Goal: Task Accomplishment & Management: Use online tool/utility

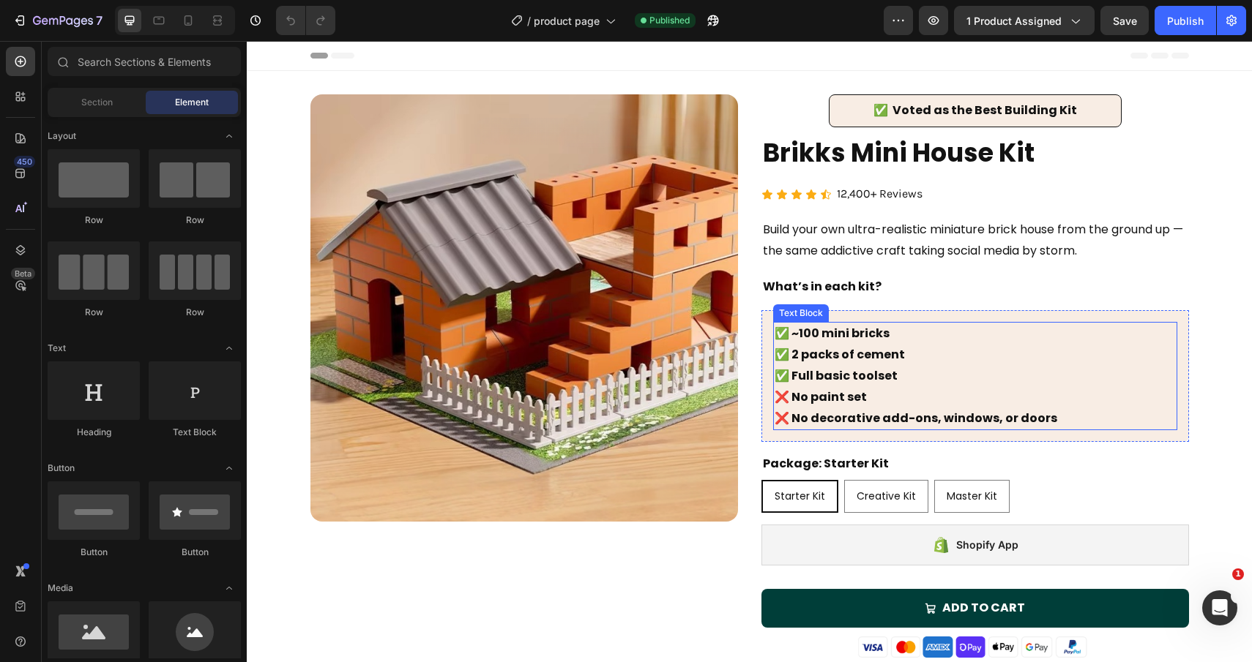
click at [984, 374] on p "✅ ~100 mini bricks ✅ 2 packs of cement ✅ Full basic toolset ❌ No paint set ❌ No…" at bounding box center [974, 375] width 401 height 105
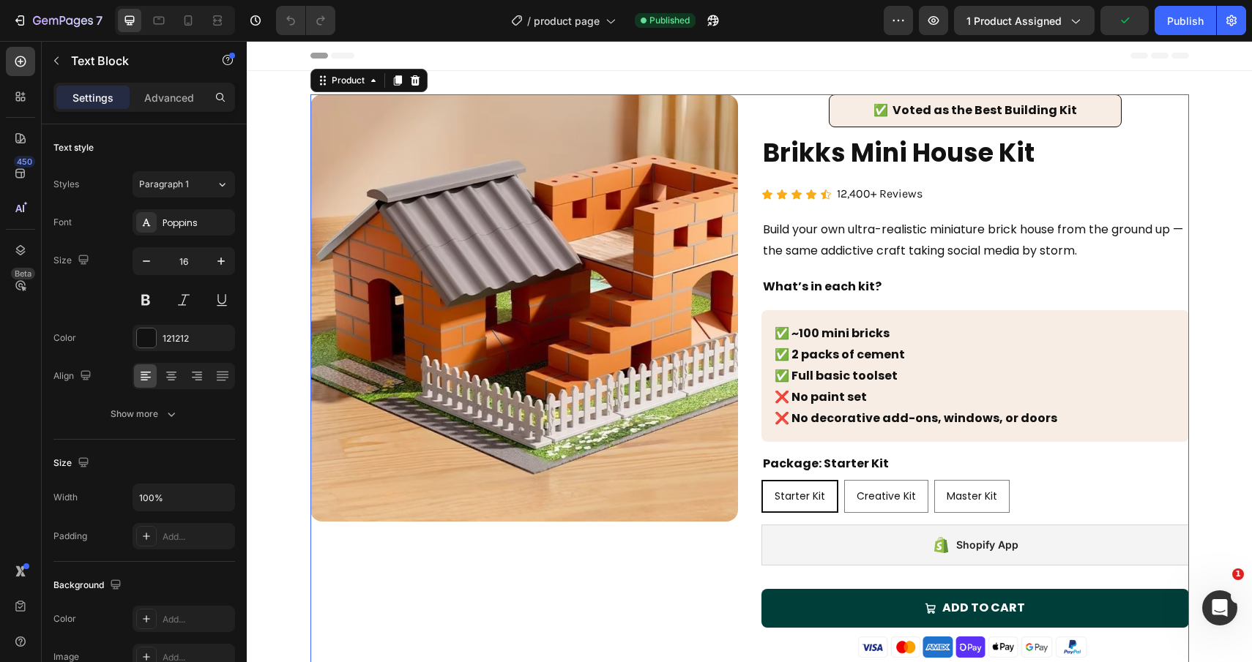
click at [750, 328] on div "Product Images ✅ Voted as the Best Building Kit Text Block Row Brikks Mini Hous…" at bounding box center [749, 440] width 878 height 692
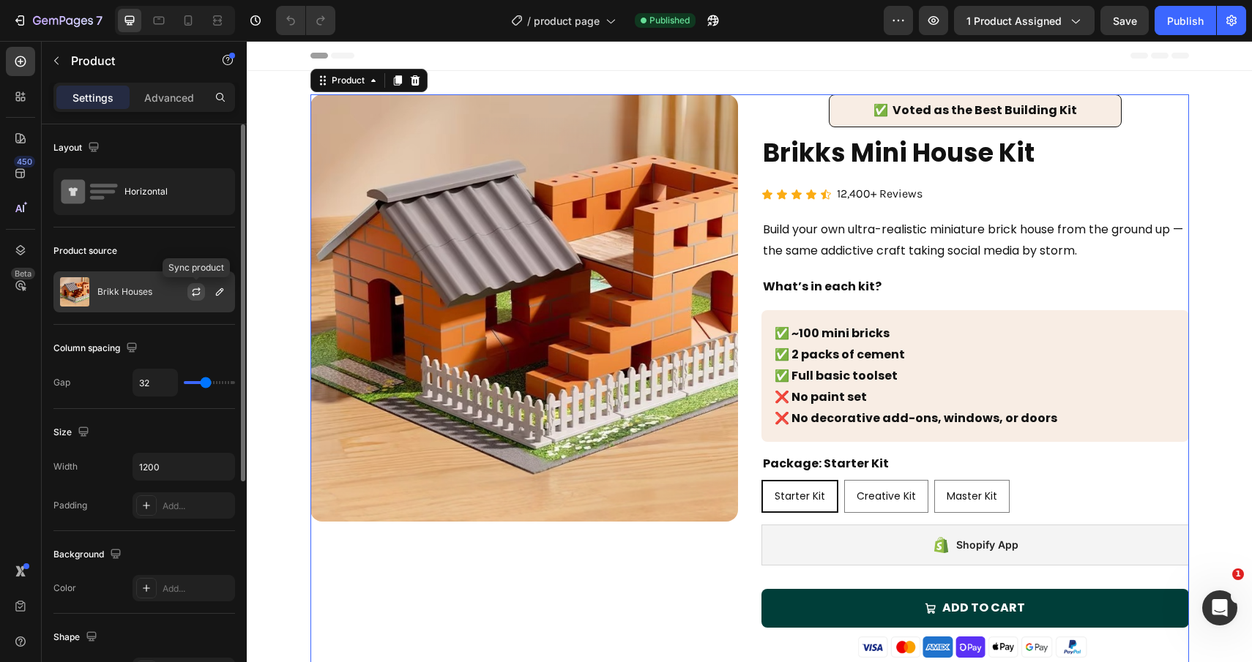
click at [197, 293] on icon "button" at bounding box center [196, 292] width 12 height 12
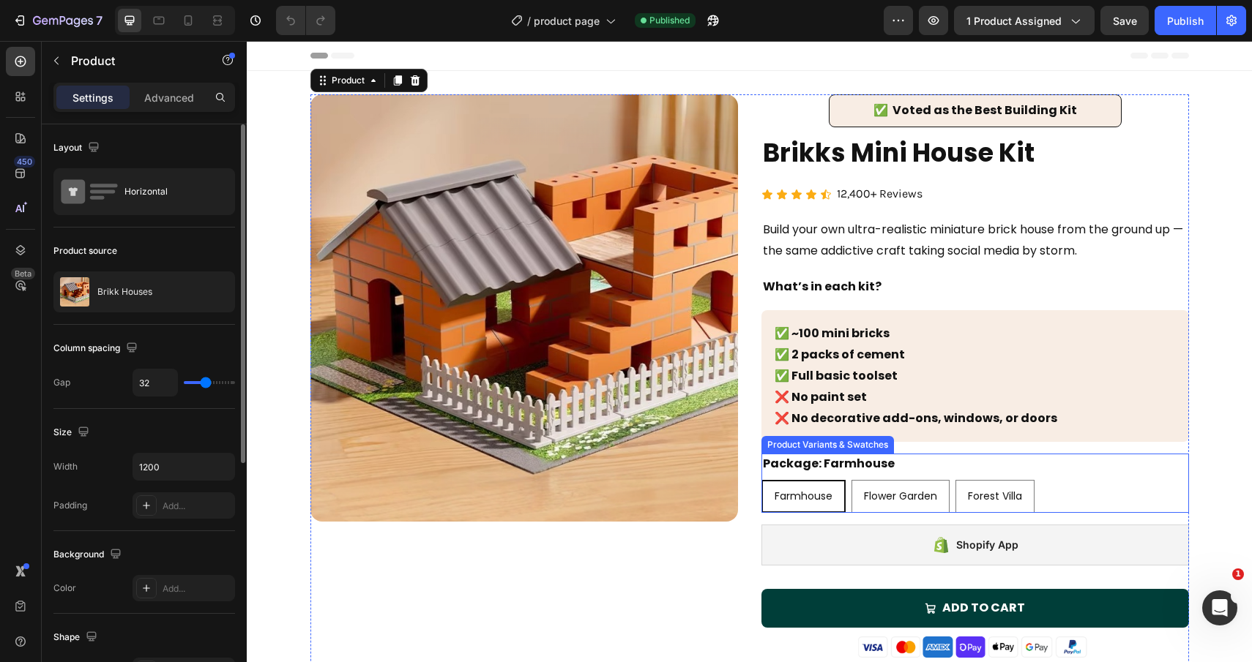
click at [848, 501] on div "Farmhouse Farmhouse Farmhouse Flower Garden Flower Garden Flower Garden Forest …" at bounding box center [974, 496] width 427 height 33
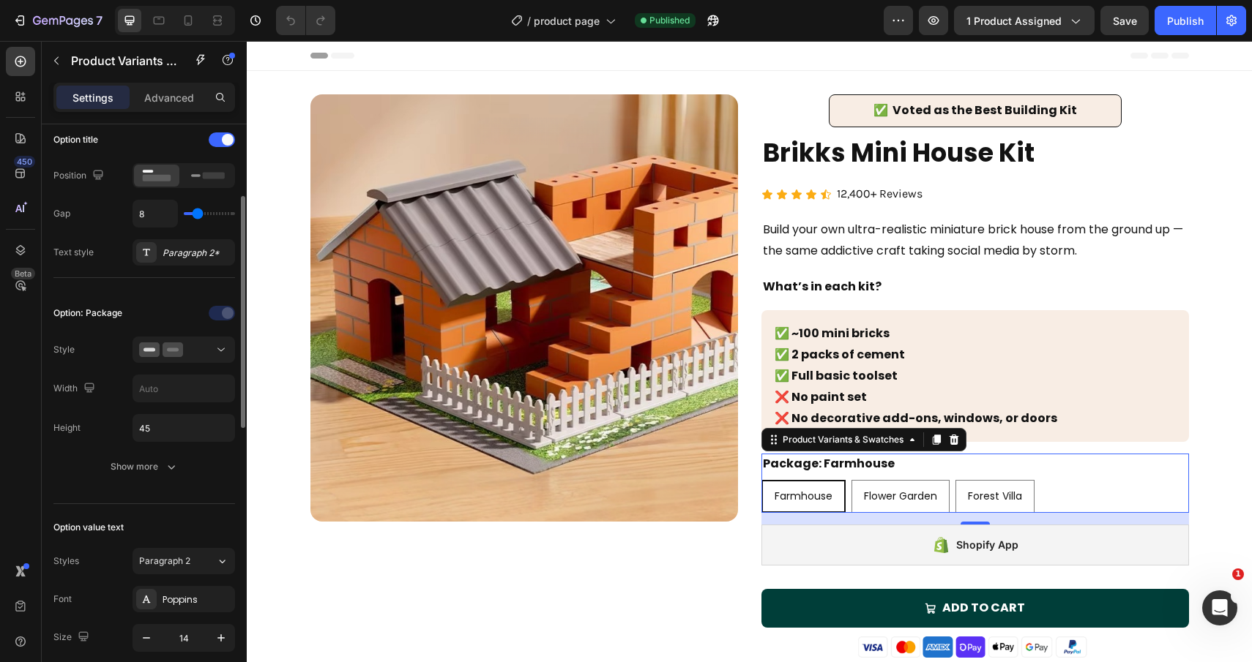
scroll to position [240, 0]
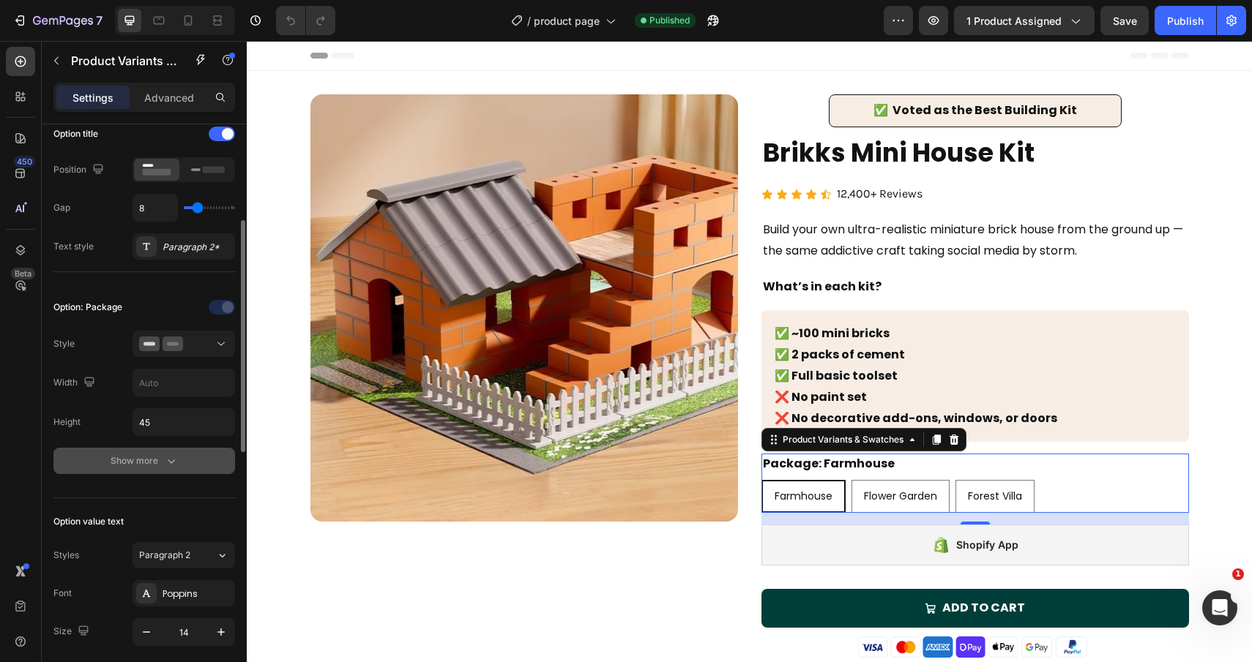
click at [181, 465] on button "Show more" at bounding box center [144, 461] width 182 height 26
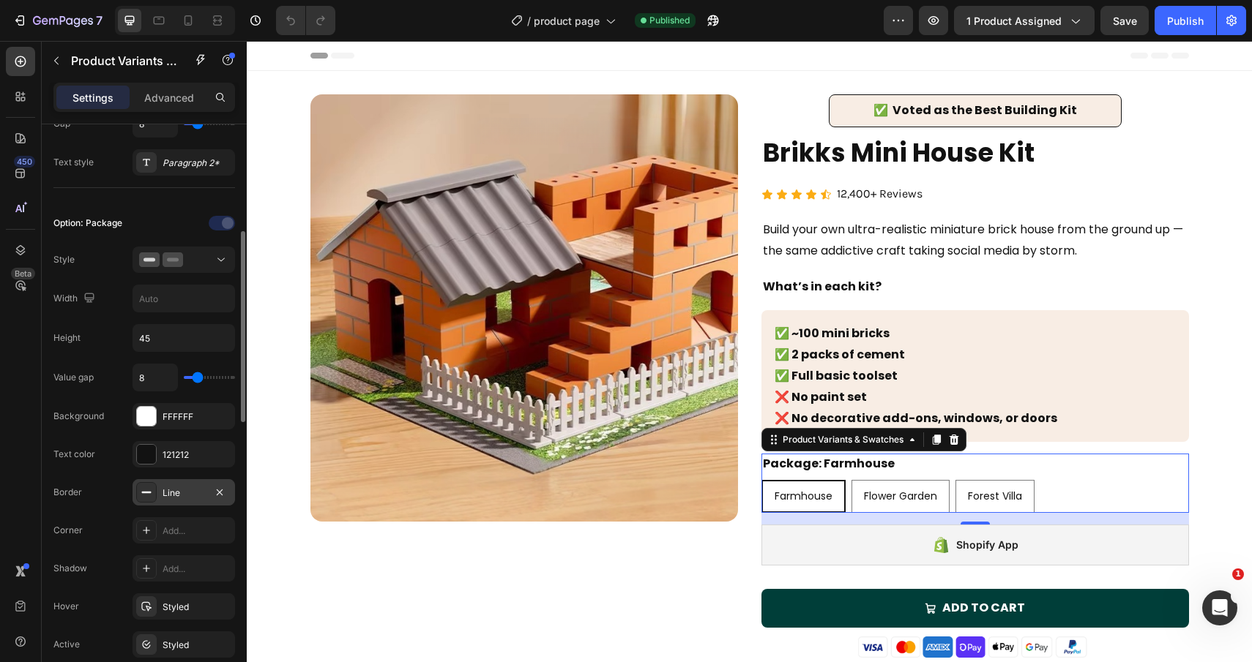
scroll to position [325, 0]
click at [146, 531] on icon at bounding box center [147, 530] width 12 height 12
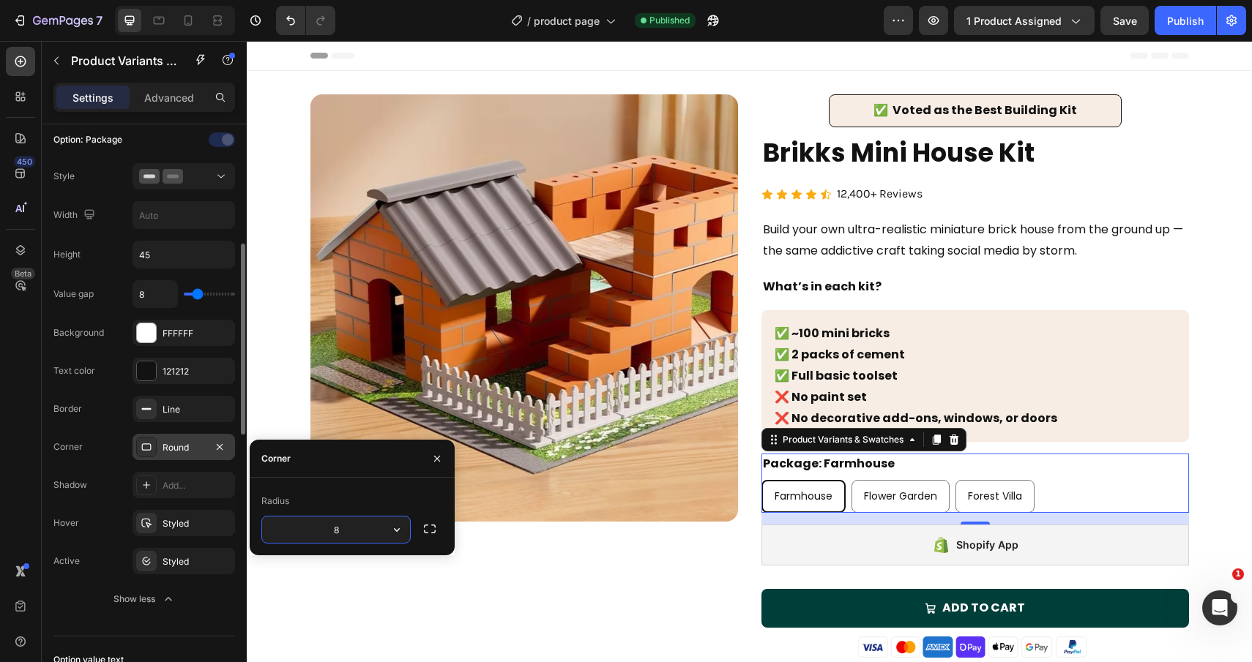
scroll to position [411, 0]
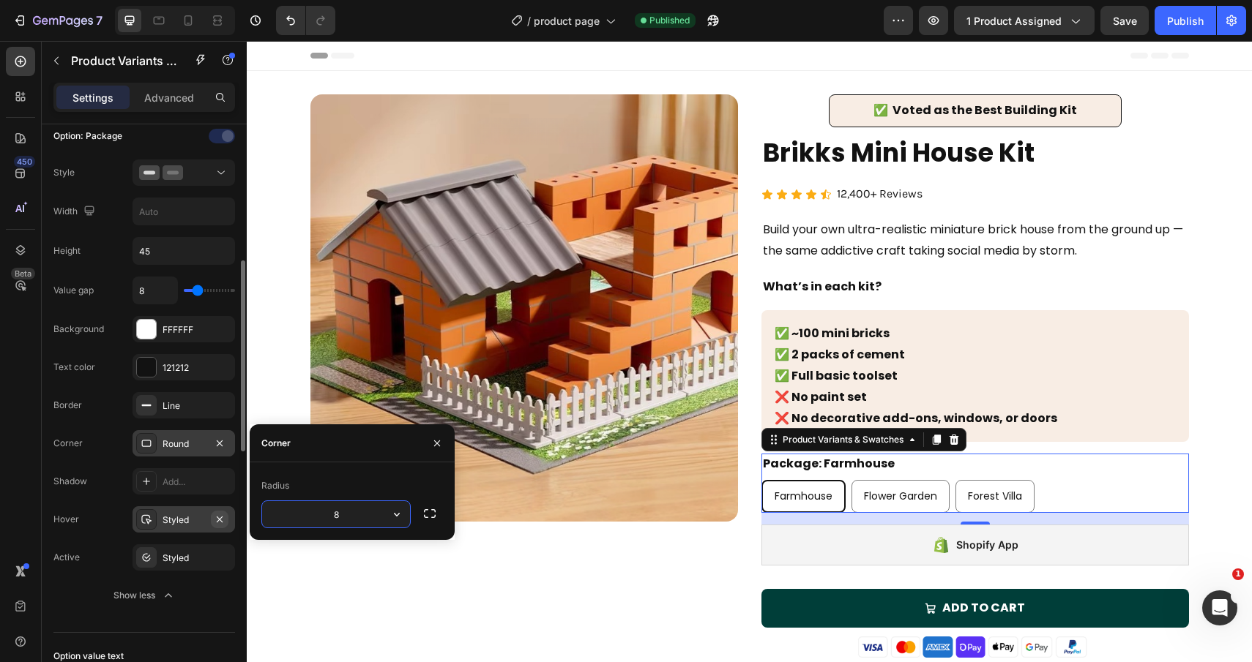
click at [222, 522] on icon "button" at bounding box center [220, 520] width 12 height 12
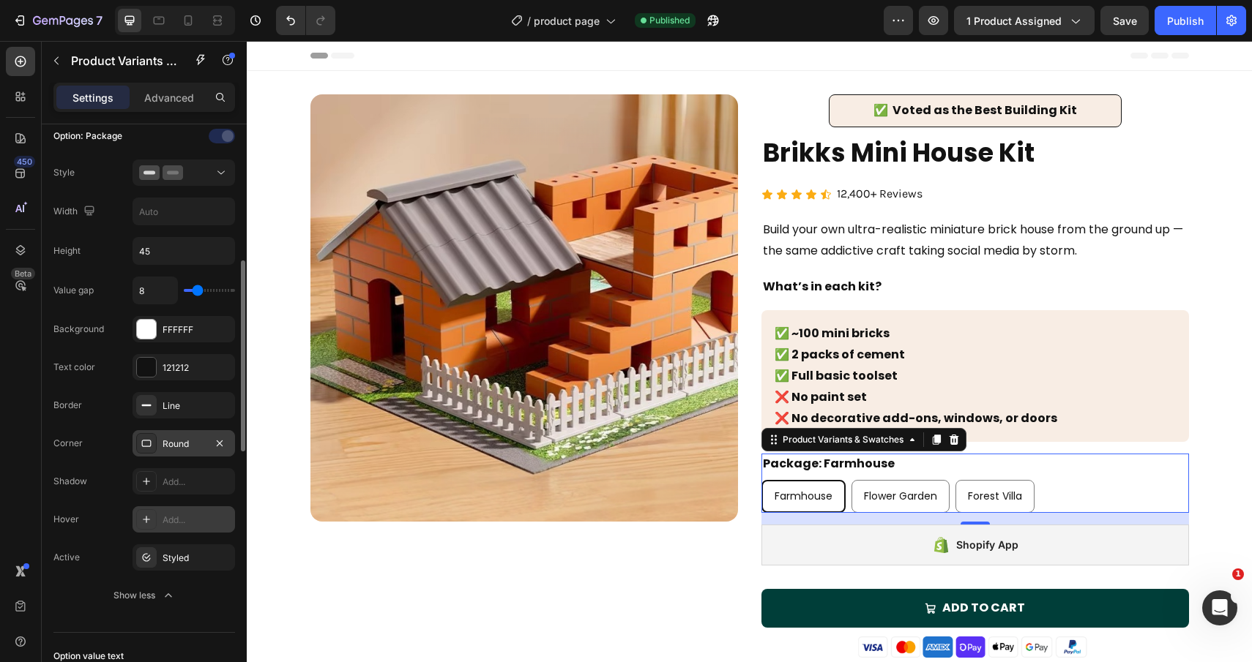
click at [902, 508] on div "Flower Garden" at bounding box center [900, 497] width 97 height 30
click at [851, 480] on input "Flower Garden Flower Garden Flower Garden" at bounding box center [850, 479] width 1 height 1
radio input "true"
click at [810, 495] on span "Farmhouse" at bounding box center [803, 496] width 58 height 15
click at [761, 480] on input "Farmhouse Farmhouse Farmhouse" at bounding box center [760, 479] width 1 height 1
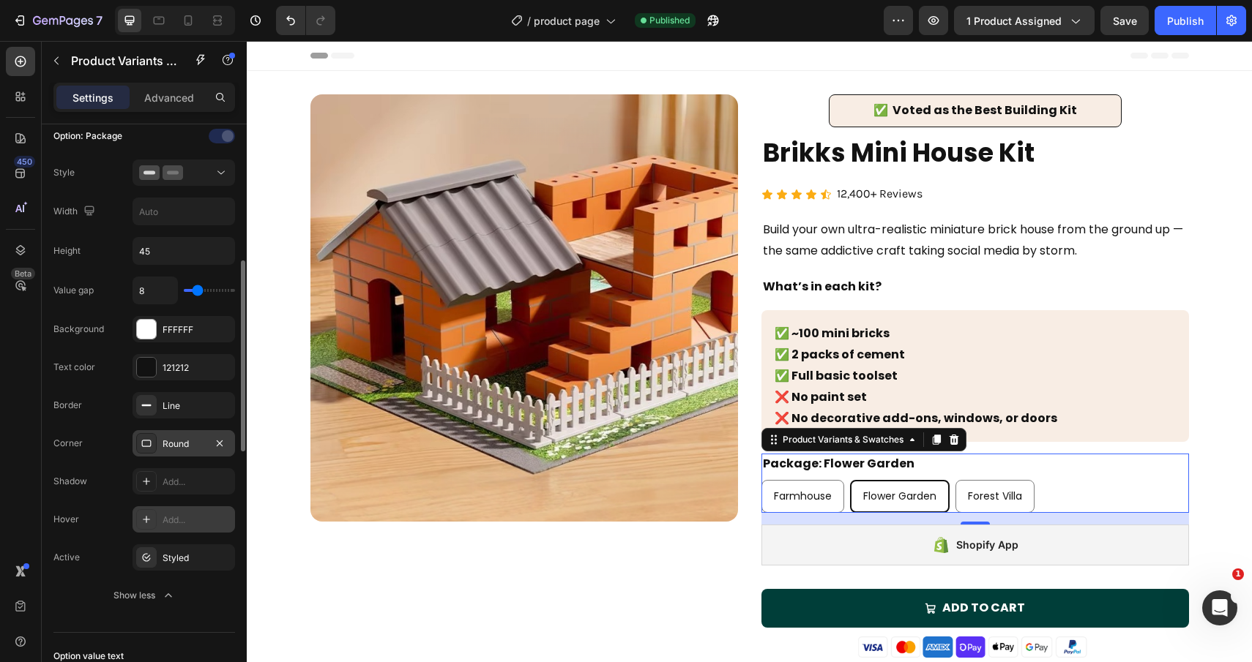
radio input "true"
click at [893, 494] on span "Flower Garden" at bounding box center [900, 496] width 73 height 15
click at [851, 480] on input "Flower Garden Flower Garden Flower Garden" at bounding box center [850, 479] width 1 height 1
radio input "true"
click at [1046, 493] on div "Farmhouse Farmhouse Farmhouse Flower Garden Flower Garden Flower Garden Forest …" at bounding box center [974, 496] width 427 height 33
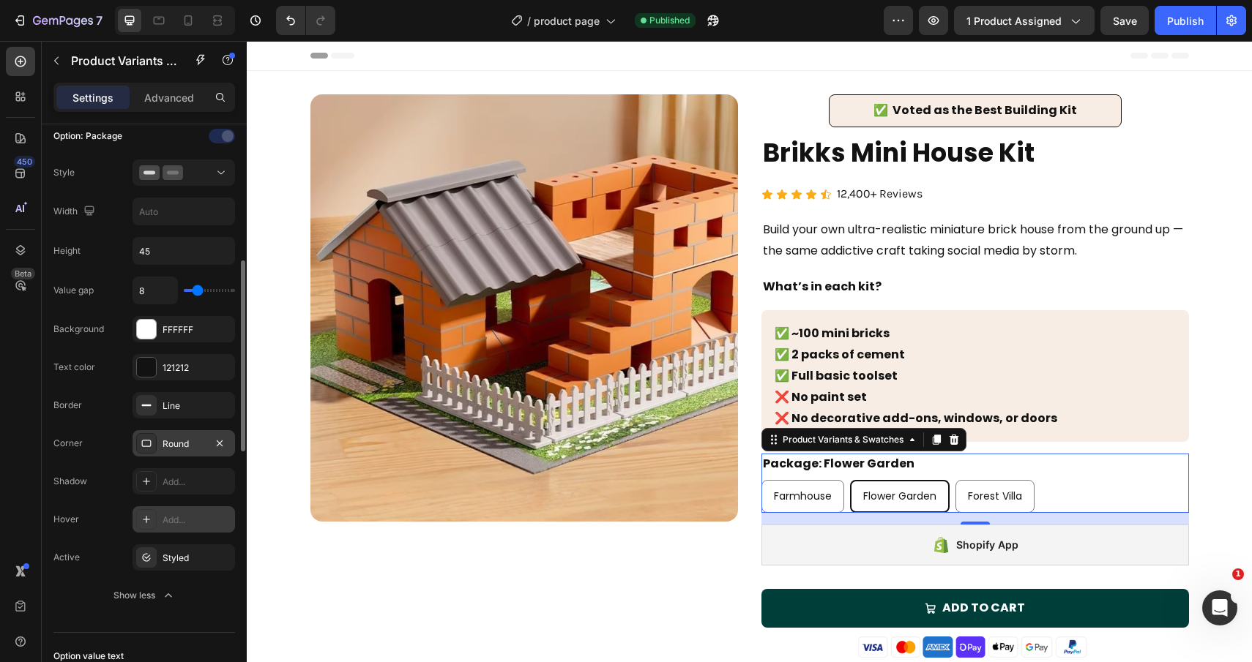
click at [822, 495] on span "Farmhouse" at bounding box center [803, 496] width 58 height 15
click at [761, 480] on input "Farmhouse Farmhouse Farmhouse" at bounding box center [760, 479] width 1 height 1
radio input "true"
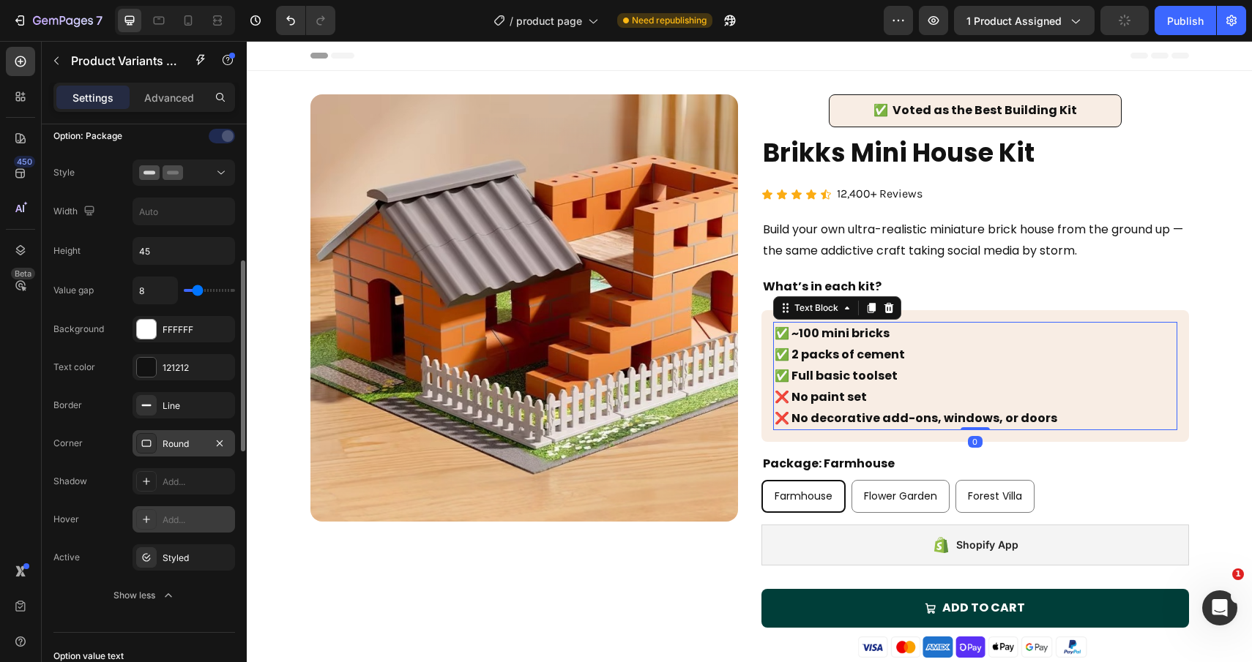
click at [1093, 351] on p "✅ ~100 mini bricks ✅ 2 packs of cement ✅ Full basic toolset ❌ No paint set ❌ No…" at bounding box center [974, 375] width 401 height 105
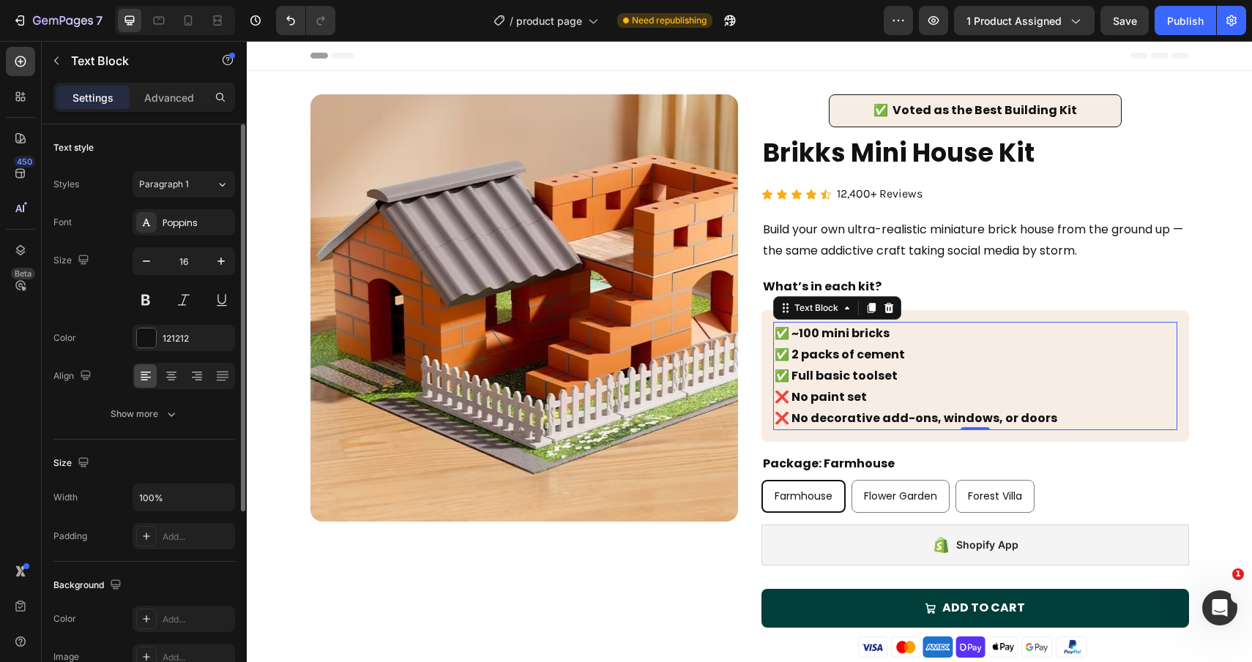
click at [880, 333] on strong "✅ ~100 mini bricks" at bounding box center [831, 333] width 115 height 17
click at [812, 341] on strong "✅ ~100 mini bricks" at bounding box center [831, 333] width 115 height 17
click at [796, 337] on strong "✅ ~159 mini bricks" at bounding box center [831, 333] width 114 height 17
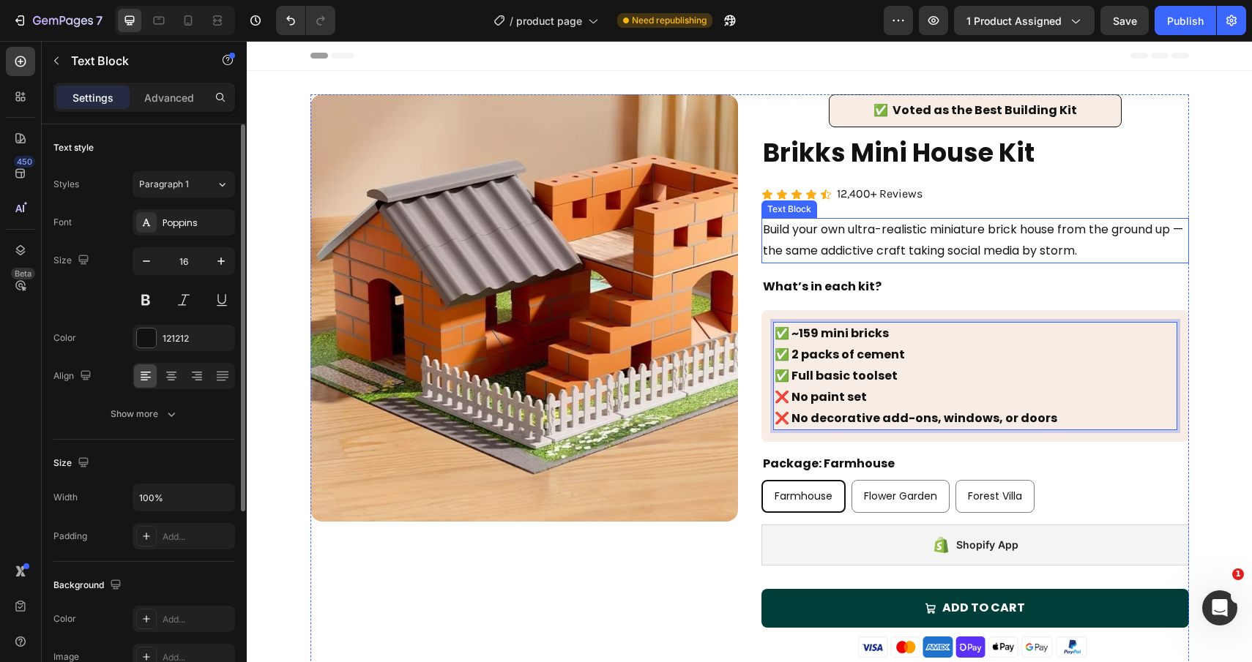
click at [1106, 249] on p "Build your own ultra-realistic miniature brick house from the ground up — the s…" at bounding box center [975, 241] width 424 height 42
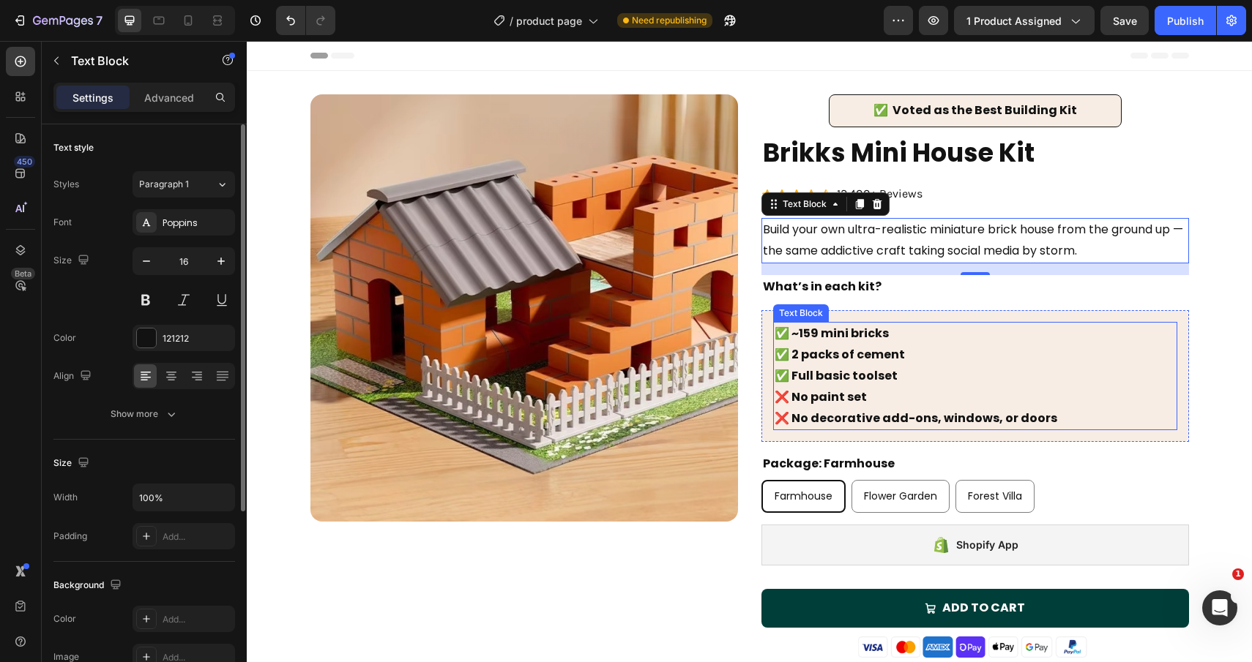
click at [1112, 371] on p "✅ ~159 mini bricks ✅ 2 packs of cement ✅ Full basic toolset ❌ No paint set ❌ No…" at bounding box center [974, 375] width 401 height 105
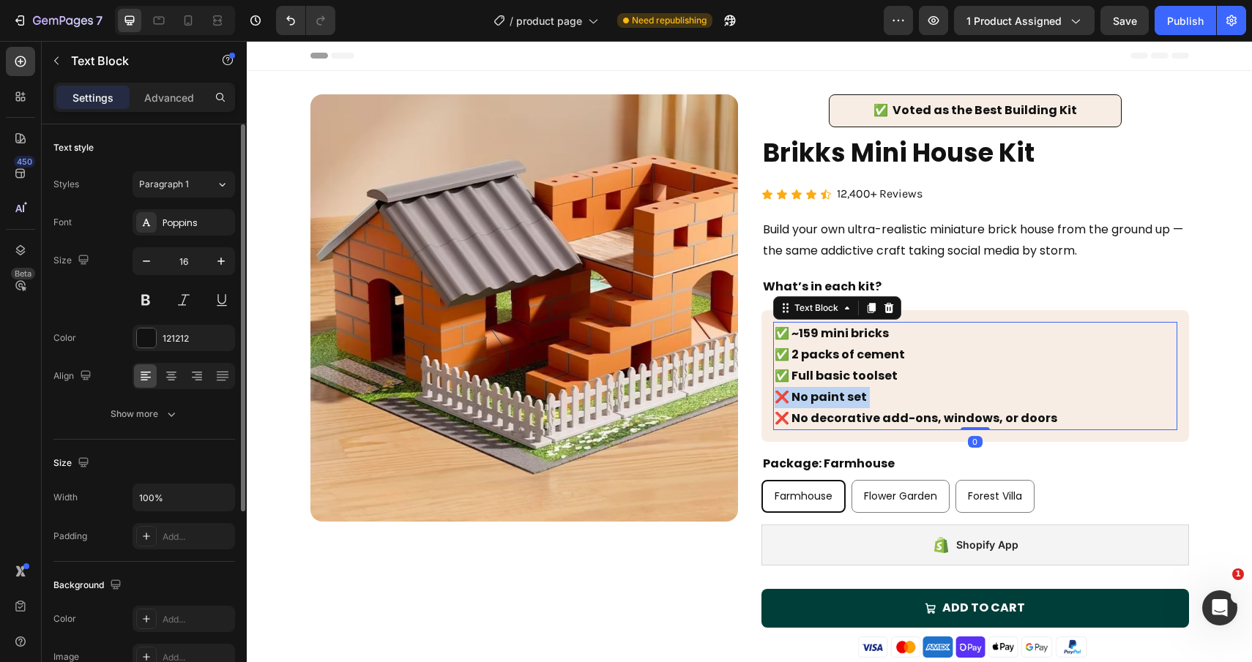
click at [1015, 392] on p "✅ ~159 mini bricks ✅ 2 packs of cement ✅ Full basic toolset ❌ No paint set ❌ No…" at bounding box center [974, 375] width 401 height 105
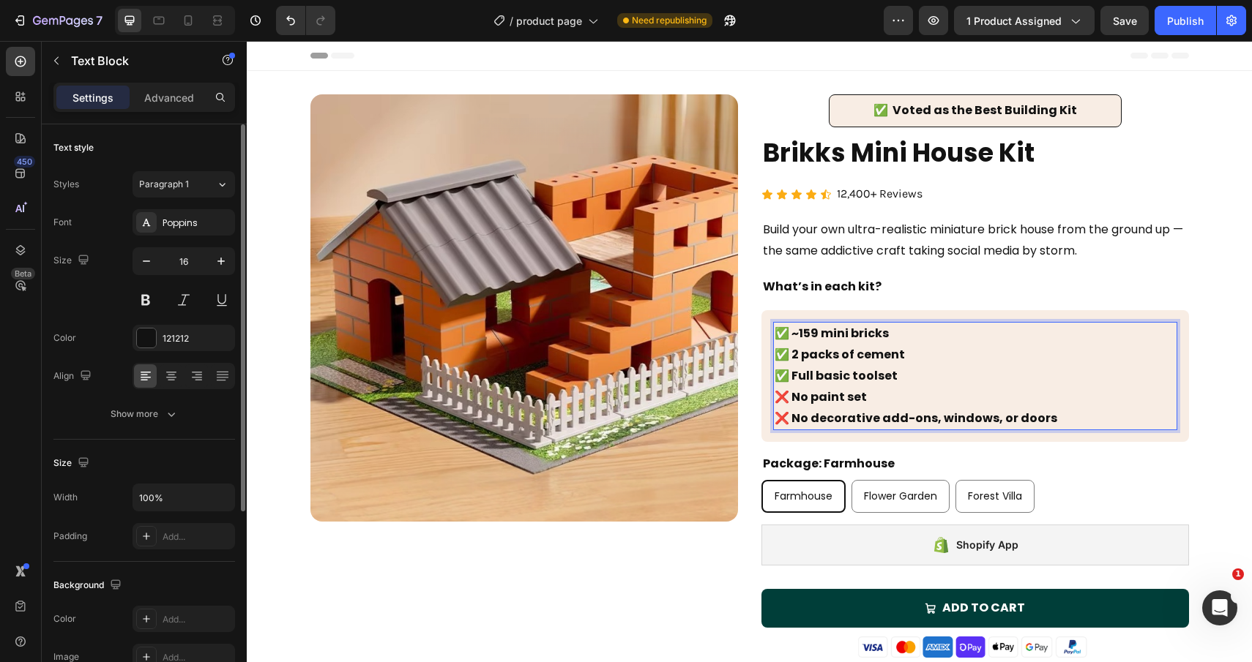
click at [1058, 423] on p "✅ ~159 mini bricks ✅ 2 packs of cement ✅ Full basic toolset ❌ No paint set ❌ No…" at bounding box center [974, 375] width 401 height 105
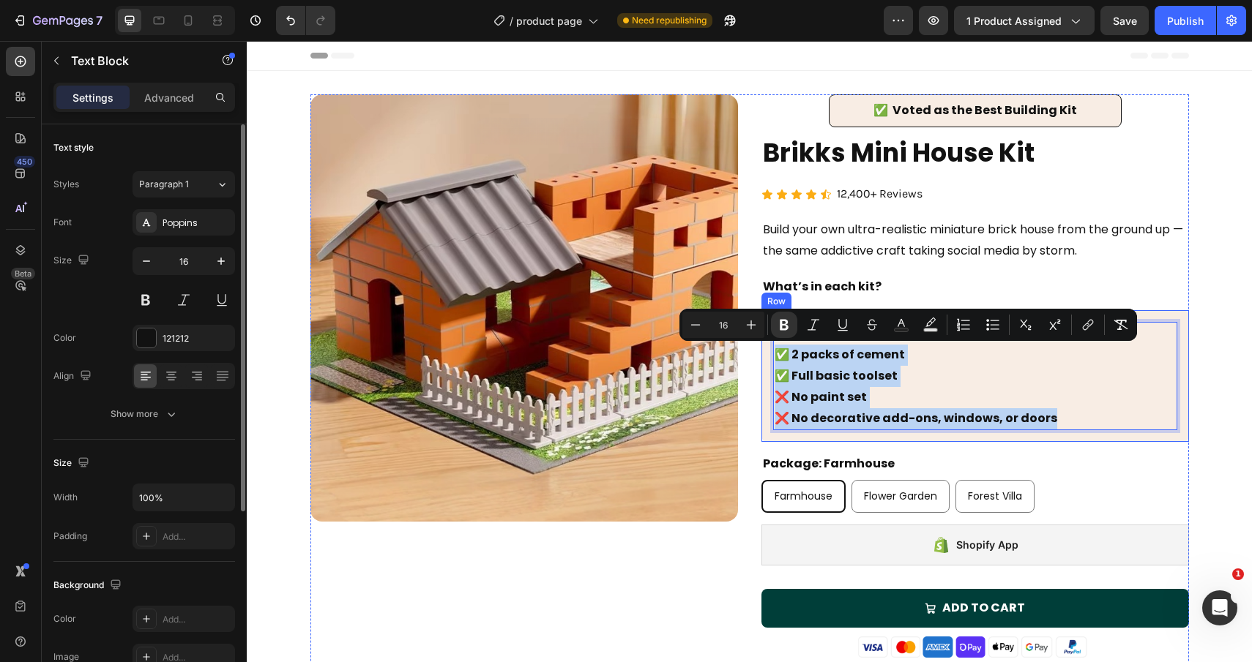
drag, startPoint x: 1058, startPoint y: 423, endPoint x: 770, endPoint y: 361, distance: 294.3
click at [770, 361] on div "✅ ~159 mini bricks ✅ 2 packs of cement ✅ Full basic toolset ❌ No paint set ❌ No…" at bounding box center [974, 376] width 427 height 132
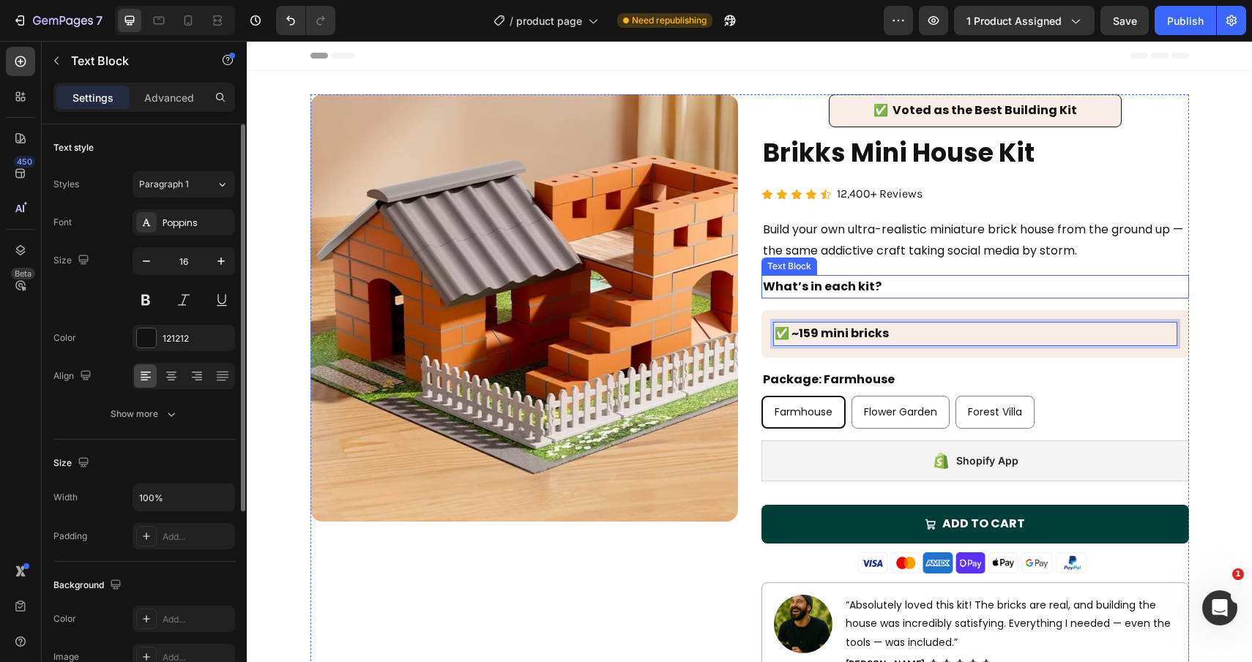
click at [1104, 263] on div "✅ Voted as the Best Building Kit Text Block Row Brikks Mini House Kit Heading I…" at bounding box center [974, 397] width 427 height 607
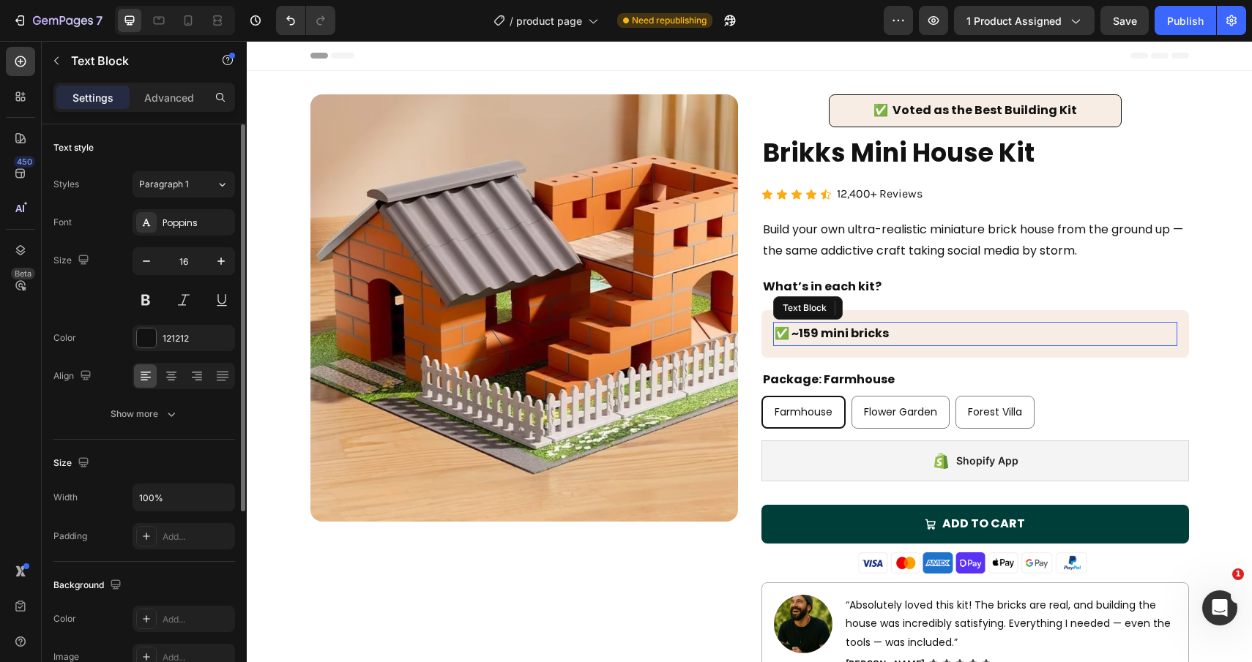
click at [795, 343] on p "✅ ~159 mini bricks" at bounding box center [974, 333] width 401 height 21
click at [796, 336] on strong "✅ ~159 mini bricks" at bounding box center [831, 333] width 114 height 17
click at [875, 341] on p "159 mini bricks" at bounding box center [974, 333] width 401 height 21
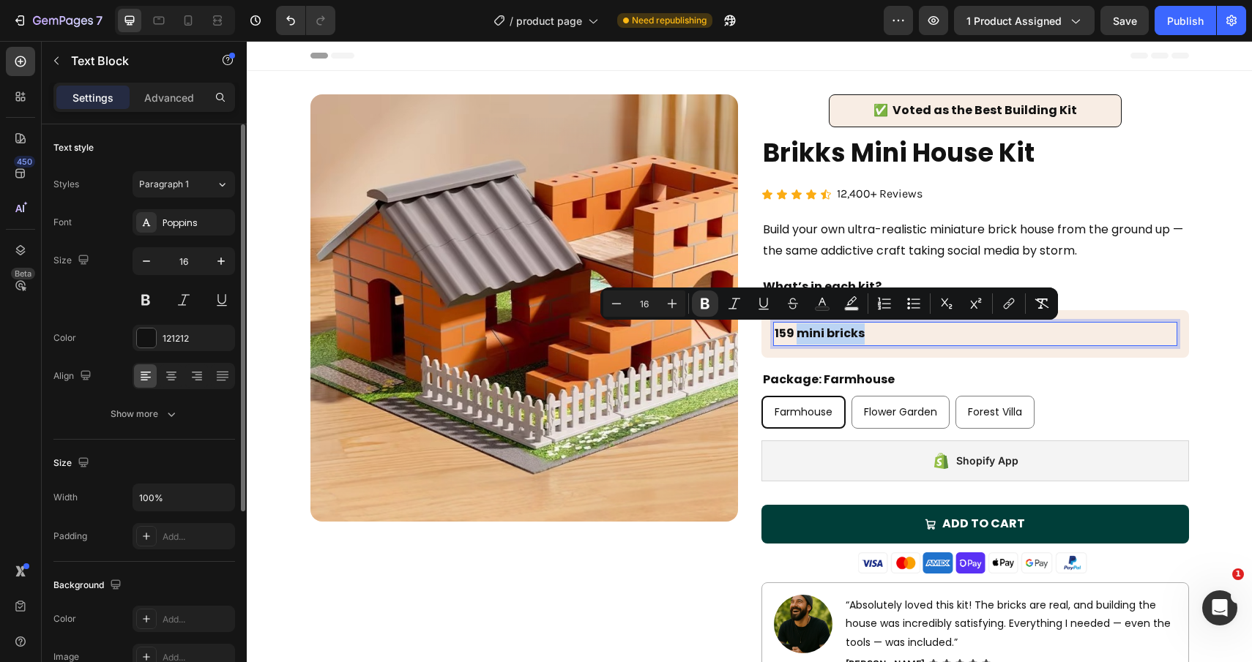
drag, startPoint x: 873, startPoint y: 336, endPoint x: 797, endPoint y: 337, distance: 76.1
click at [797, 337] on p "159 mini bricks" at bounding box center [974, 333] width 401 height 21
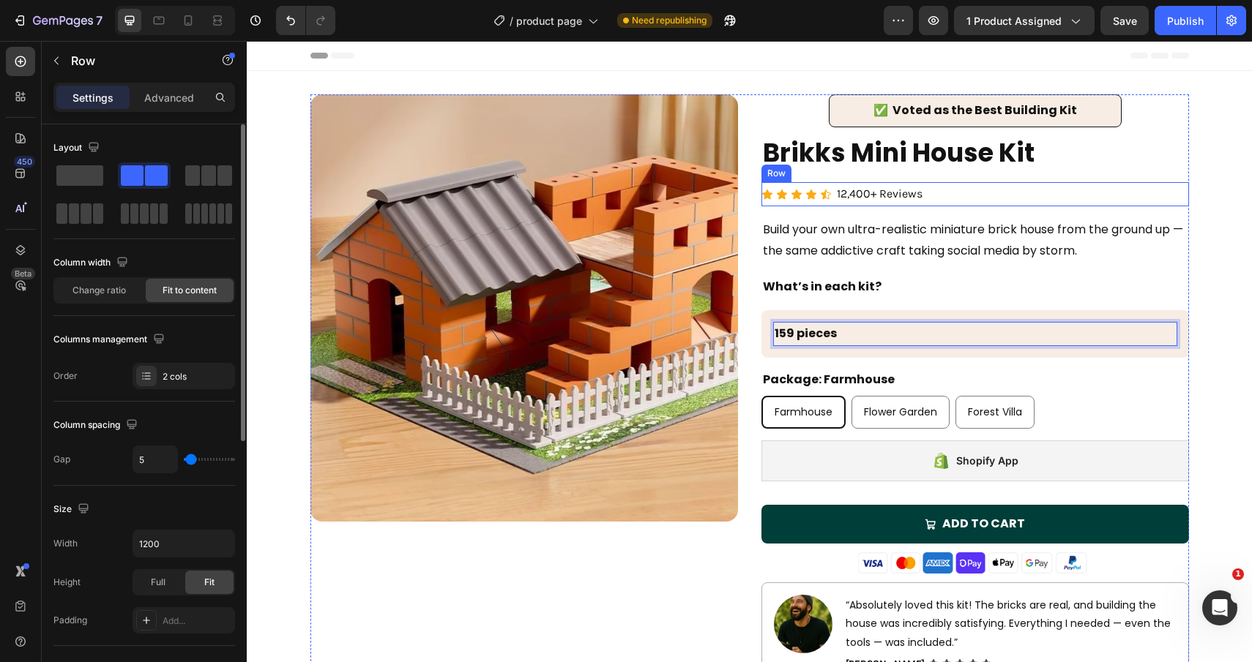
click at [984, 194] on div "Icon Icon Icon Icon Icon Icon List 12,400+ Reviews Text Block Row" at bounding box center [974, 194] width 427 height 24
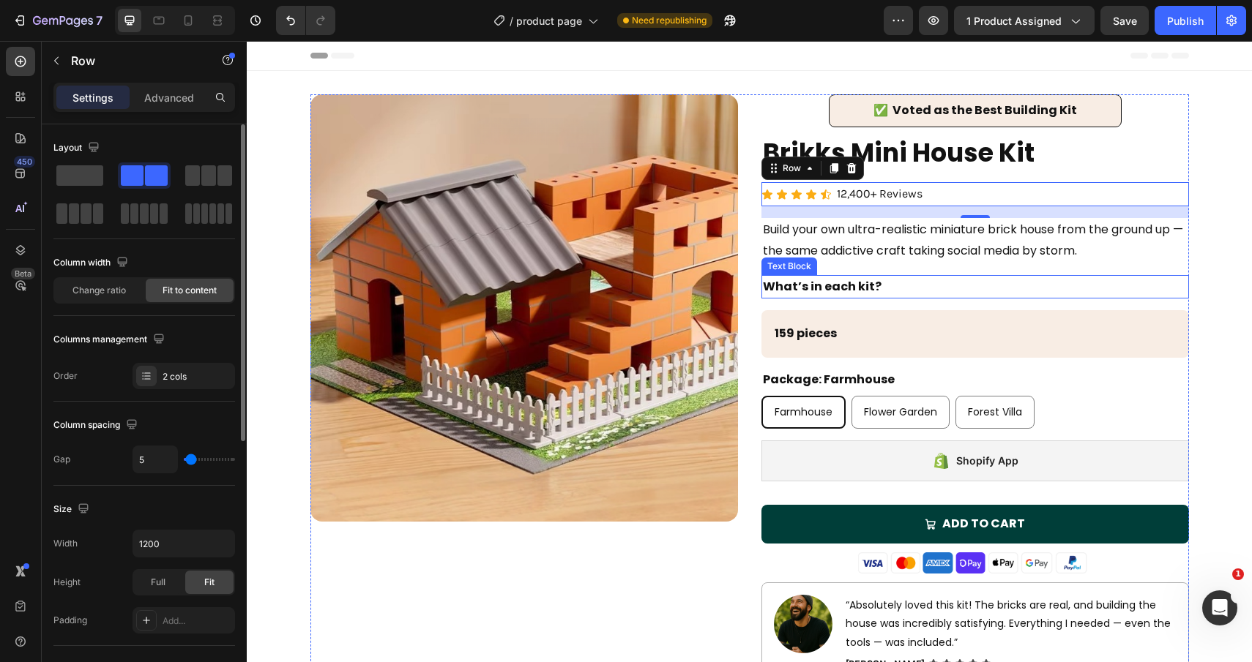
click at [940, 290] on p "What’s in each kit?" at bounding box center [975, 287] width 424 height 21
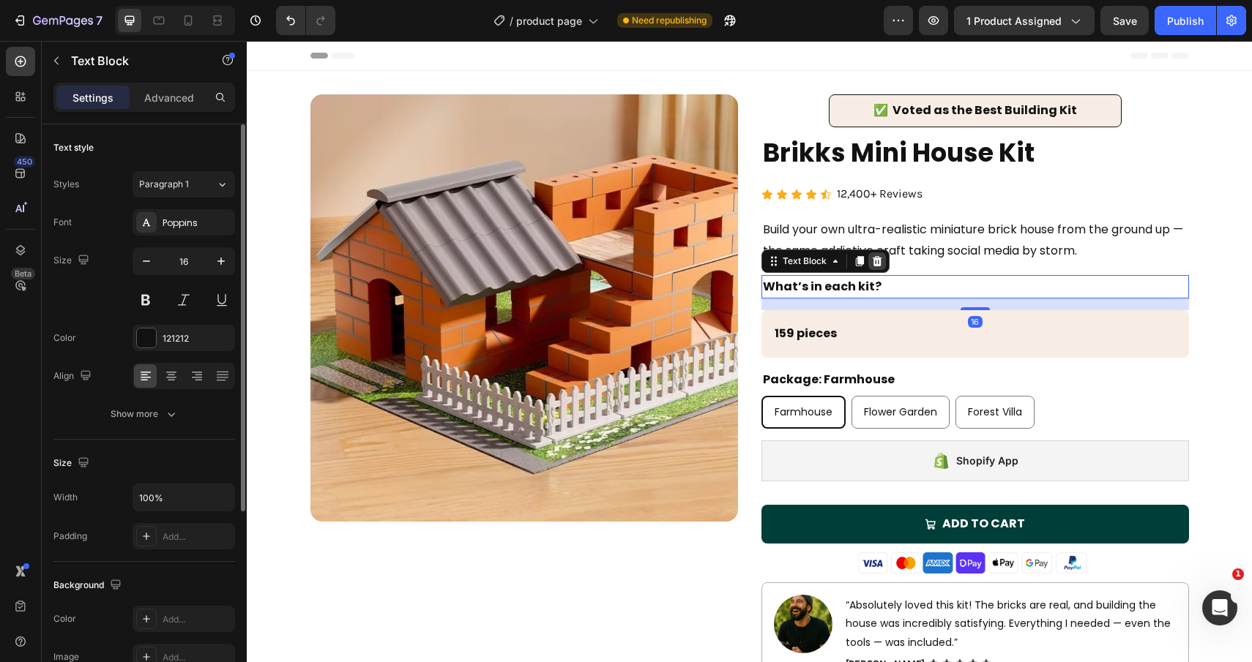
click at [881, 263] on icon at bounding box center [877, 261] width 12 height 12
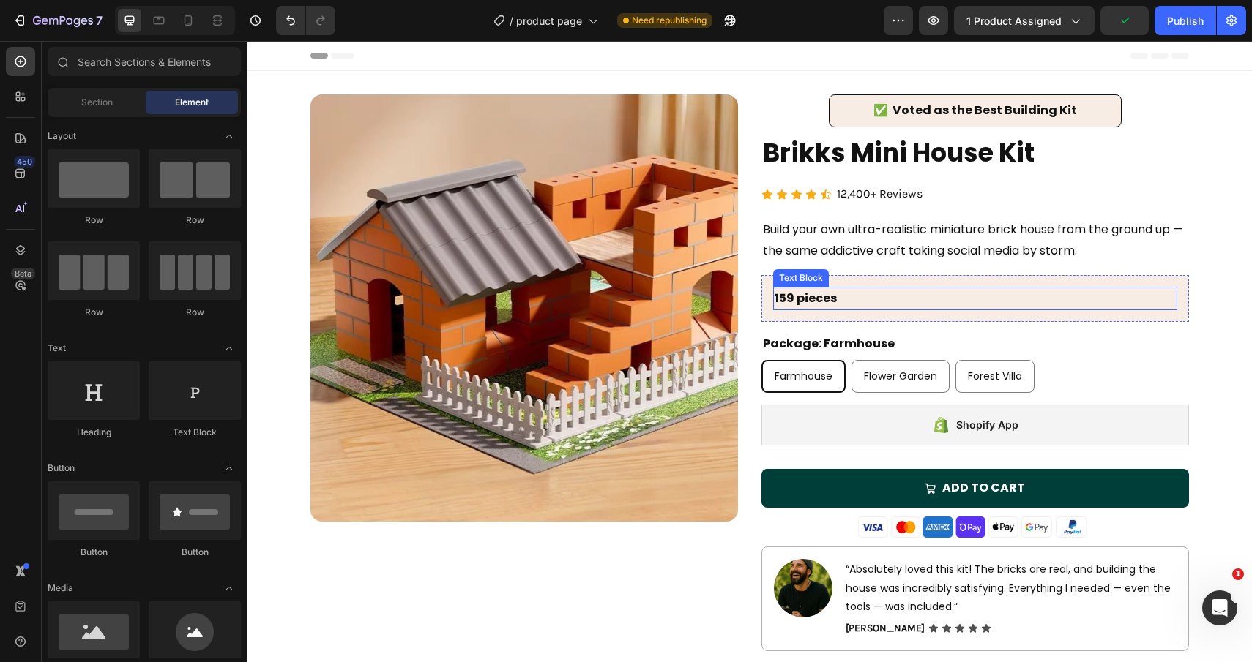
click at [898, 302] on p "159 pieces" at bounding box center [974, 298] width 401 height 21
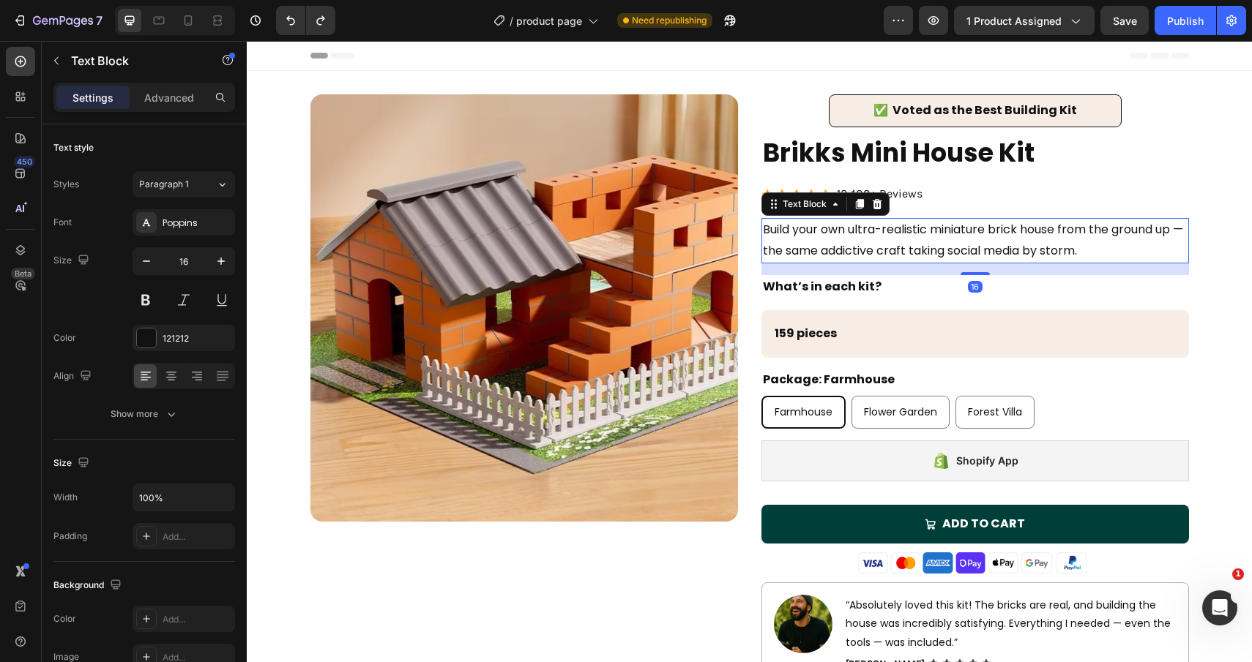
click at [912, 240] on p "Build your own ultra-realistic miniature brick house from the ground up — the s…" at bounding box center [975, 241] width 424 height 42
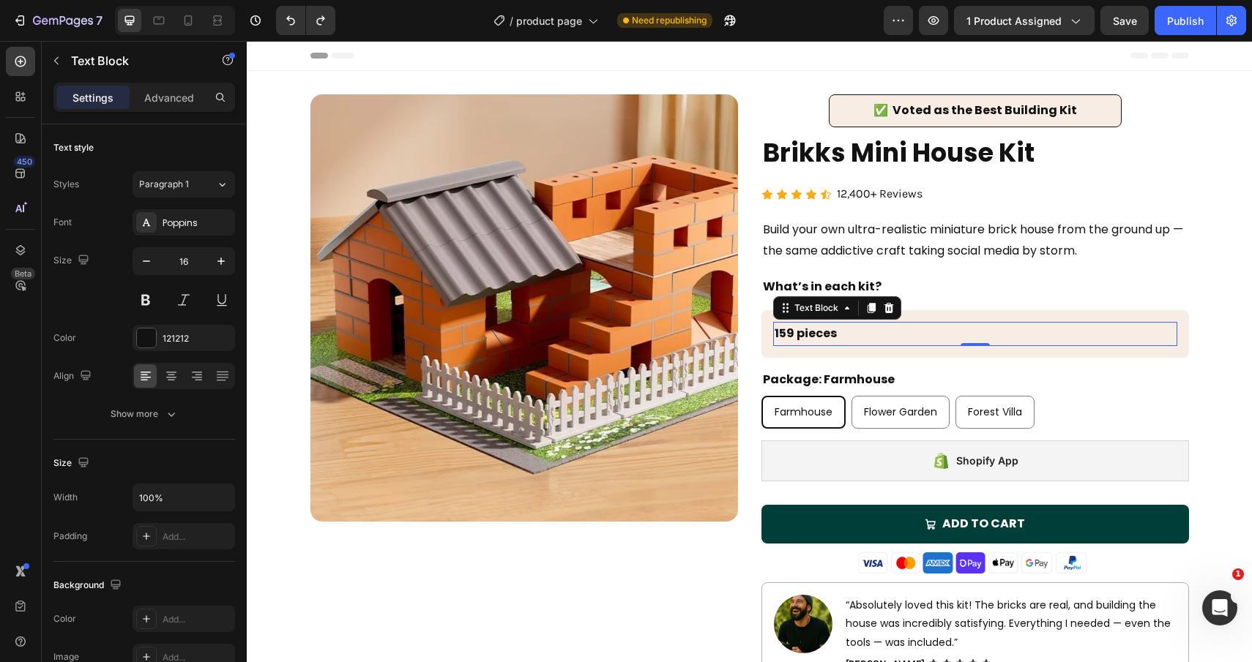
click at [970, 344] on div "159 pieces Text Block 0" at bounding box center [975, 334] width 404 height 24
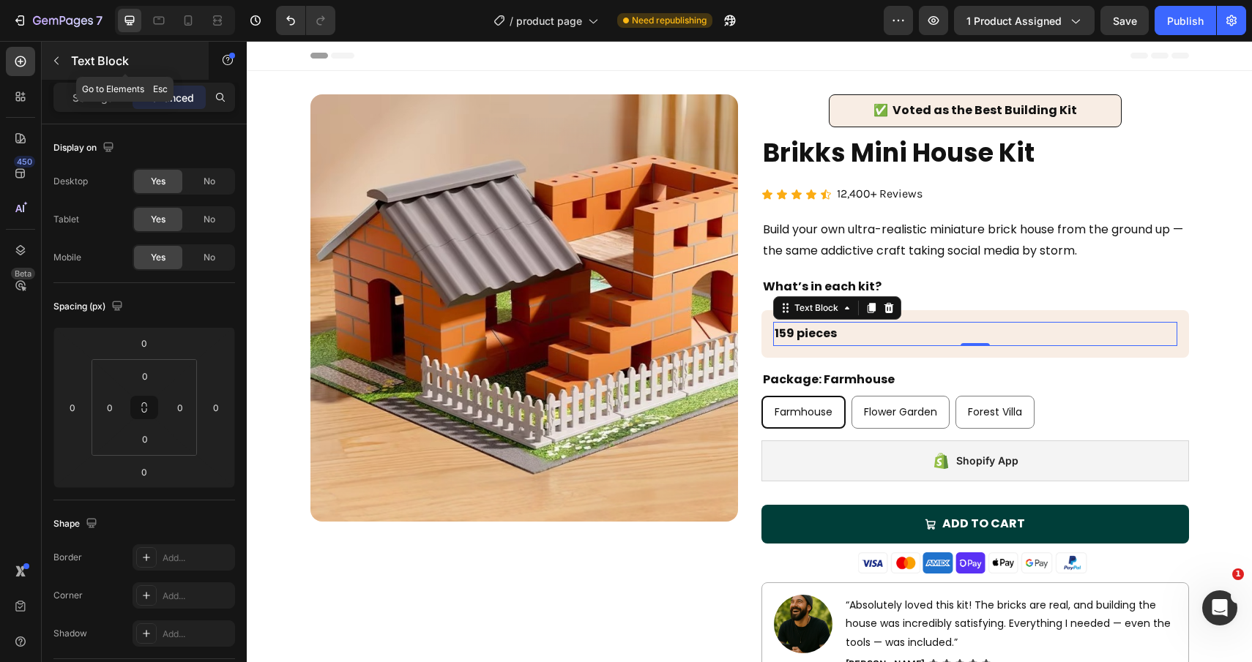
click at [56, 55] on icon "button" at bounding box center [56, 61] width 12 height 12
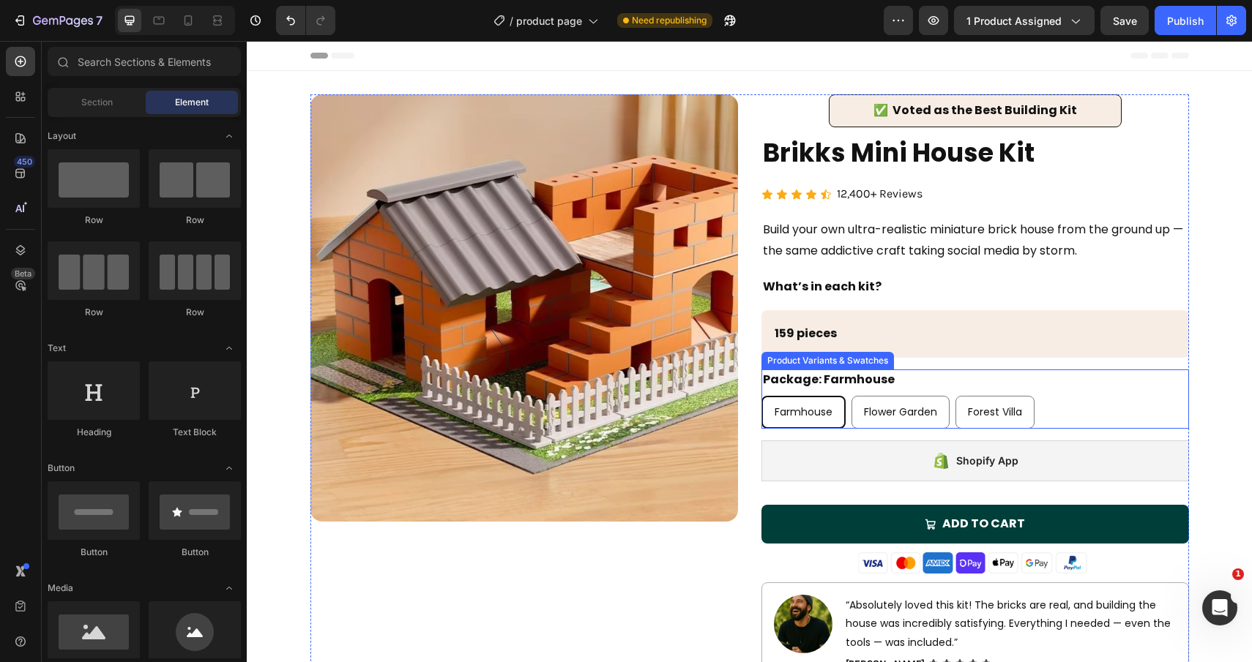
click at [778, 414] on span "Farmhouse" at bounding box center [803, 412] width 58 height 15
click at [761, 396] on input "Farmhouse Farmhouse Farmhouse" at bounding box center [760, 395] width 1 height 1
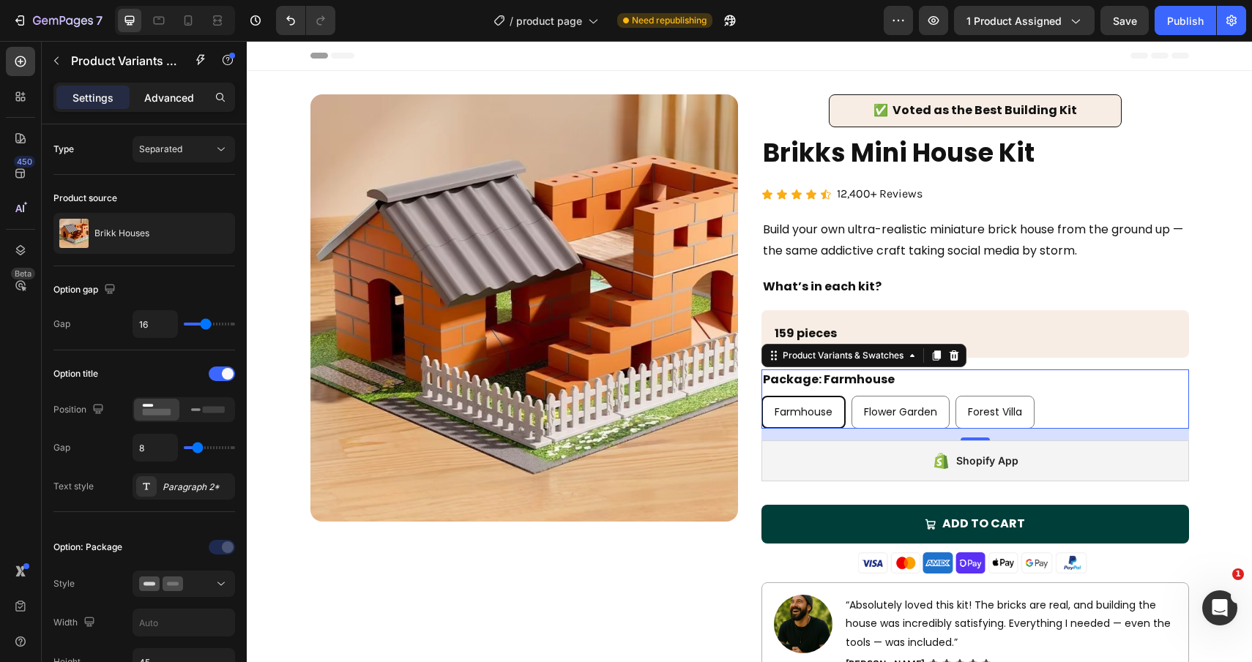
click at [173, 94] on p "Advanced" at bounding box center [169, 97] width 50 height 15
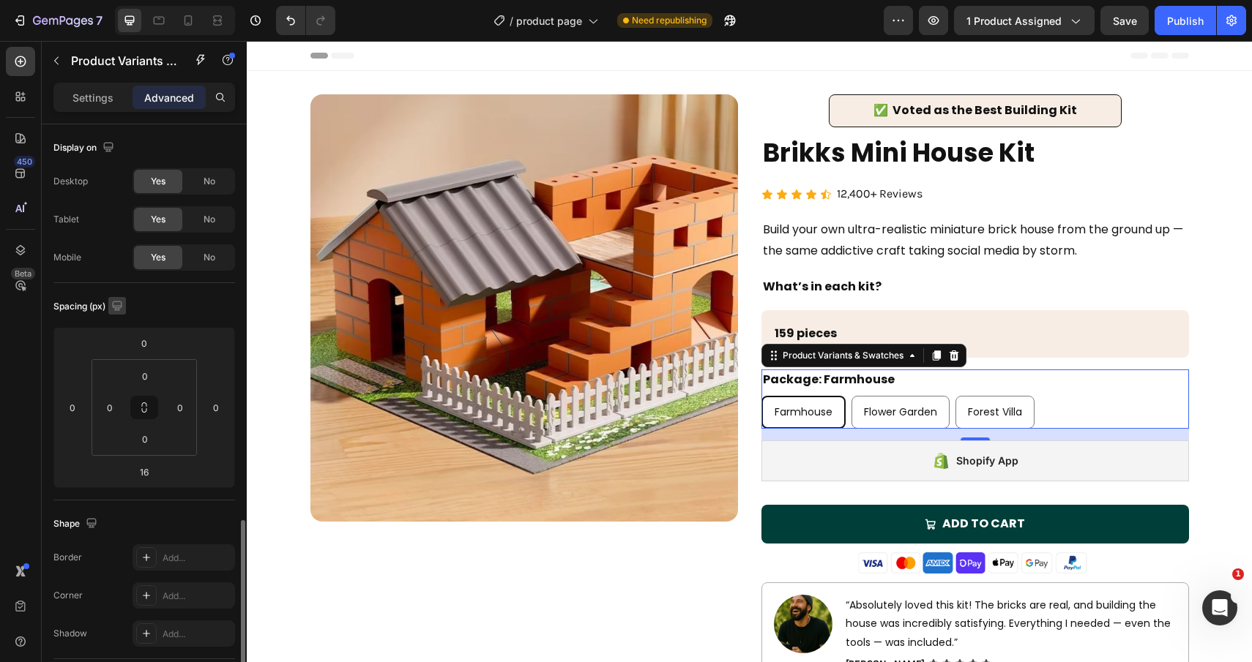
scroll to position [375, 0]
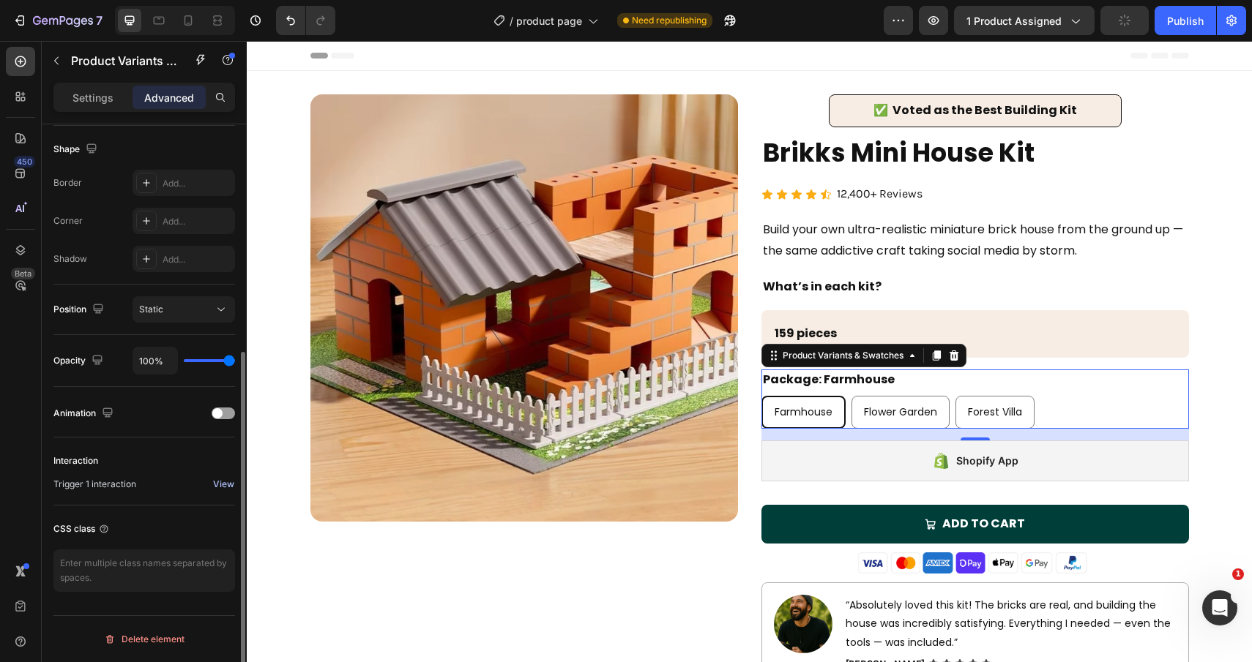
click at [215, 485] on div "View" at bounding box center [223, 484] width 21 height 13
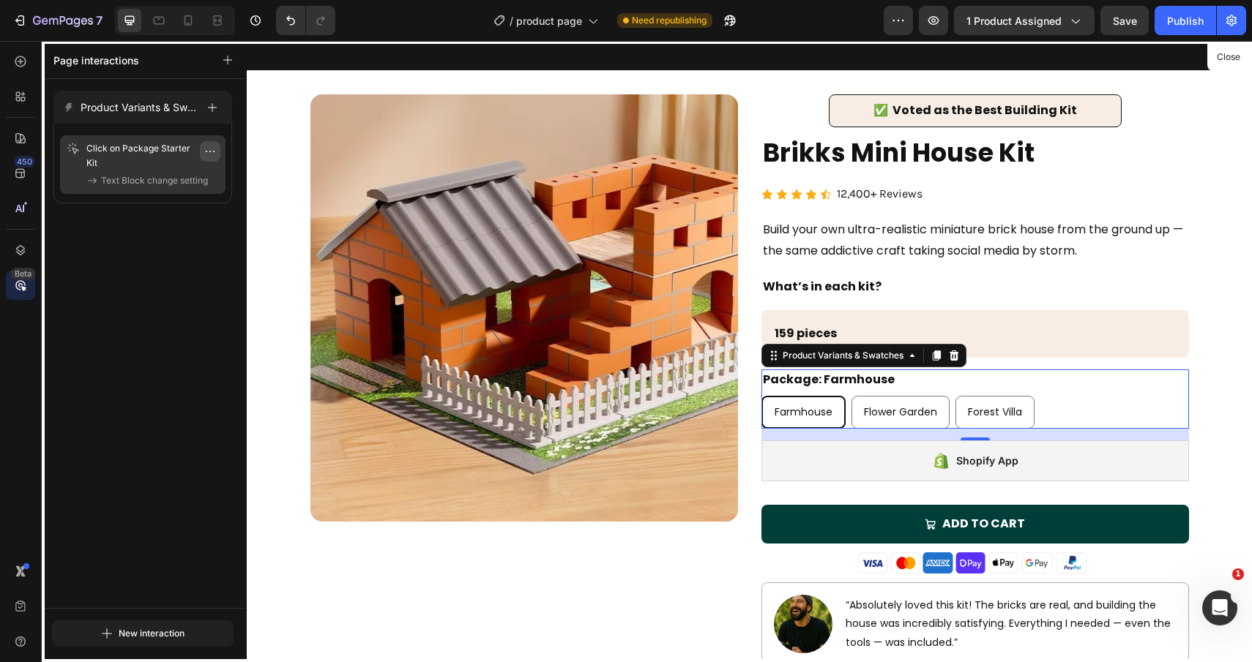
click at [212, 157] on icon "button" at bounding box center [210, 152] width 12 height 12
click at [172, 236] on span "Delete" at bounding box center [162, 240] width 27 height 15
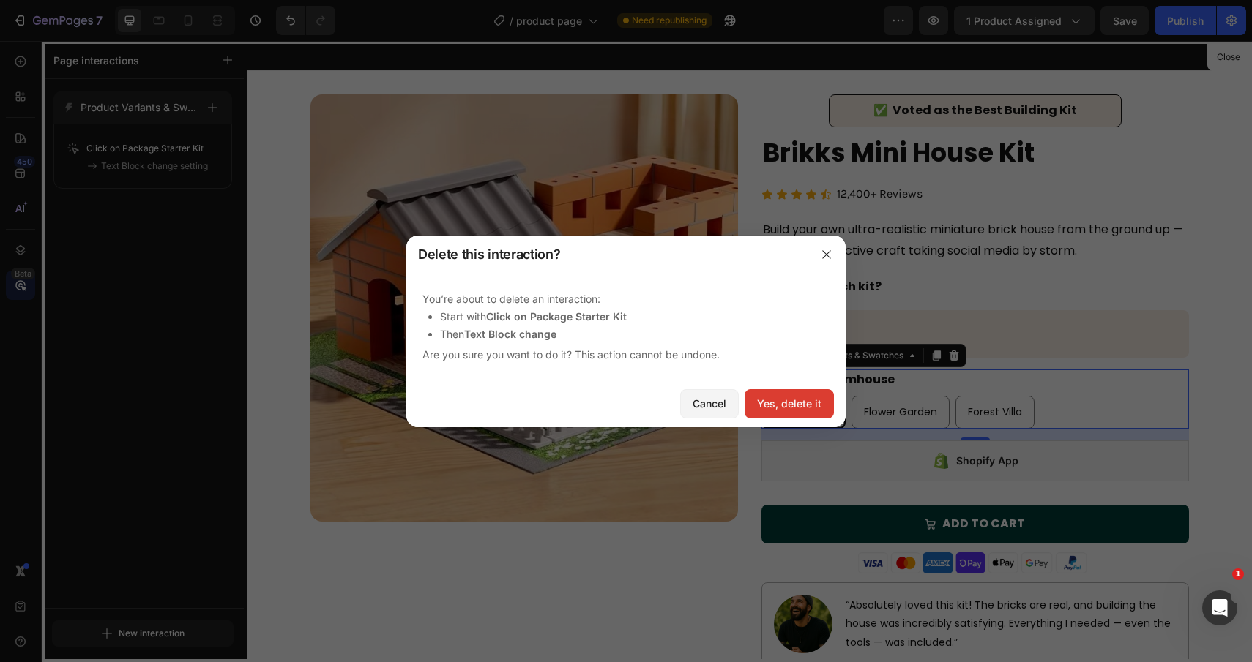
click at [809, 399] on div "Yes, delete it" at bounding box center [789, 403] width 64 height 15
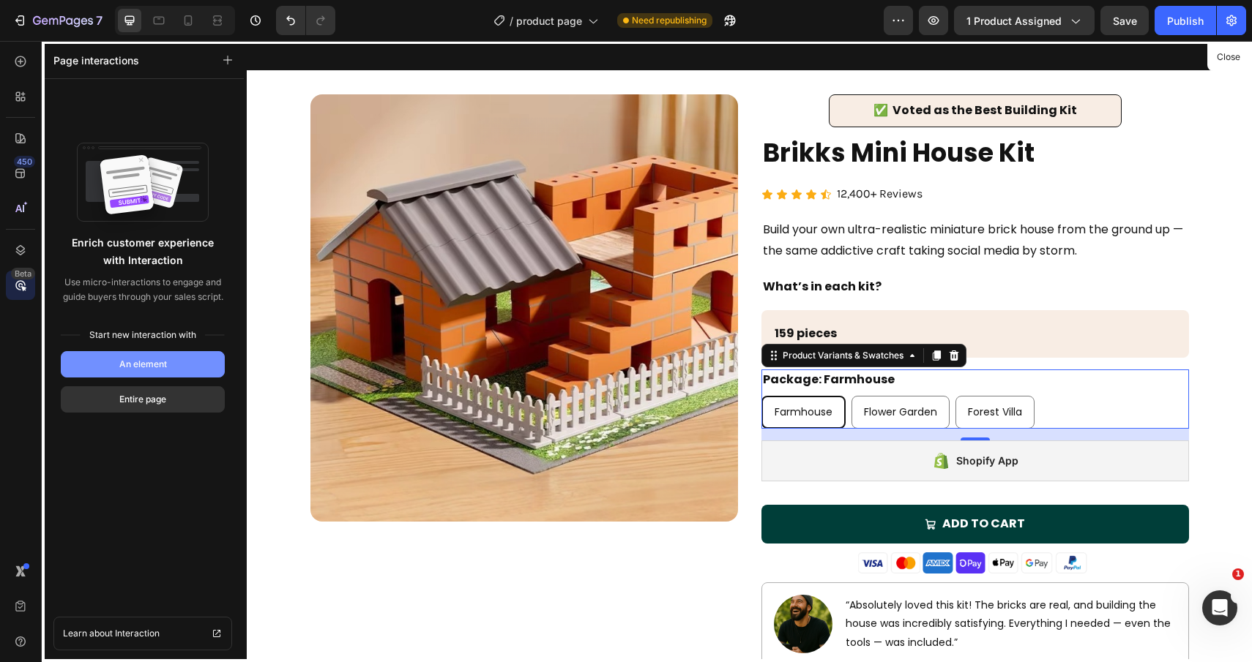
click at [173, 370] on button "An element" at bounding box center [143, 364] width 164 height 26
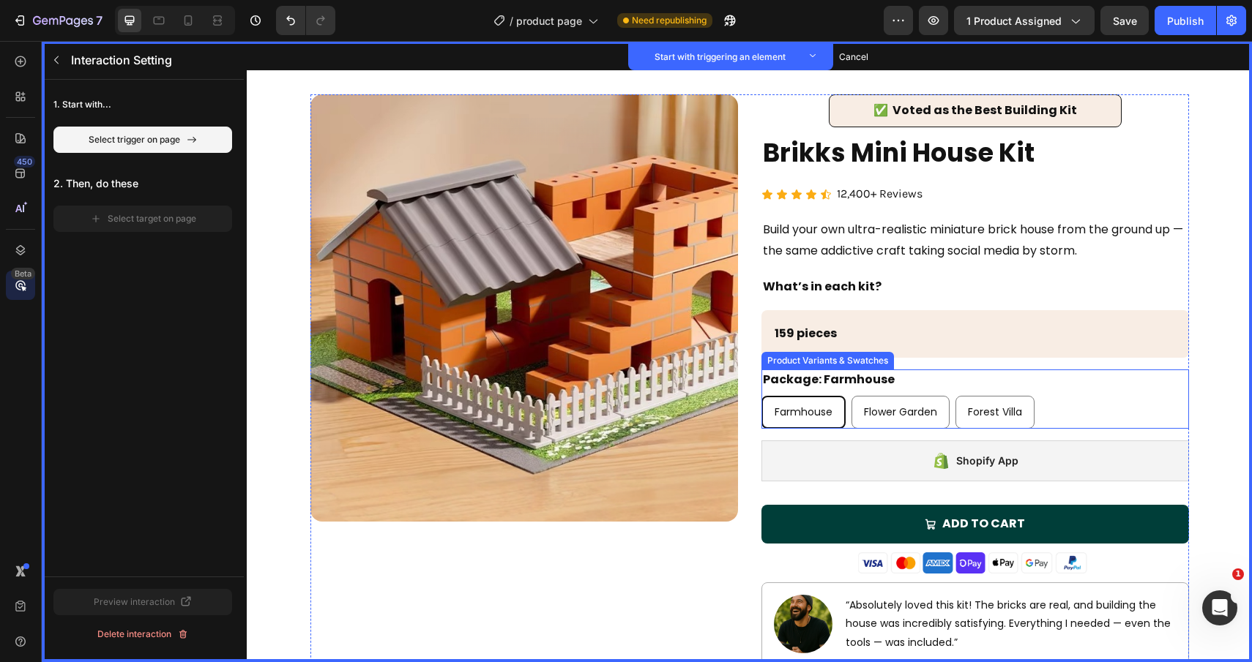
click at [846, 411] on div "Farmhouse Farmhouse Farmhouse Flower Garden Flower Garden Flower Garden Forest …" at bounding box center [974, 412] width 427 height 33
click at [794, 408] on span "Farmhouse" at bounding box center [803, 412] width 58 height 15
click at [761, 396] on input "Farmhouse Farmhouse Farmhouse" at bounding box center [760, 395] width 1 height 1
click at [167, 146] on div "Interaction Setting 1. Start with... Select trigger on page 2. Then, do these S…" at bounding box center [144, 351] width 205 height 621
click at [831, 405] on span "Farmhouse" at bounding box center [803, 412] width 58 height 15
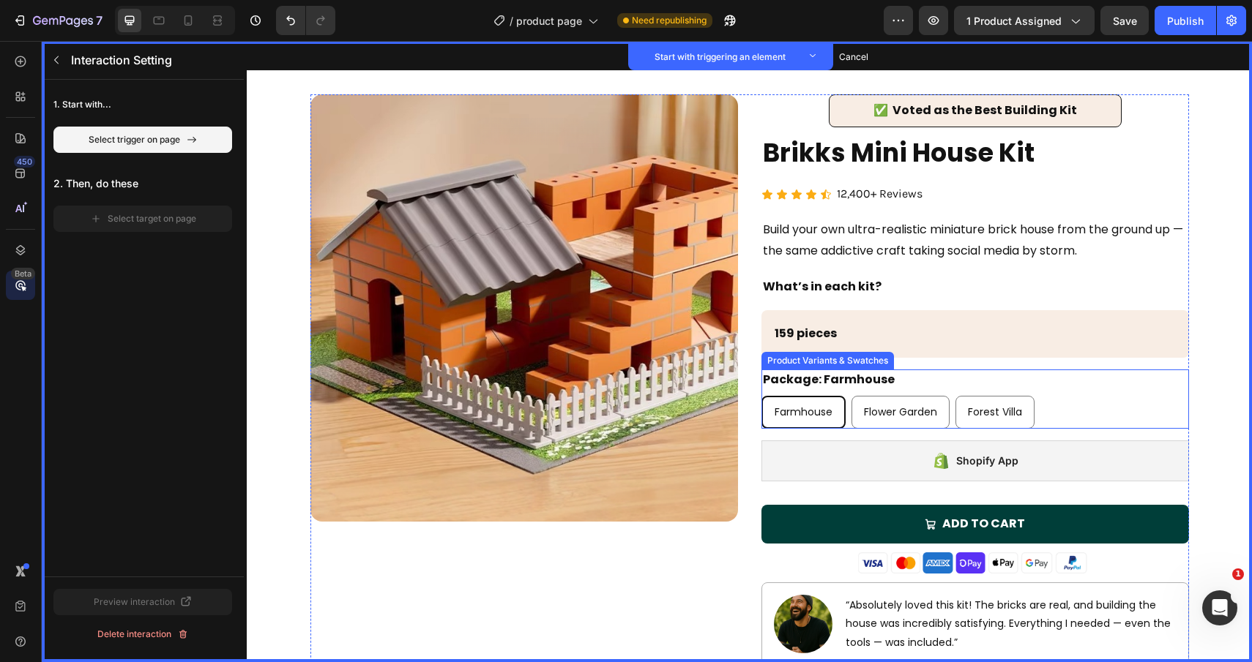
click at [761, 396] on input "Farmhouse Farmhouse Farmhouse" at bounding box center [760, 395] width 1 height 1
click at [839, 399] on div "Farmhouse" at bounding box center [803, 412] width 81 height 30
click at [761, 396] on input "Farmhouse Farmhouse Farmhouse" at bounding box center [760, 395] width 1 height 1
click at [815, 359] on div "Product Variants & Swatches" at bounding box center [827, 360] width 127 height 13
click at [1038, 416] on div "Farmhouse Farmhouse Farmhouse Flower Garden Flower Garden Flower Garden Forest …" at bounding box center [974, 412] width 427 height 33
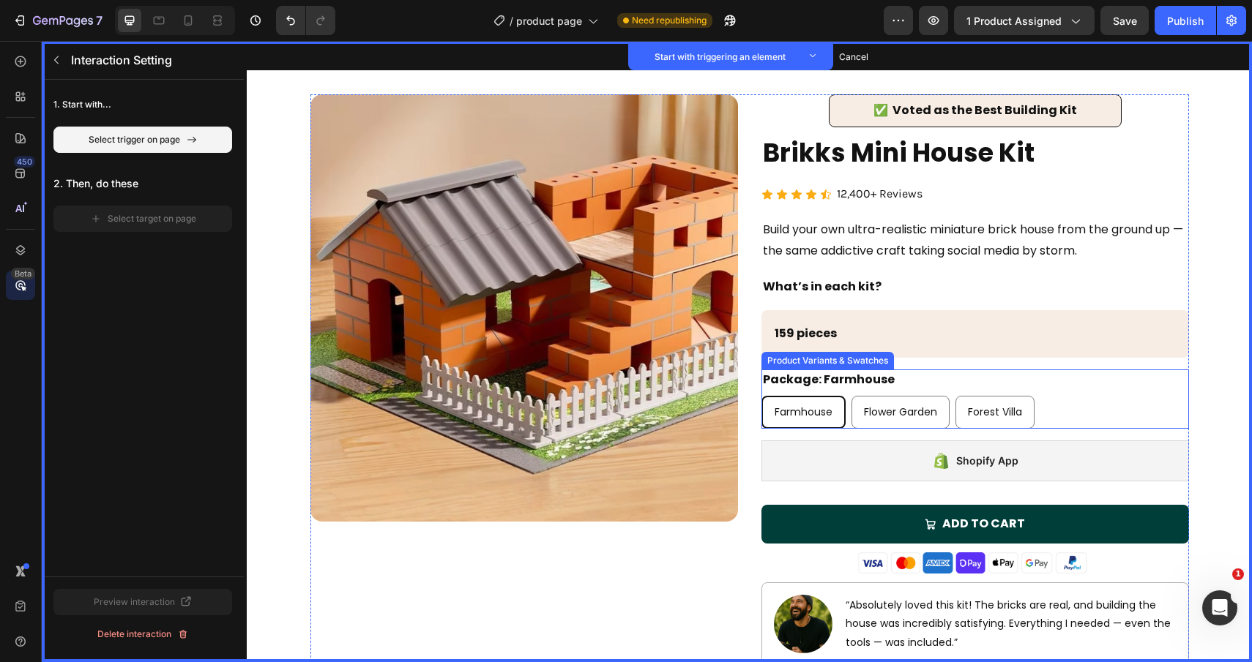
click at [1069, 406] on div "Farmhouse Farmhouse Farmhouse Flower Garden Flower Garden Flower Garden Forest …" at bounding box center [974, 412] width 427 height 33
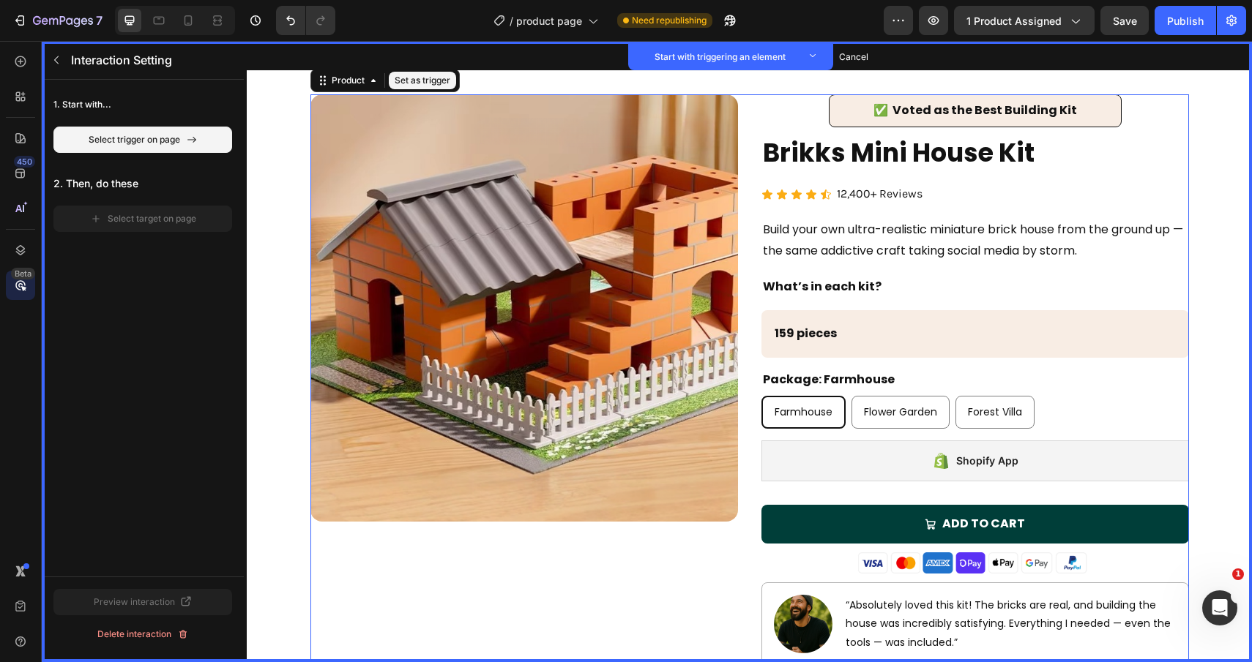
click at [971, 274] on div "✅ Voted as the Best Building Kit Text Block Set as trigger Row Set as trigger B…" at bounding box center [974, 397] width 427 height 607
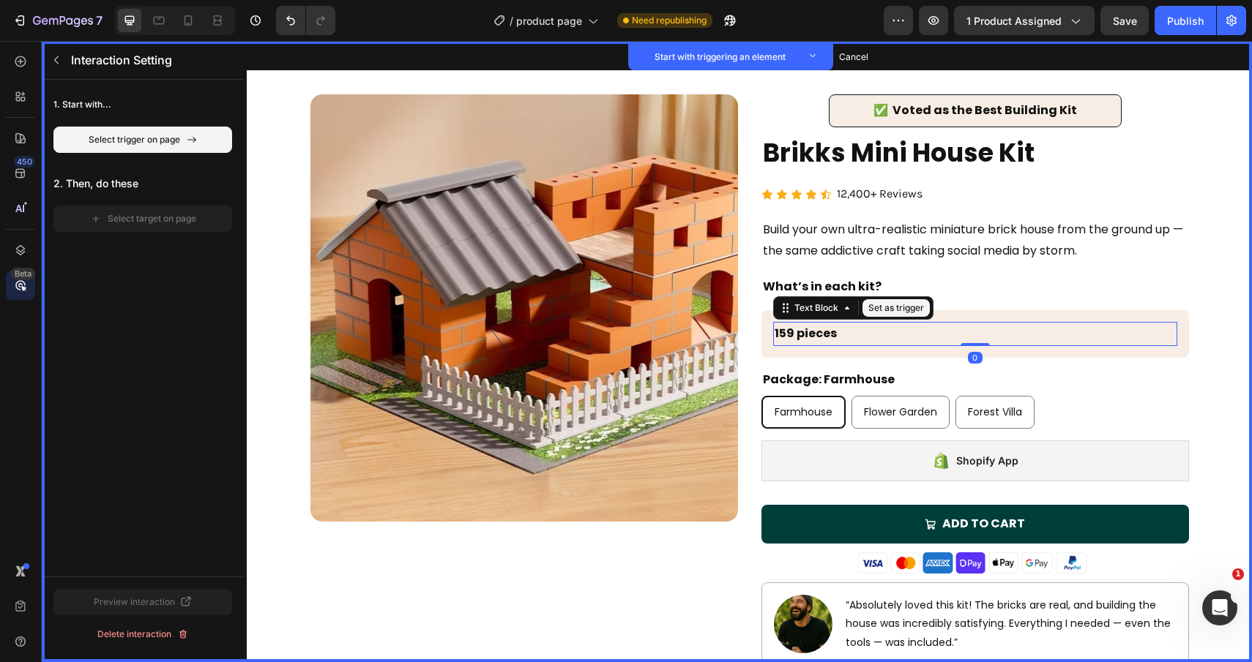
click at [881, 328] on p "159 pieces" at bounding box center [974, 333] width 401 height 21
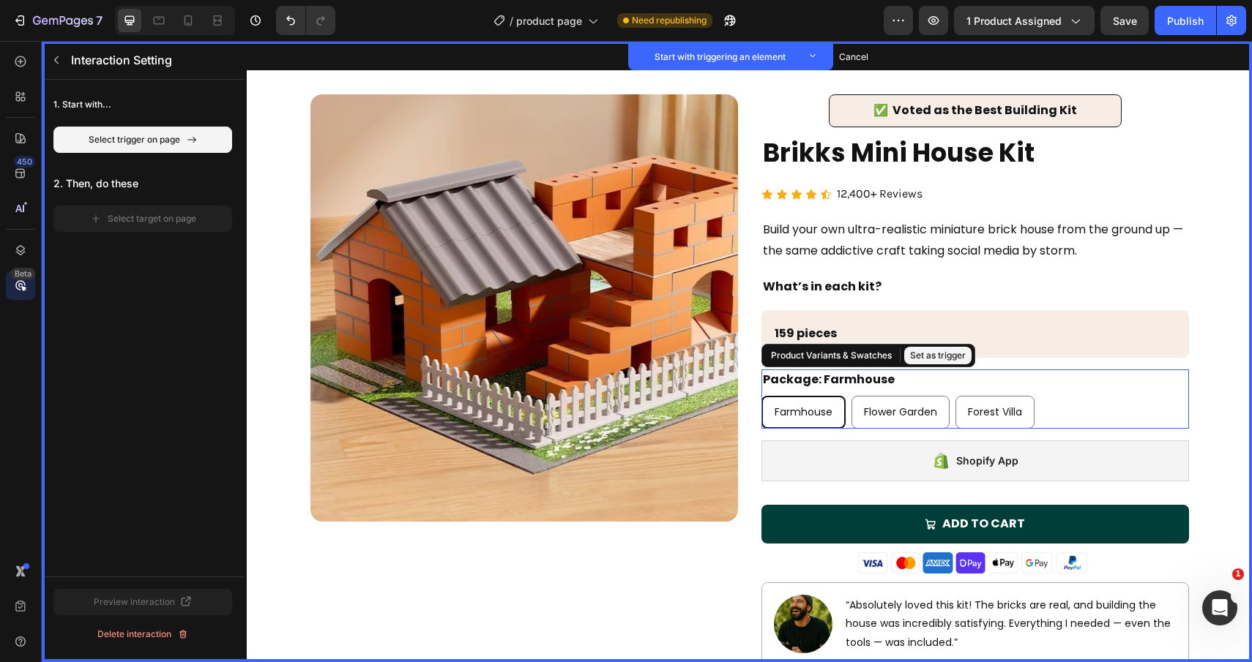
click at [847, 423] on div "Farmhouse Farmhouse Farmhouse Flower Garden Flower Garden Flower Garden Forest …" at bounding box center [974, 412] width 427 height 33
click at [961, 356] on button "Set as trigger" at bounding box center [960, 356] width 67 height 18
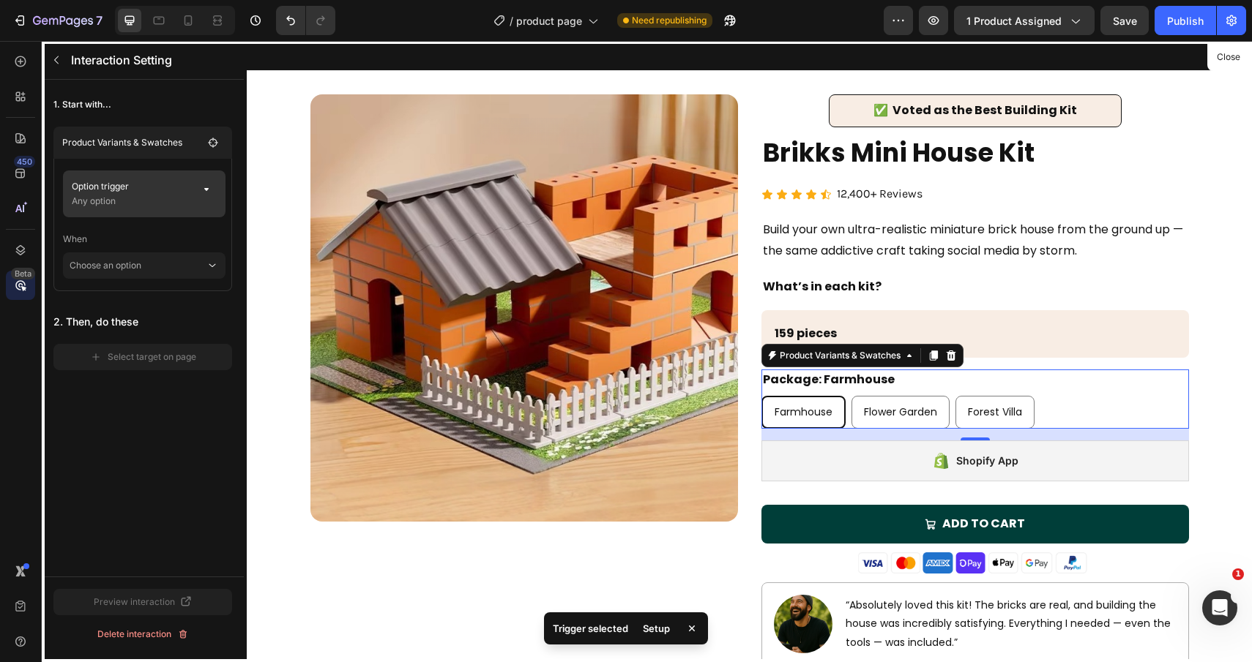
click at [168, 198] on p "Any option" at bounding box center [131, 201] width 119 height 15
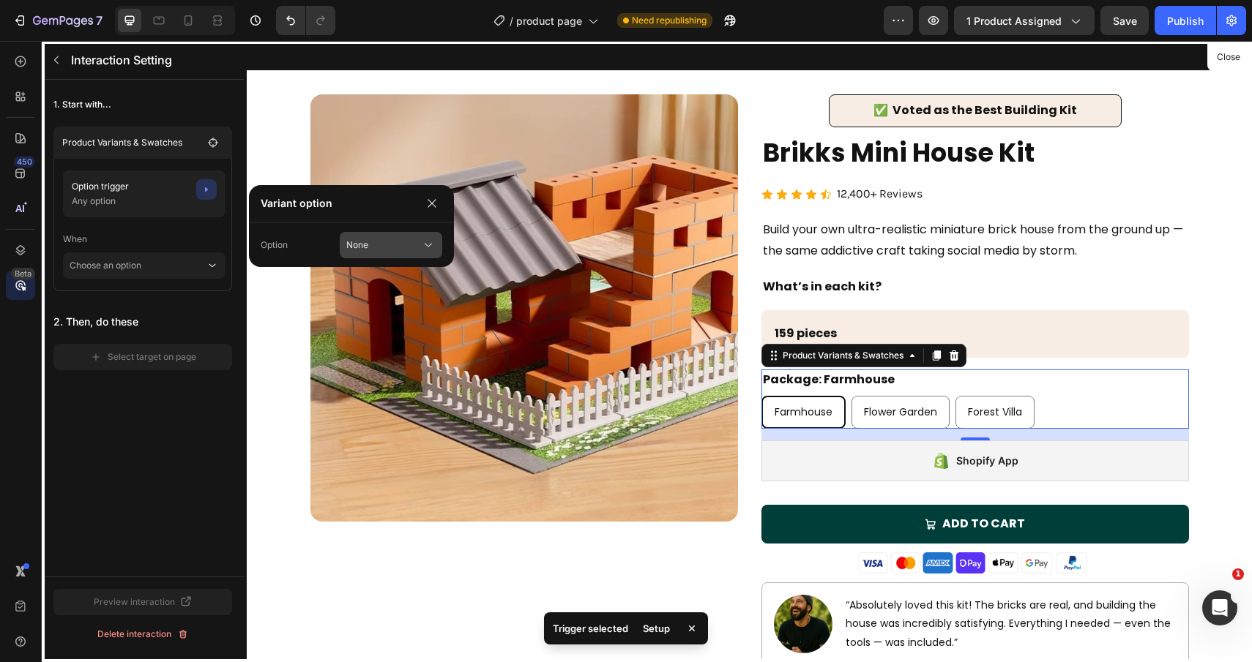
click at [364, 240] on span "None" at bounding box center [357, 245] width 22 height 13
click at [392, 310] on span "Package" at bounding box center [390, 306] width 37 height 13
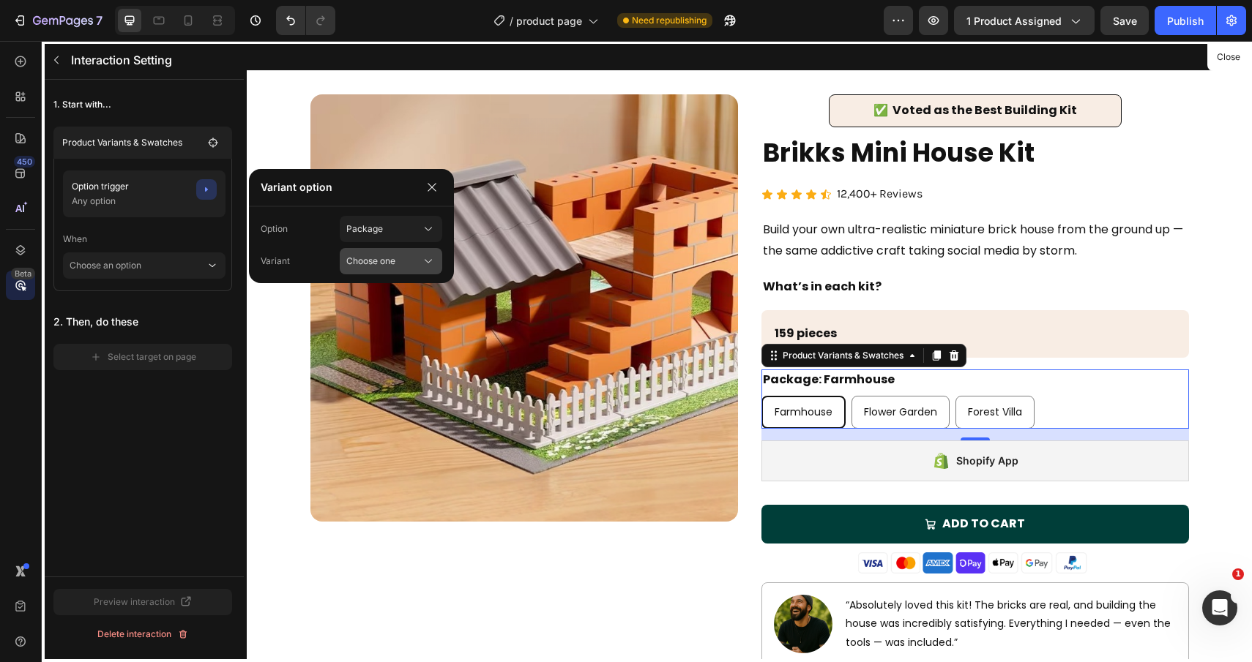
click at [397, 265] on div "Choose one" at bounding box center [374, 261] width 57 height 13
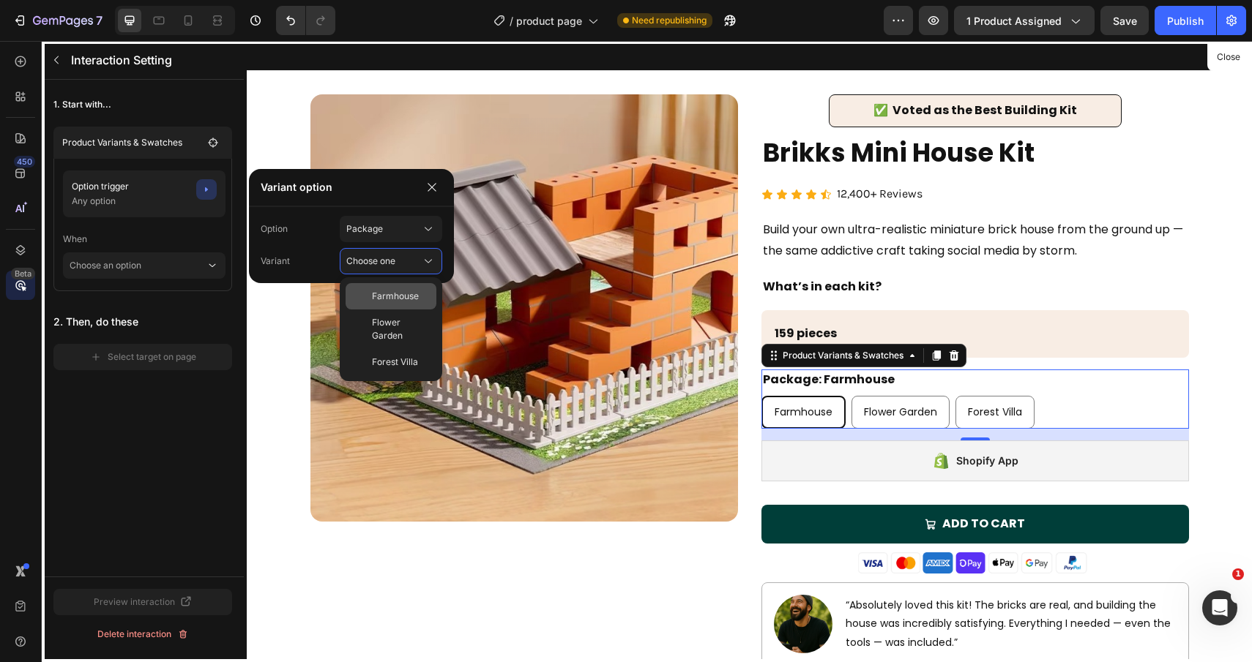
click at [392, 297] on span "Farmhouse" at bounding box center [395, 296] width 47 height 13
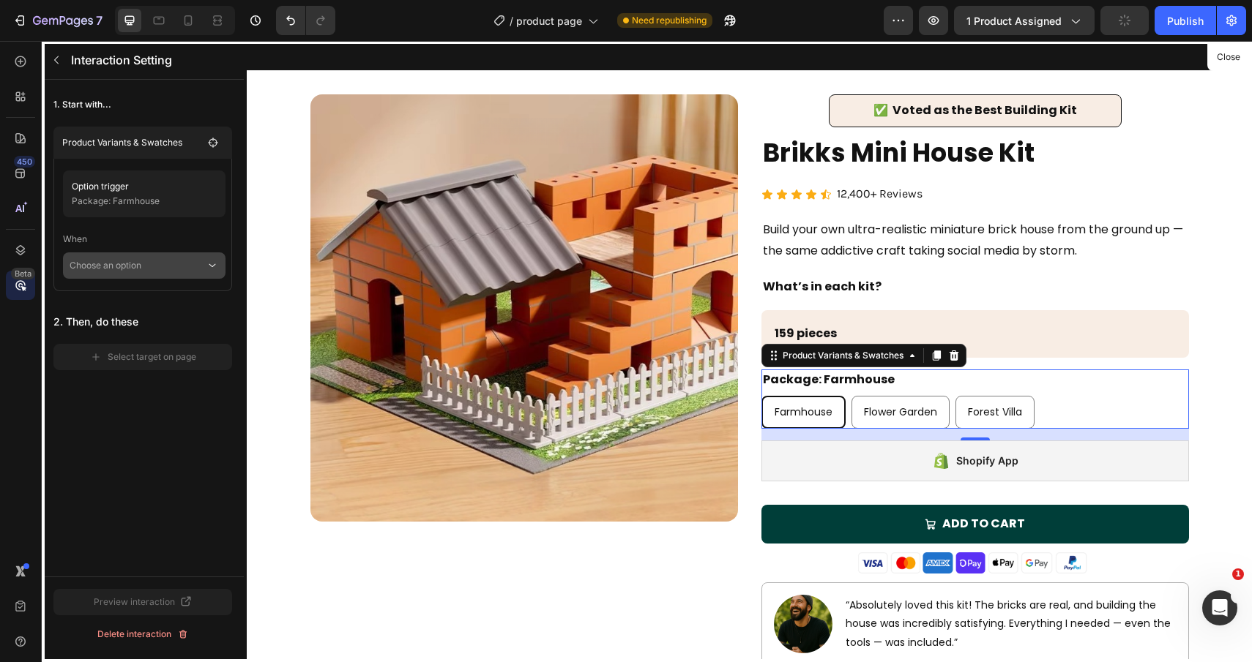
click at [199, 270] on p "Choose an option" at bounding box center [138, 265] width 136 height 26
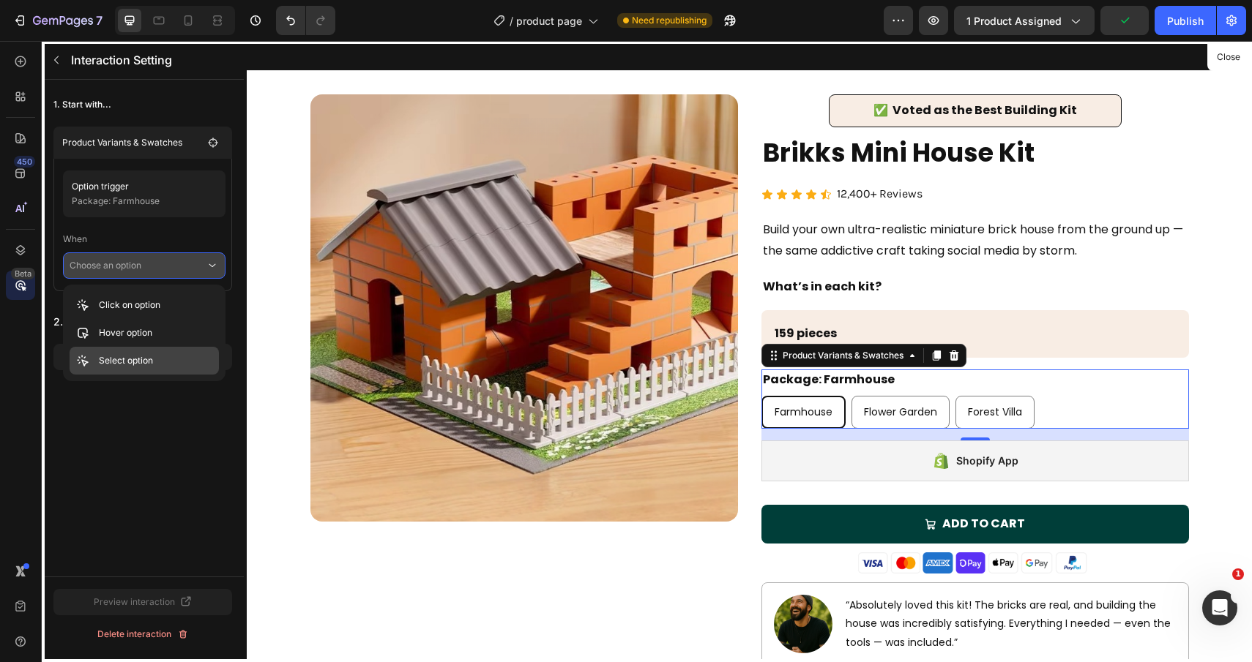
click at [160, 353] on div "Select option" at bounding box center [144, 361] width 149 height 28
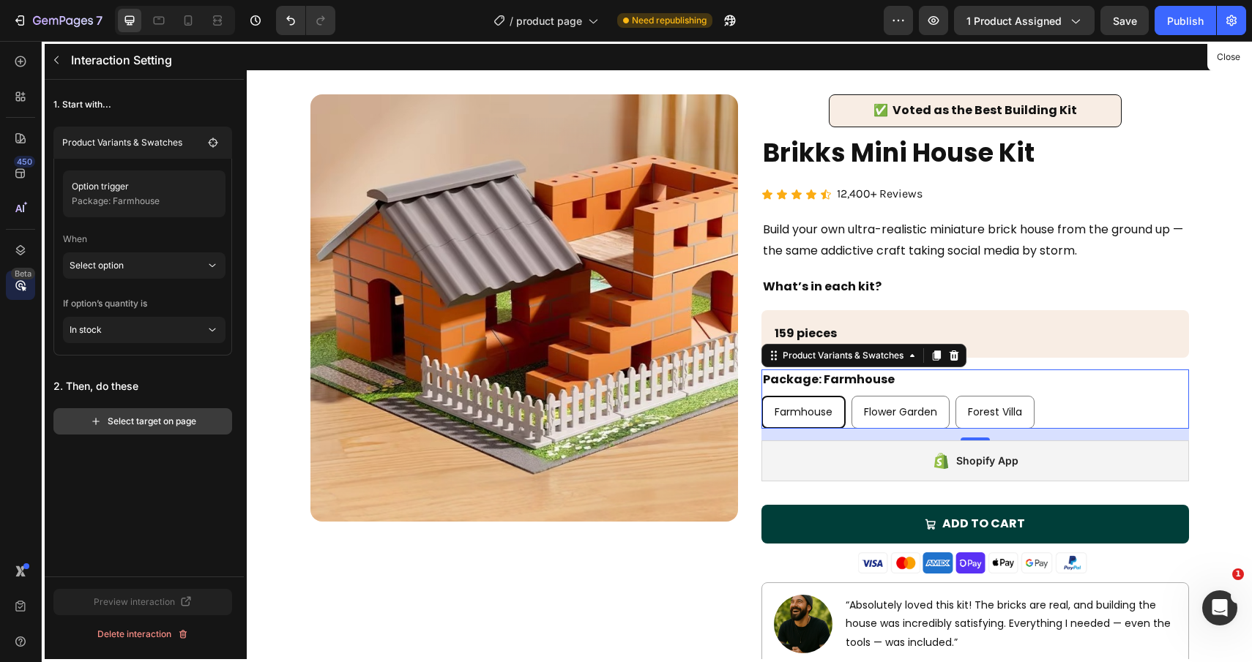
click at [166, 422] on div "Select target on page" at bounding box center [143, 421] width 106 height 13
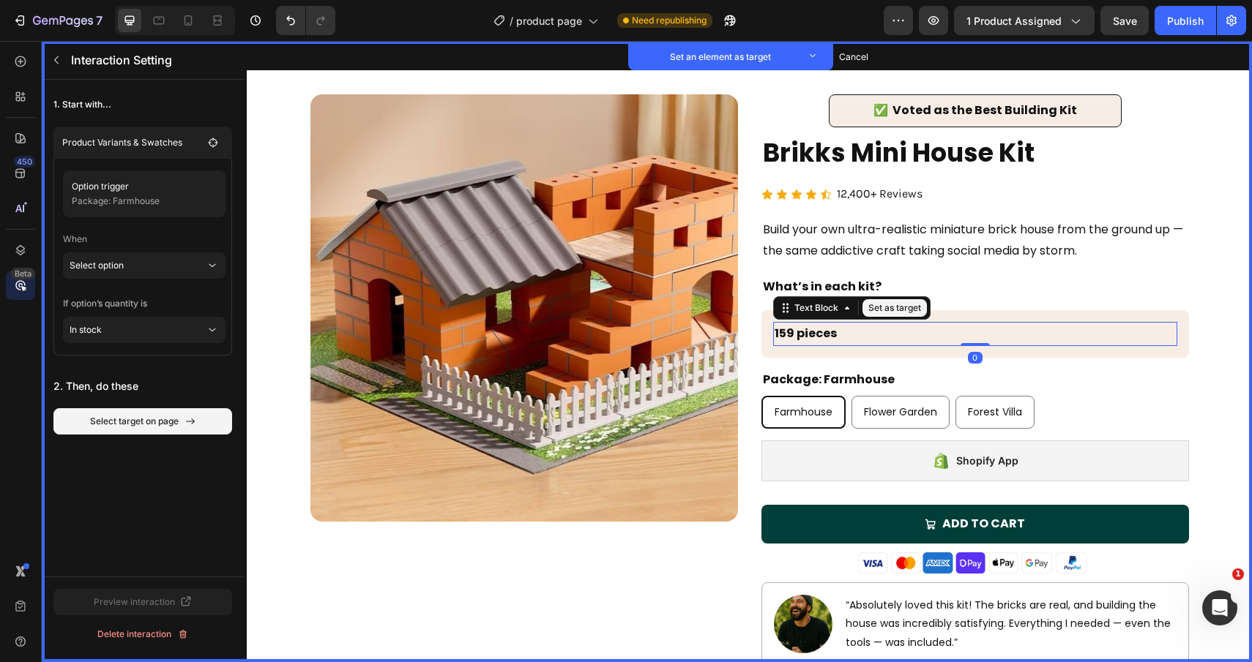
click at [889, 327] on p "159 pieces" at bounding box center [974, 333] width 401 height 21
click at [822, 337] on strong "159 pieces" at bounding box center [805, 333] width 62 height 17
click at [891, 309] on button "Set as target" at bounding box center [894, 308] width 64 height 18
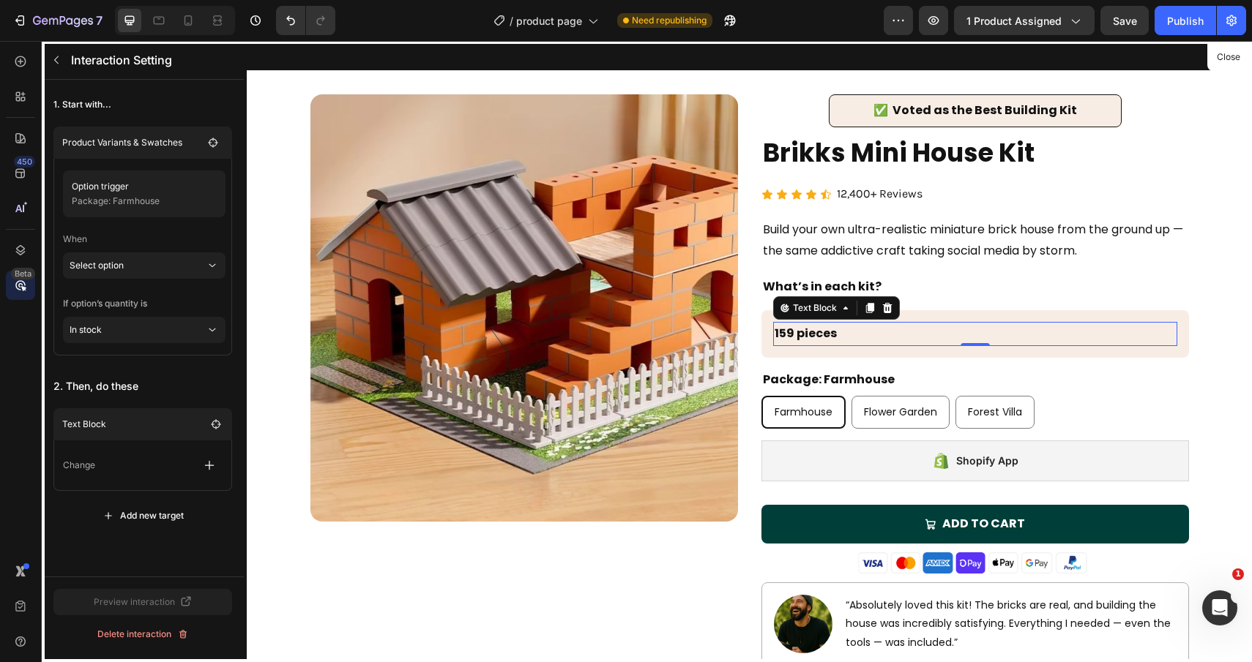
click at [828, 333] on div at bounding box center [749, 351] width 1005 height 621
click at [219, 466] on button "button" at bounding box center [209, 465] width 26 height 26
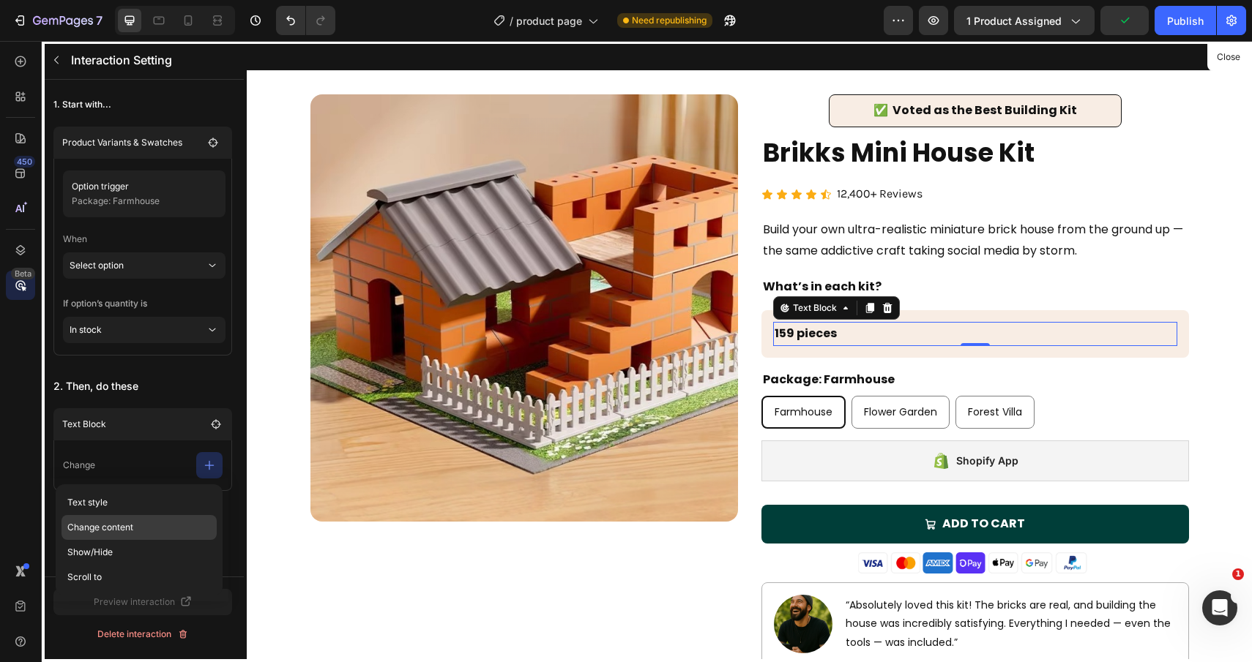
click at [127, 529] on p "Change content" at bounding box center [138, 527] width 155 height 25
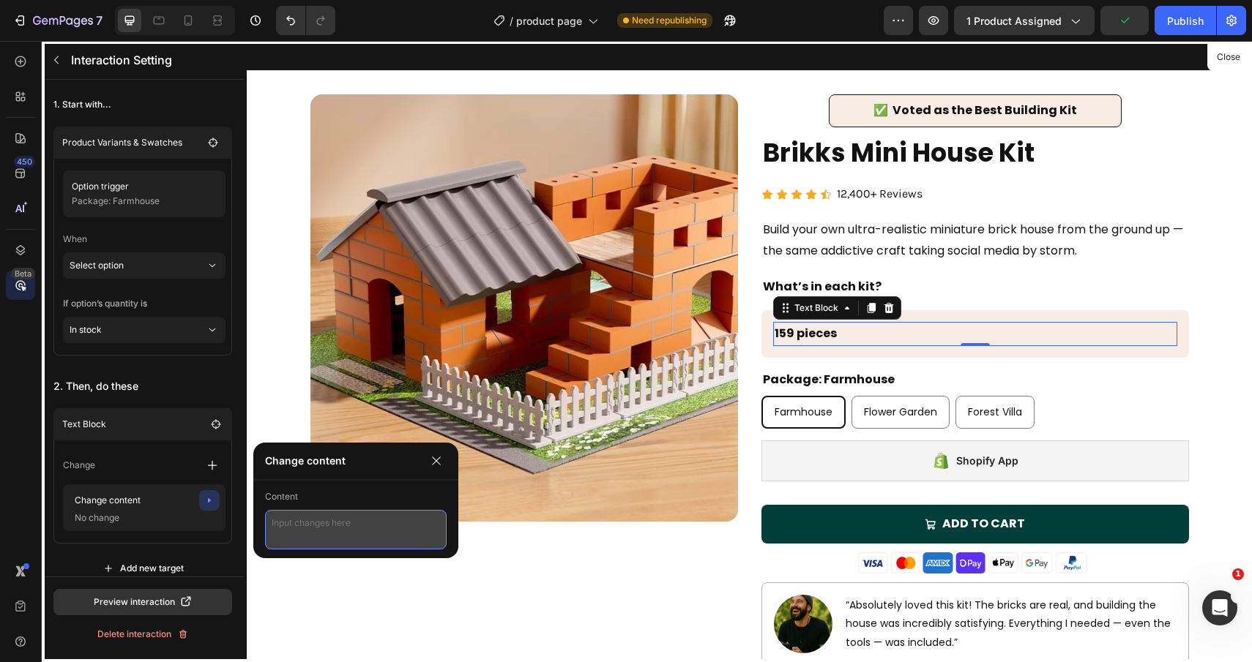
click at [336, 524] on textarea at bounding box center [356, 530] width 182 height 40
type textarea "159 pieces"
click at [859, 374] on div at bounding box center [749, 351] width 1005 height 621
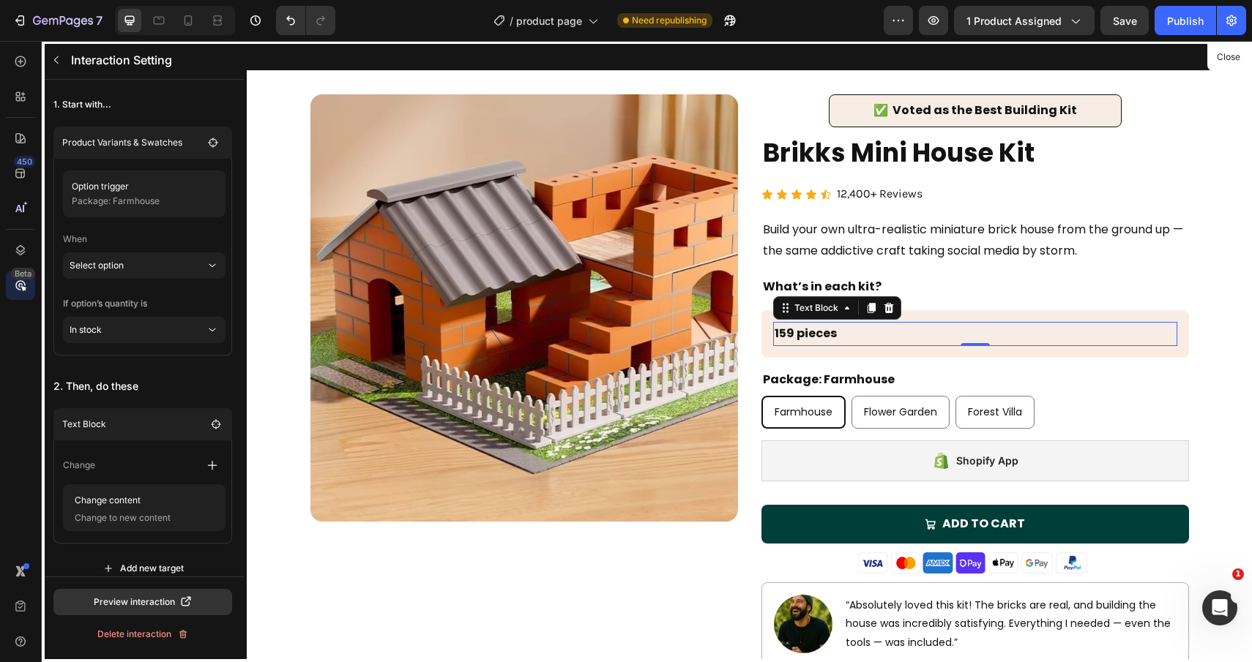
click at [898, 415] on div at bounding box center [749, 351] width 1005 height 621
click at [27, 64] on icon at bounding box center [20, 61] width 15 height 15
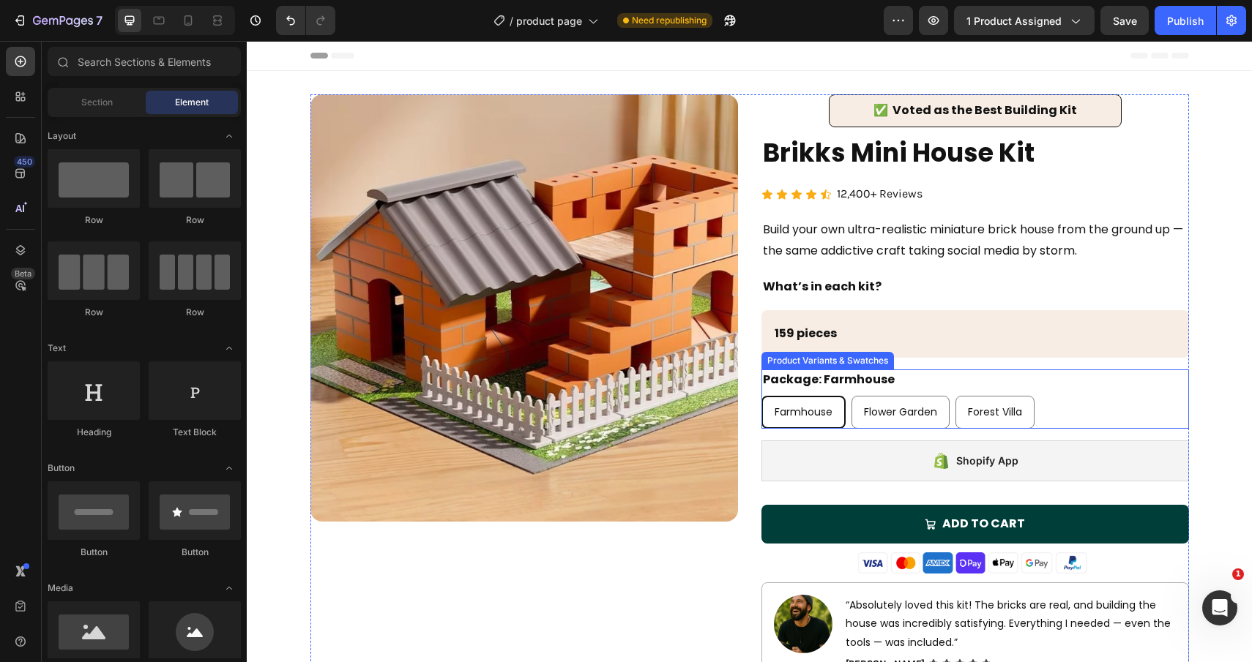
click at [872, 402] on div "Flower Garden" at bounding box center [900, 412] width 97 height 30
click at [851, 396] on input "Flower Garden Flower Garden Flower Garden" at bounding box center [850, 395] width 1 height 1
radio input "true"
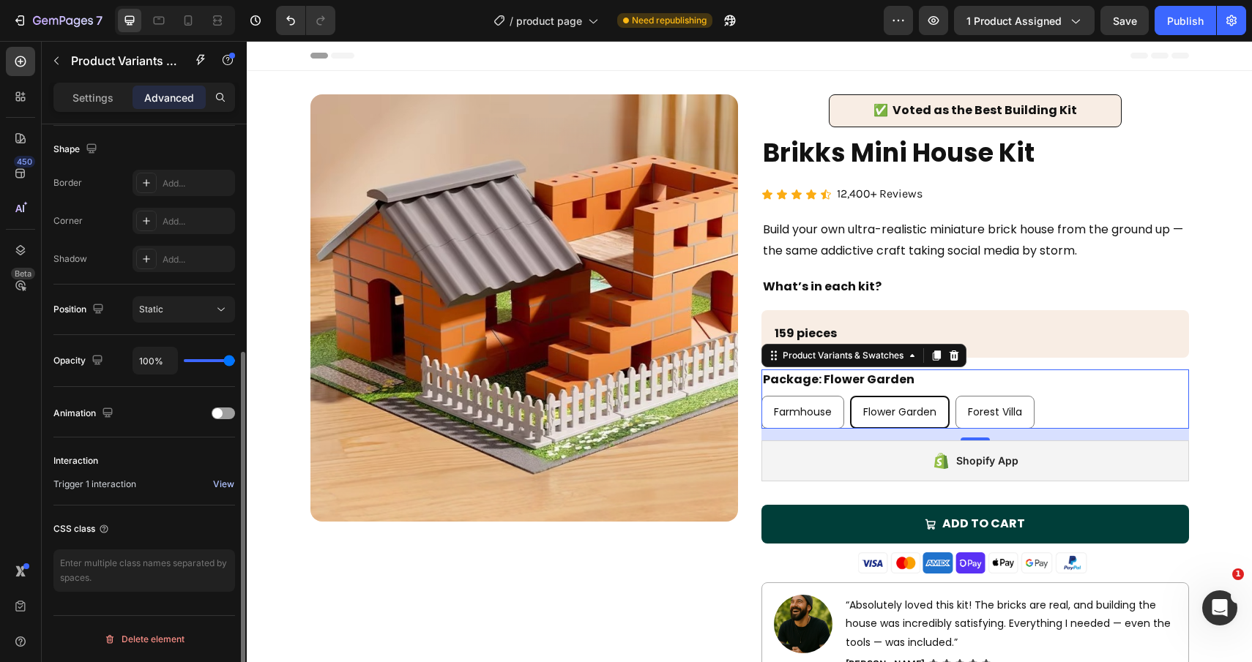
click at [226, 485] on div "View" at bounding box center [223, 484] width 21 height 13
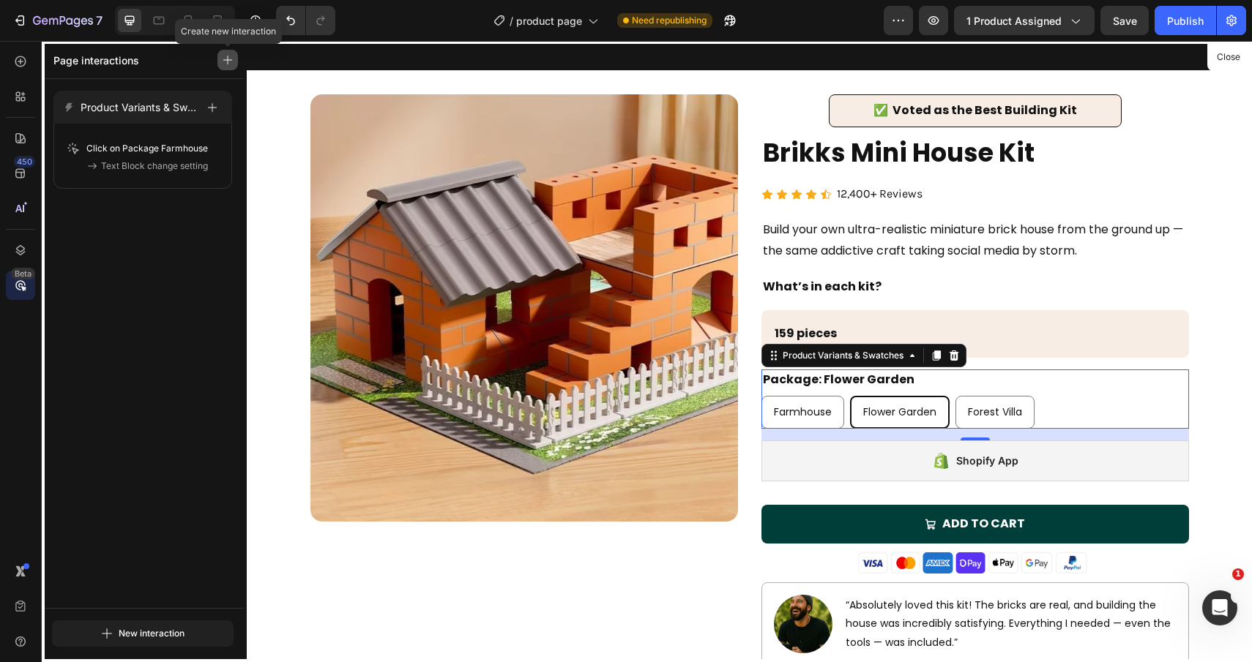
click at [228, 65] on button "button" at bounding box center [227, 60] width 20 height 20
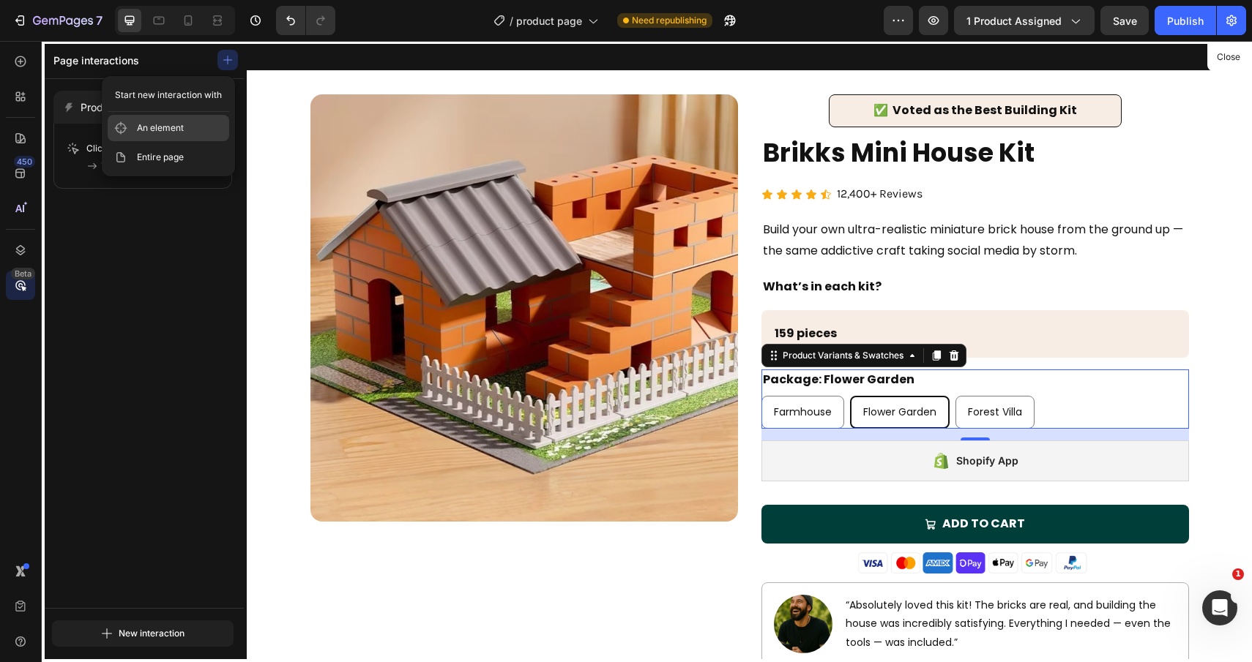
click at [166, 125] on span "An element" at bounding box center [160, 128] width 47 height 15
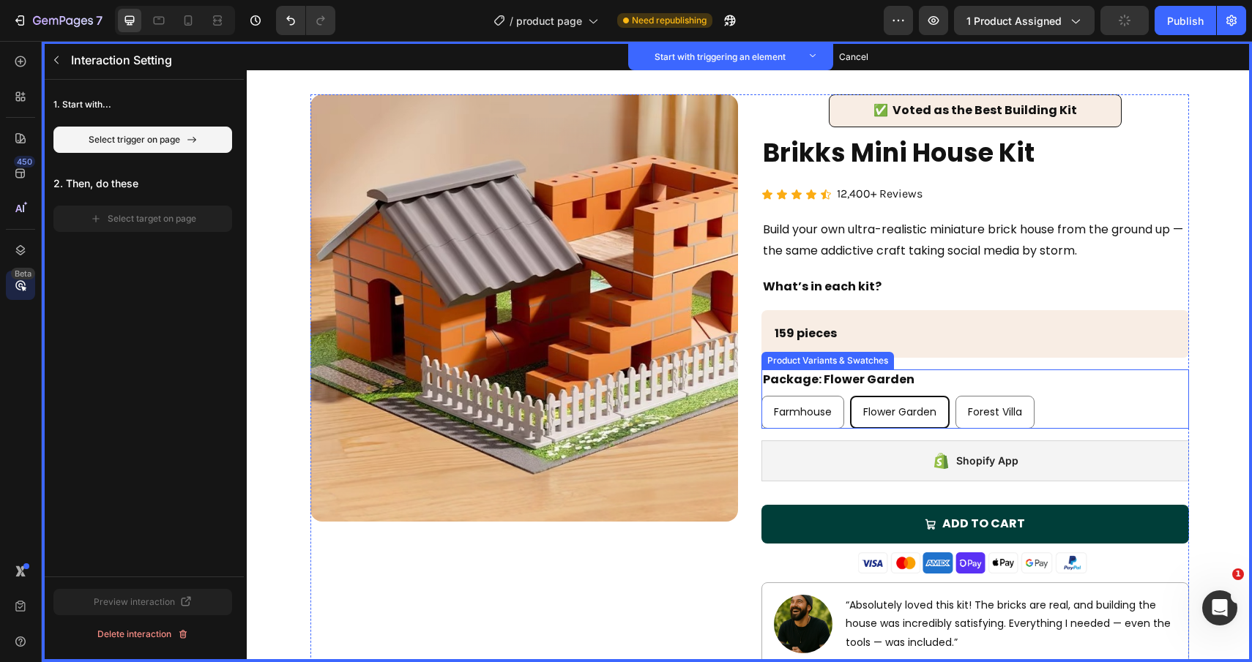
click at [1051, 418] on div "Farmhouse Farmhouse Farmhouse Flower Garden Flower Garden Flower Garden Forest …" at bounding box center [974, 412] width 427 height 33
click at [1031, 403] on div "Forest Villa" at bounding box center [995, 412] width 78 height 30
click at [955, 396] on input "Forest Villa Forest Villa Forest Villa" at bounding box center [954, 395] width 1 height 1
radio input "true"
click at [1071, 397] on div "Farmhouse Farmhouse Farmhouse Flower Garden Flower Garden Flower Garden Forest …" at bounding box center [974, 412] width 427 height 33
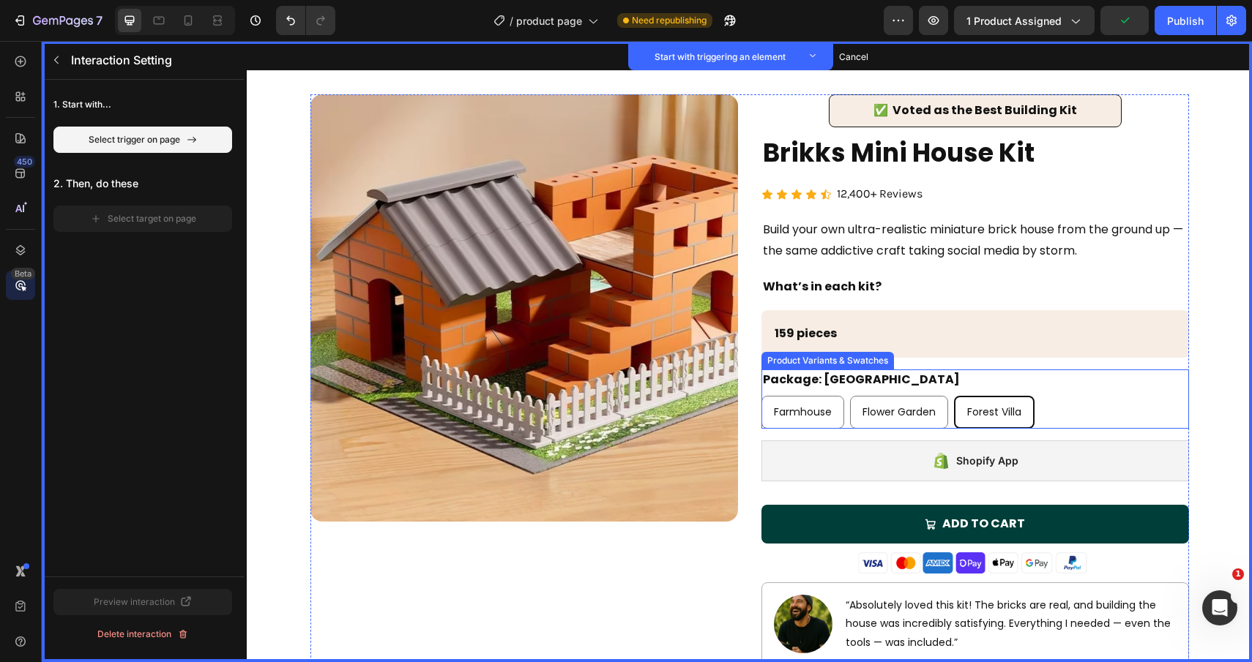
click at [852, 405] on div "Flower Garden" at bounding box center [898, 412] width 97 height 30
click at [850, 396] on input "Flower Garden Flower Garden Flower Garden" at bounding box center [849, 395] width 1 height 1
radio input "true"
click at [861, 411] on div "Flower Garden" at bounding box center [899, 412] width 97 height 30
click at [850, 396] on input "Flower Garden Flower Garden Flower Garden" at bounding box center [849, 395] width 1 height 1
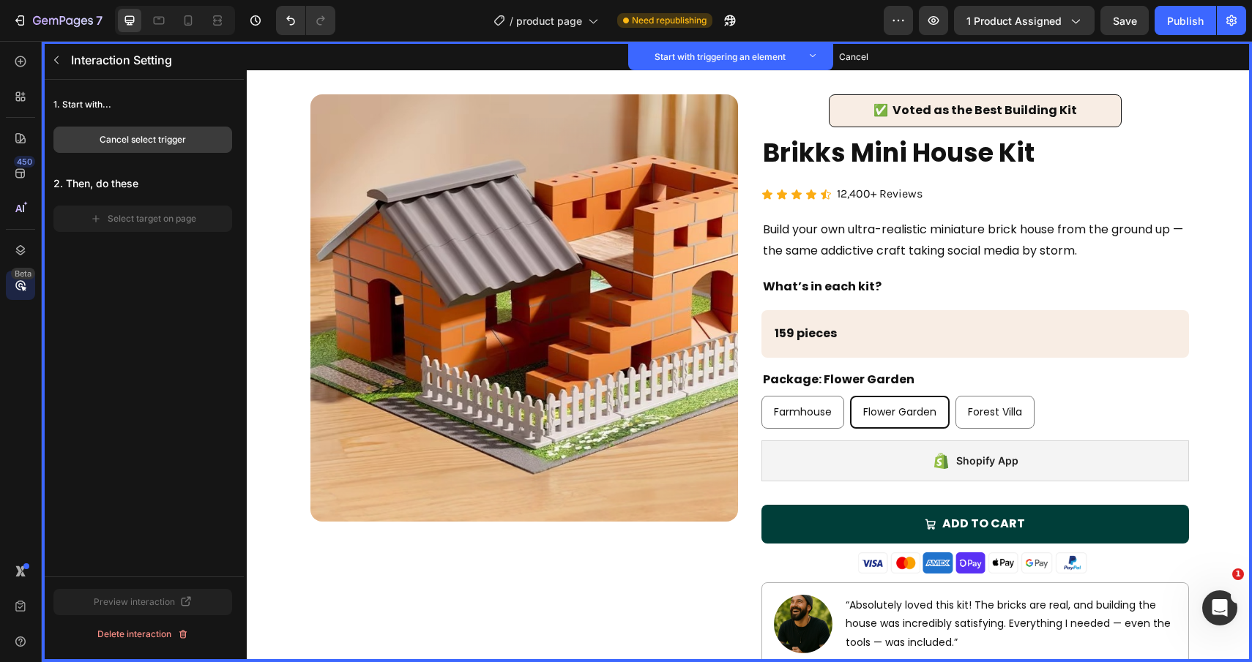
click at [176, 134] on div "Cancel select trigger" at bounding box center [143, 139] width 86 height 13
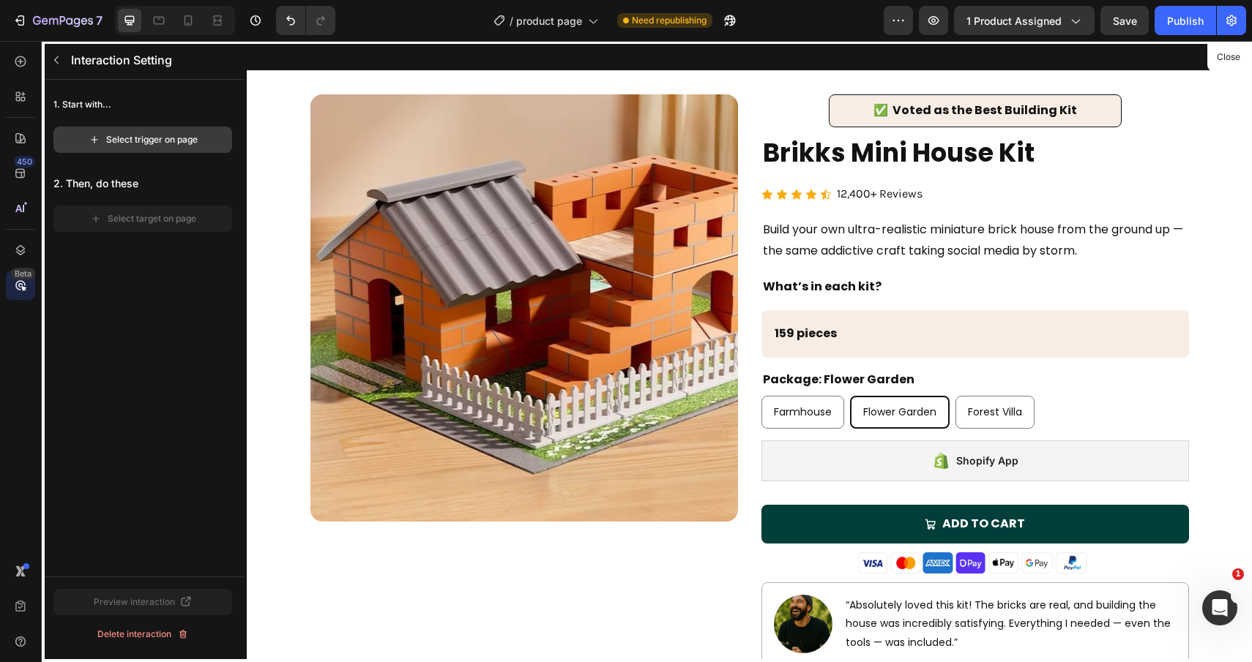
click at [195, 151] on button "Select trigger on page" at bounding box center [142, 140] width 179 height 26
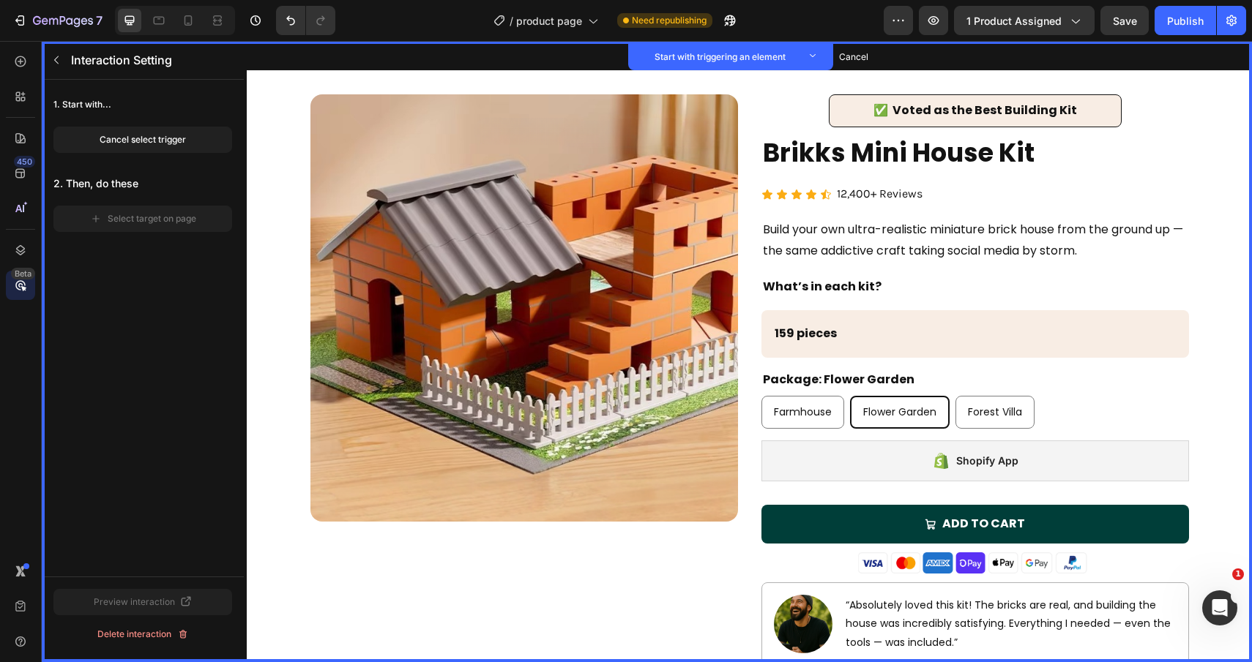
click at [195, 151] on button "Cancel select trigger" at bounding box center [142, 140] width 179 height 26
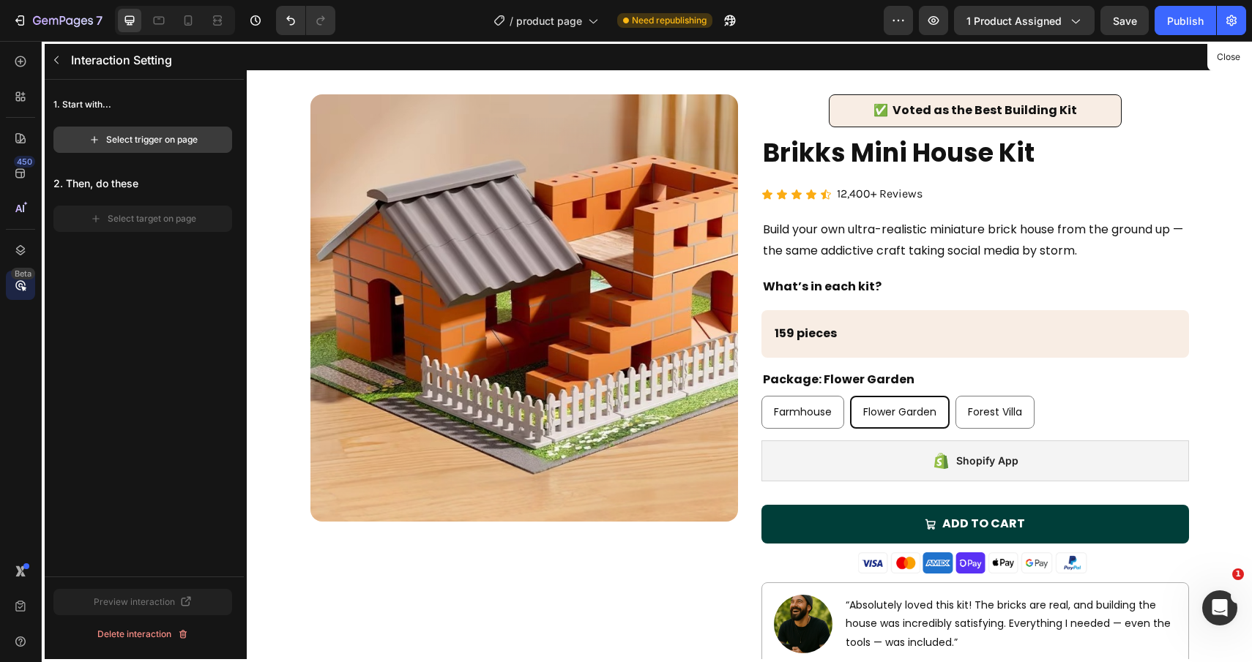
click at [132, 146] on button "Select trigger on page" at bounding box center [142, 140] width 179 height 26
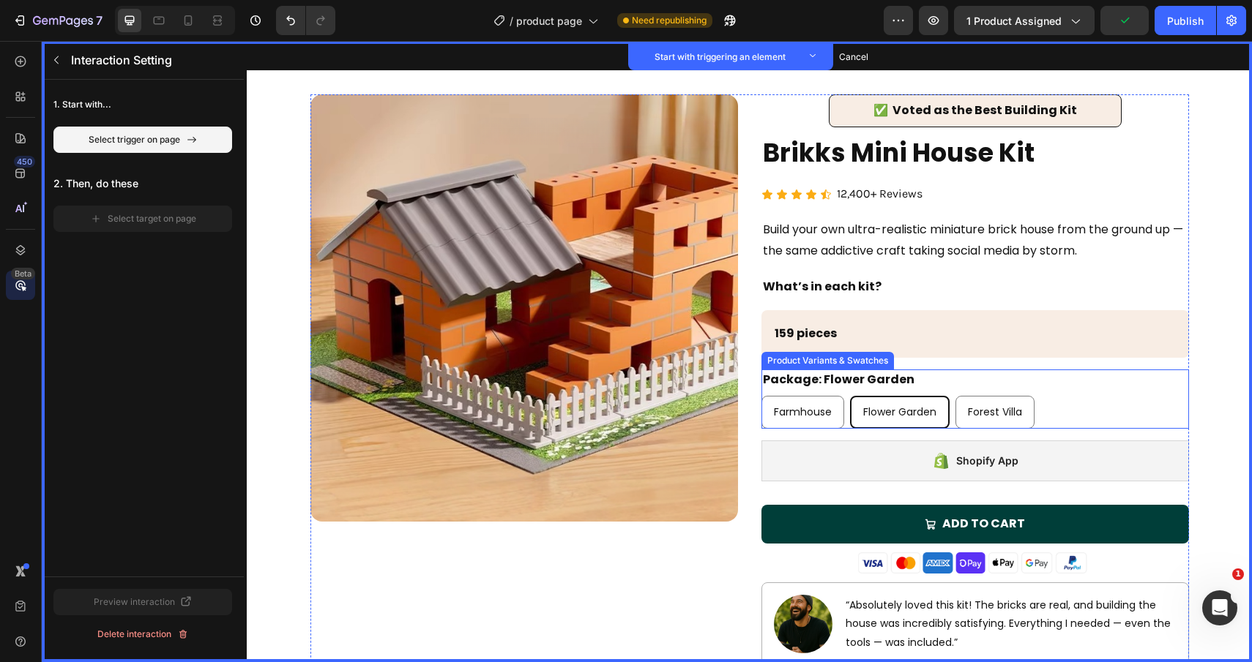
click at [841, 418] on div "Farmhouse" at bounding box center [802, 412] width 81 height 30
click at [761, 396] on input "Farmhouse Farmhouse Farmhouse" at bounding box center [760, 395] width 1 height 1
radio input "true"
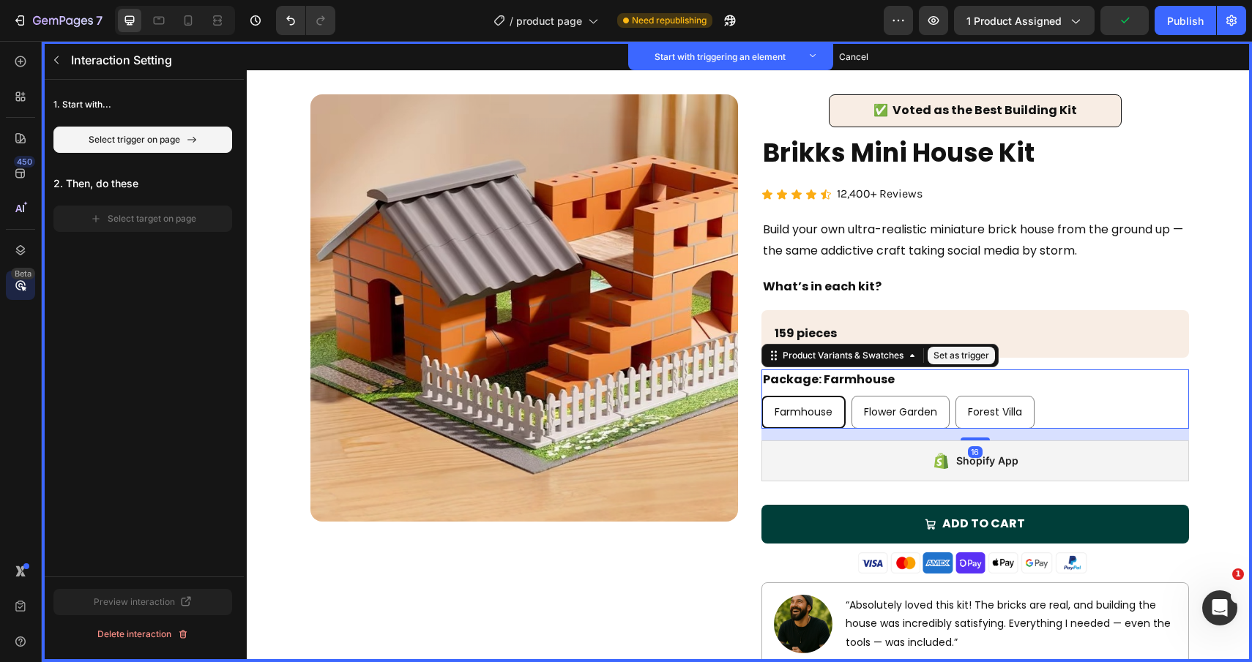
click at [937, 353] on button "Set as trigger" at bounding box center [960, 356] width 67 height 18
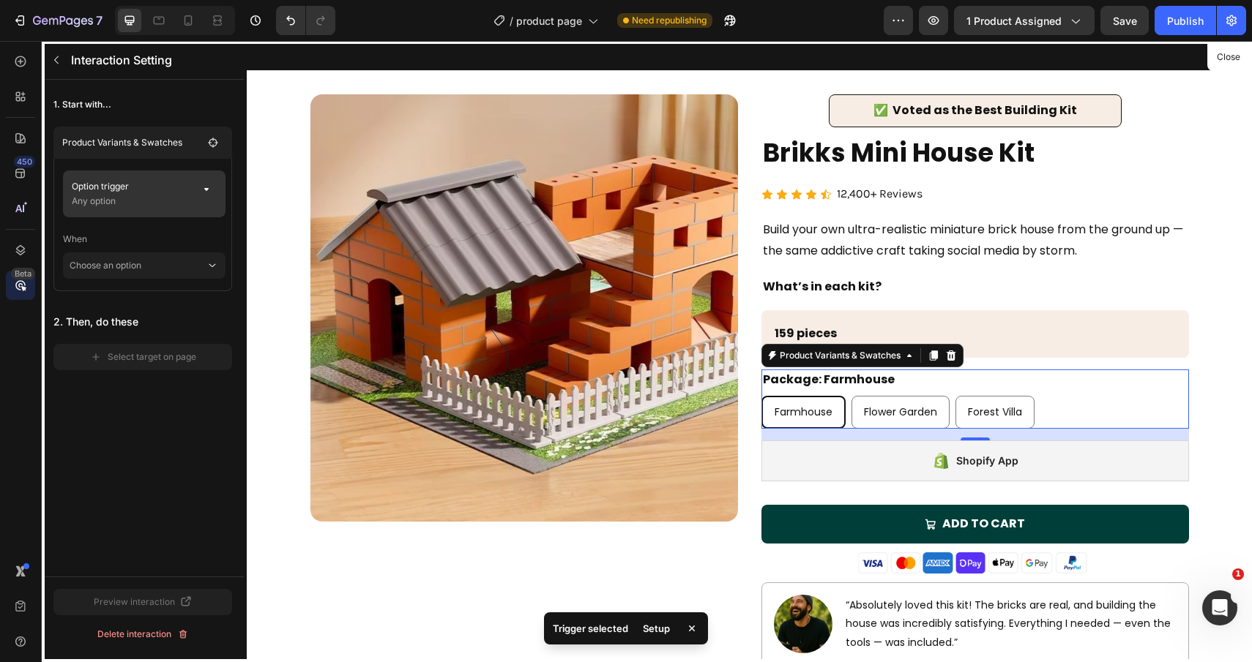
click at [171, 192] on p "Option trigger" at bounding box center [131, 186] width 119 height 15
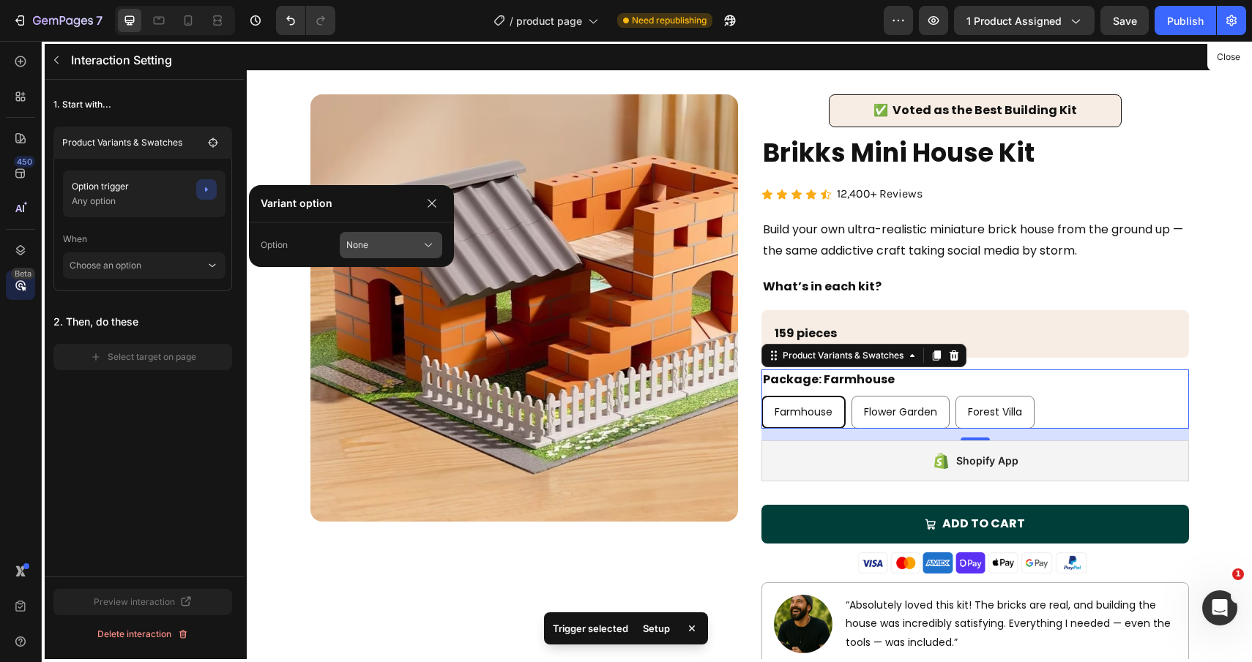
click at [395, 253] on button "None" at bounding box center [391, 245] width 102 height 26
click at [393, 306] on span "Package" at bounding box center [390, 306] width 37 height 13
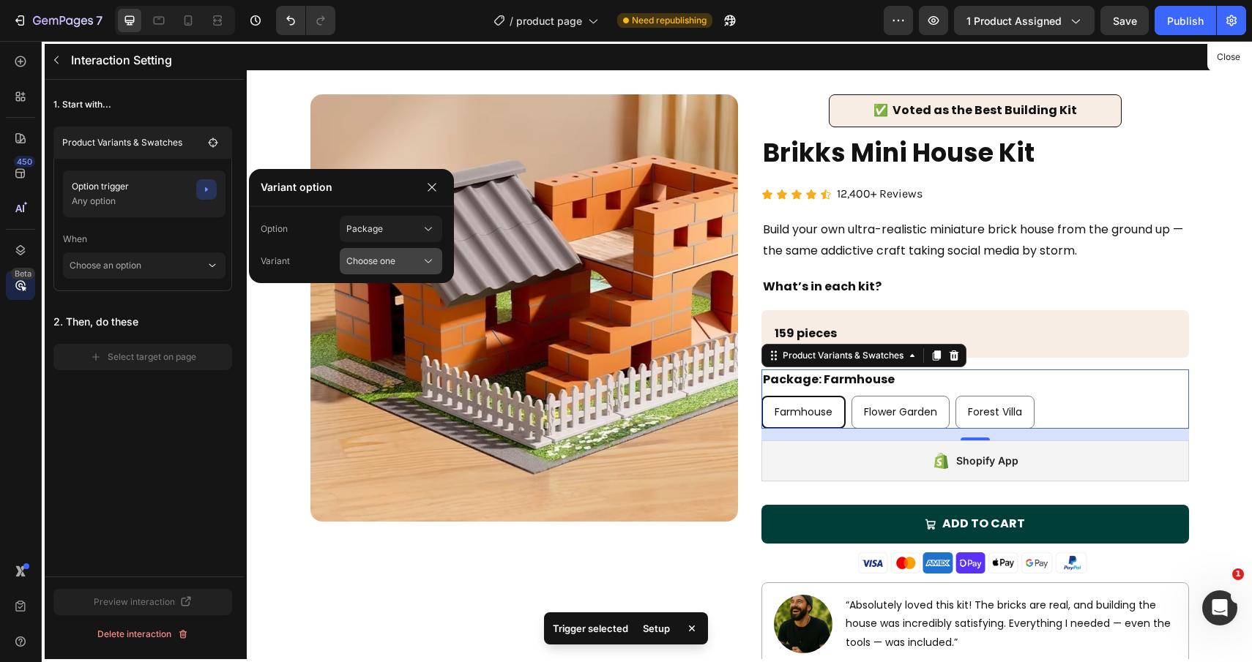
click at [397, 255] on div "Choose one" at bounding box center [374, 261] width 57 height 13
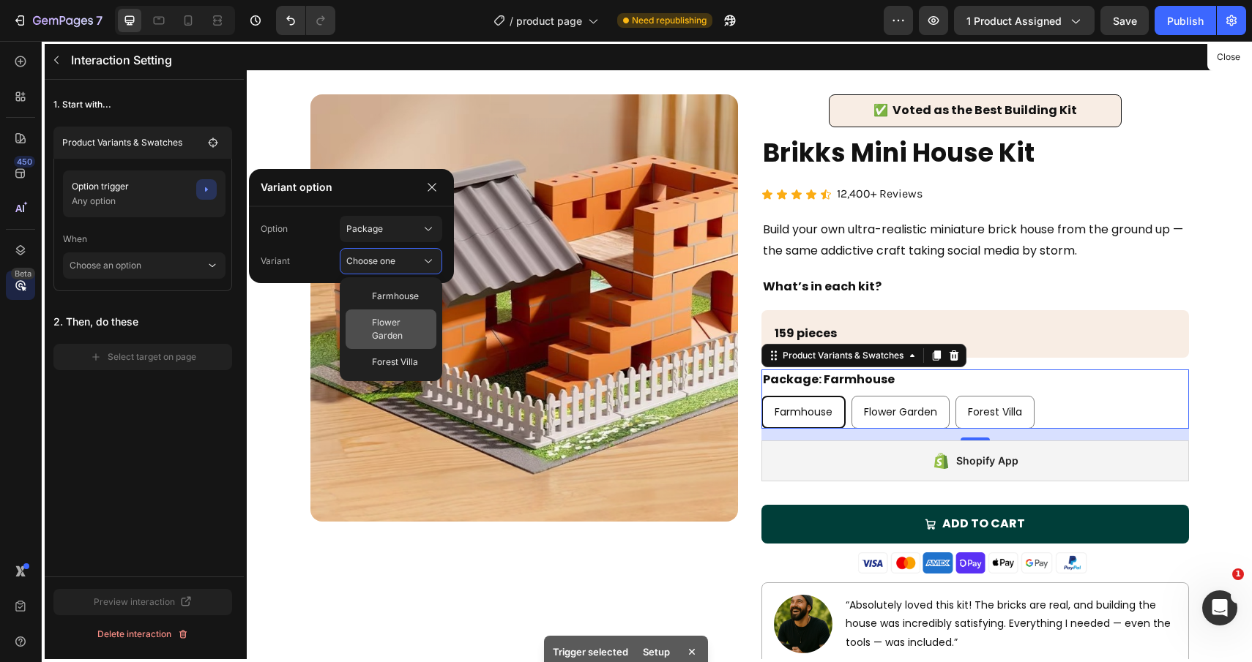
click at [386, 328] on span "Flower Garden" at bounding box center [401, 329] width 59 height 26
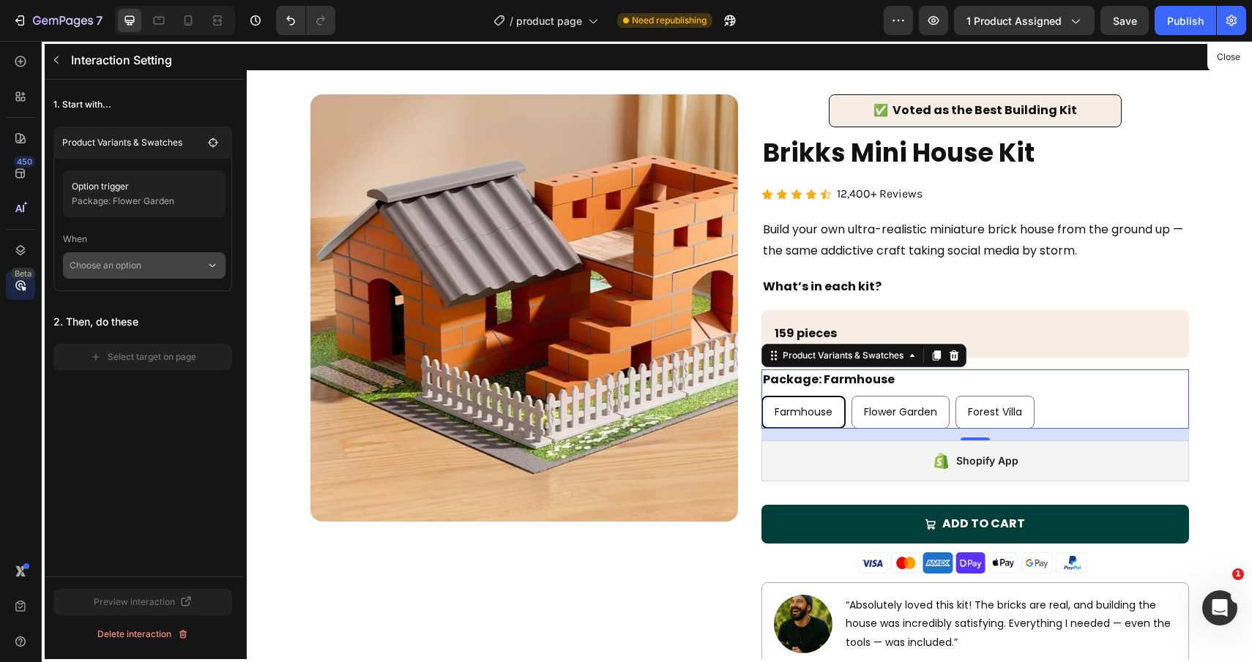
click at [143, 262] on p "Choose an option" at bounding box center [138, 265] width 136 height 26
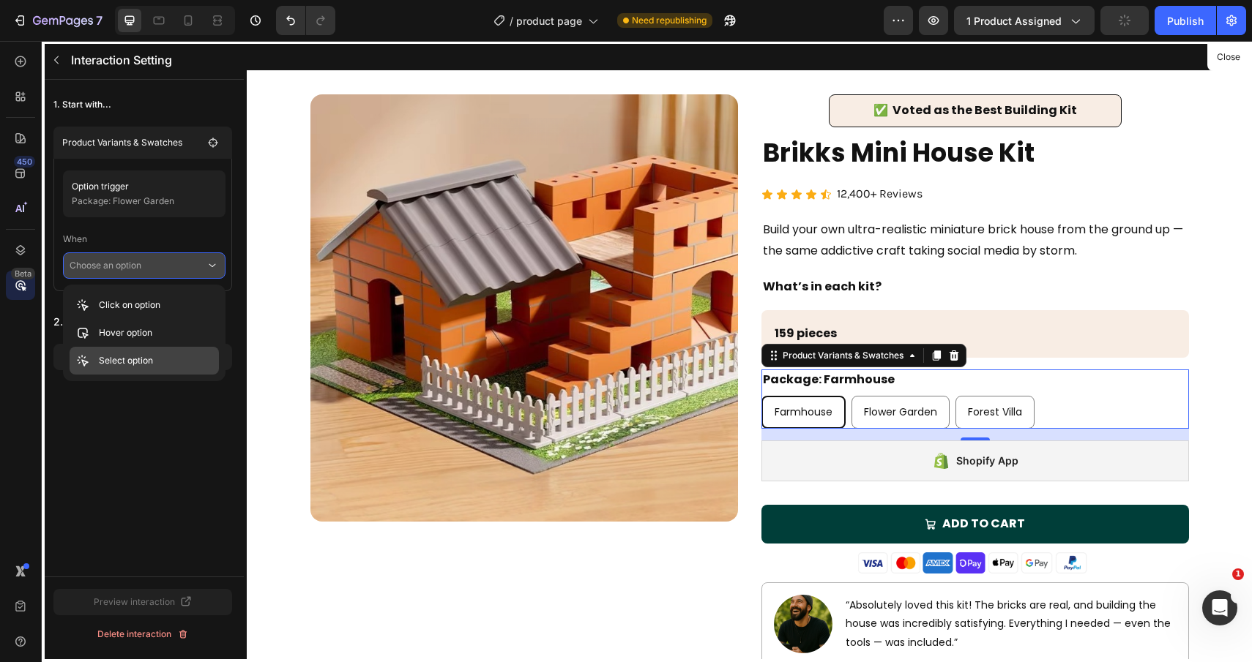
click at [136, 364] on p "Select option" at bounding box center [126, 360] width 54 height 15
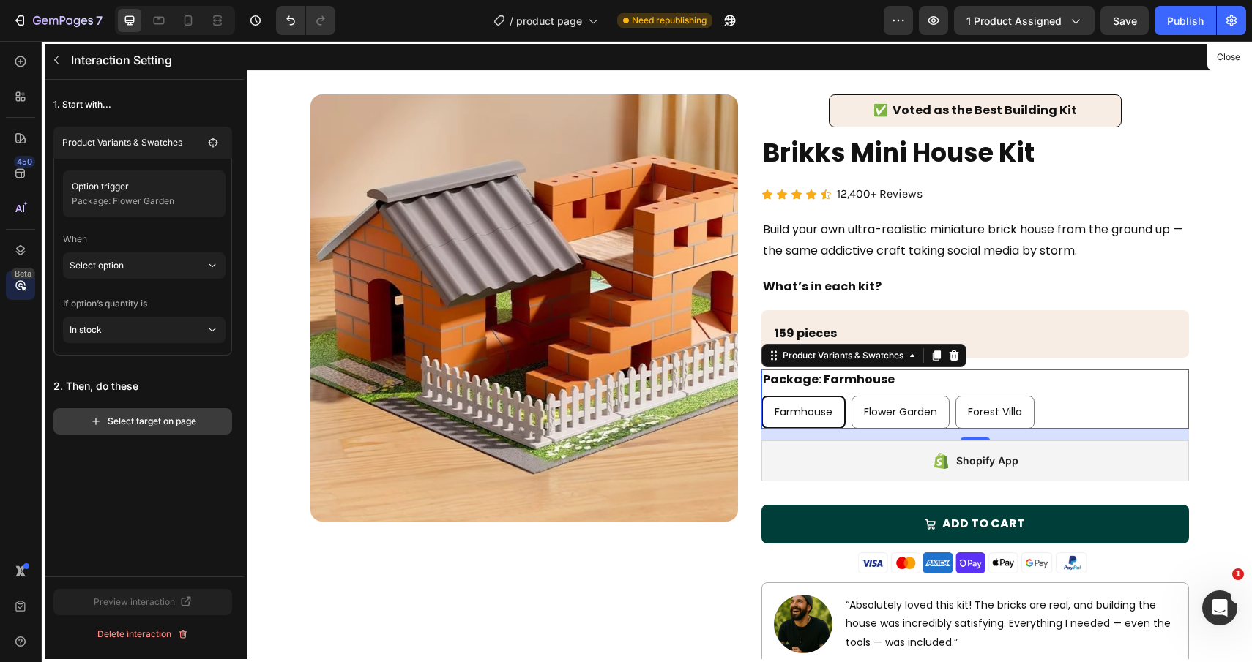
click at [155, 421] on div "Select target on page" at bounding box center [143, 421] width 106 height 13
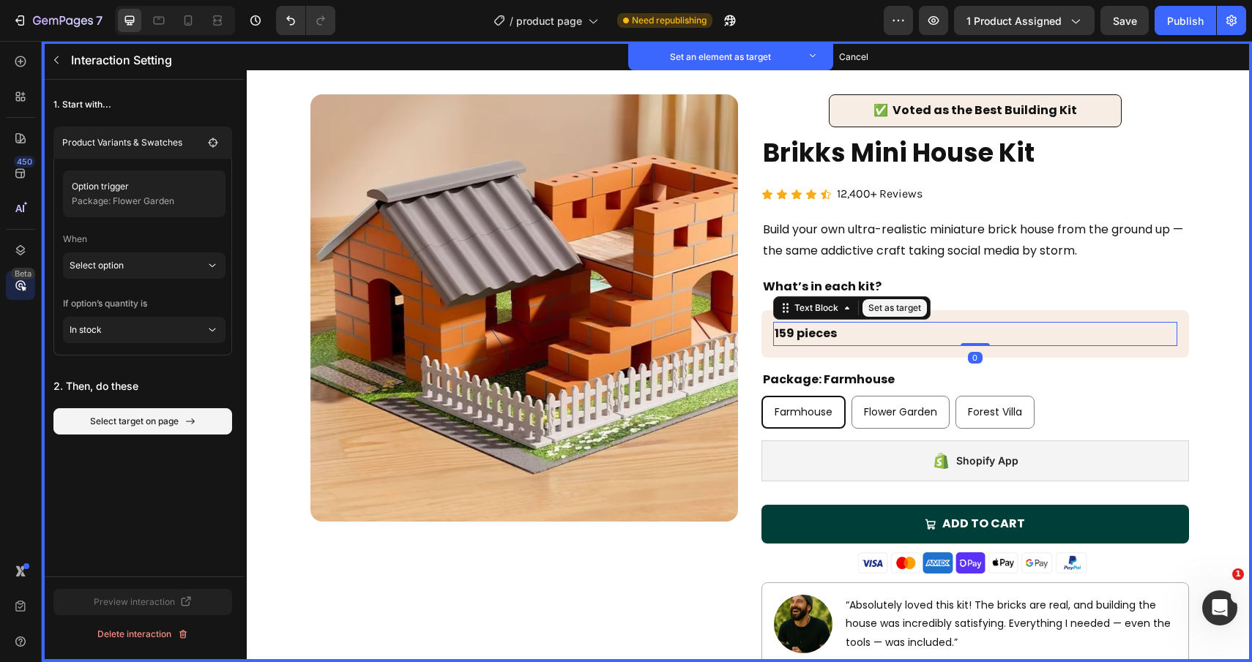
click at [976, 337] on p "159 pieces" at bounding box center [974, 333] width 401 height 21
click at [888, 302] on button "Set as target" at bounding box center [894, 308] width 64 height 18
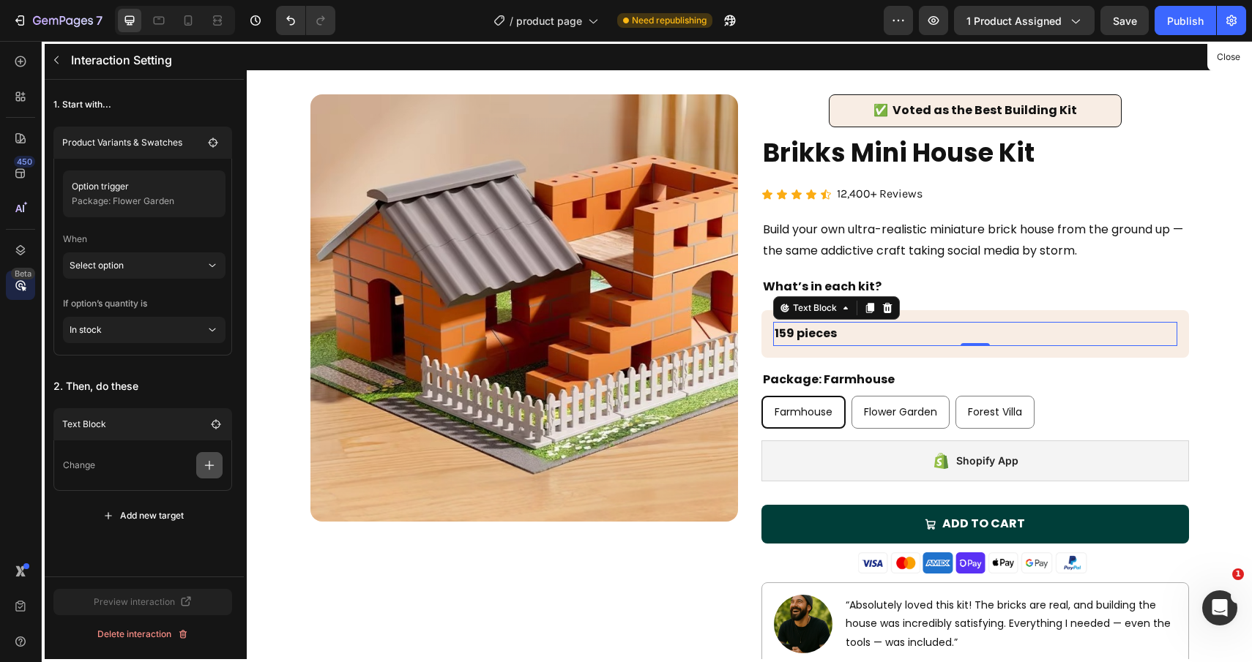
click at [212, 460] on icon "button" at bounding box center [209, 465] width 15 height 15
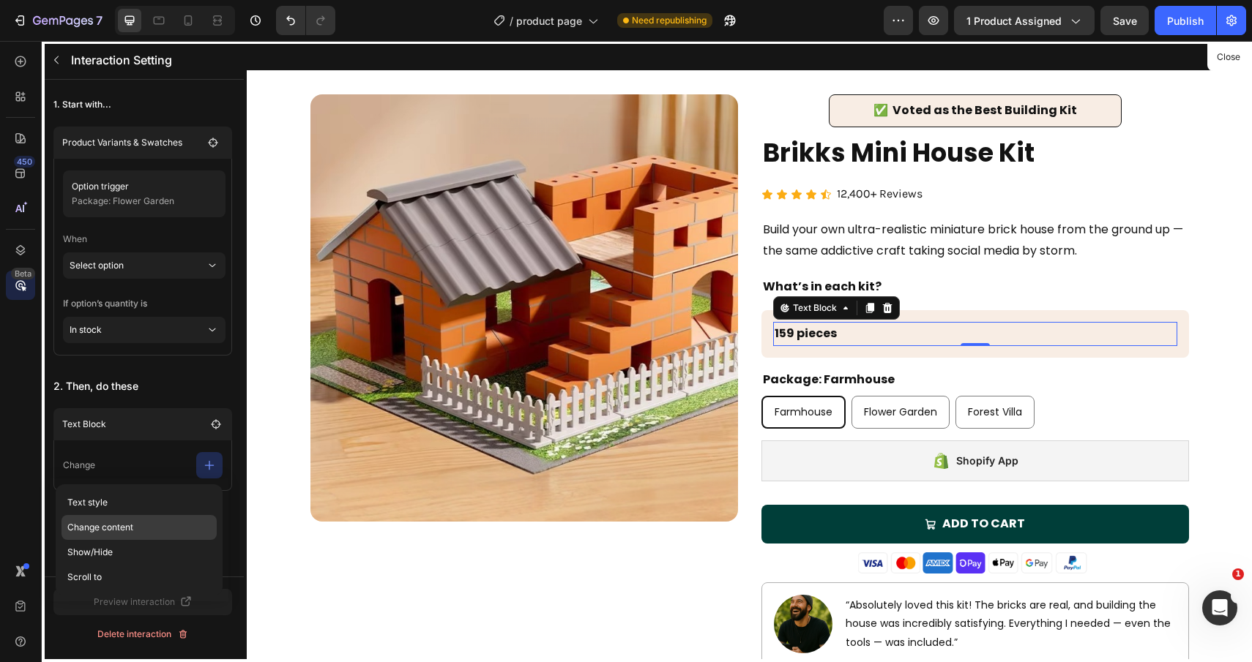
click at [143, 524] on p "Change content" at bounding box center [138, 527] width 155 height 25
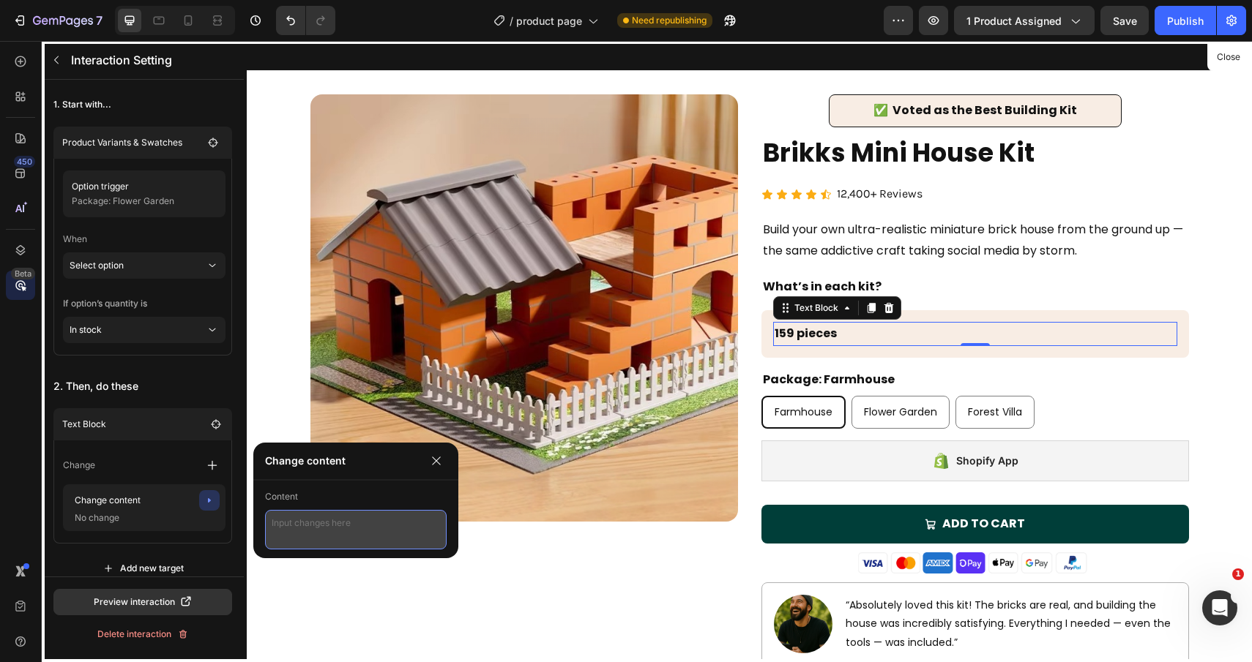
click at [317, 525] on textarea at bounding box center [356, 530] width 182 height 40
type textarea "218 pieces"
click at [27, 67] on icon at bounding box center [20, 61] width 15 height 15
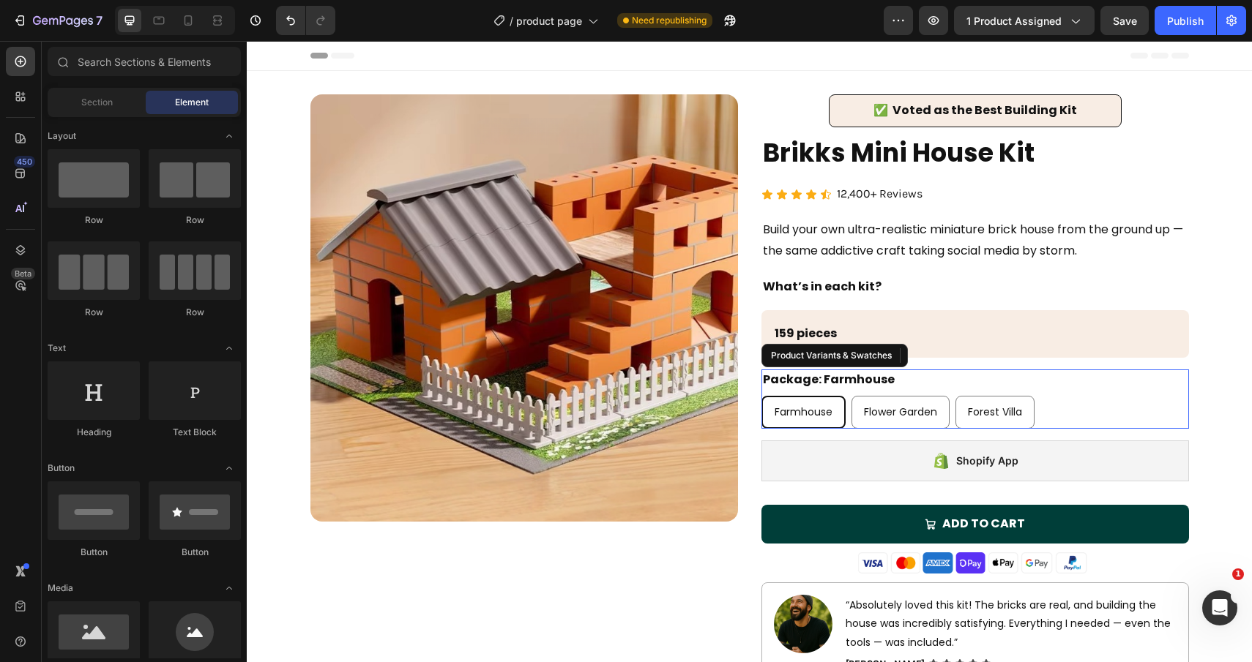
click at [985, 400] on div "Forest Villa" at bounding box center [995, 412] width 78 height 30
click at [955, 396] on input "Forest Villa Forest Villa Forest Villa" at bounding box center [954, 395] width 1 height 1
radio input "true"
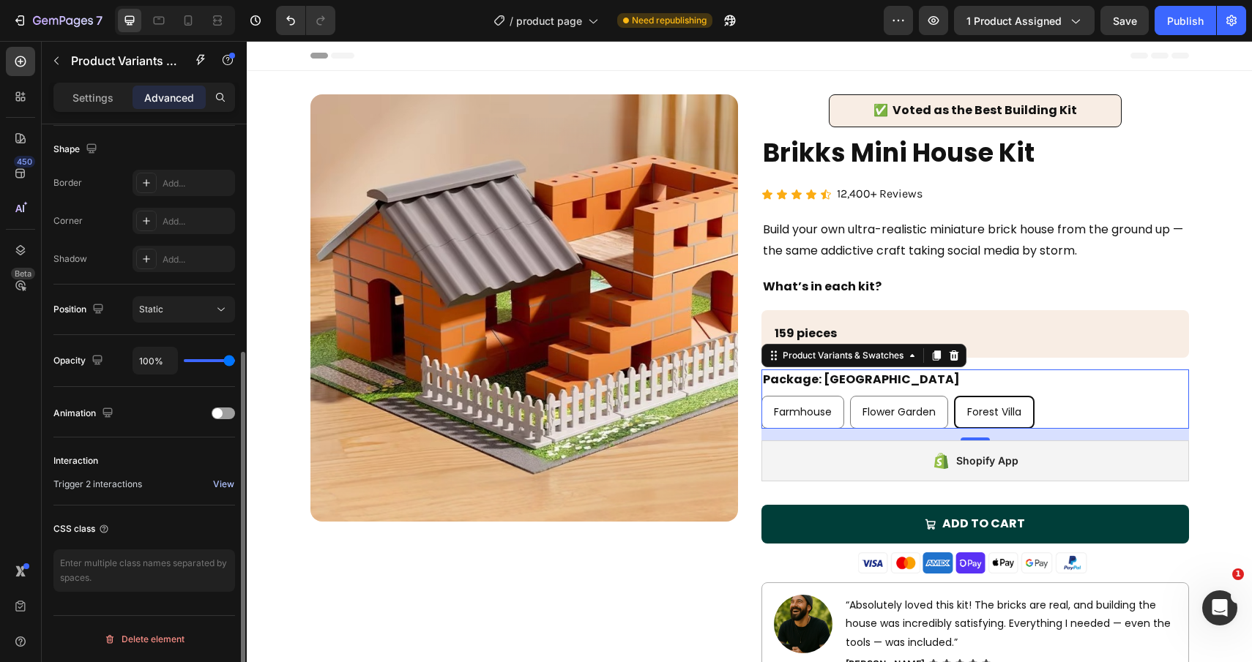
click at [231, 487] on div "View" at bounding box center [223, 484] width 21 height 13
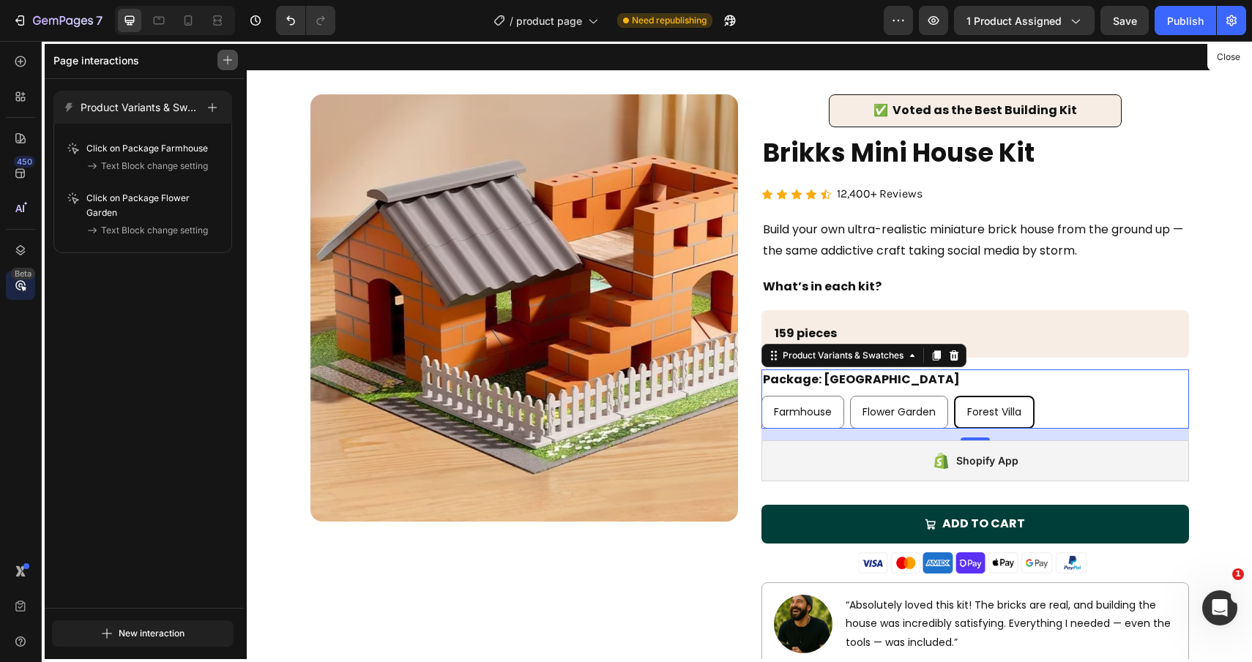
click at [232, 66] on button "button" at bounding box center [227, 60] width 20 height 20
click at [171, 132] on span "An element" at bounding box center [160, 128] width 47 height 15
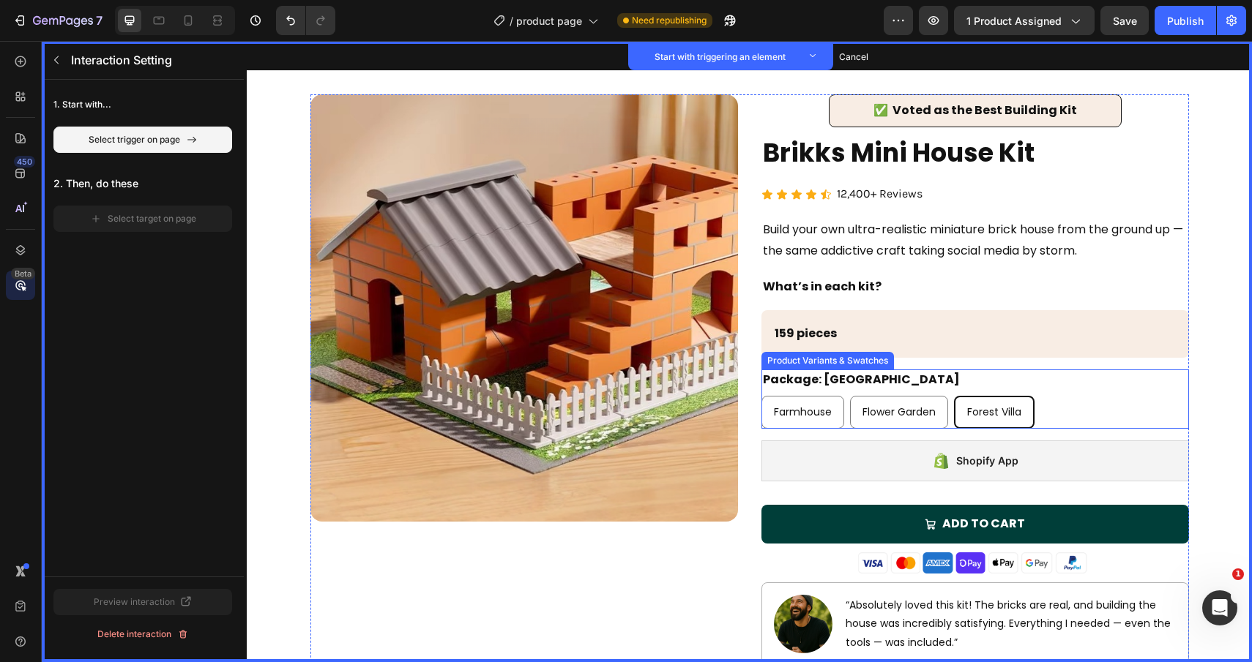
click at [1060, 414] on div "Farmhouse Farmhouse Farmhouse Flower Garden Flower Garden Flower Garden Forest …" at bounding box center [974, 412] width 427 height 33
click at [973, 396] on Villa "Forest Villa" at bounding box center [994, 412] width 81 height 33
click at [954, 396] on input "Forest Villa Forest Villa Forest Villa" at bounding box center [953, 395] width 1 height 1
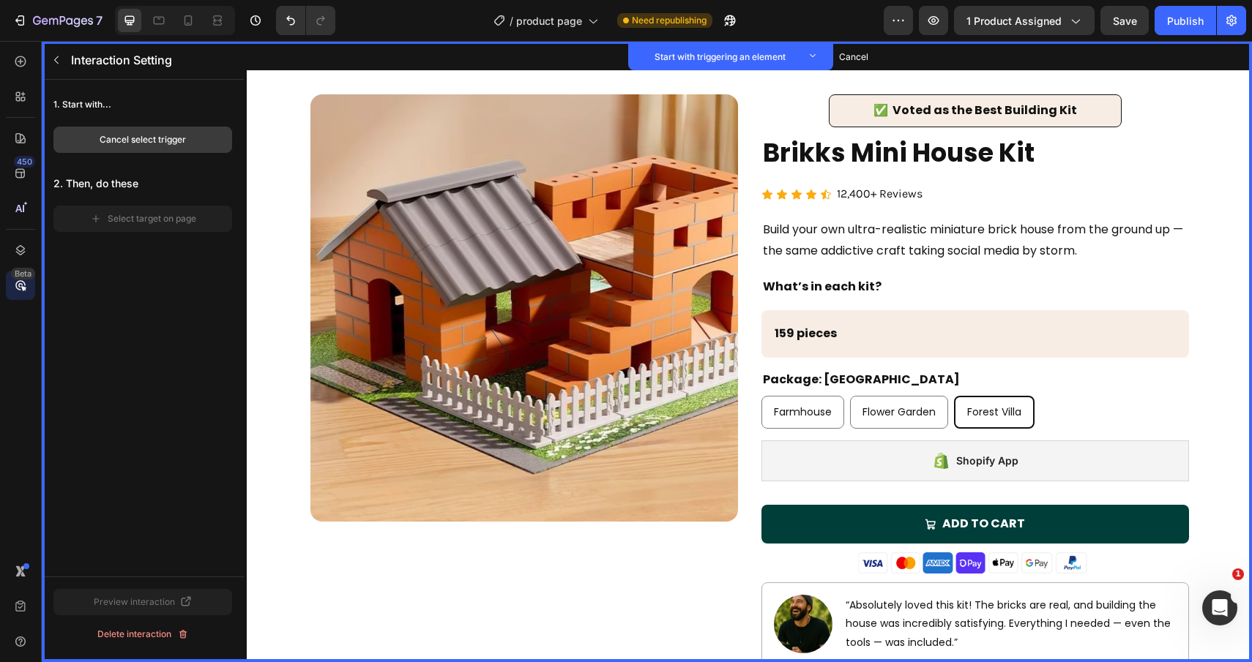
click at [172, 141] on div "Cancel select trigger" at bounding box center [143, 139] width 86 height 13
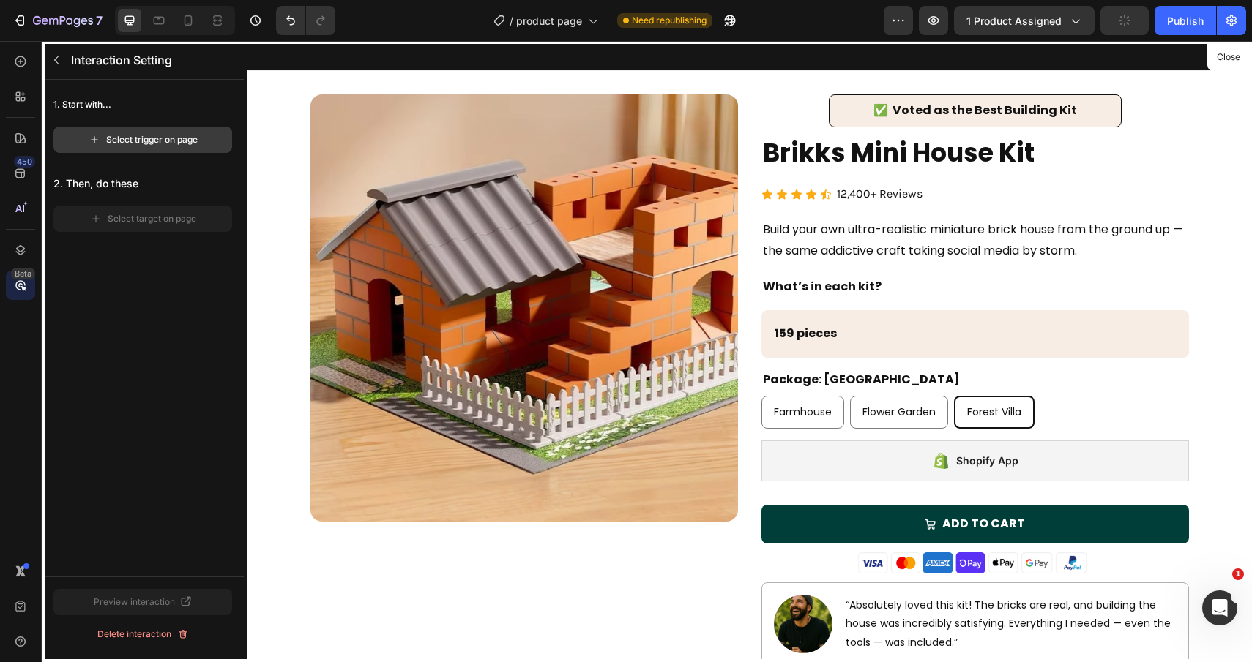
click at [180, 144] on div "Select trigger on page" at bounding box center [143, 139] width 109 height 13
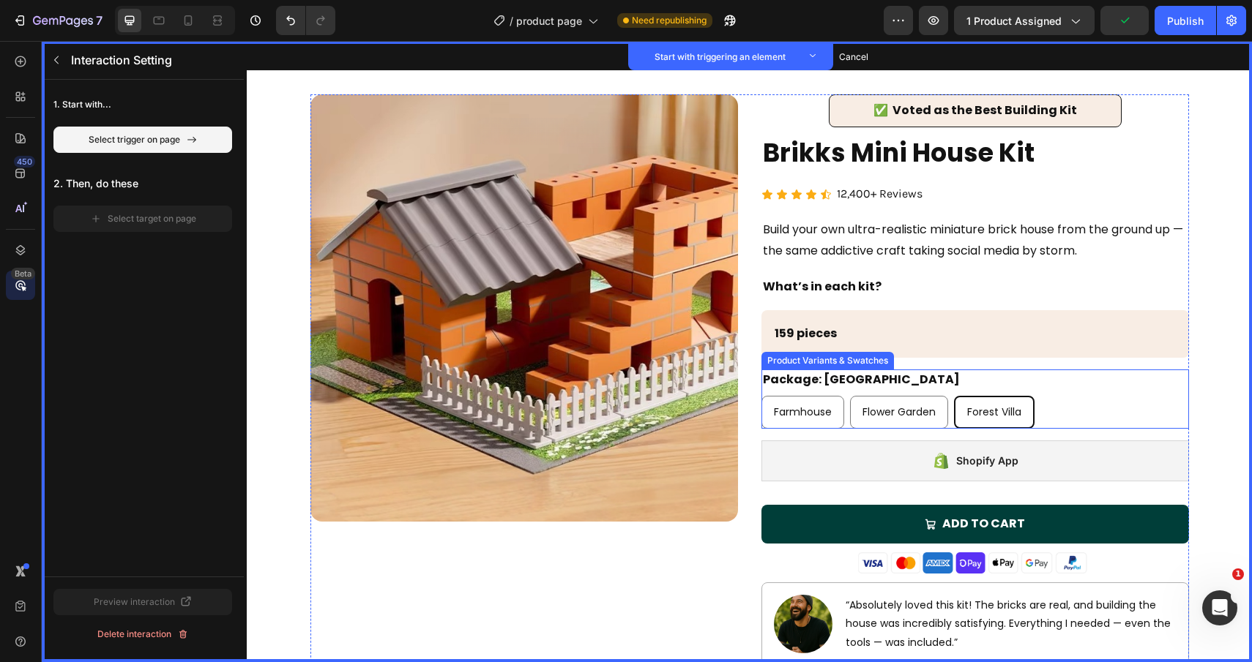
click at [1039, 403] on div "Farmhouse Farmhouse Farmhouse Flower Garden Flower Garden Flower Garden Forest …" at bounding box center [974, 412] width 427 height 33
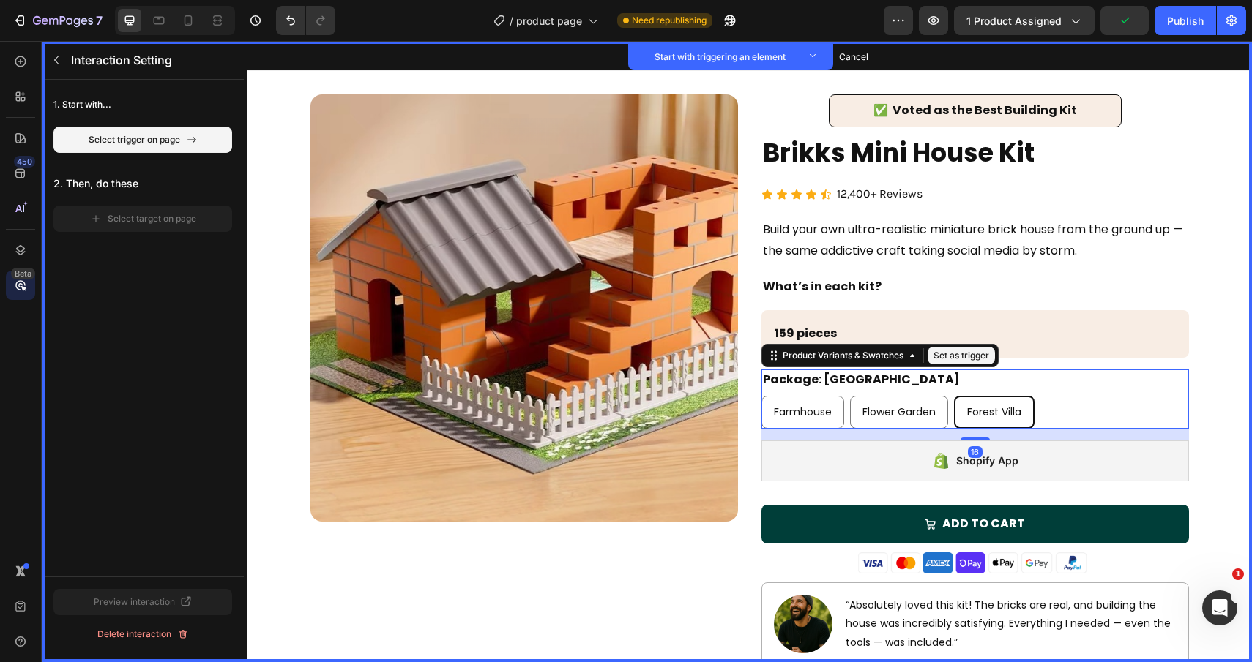
click at [963, 352] on button "Set as trigger" at bounding box center [960, 356] width 67 height 18
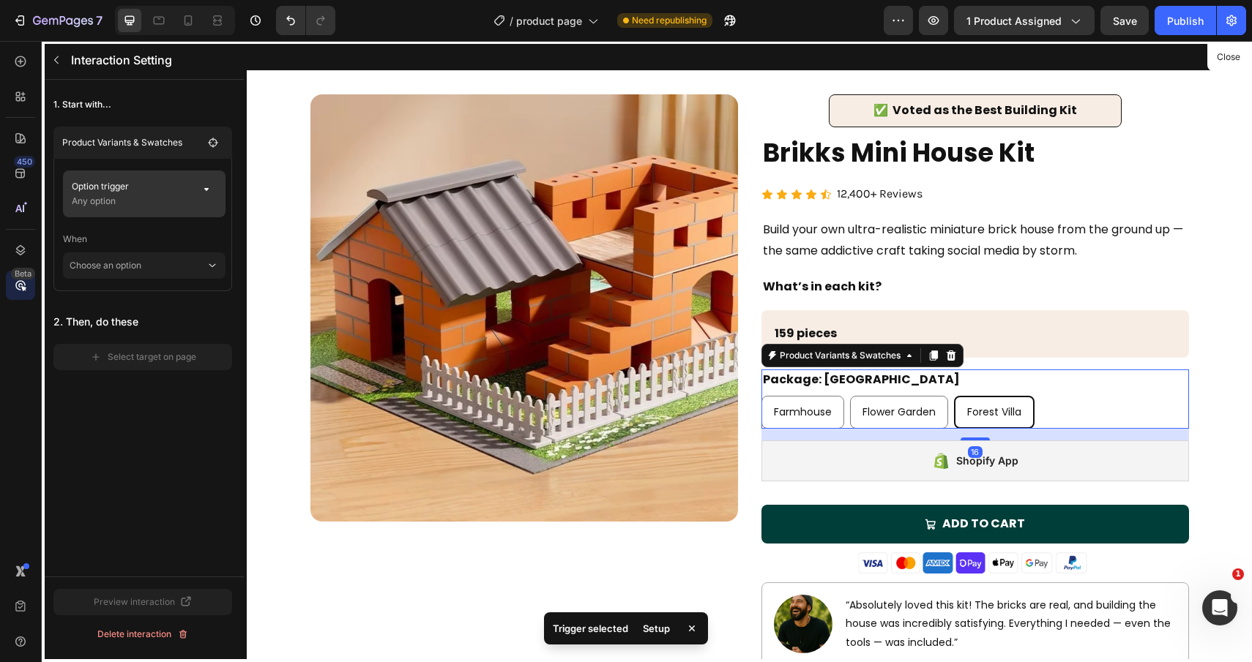
click at [168, 191] on p "Option trigger" at bounding box center [131, 186] width 119 height 15
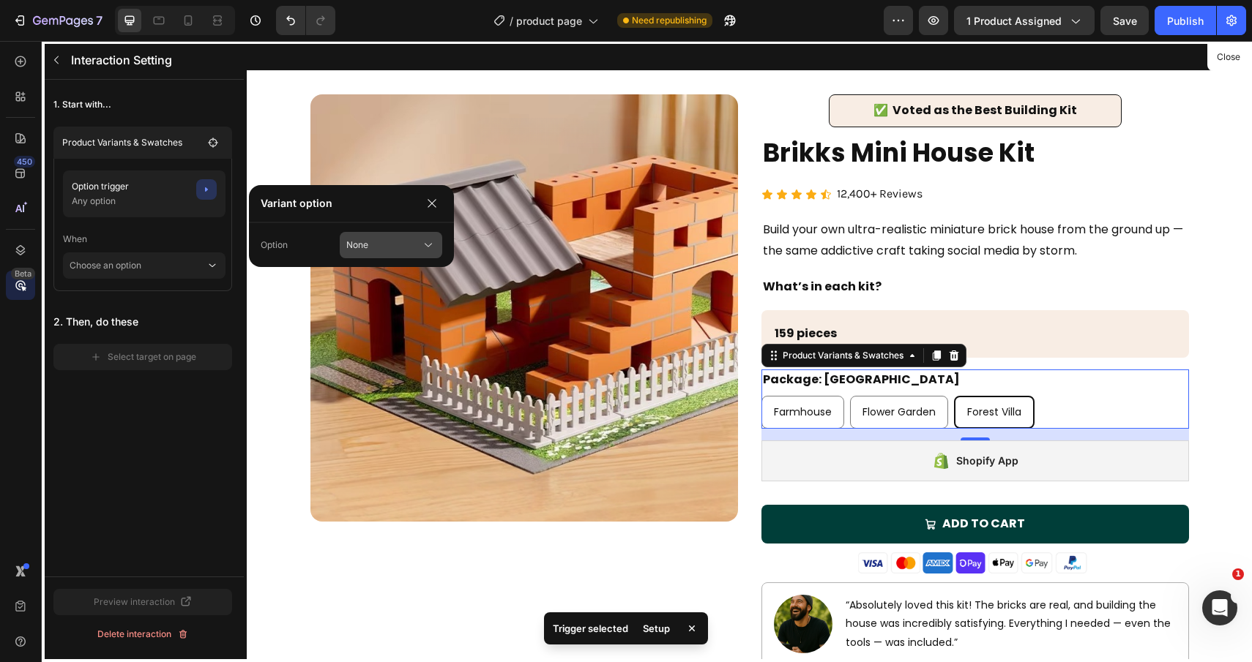
click at [381, 252] on button "None" at bounding box center [391, 245] width 102 height 26
click at [403, 309] on span "Package" at bounding box center [390, 306] width 37 height 13
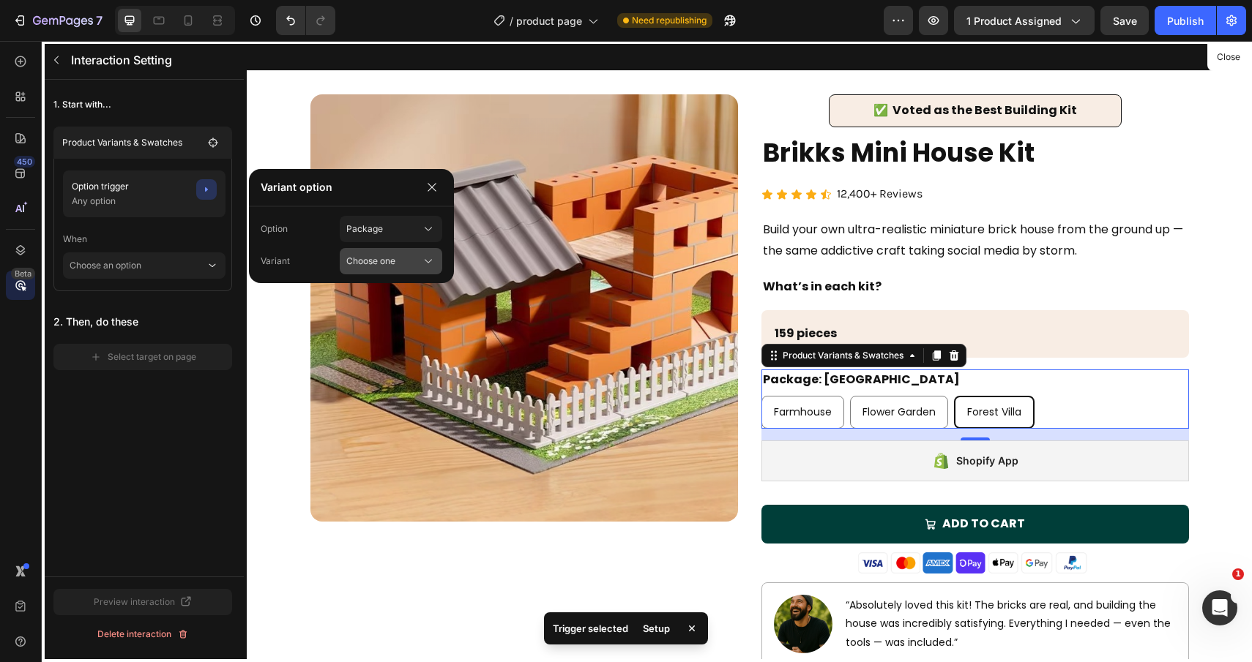
click at [416, 268] on div "Choose one" at bounding box center [390, 261] width 89 height 15
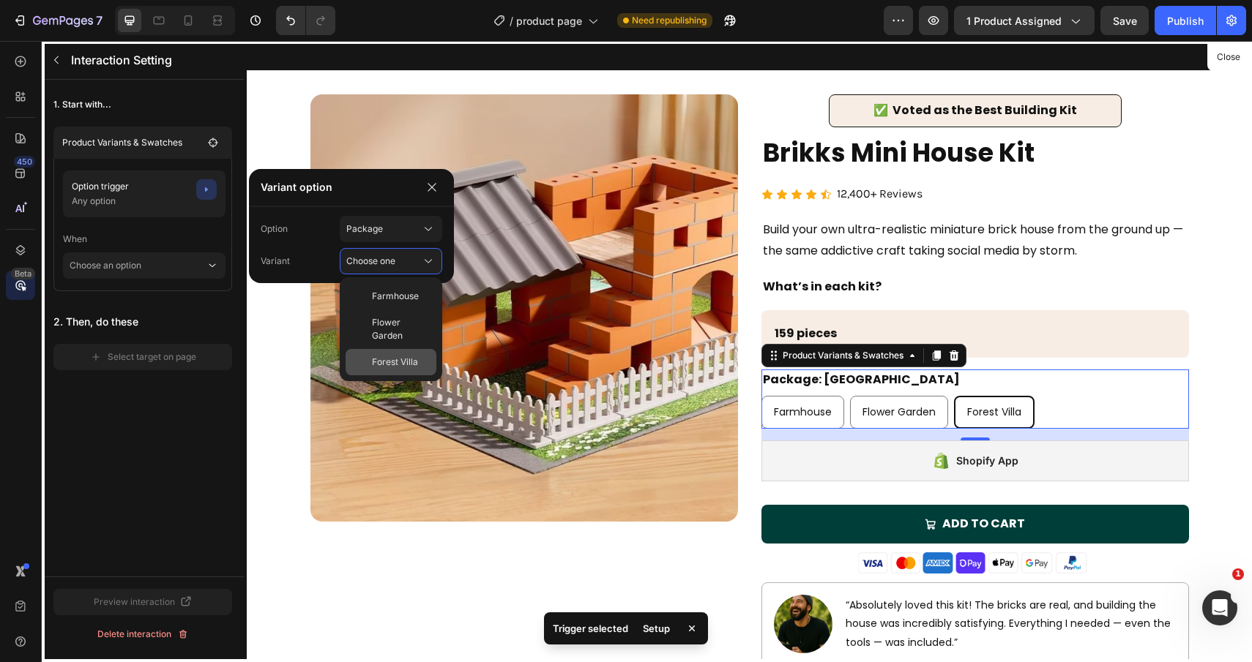
click at [394, 353] on div "Forest Villa" at bounding box center [390, 362] width 91 height 26
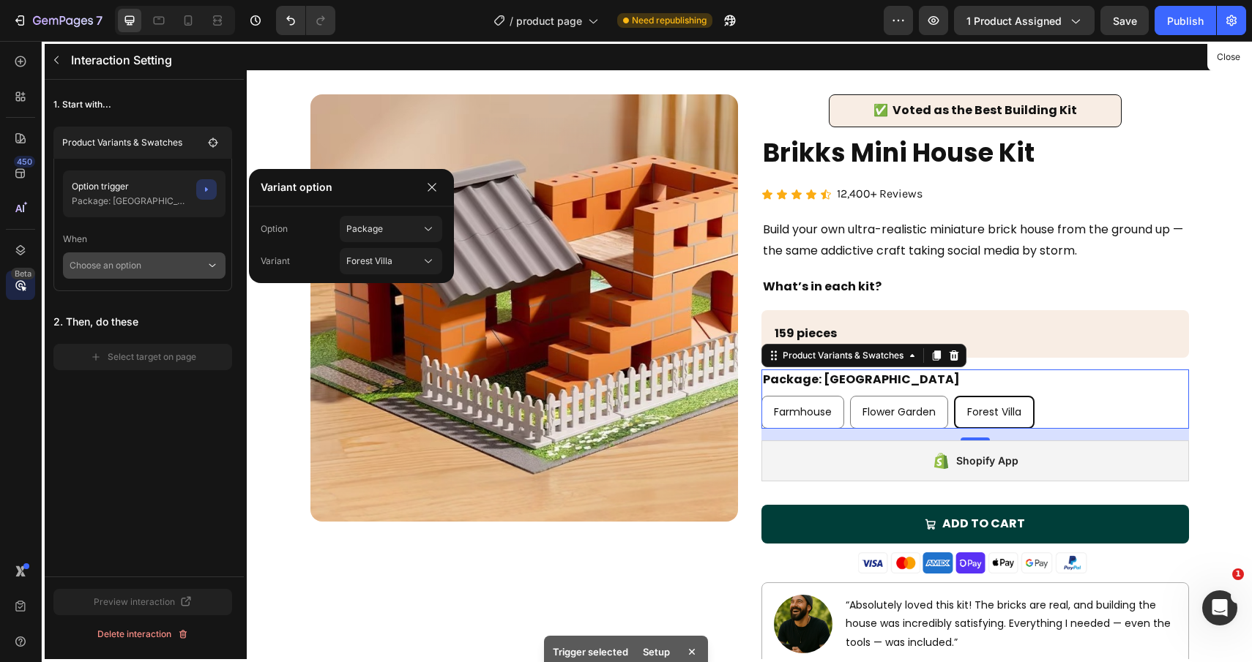
click at [177, 271] on p "Choose an option" at bounding box center [138, 265] width 136 height 26
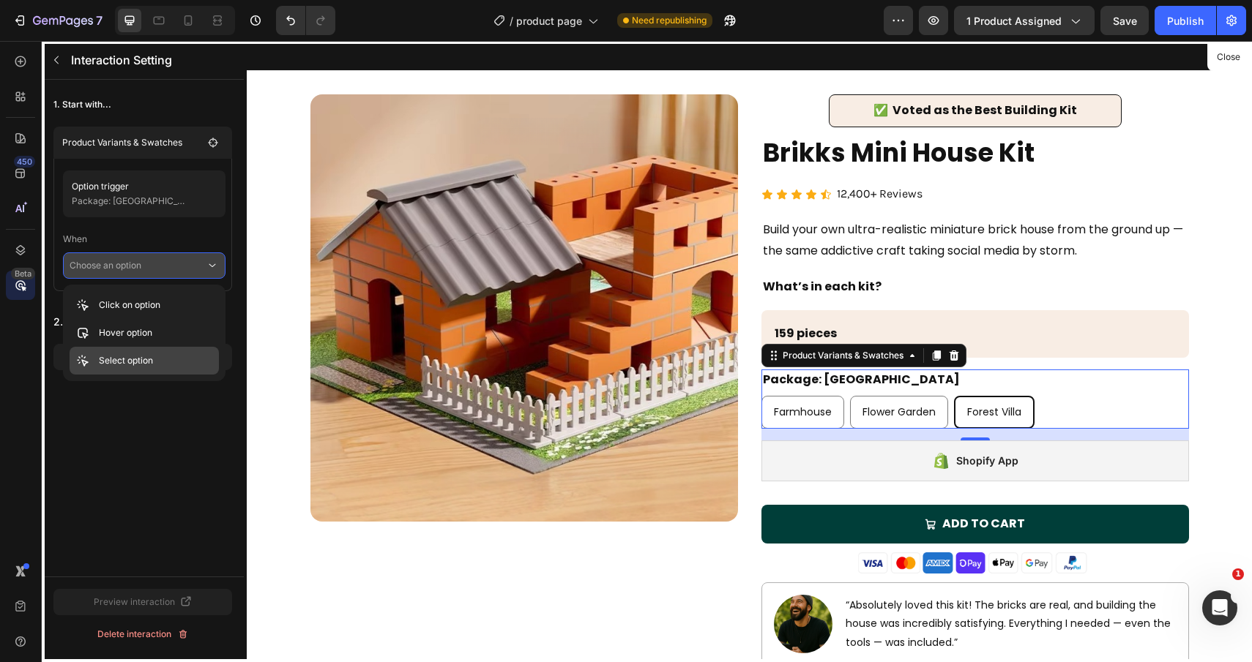
click at [142, 362] on p "Select option" at bounding box center [126, 360] width 54 height 15
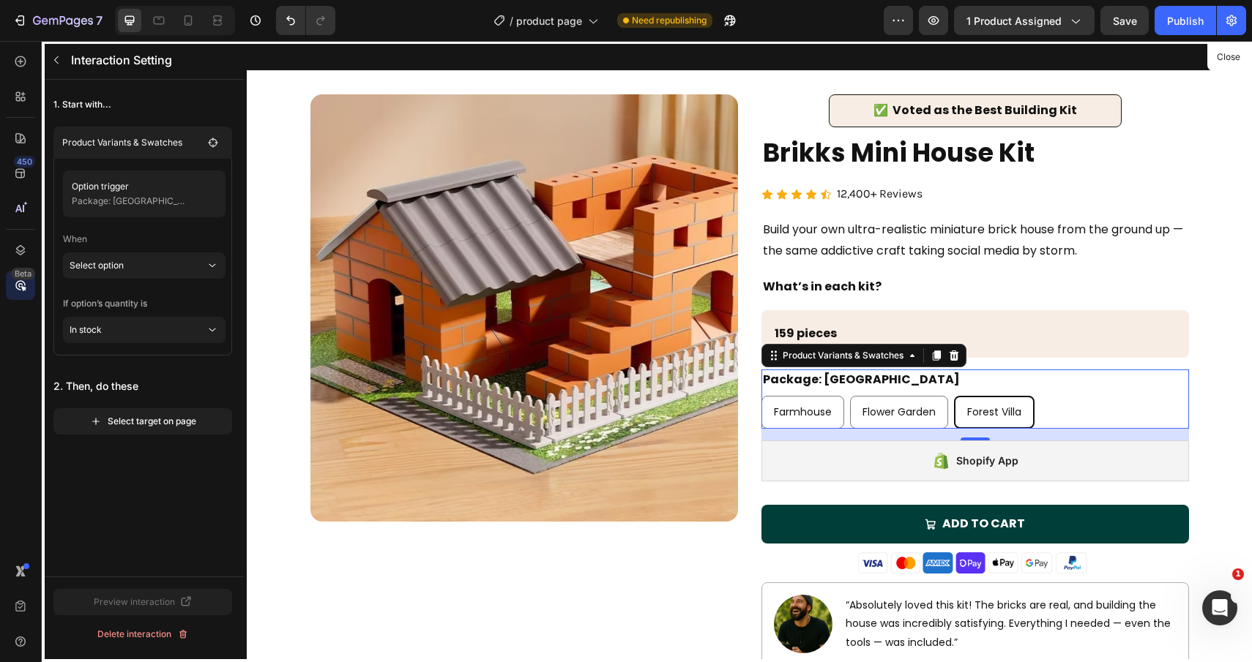
click at [1082, 334] on div at bounding box center [749, 351] width 1005 height 621
click at [165, 413] on button "Select target on page" at bounding box center [142, 421] width 179 height 26
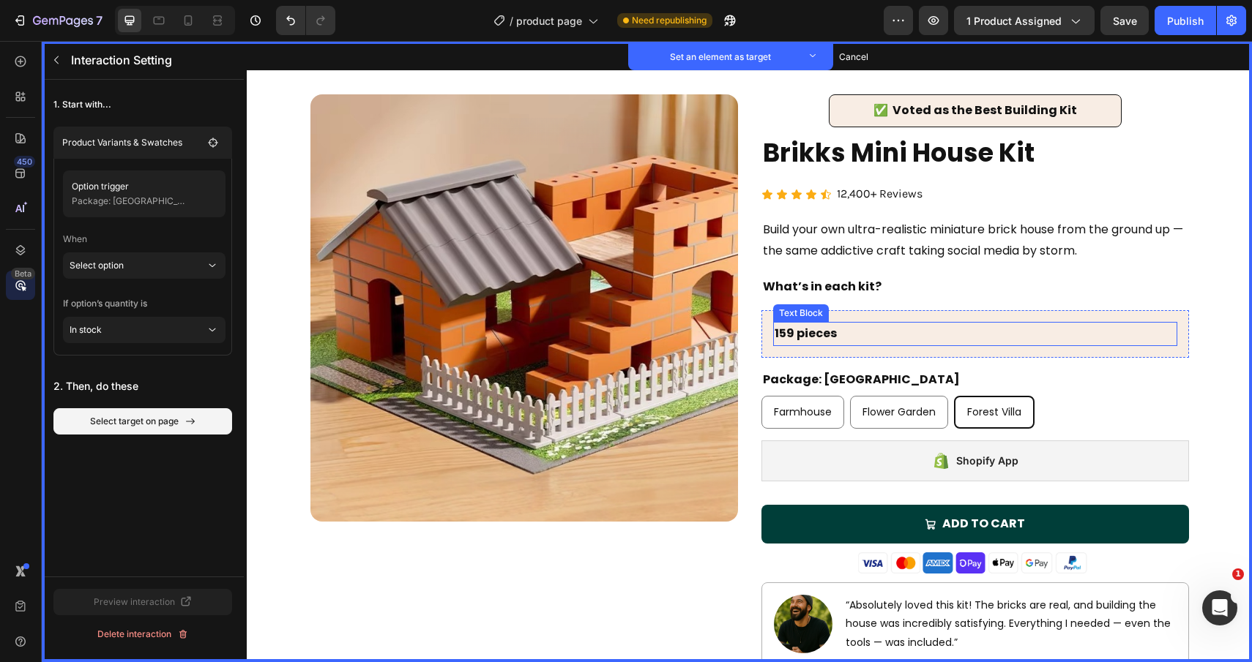
click at [1001, 330] on p "159 pieces" at bounding box center [974, 333] width 401 height 21
click at [894, 309] on button "Set as target" at bounding box center [894, 308] width 64 height 18
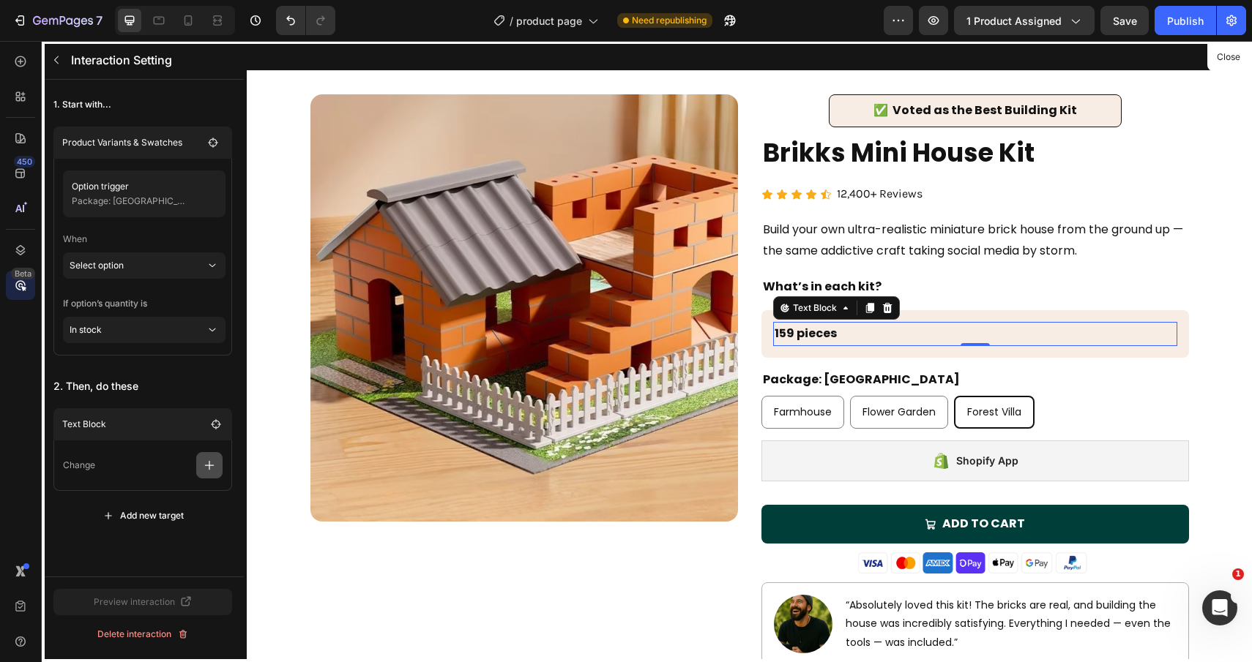
click at [212, 468] on icon "button" at bounding box center [209, 465] width 15 height 15
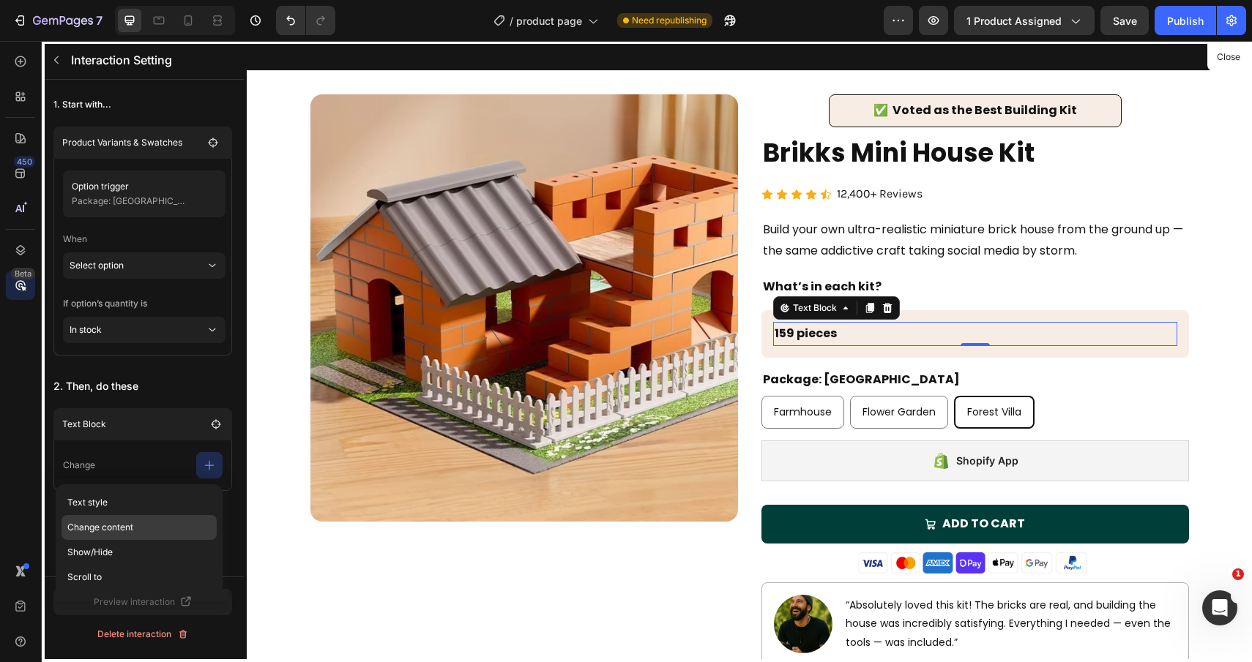
click at [123, 530] on p "Change content" at bounding box center [138, 527] width 155 height 25
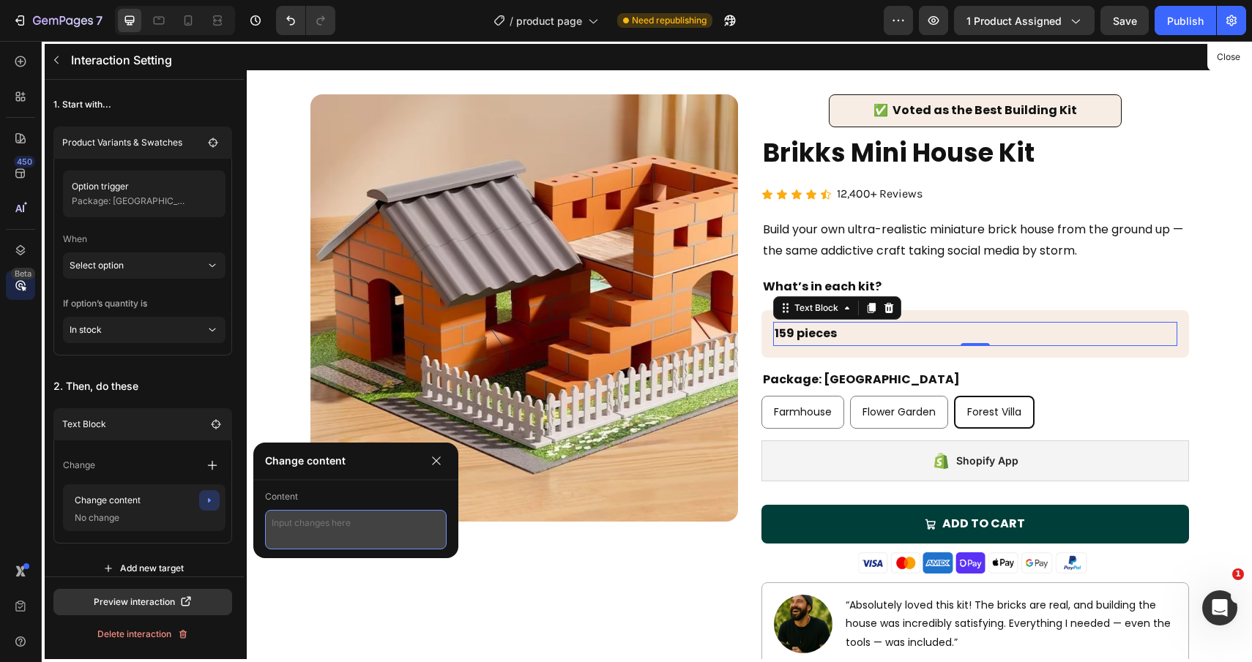
click at [315, 515] on textarea at bounding box center [356, 530] width 182 height 40
type textarea "402 pieces"
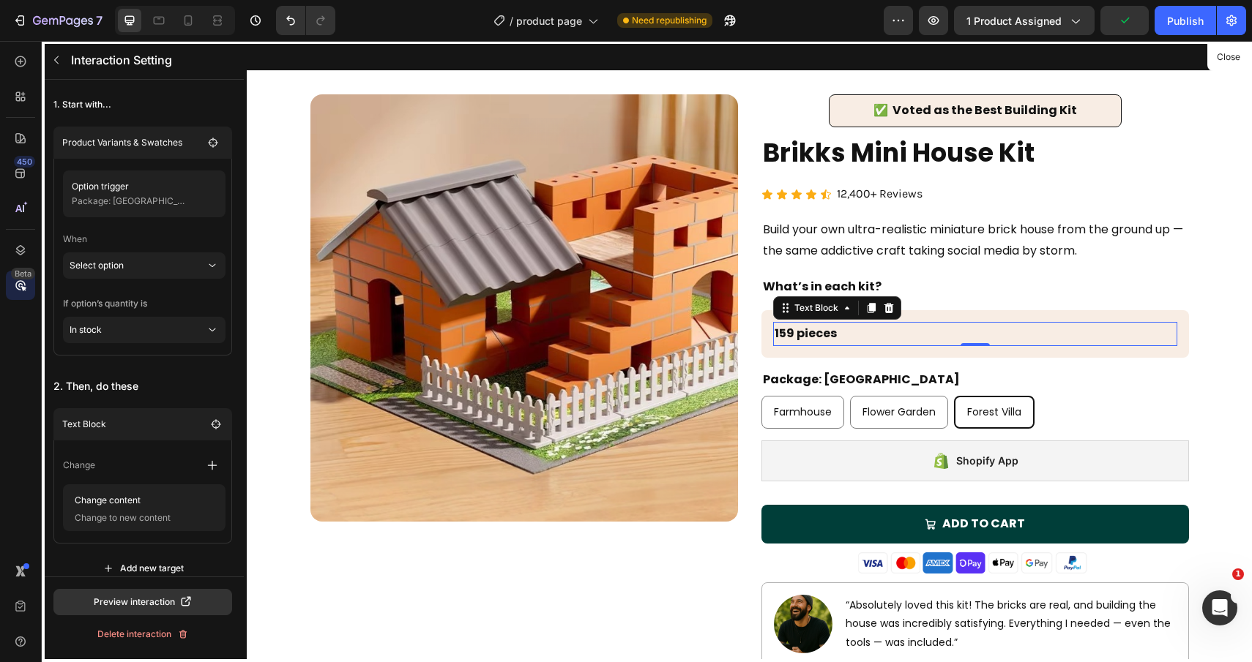
click at [933, 222] on div at bounding box center [749, 351] width 1005 height 621
click at [1178, 23] on div "Publish" at bounding box center [1185, 20] width 37 height 15
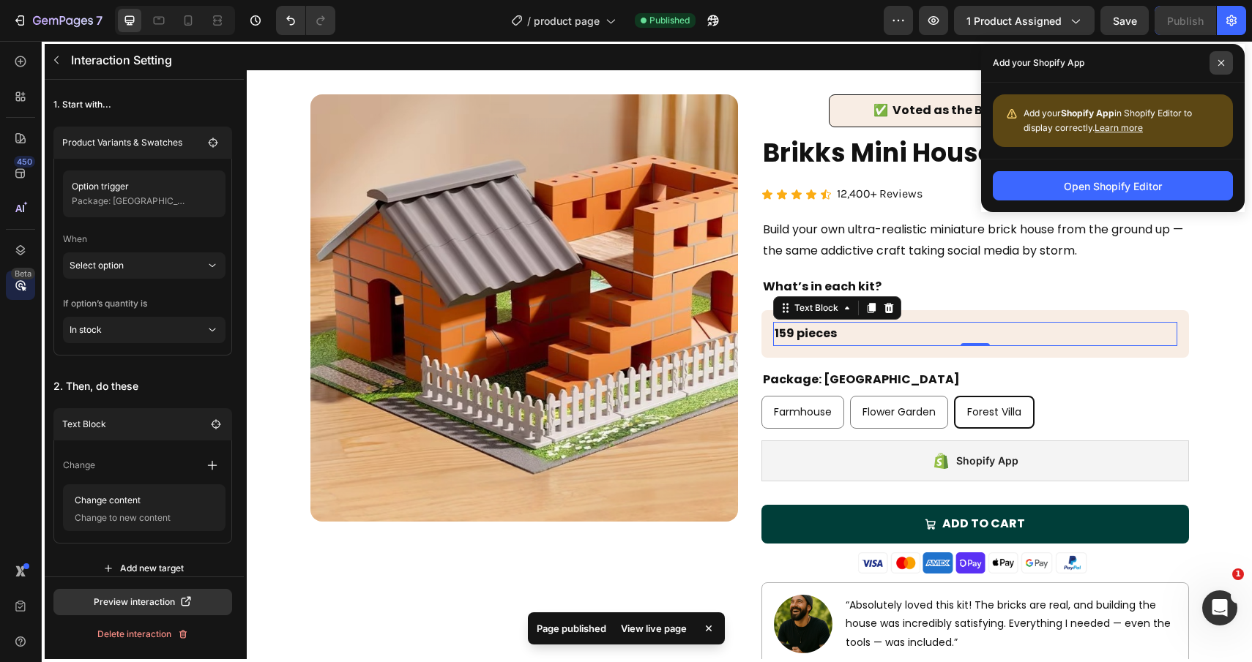
click at [1223, 52] on span at bounding box center [1220, 62] width 23 height 23
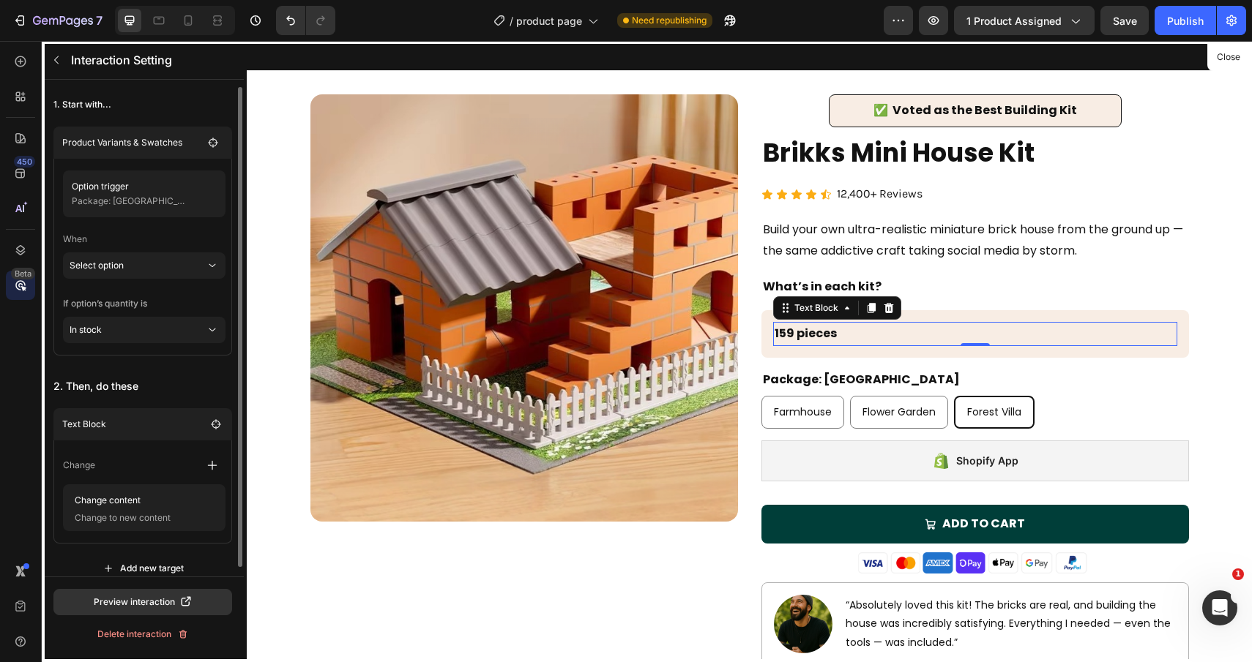
scroll to position [17, 0]
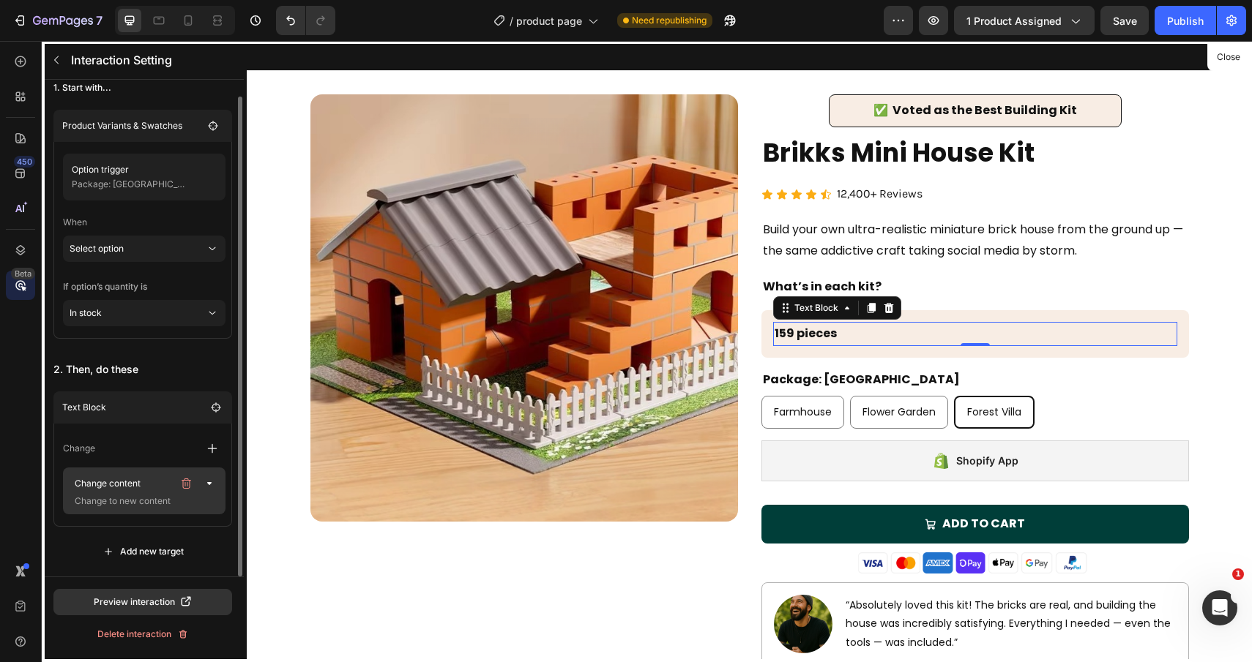
click at [141, 489] on p "Change content" at bounding box center [121, 484] width 104 height 20
click at [194, 250] on p "Select option" at bounding box center [138, 249] width 136 height 26
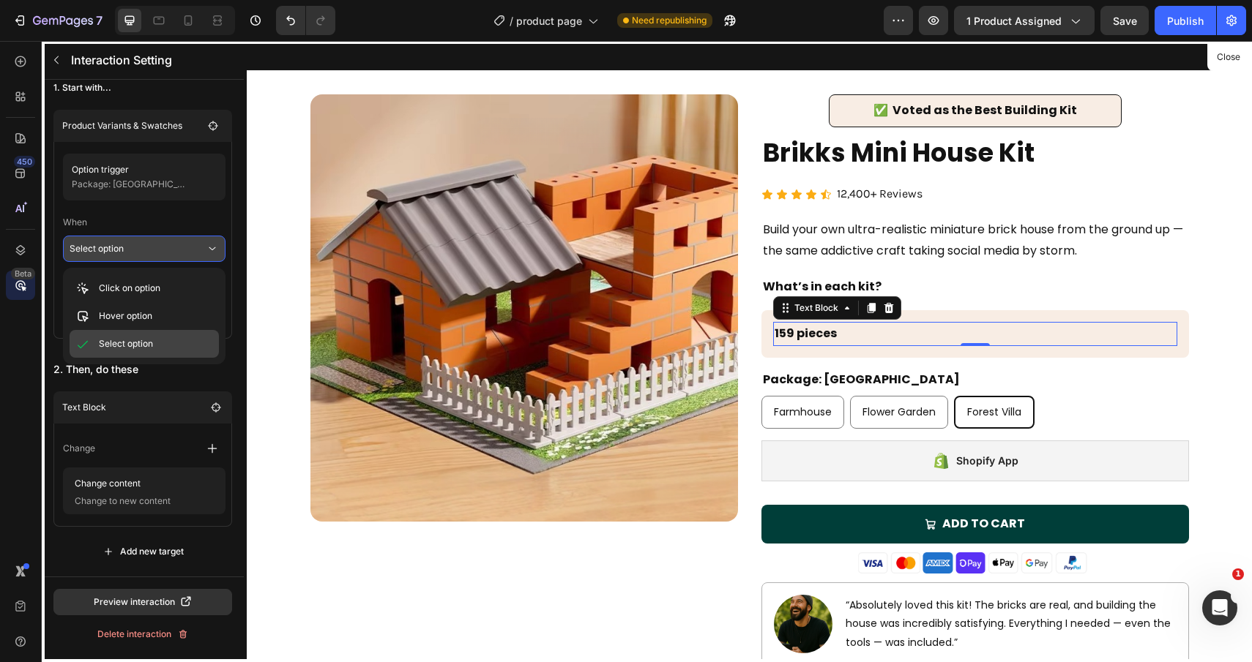
click at [138, 338] on p "Select option" at bounding box center [126, 344] width 54 height 15
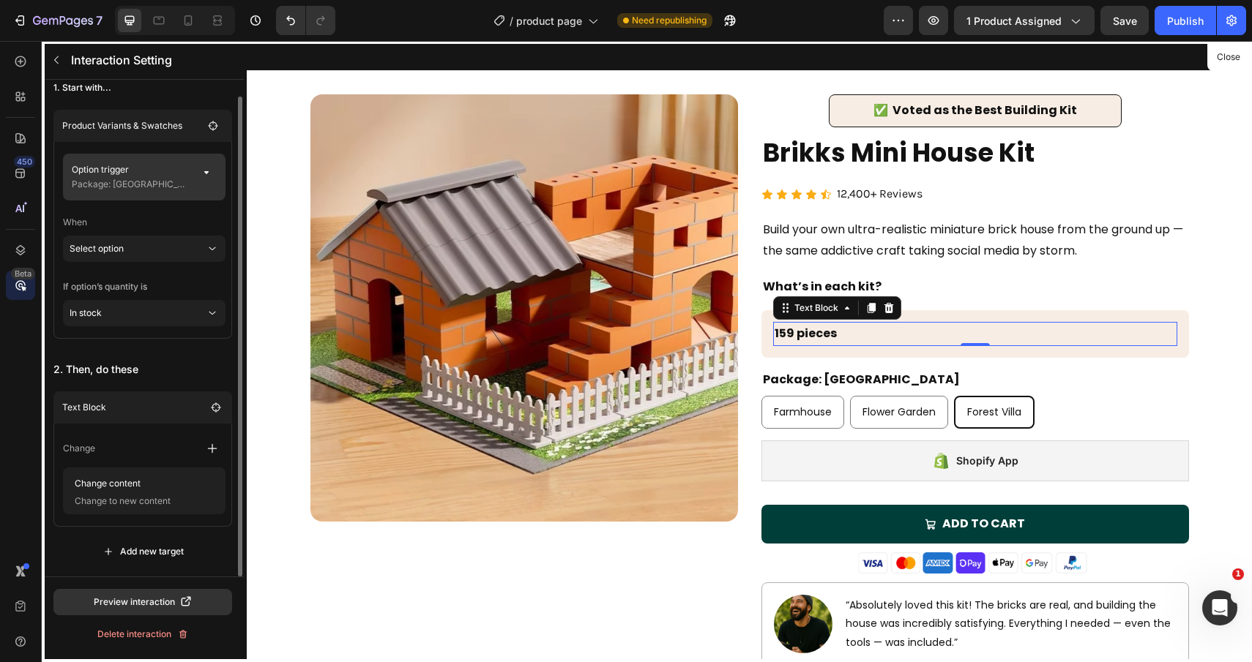
click at [171, 171] on p "Option trigger" at bounding box center [131, 169] width 119 height 15
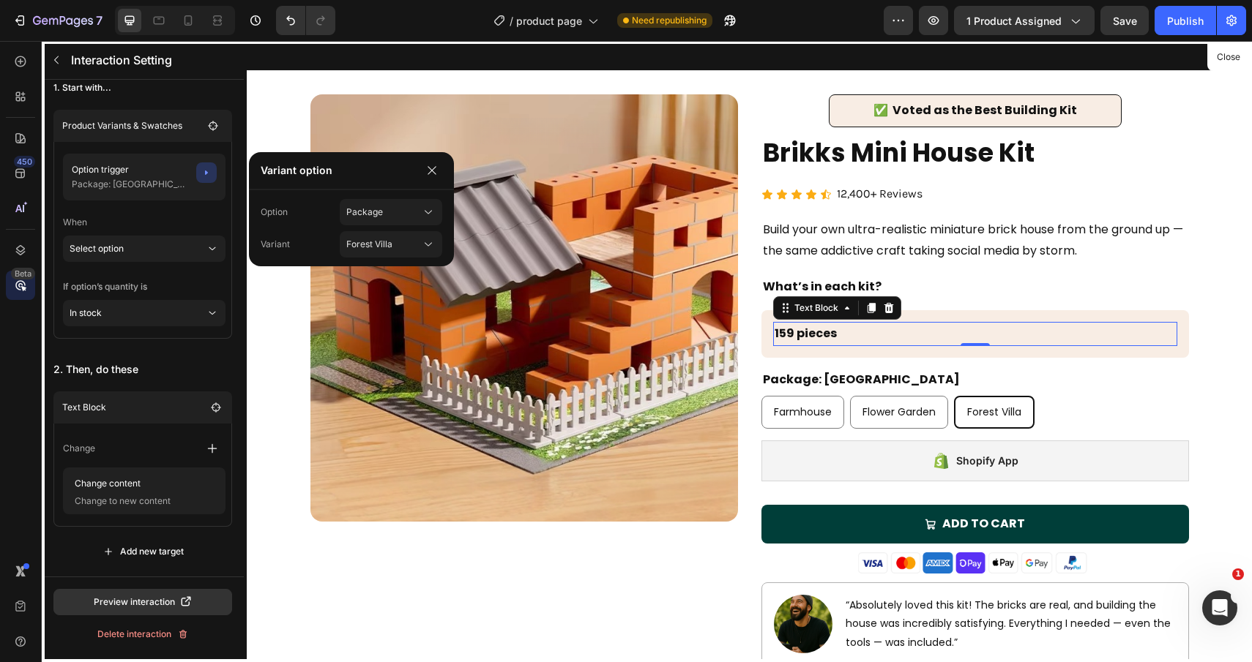
click at [1023, 405] on div at bounding box center [749, 351] width 1005 height 621
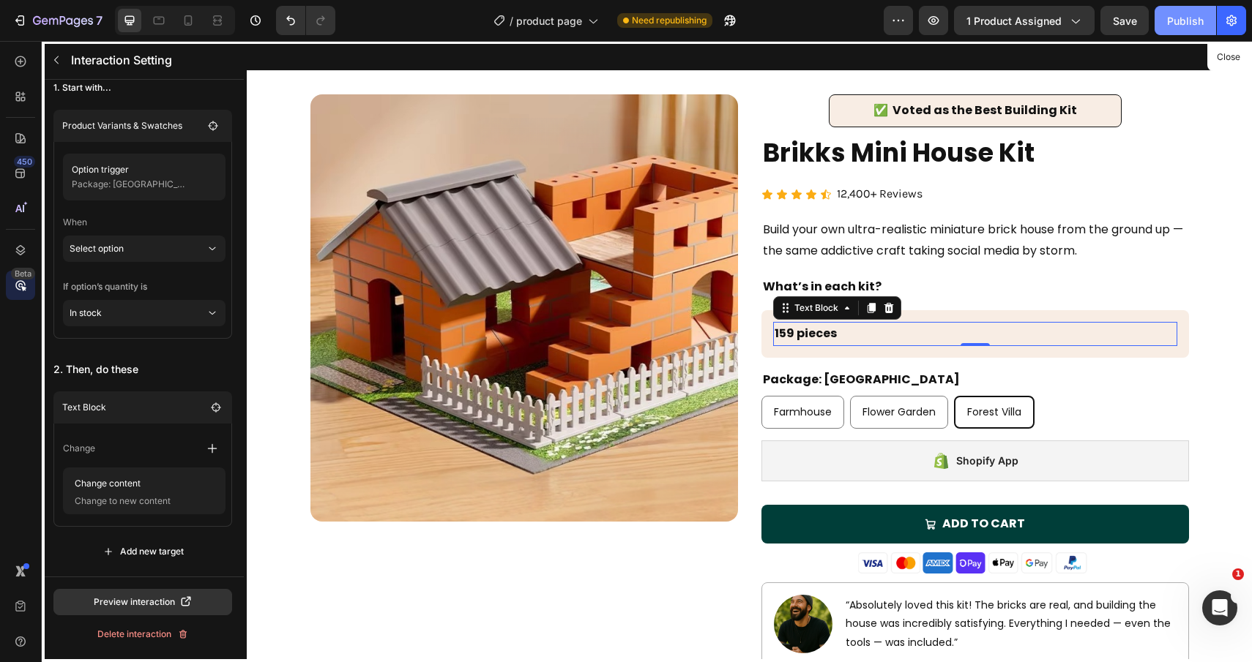
click at [1185, 17] on div "Publish" at bounding box center [1185, 20] width 37 height 15
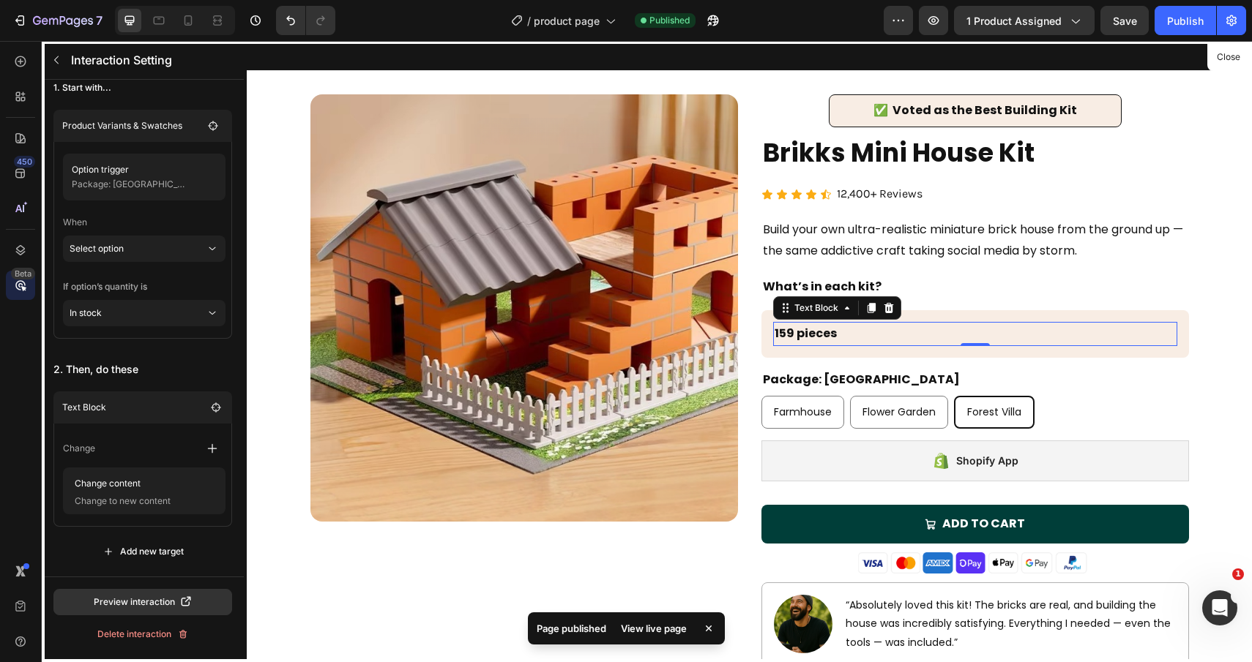
click at [816, 413] on div at bounding box center [749, 351] width 1005 height 621
click at [793, 410] on div at bounding box center [749, 351] width 1005 height 621
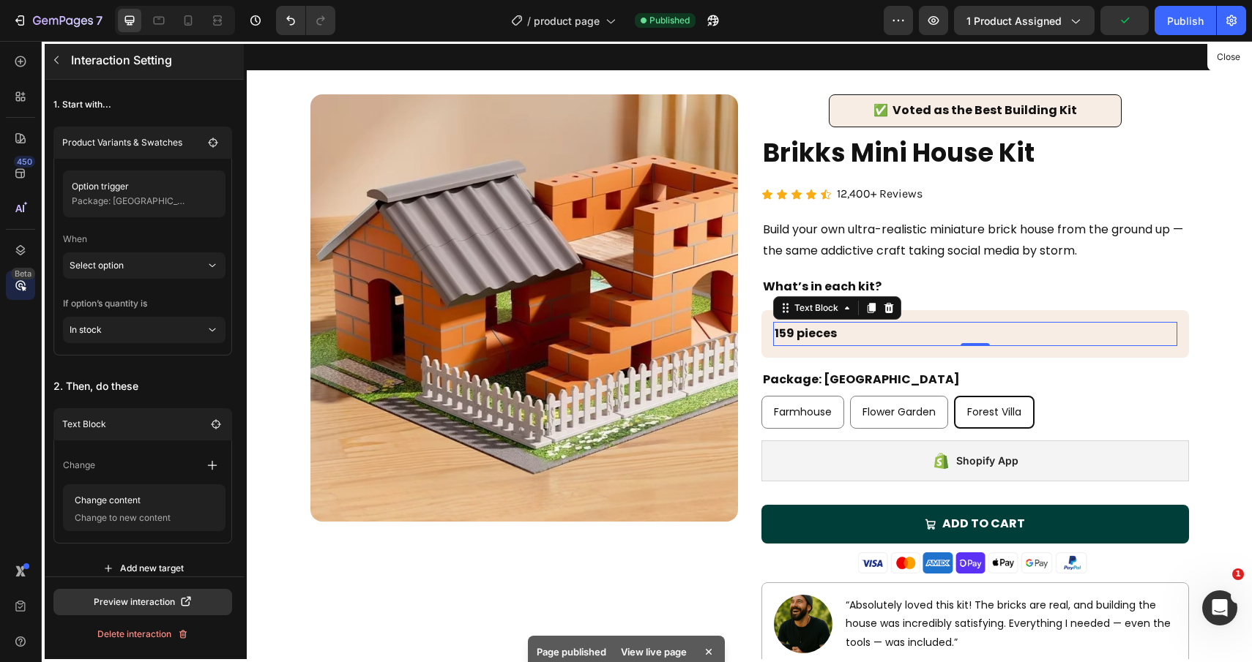
click at [58, 59] on icon "button" at bounding box center [56, 60] width 12 height 12
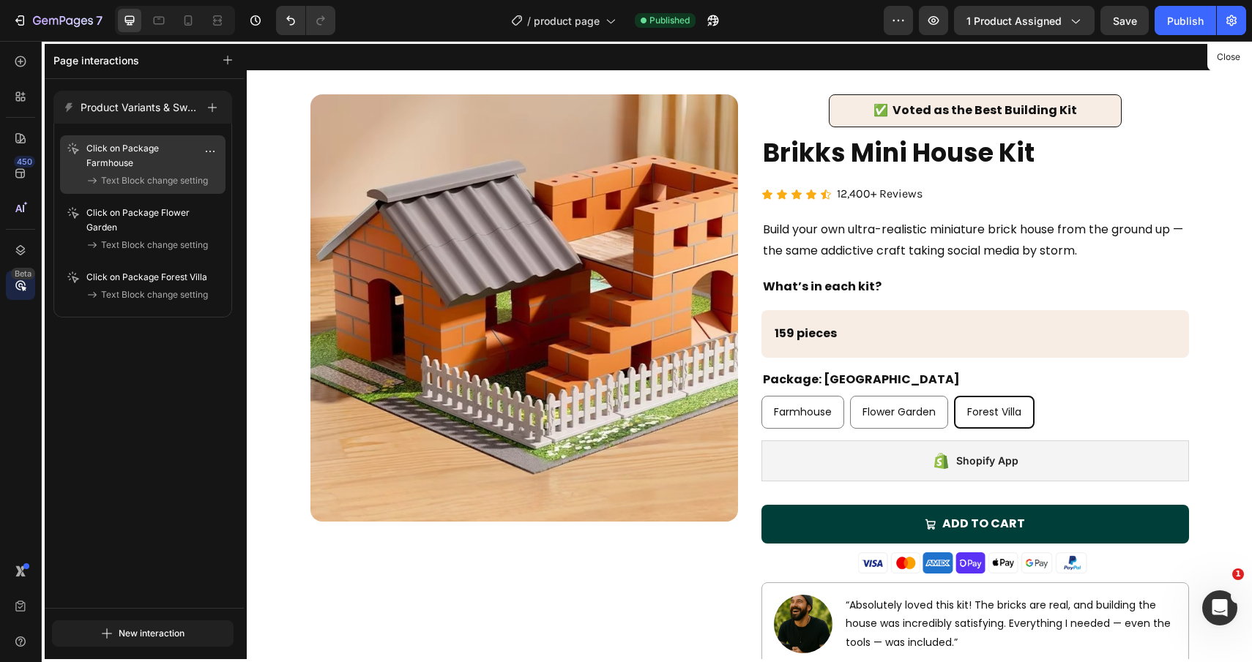
click at [151, 151] on p "Click on Package Farmhouse" at bounding box center [152, 155] width 133 height 29
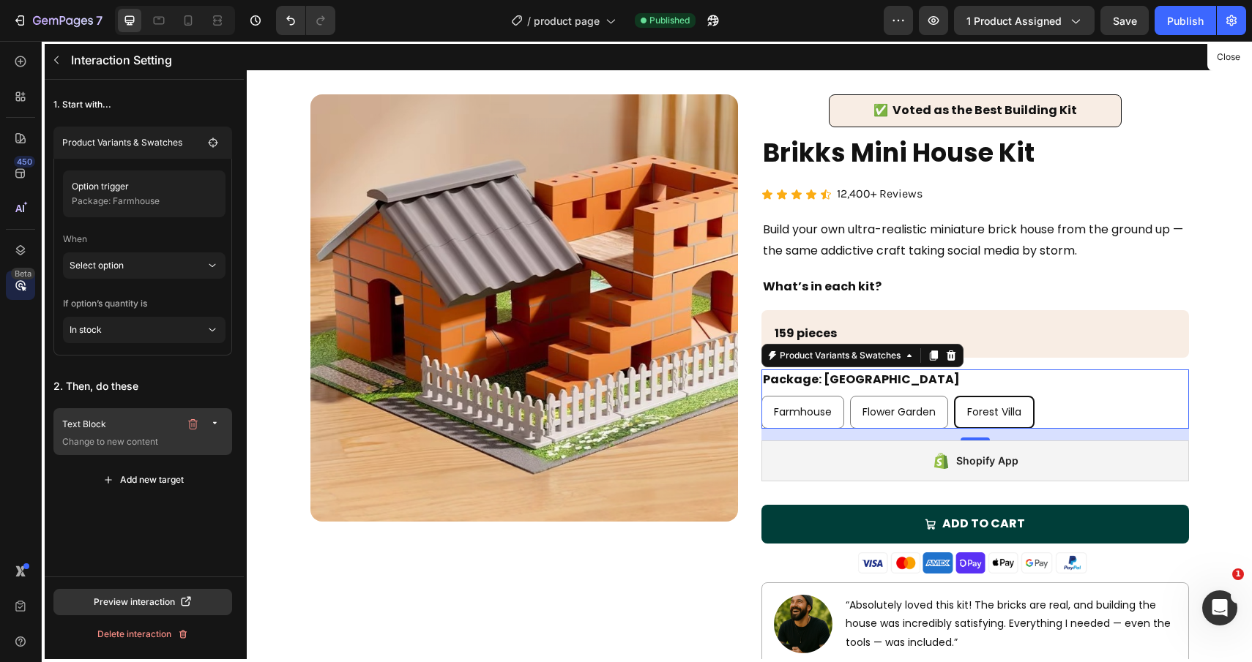
click at [168, 425] on p "Text Block" at bounding box center [120, 424] width 117 height 15
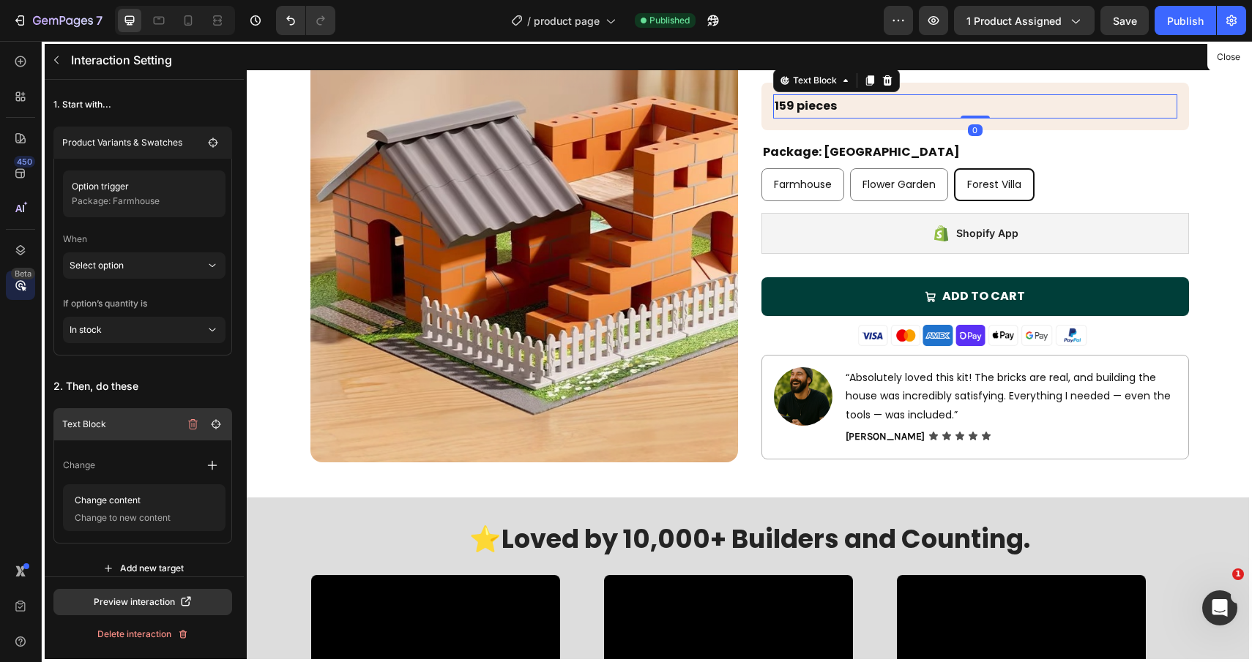
scroll to position [230, 0]
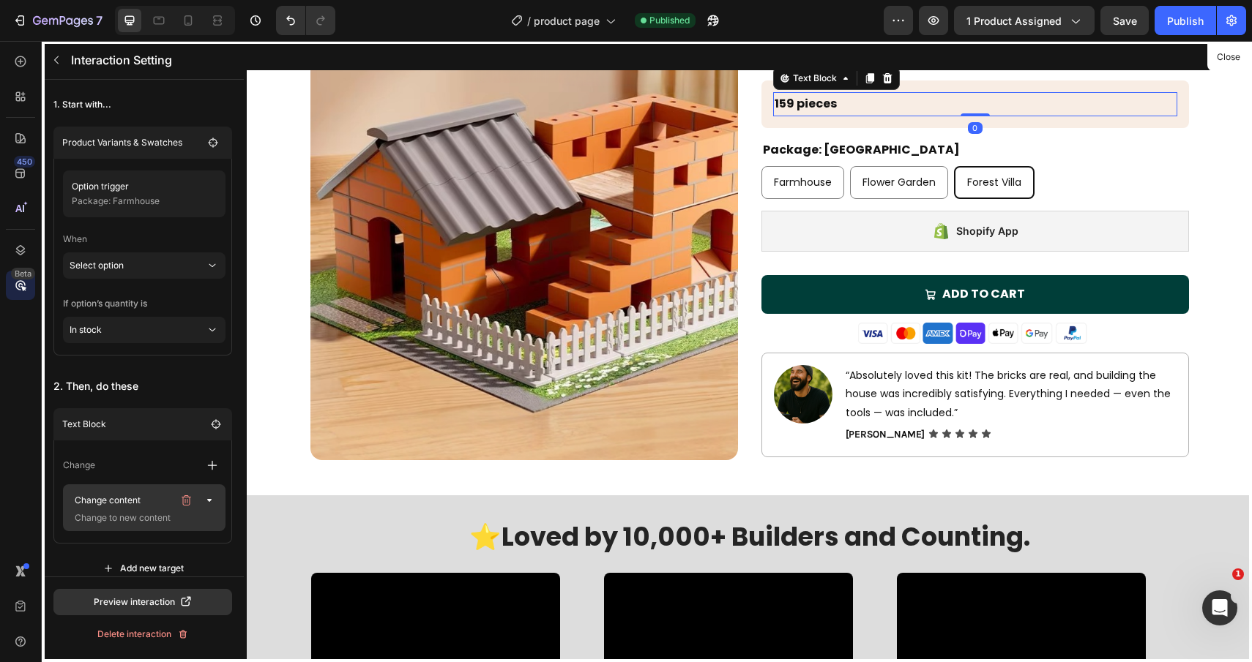
click at [166, 515] on p "Change to new content" at bounding box center [142, 518] width 146 height 15
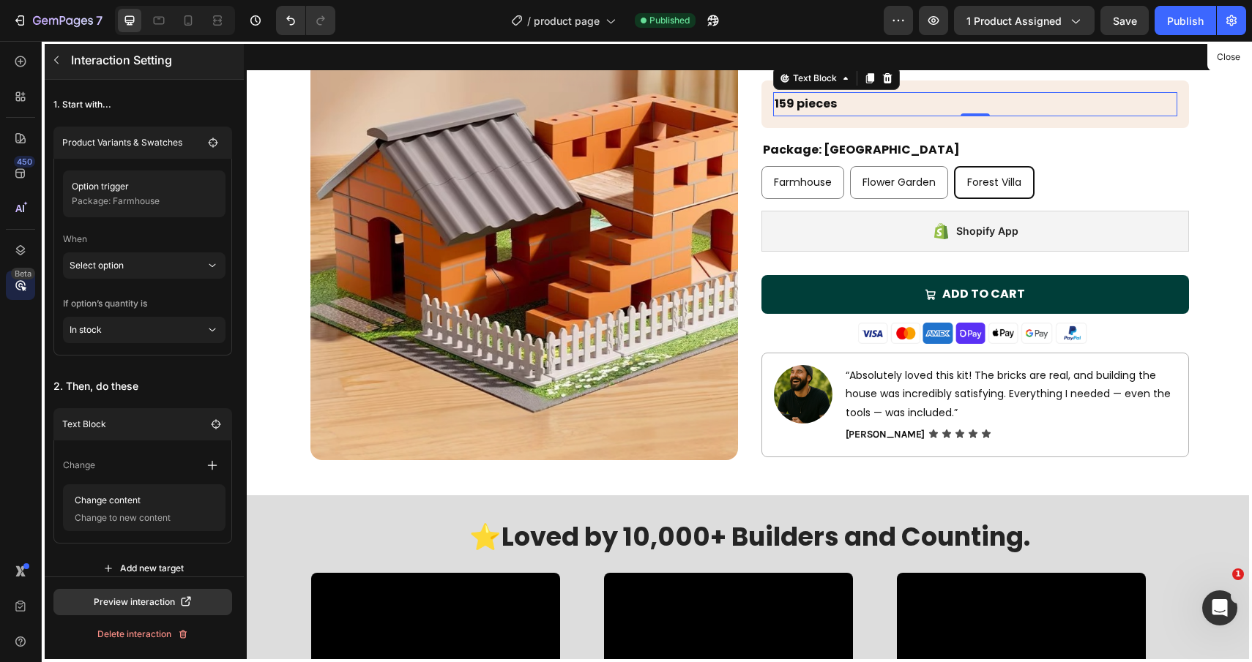
click at [58, 55] on icon "button" at bounding box center [56, 60] width 12 height 12
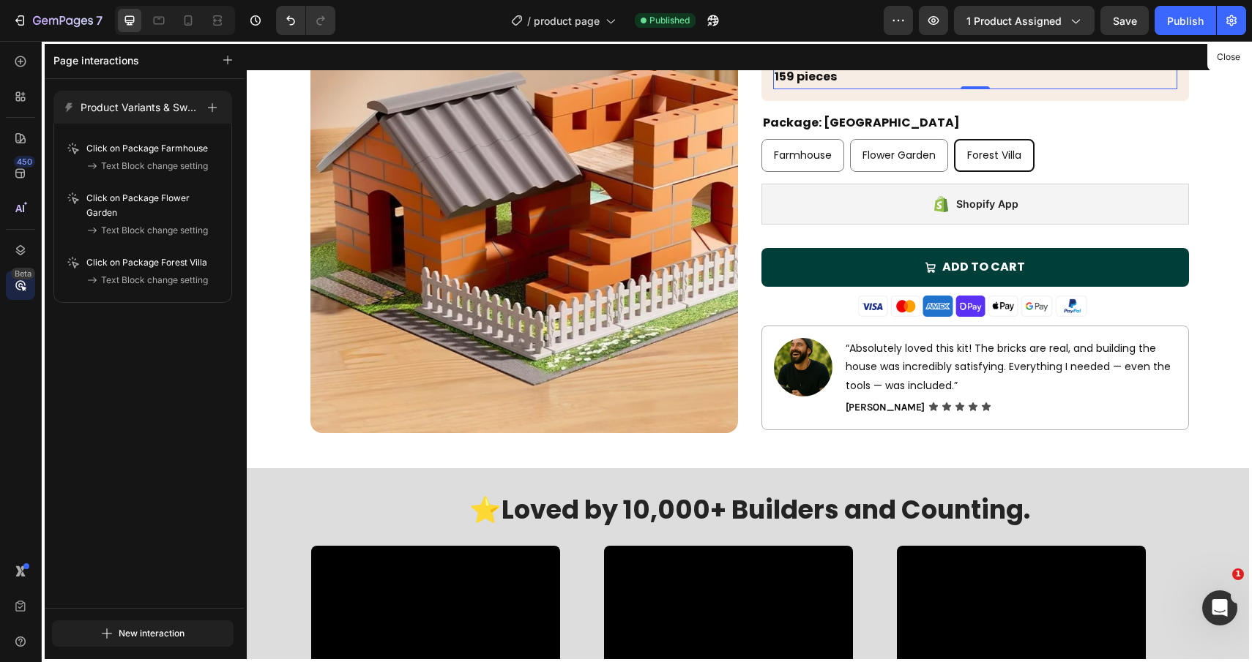
scroll to position [0, 0]
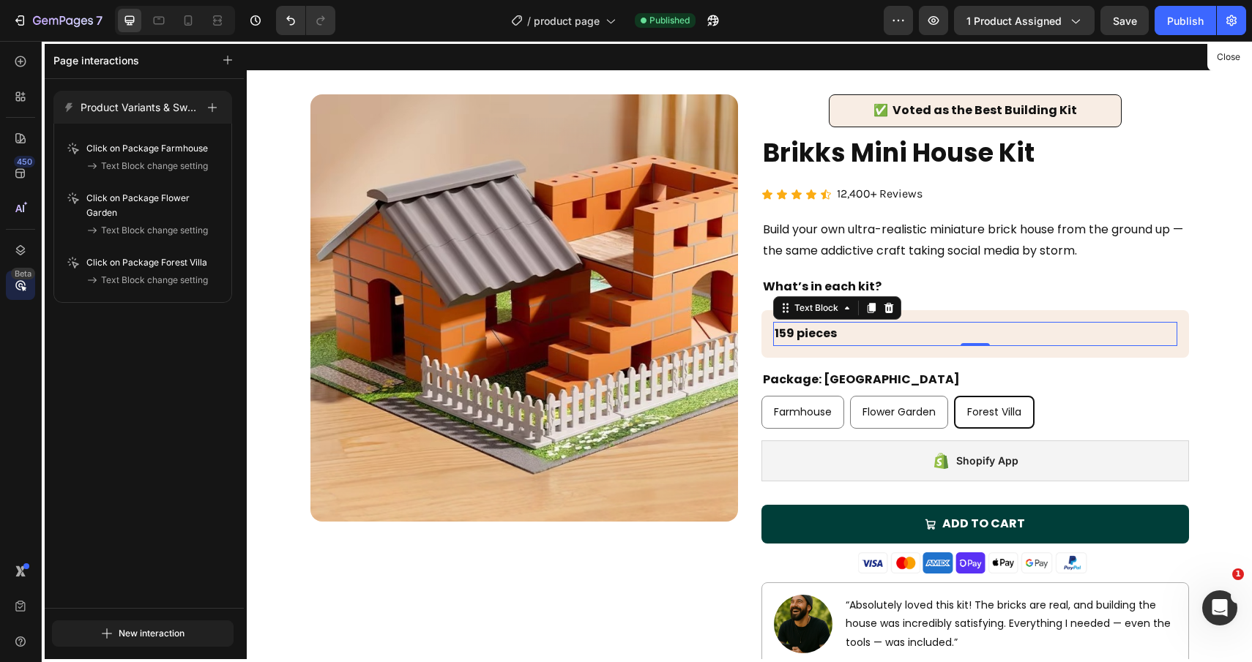
click at [1096, 401] on div at bounding box center [749, 351] width 1005 height 621
click at [15, 55] on icon at bounding box center [20, 61] width 15 height 15
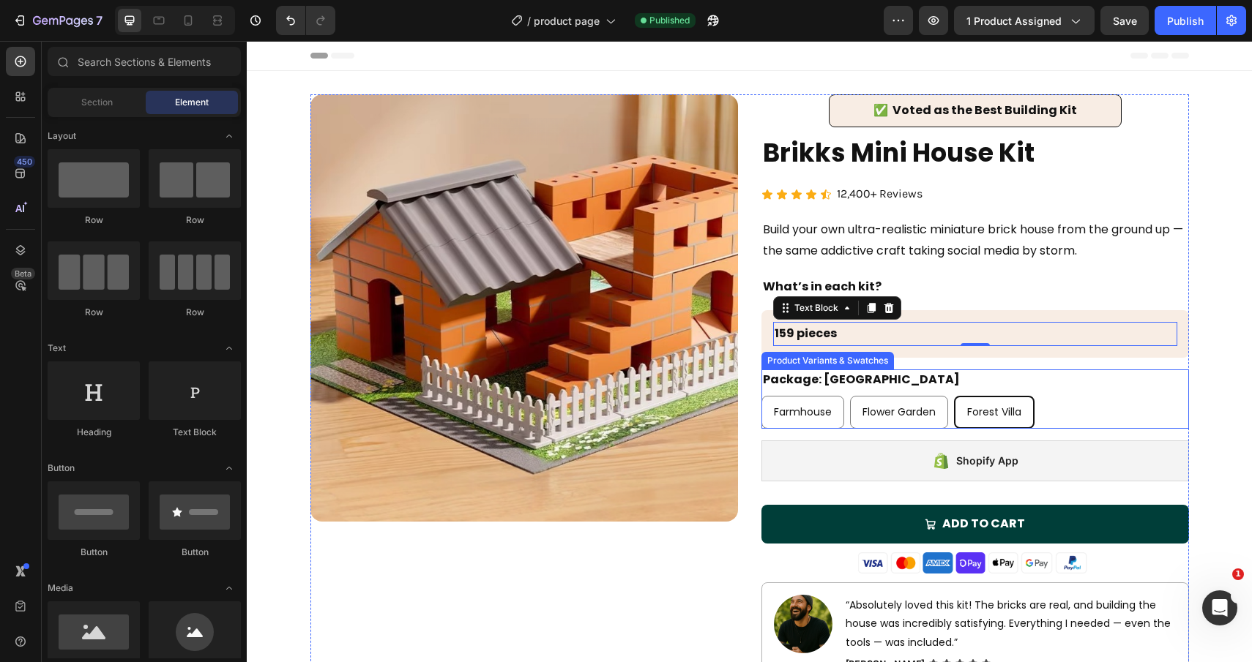
click at [1128, 394] on div "Package: Forest Villa Farmhouse Farmhouse Farmhouse Flower Garden Flower Garden…" at bounding box center [974, 399] width 427 height 59
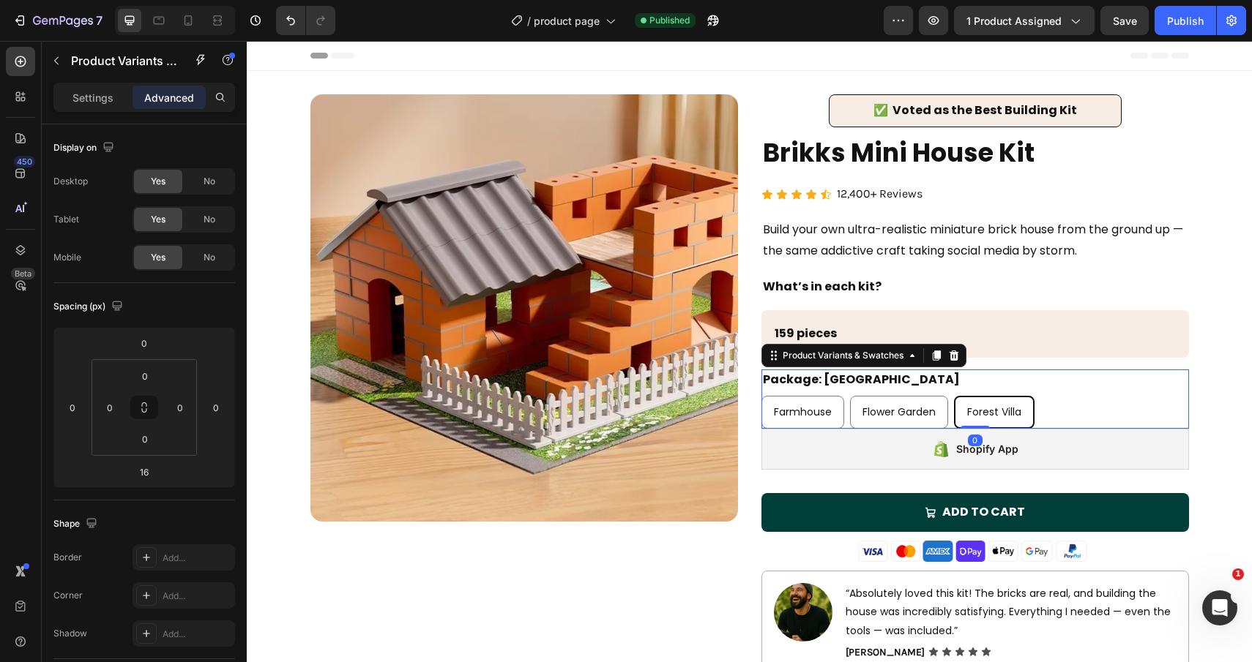
drag, startPoint x: 983, startPoint y: 439, endPoint x: 992, endPoint y: 373, distance: 66.6
click at [992, 373] on div "Package: Forest Villa Farmhouse Farmhouse Farmhouse Flower Garden Flower Garden…" at bounding box center [974, 399] width 427 height 59
type input "0"
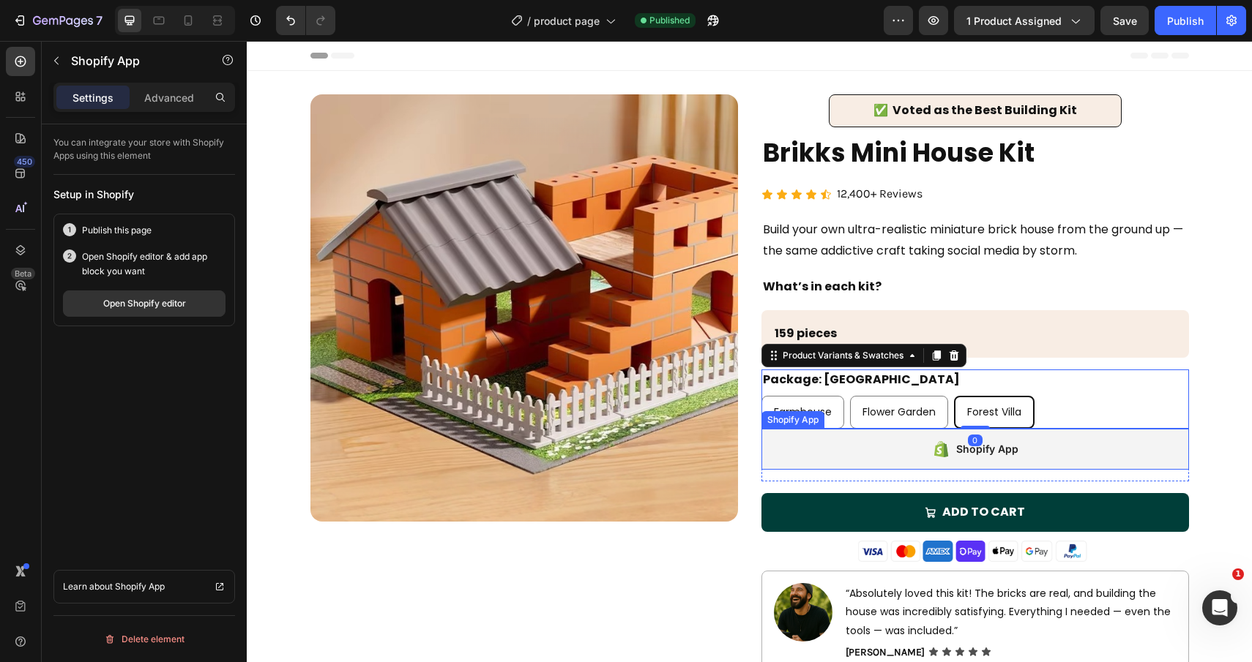
click at [1149, 441] on div "Shopify App" at bounding box center [974, 449] width 427 height 41
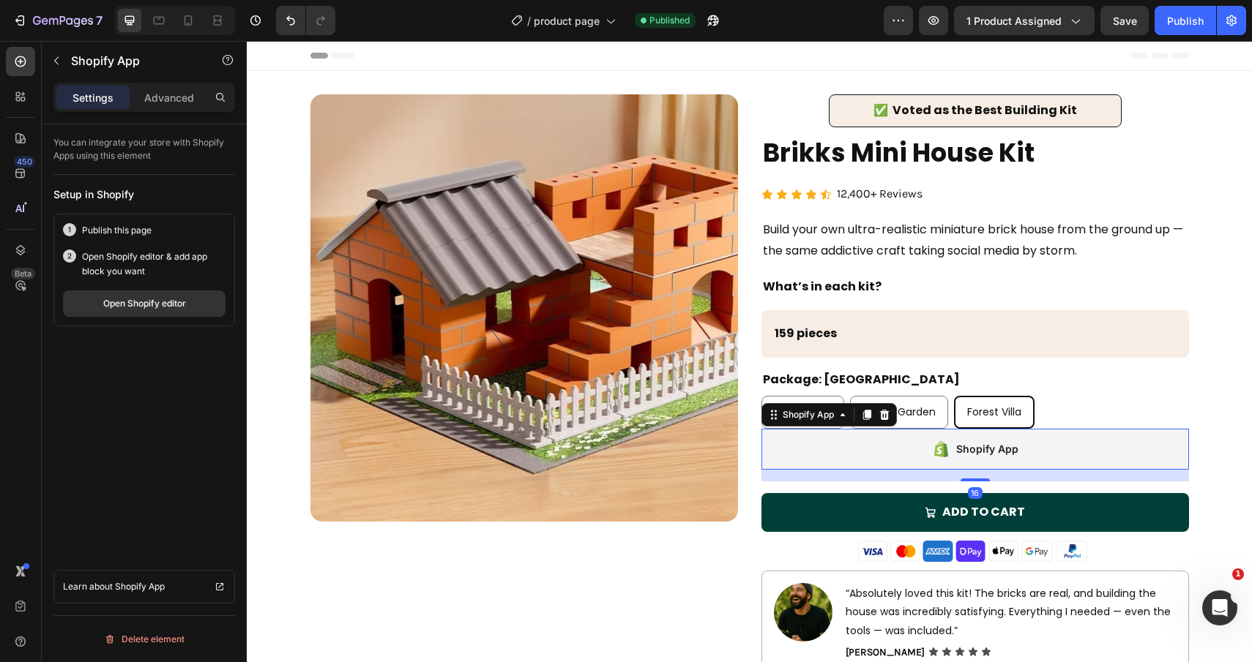
drag, startPoint x: 981, startPoint y: 478, endPoint x: 981, endPoint y: 449, distance: 29.3
click at [981, 449] on div "Shopify App Shopify App 16" at bounding box center [974, 449] width 427 height 41
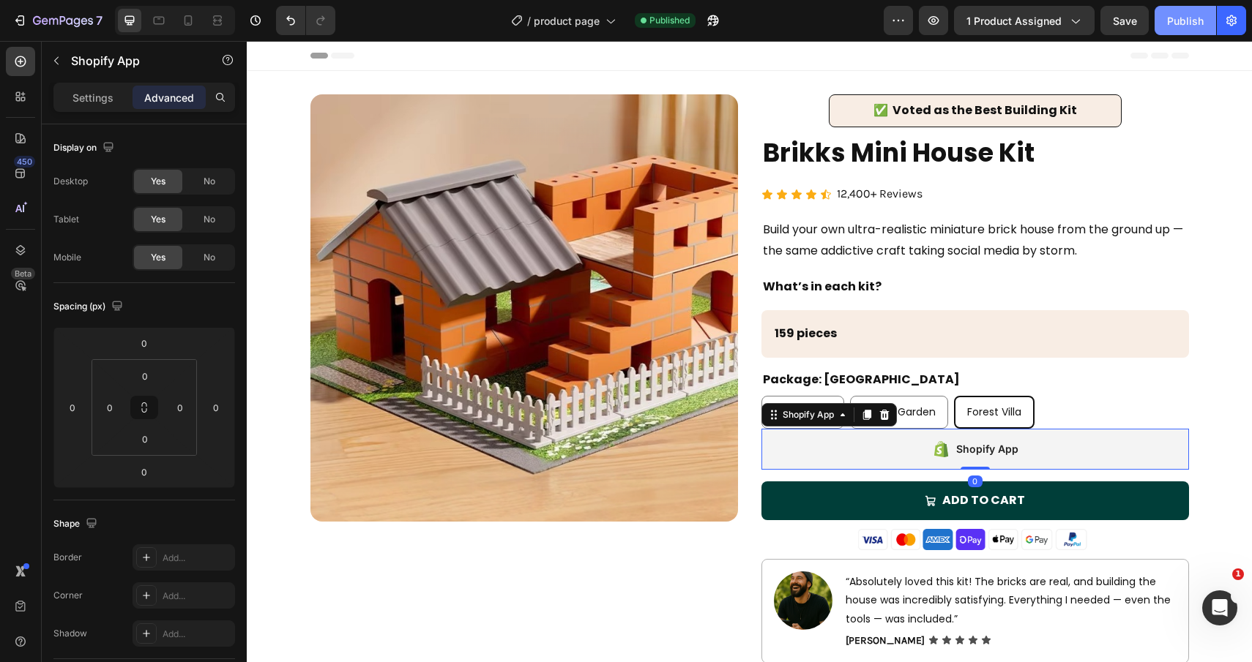
click at [1186, 11] on button "Publish" at bounding box center [1184, 20] width 61 height 29
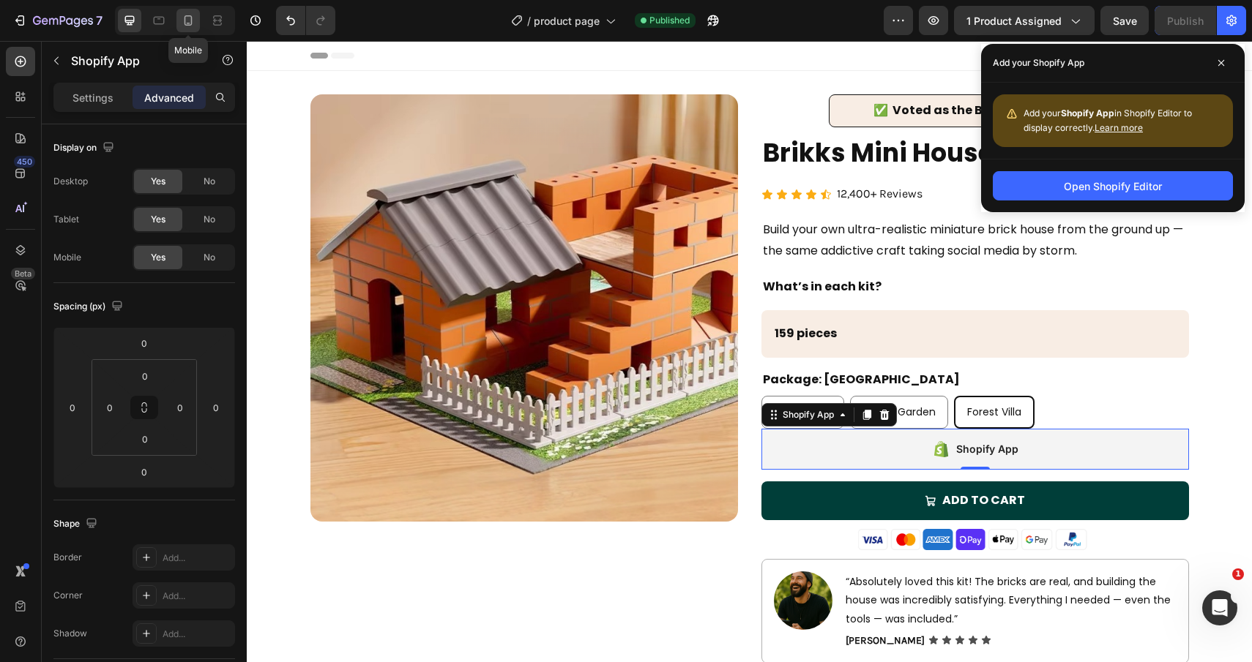
click at [183, 21] on icon at bounding box center [188, 20] width 15 height 15
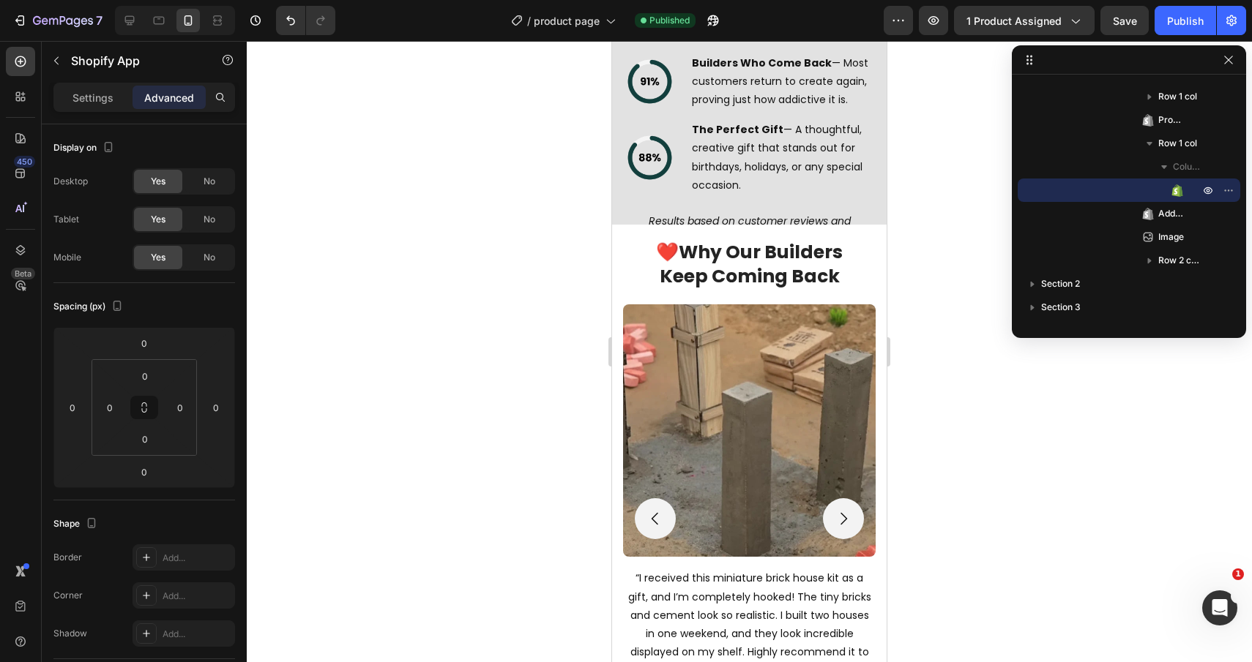
scroll to position [2177, 0]
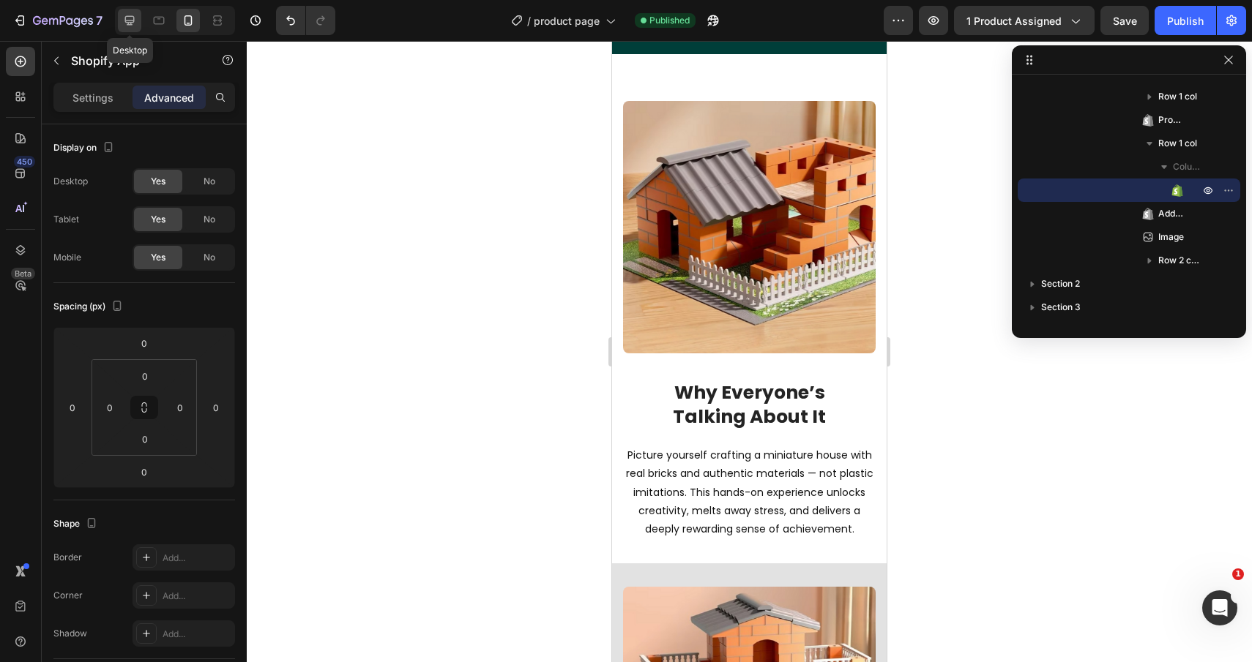
click at [129, 23] on icon at bounding box center [129, 20] width 15 height 15
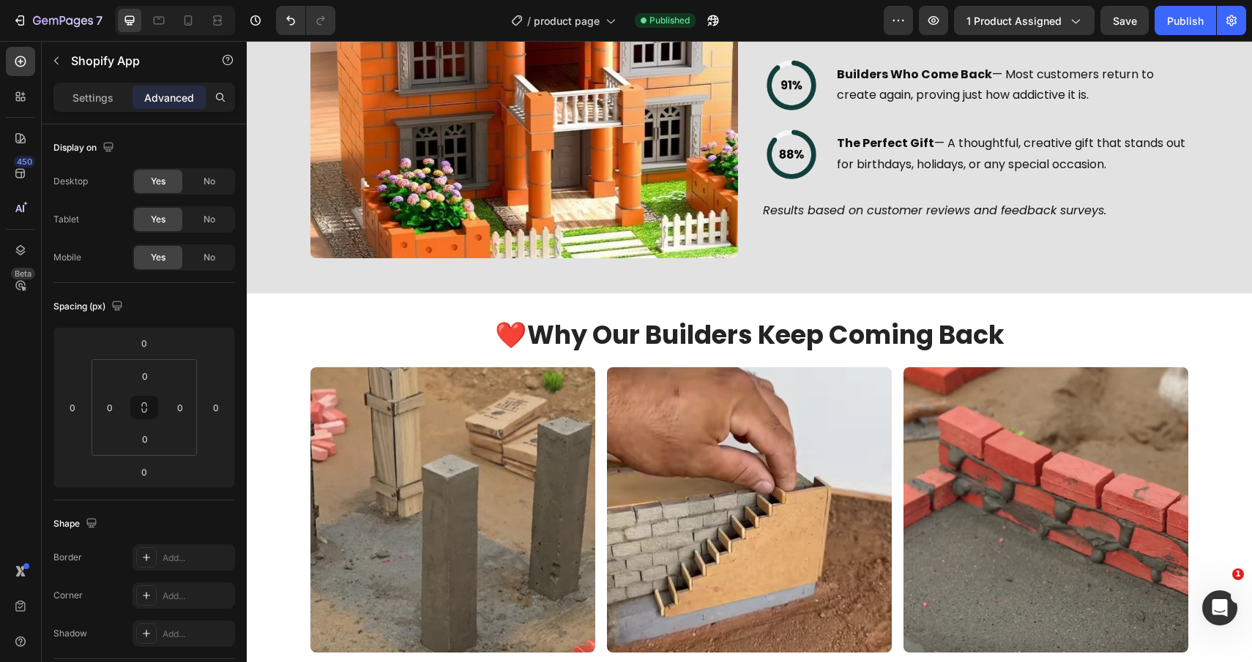
scroll to position [2878, 0]
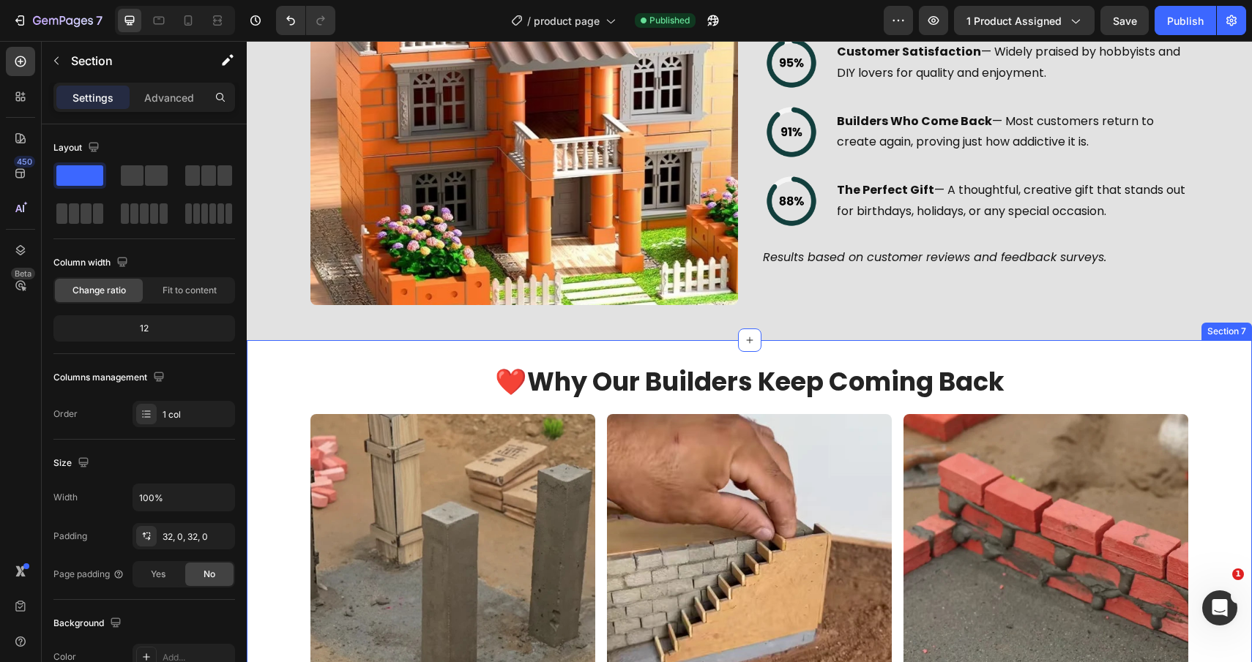
click at [321, 358] on div "❤️ Why Our Builders Keep Coming Back Heading Image “I received this miniature b…" at bounding box center [749, 629] width 1005 height 579
click at [1059, 336] on div "Section 7 Create Theme Section AI Content Write with GemAI What would you like …" at bounding box center [1100, 326] width 303 height 23
click at [1067, 327] on p "Create Theme Section" at bounding box center [1086, 326] width 94 height 13
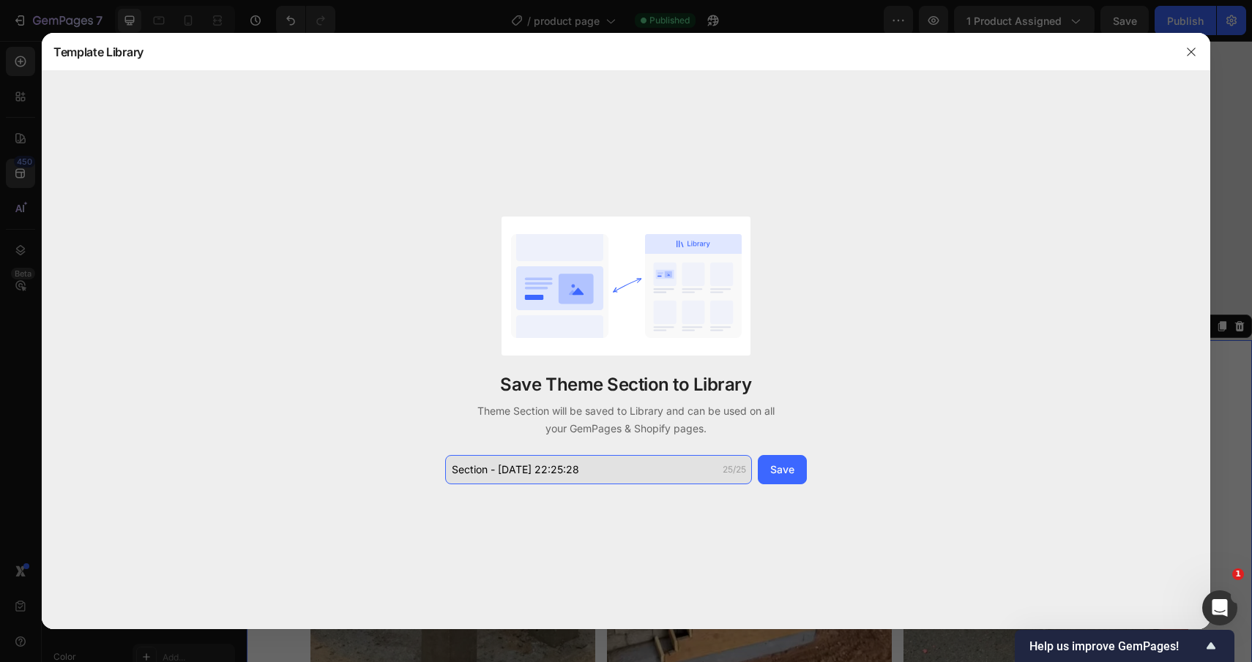
click at [597, 467] on input "Section - Sep 28 22:25:28" at bounding box center [598, 469] width 307 height 29
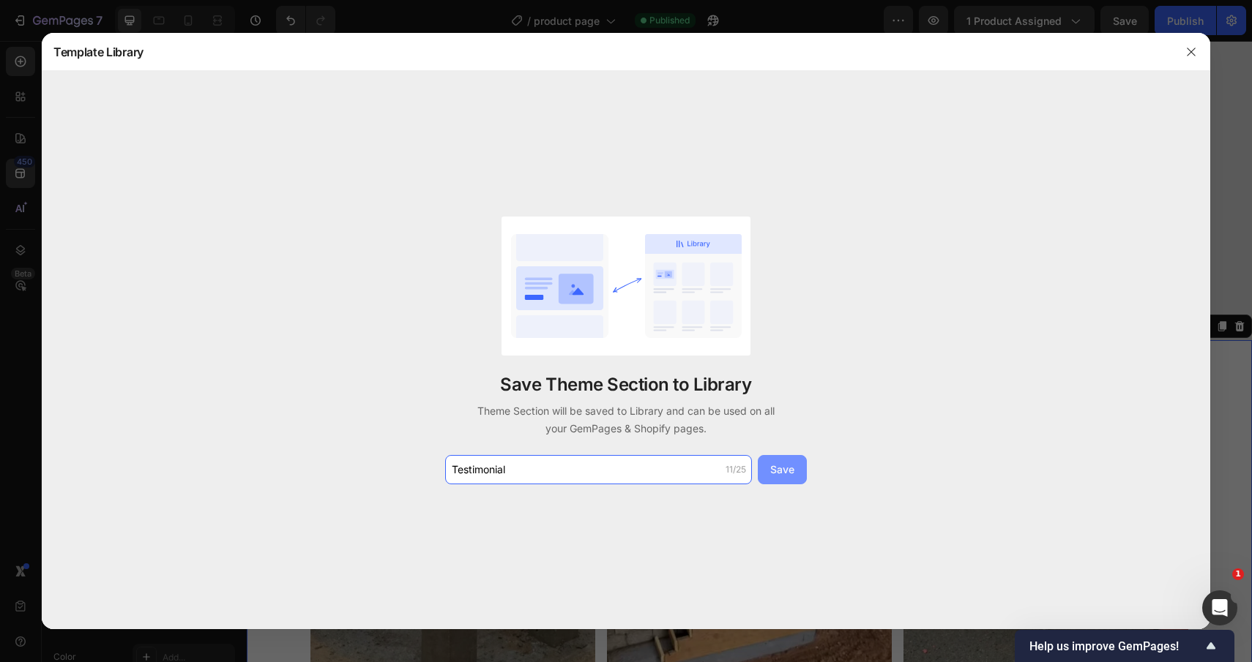
type input "Testimonial"
click at [778, 471] on div "Save" at bounding box center [782, 469] width 24 height 15
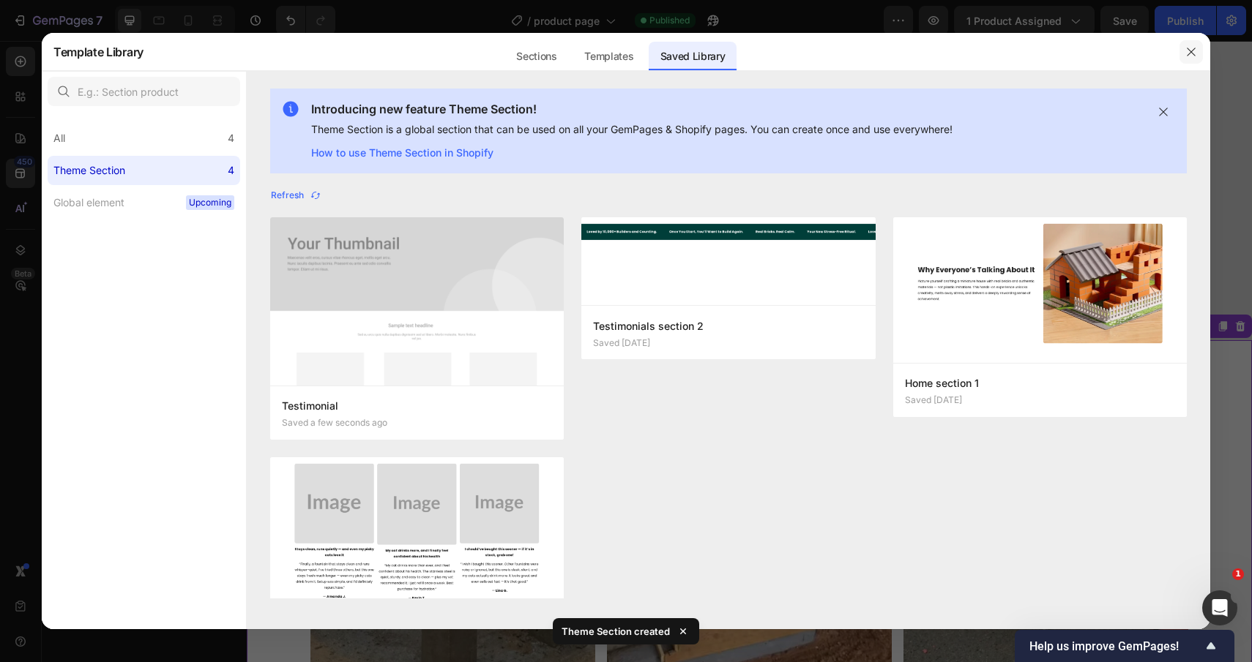
click at [1187, 53] on icon "button" at bounding box center [1191, 52] width 12 height 12
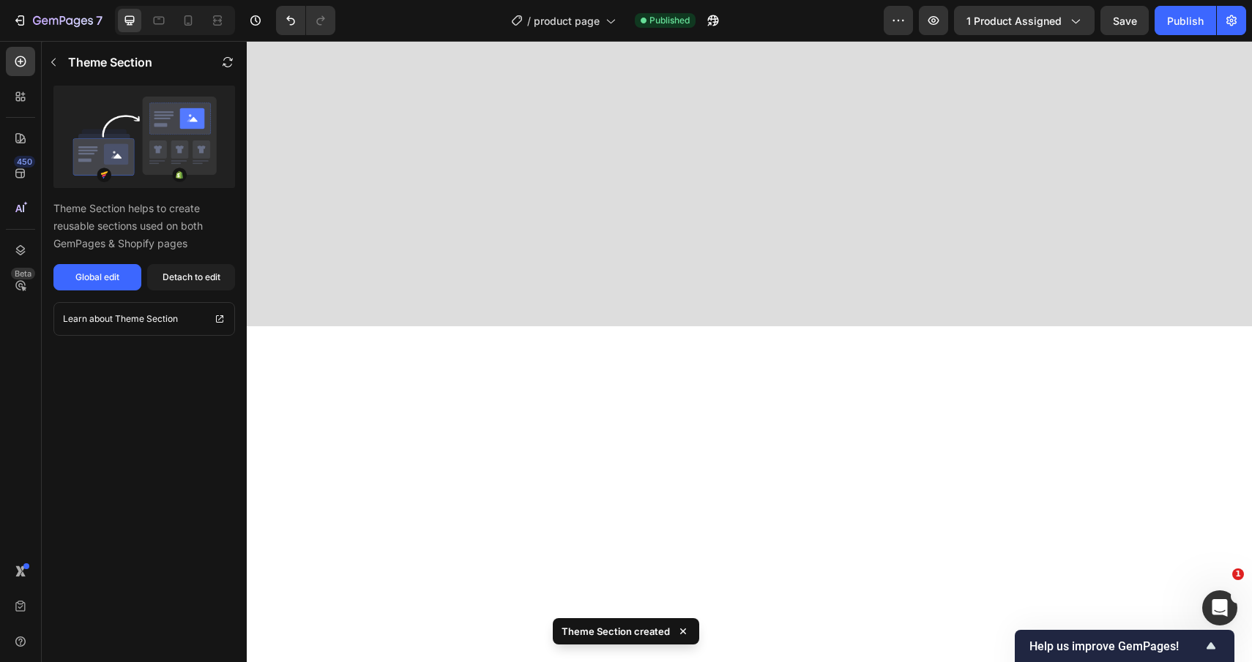
scroll to position [0, 0]
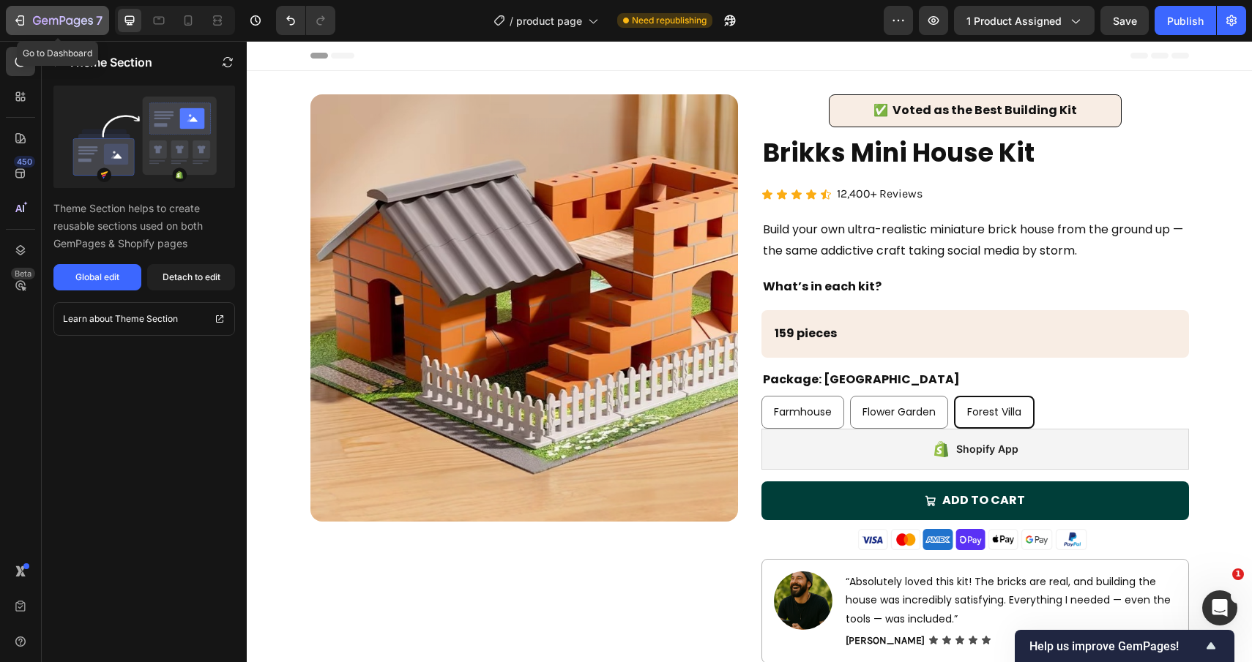
click at [15, 11] on button "7" at bounding box center [57, 20] width 103 height 29
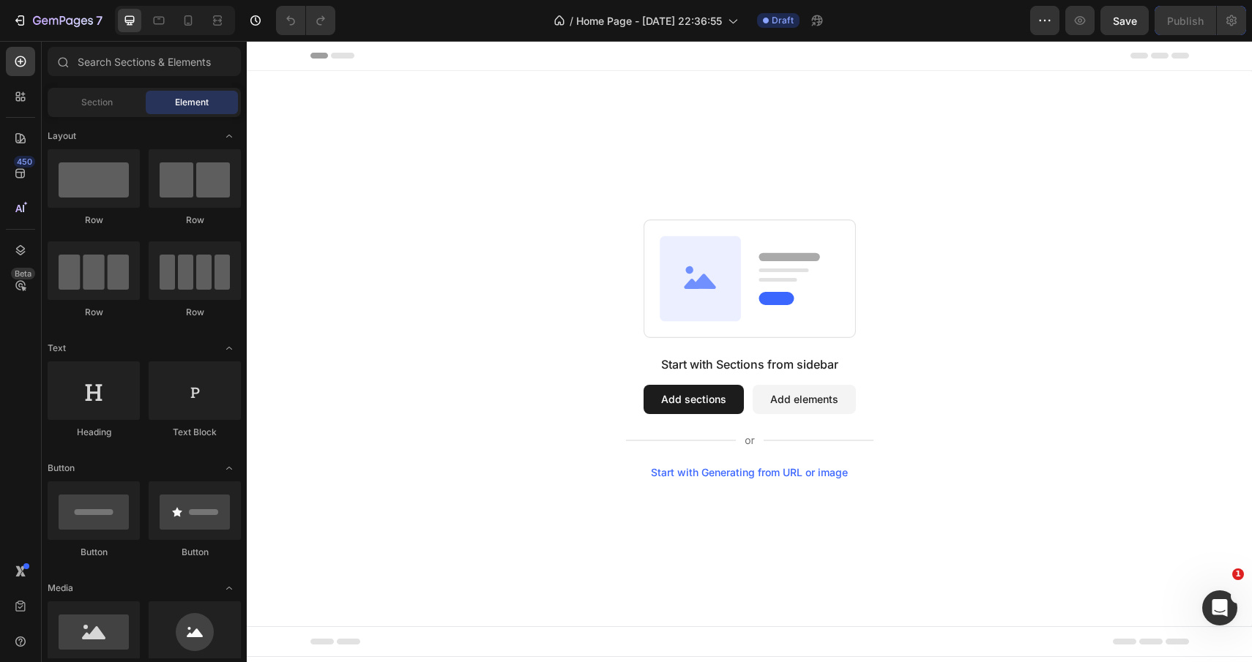
click at [708, 405] on button "Add sections" at bounding box center [693, 399] width 100 height 29
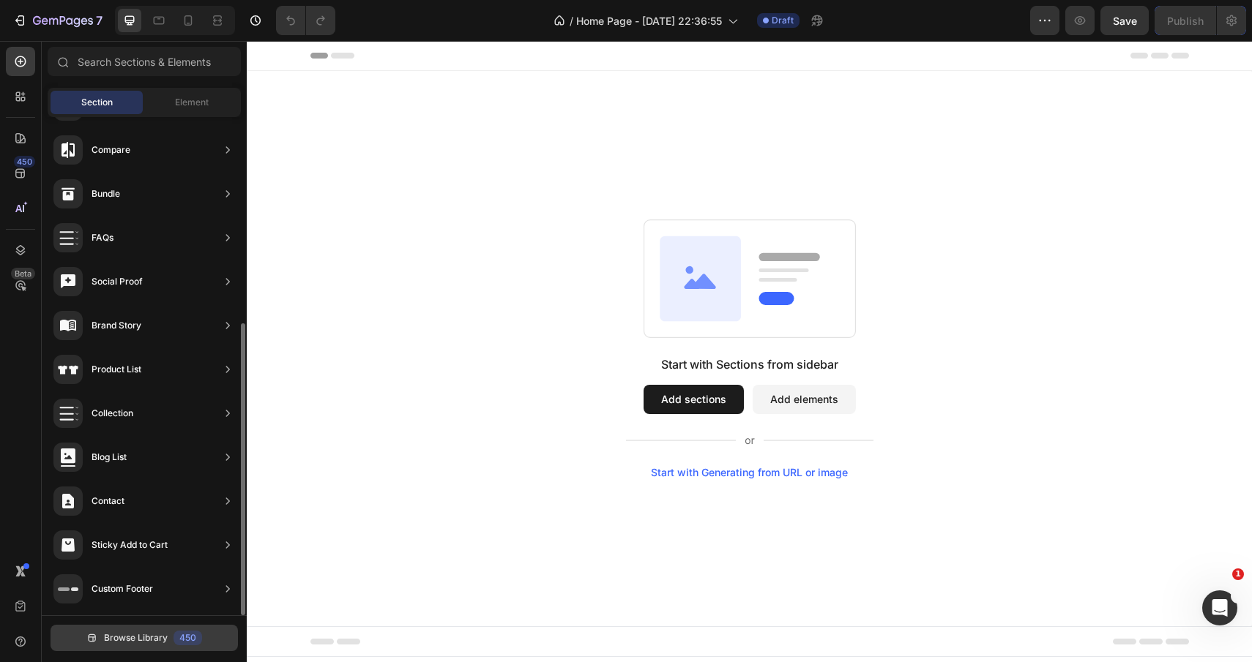
click at [146, 637] on span "Browse Library" at bounding box center [136, 638] width 64 height 13
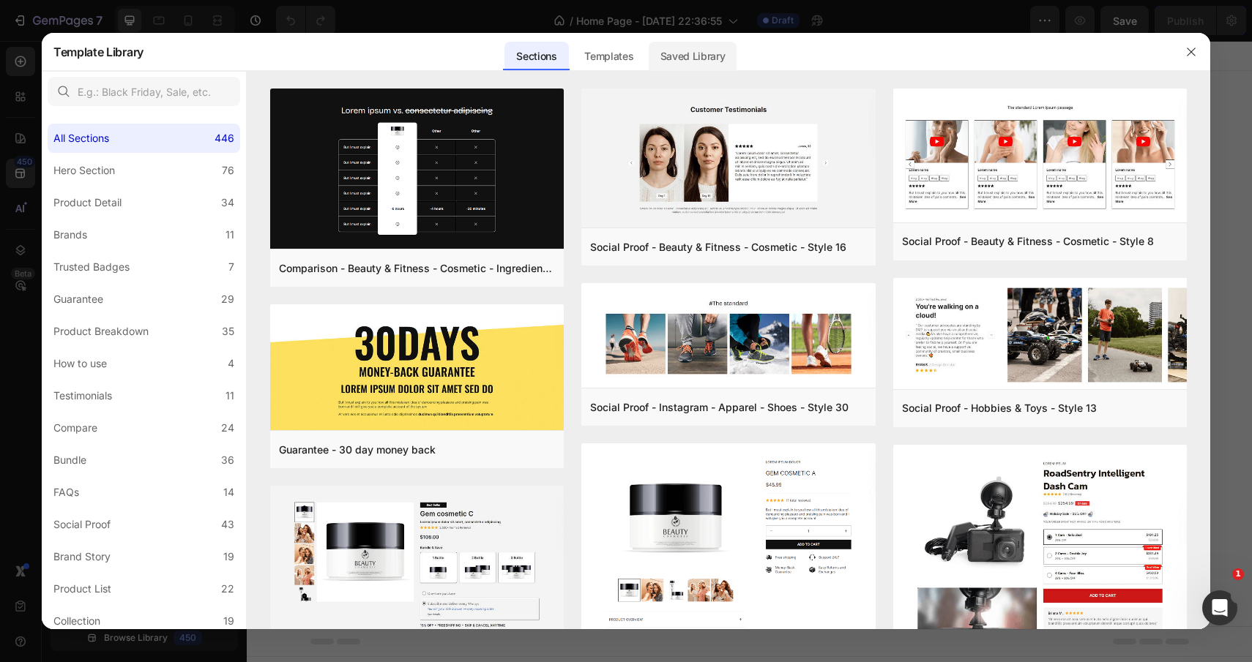
click at [690, 50] on div "Saved Library" at bounding box center [692, 56] width 89 height 29
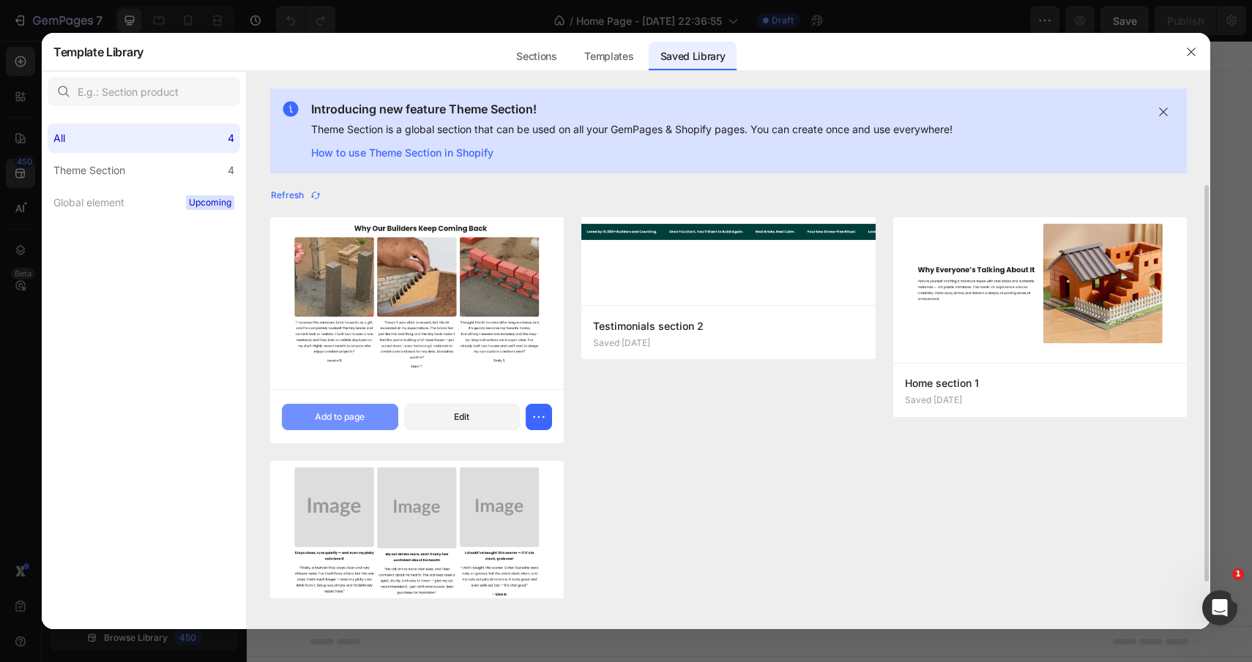
click at [363, 421] on div "Add to page" at bounding box center [340, 417] width 50 height 13
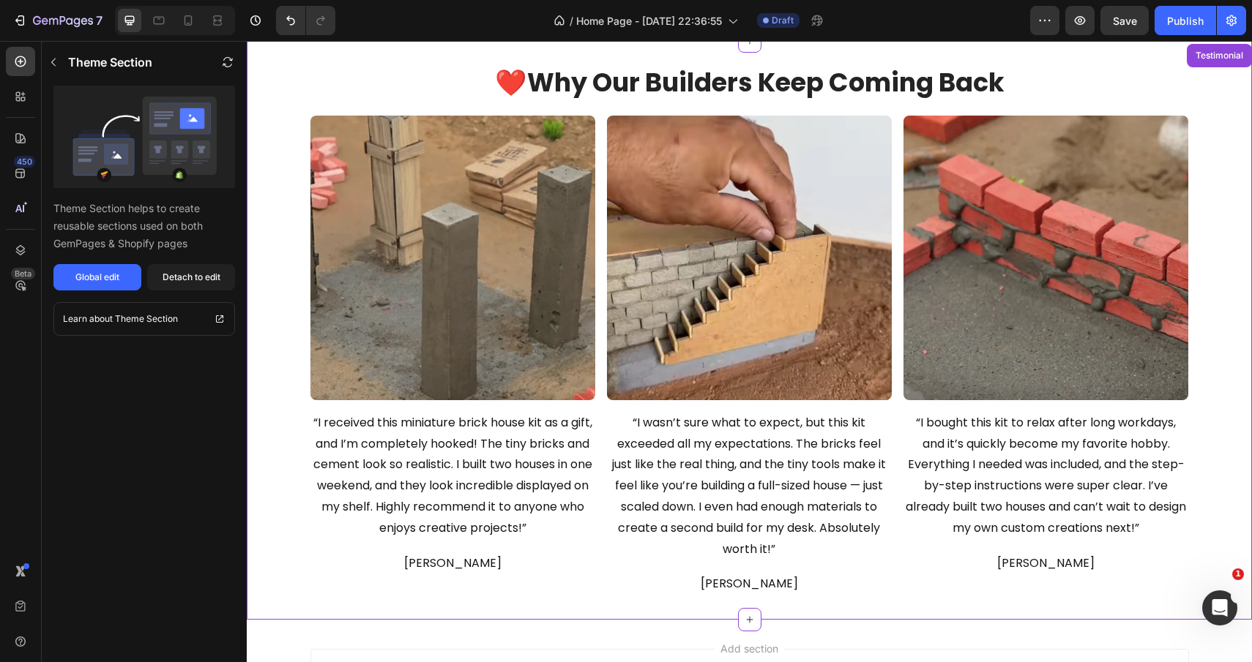
scroll to position [0, 0]
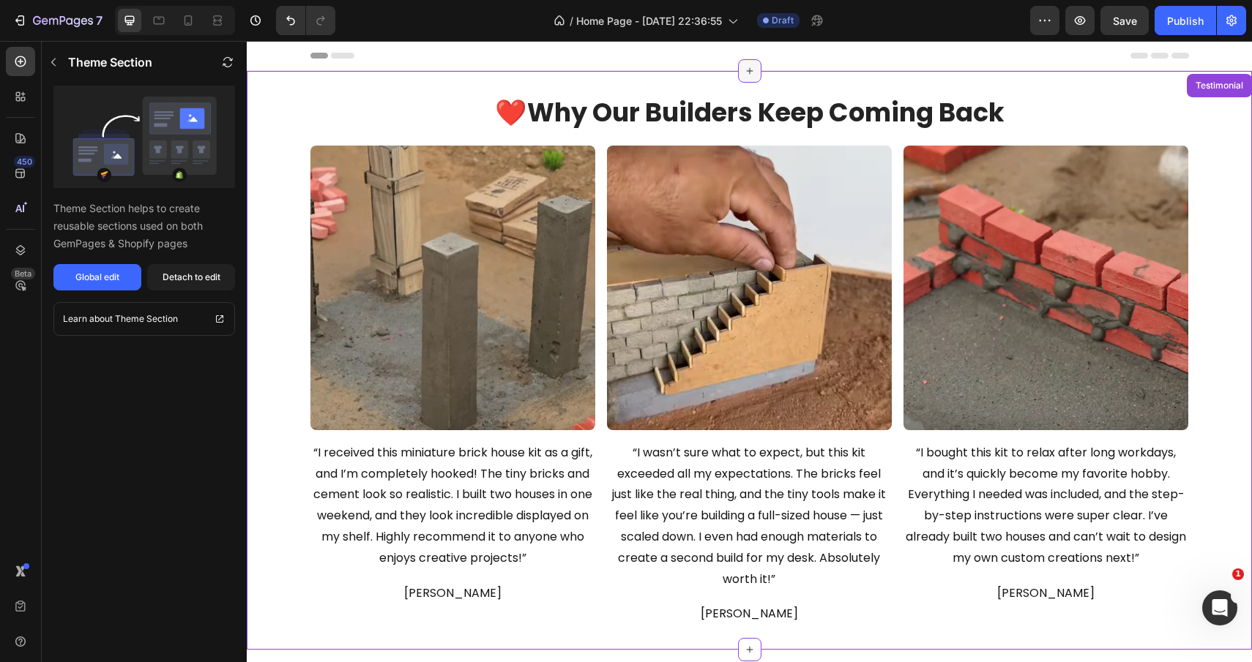
click at [749, 66] on icon at bounding box center [750, 71] width 12 height 12
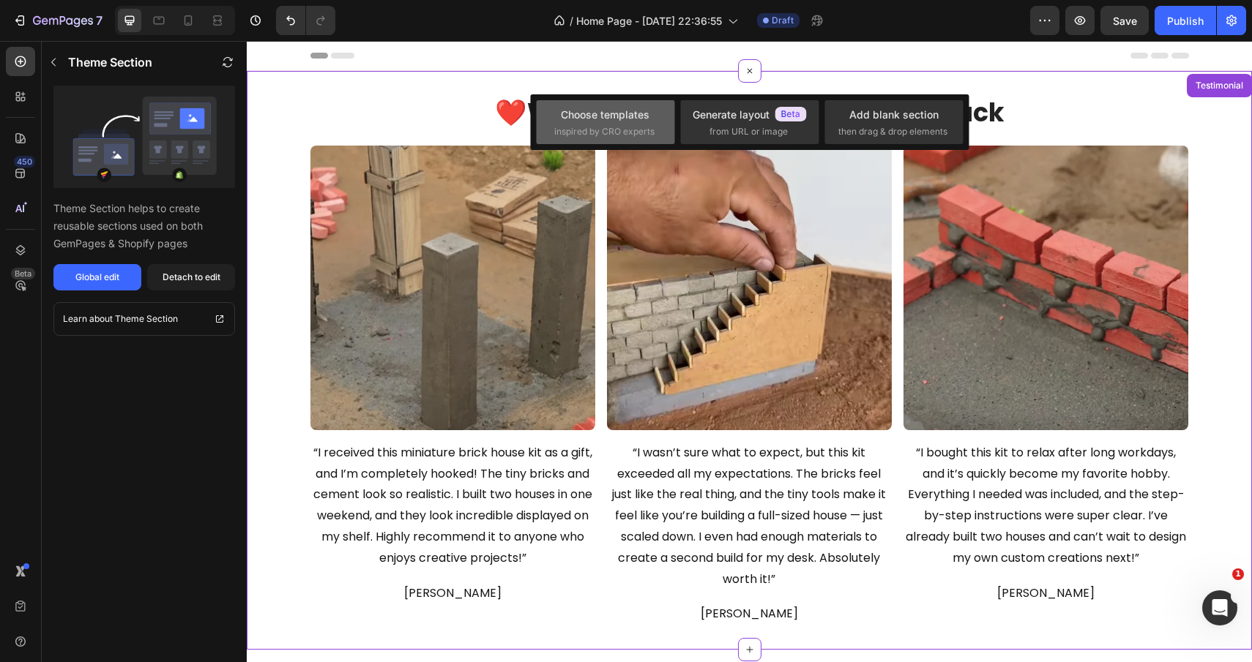
click at [610, 137] on span "inspired by CRO experts" at bounding box center [604, 131] width 100 height 13
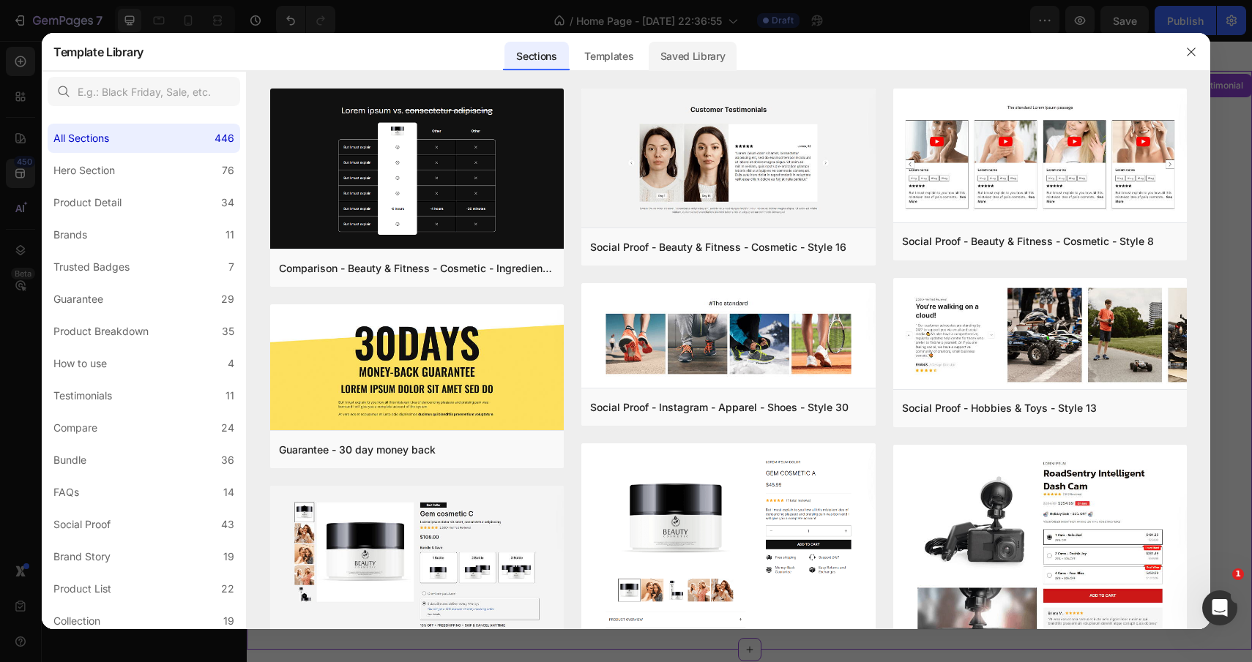
click at [675, 60] on div "Saved Library" at bounding box center [692, 56] width 89 height 29
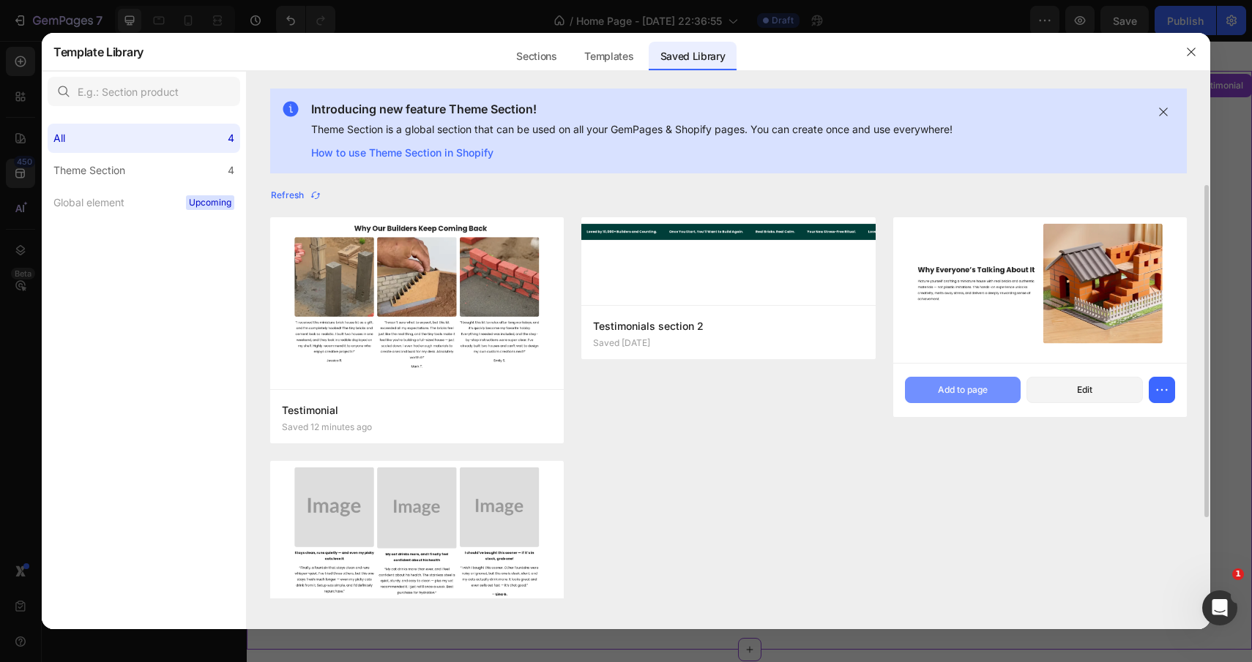
click at [943, 390] on div "Add to page" at bounding box center [963, 390] width 50 height 13
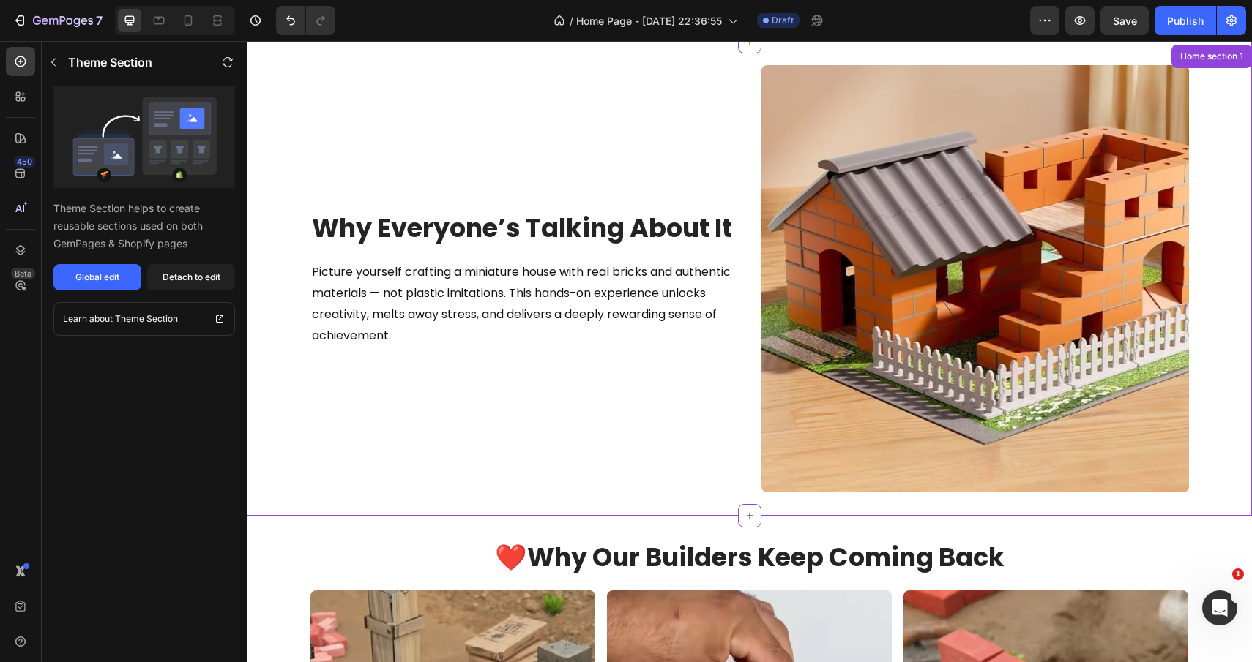
scroll to position [30, 0]
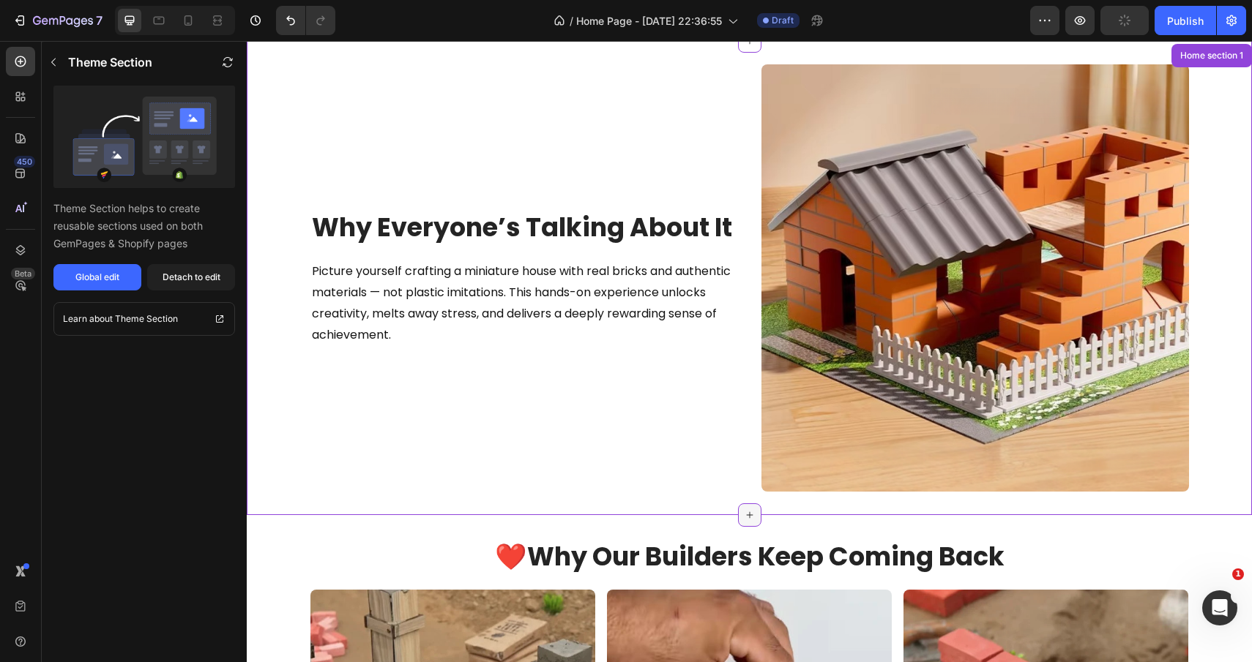
click at [747, 521] on div at bounding box center [749, 515] width 23 height 23
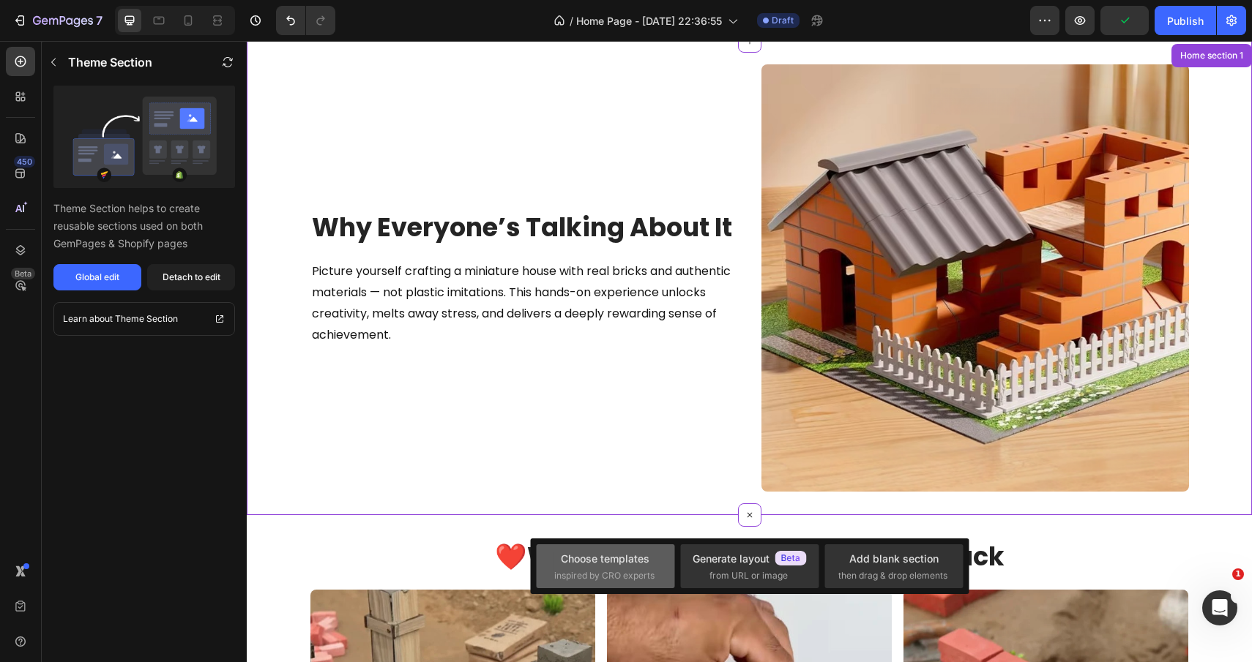
click at [608, 562] on div "Choose templates" at bounding box center [605, 558] width 89 height 15
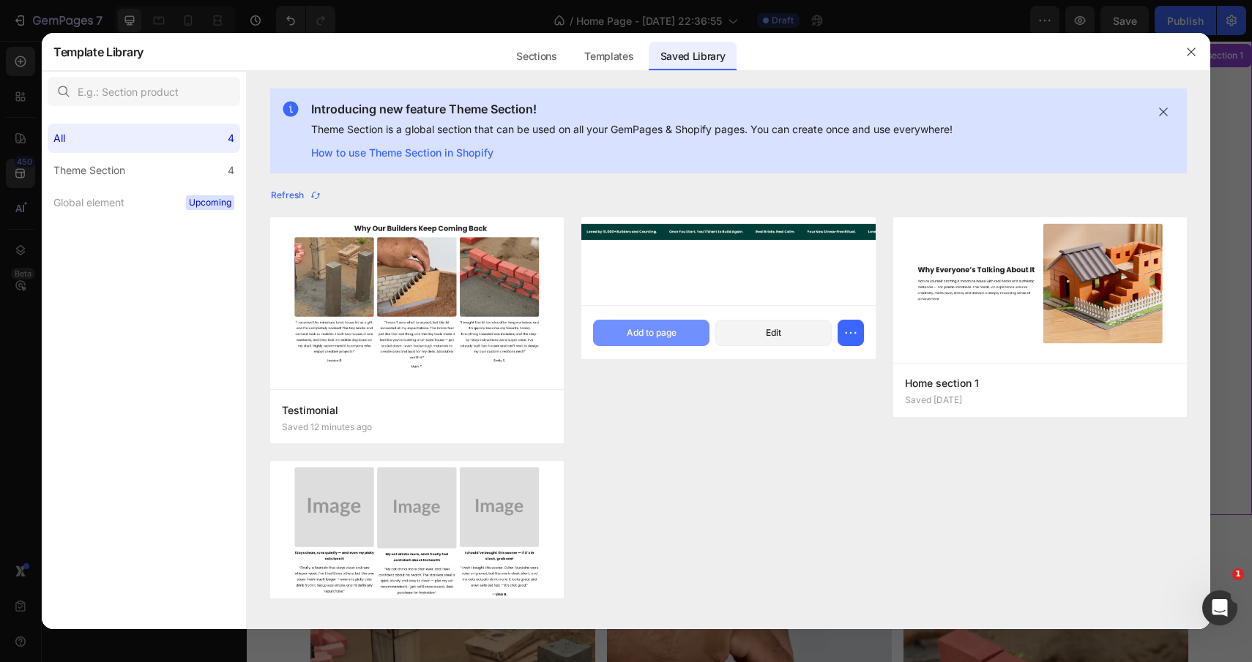
click at [662, 333] on div "Add to page" at bounding box center [651, 332] width 50 height 13
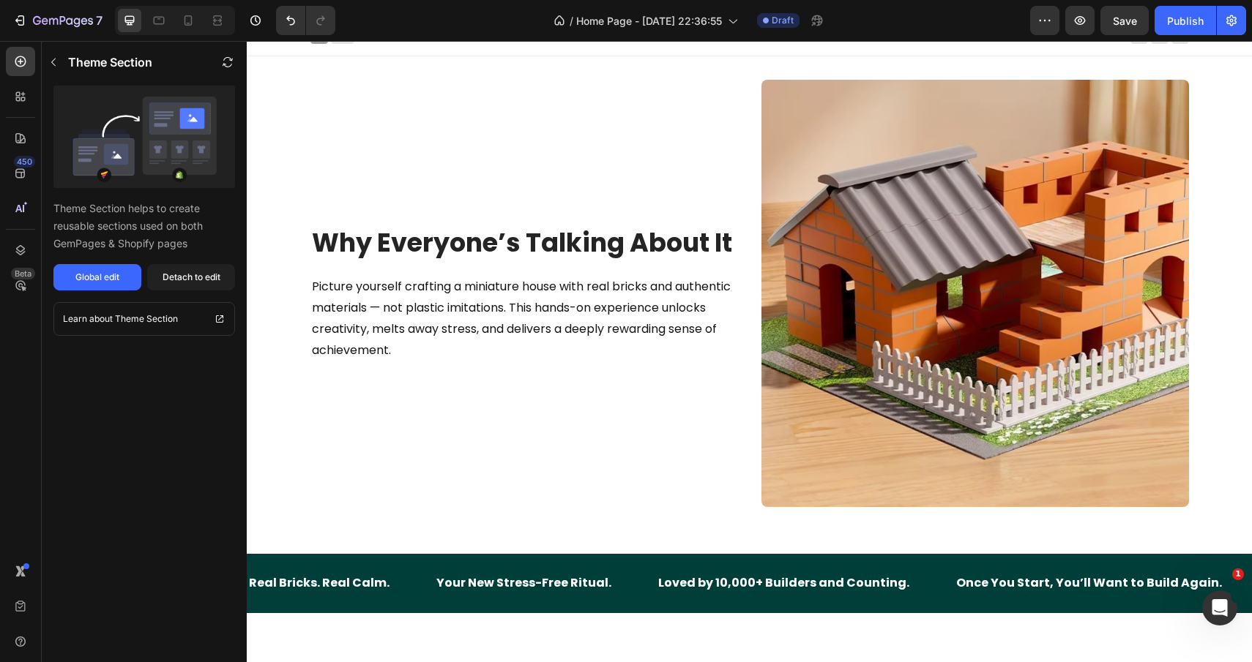
scroll to position [0, 0]
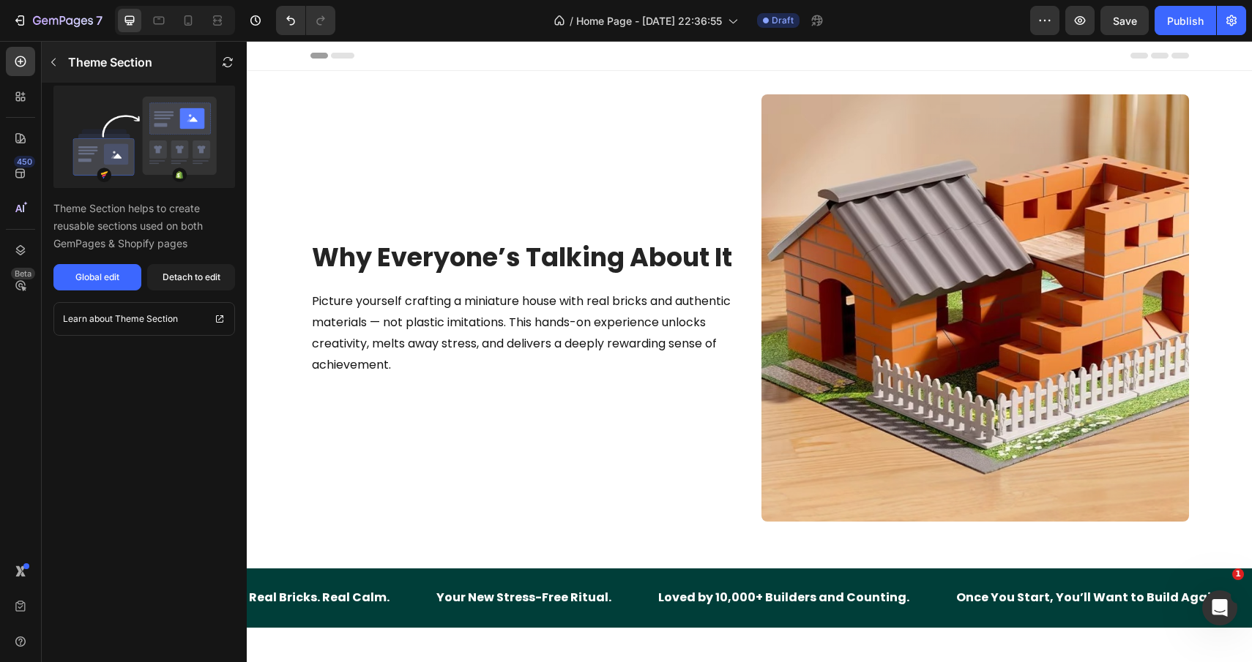
click at [61, 56] on button "button" at bounding box center [53, 61] width 23 height 23
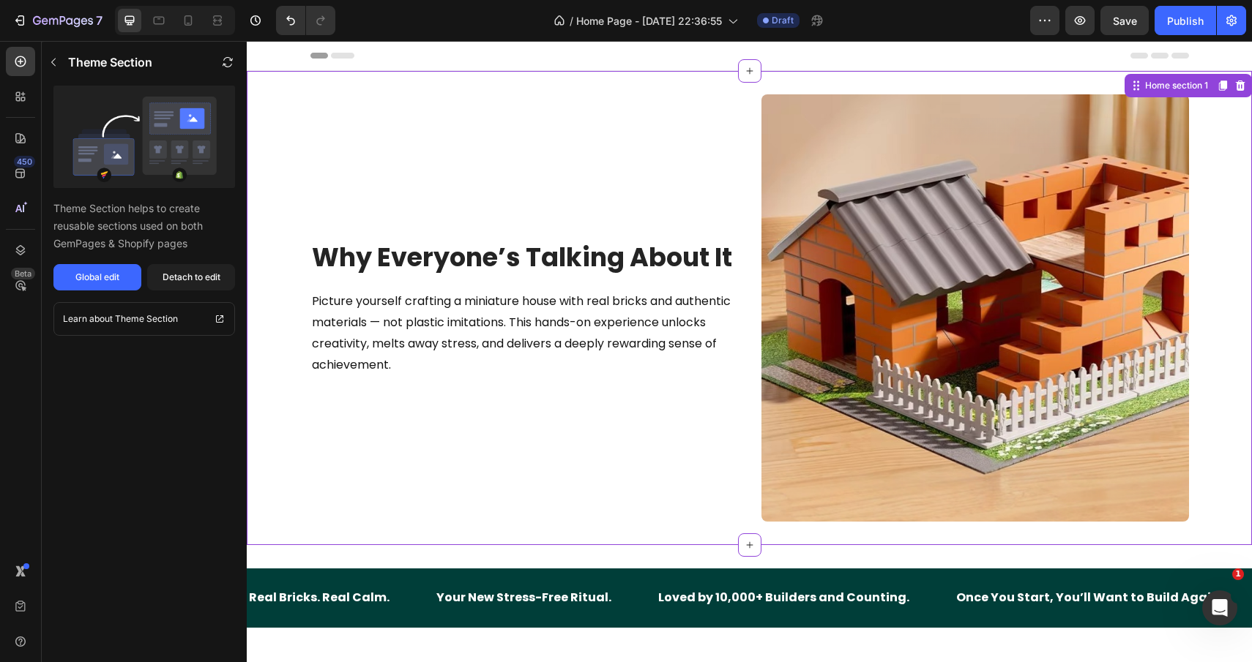
click at [538, 93] on div "Image Why Everyone’s Talking About It Heading Picture yourself crafting a minia…" at bounding box center [749, 308] width 1005 height 474
click at [195, 276] on div "Detach to edit" at bounding box center [191, 277] width 58 height 13
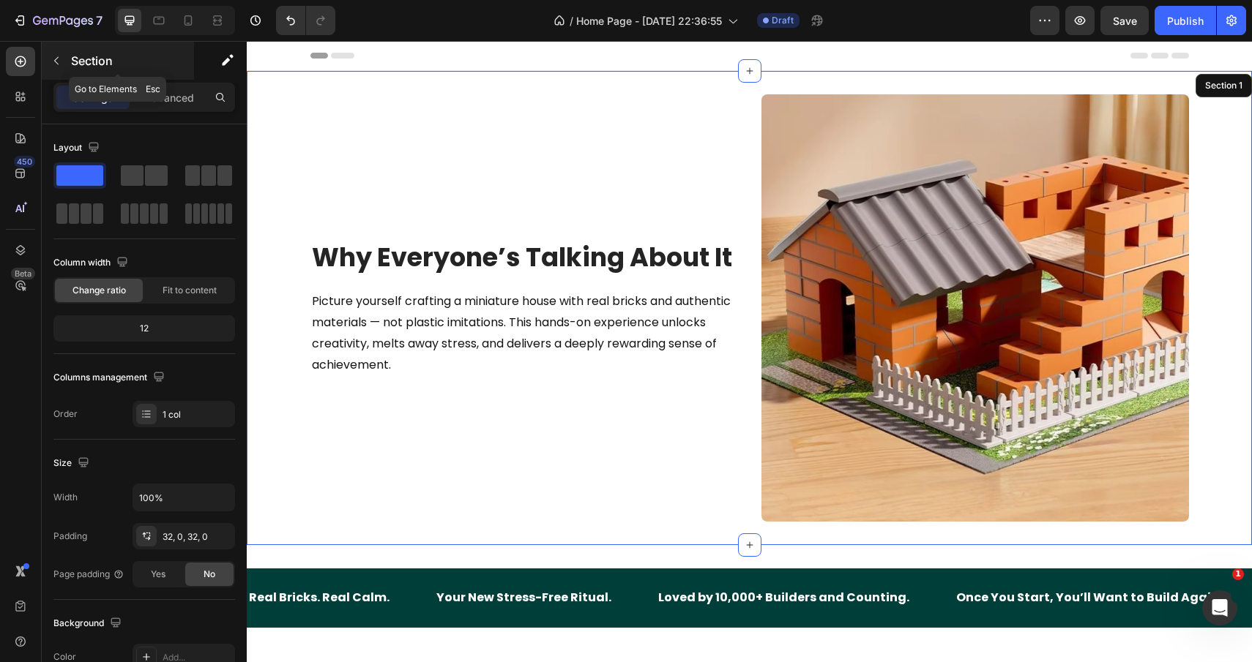
click at [55, 59] on icon "button" at bounding box center [56, 61] width 12 height 12
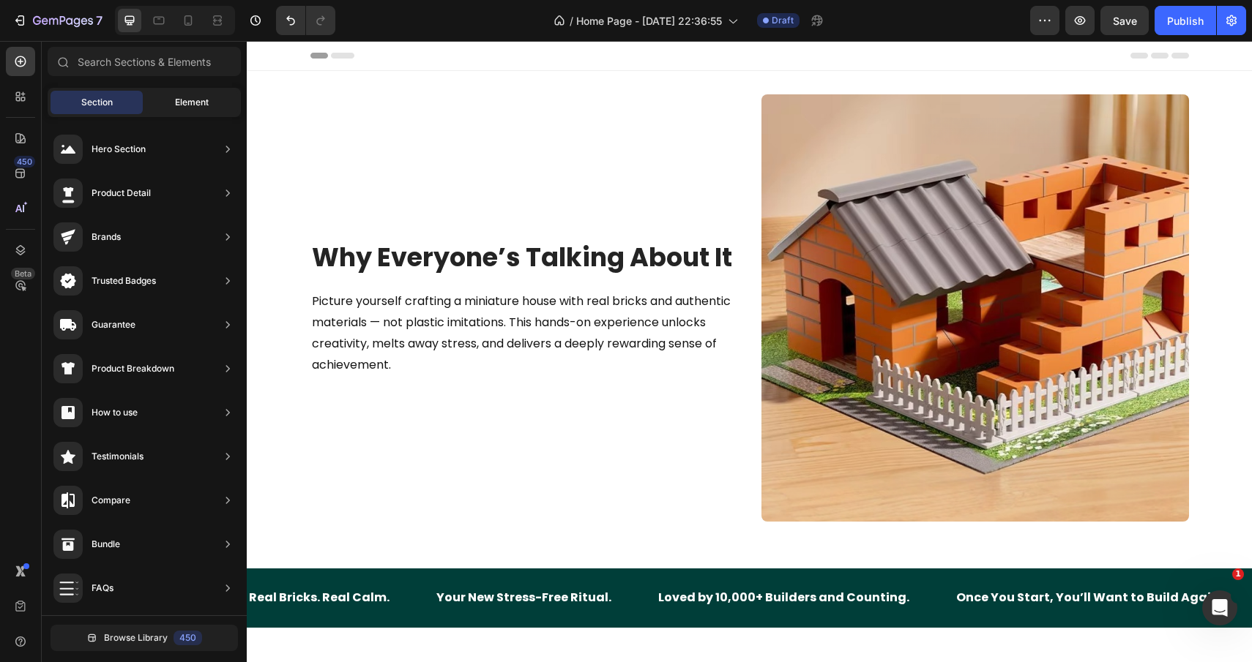
click at [210, 101] on div "Element" at bounding box center [192, 102] width 92 height 23
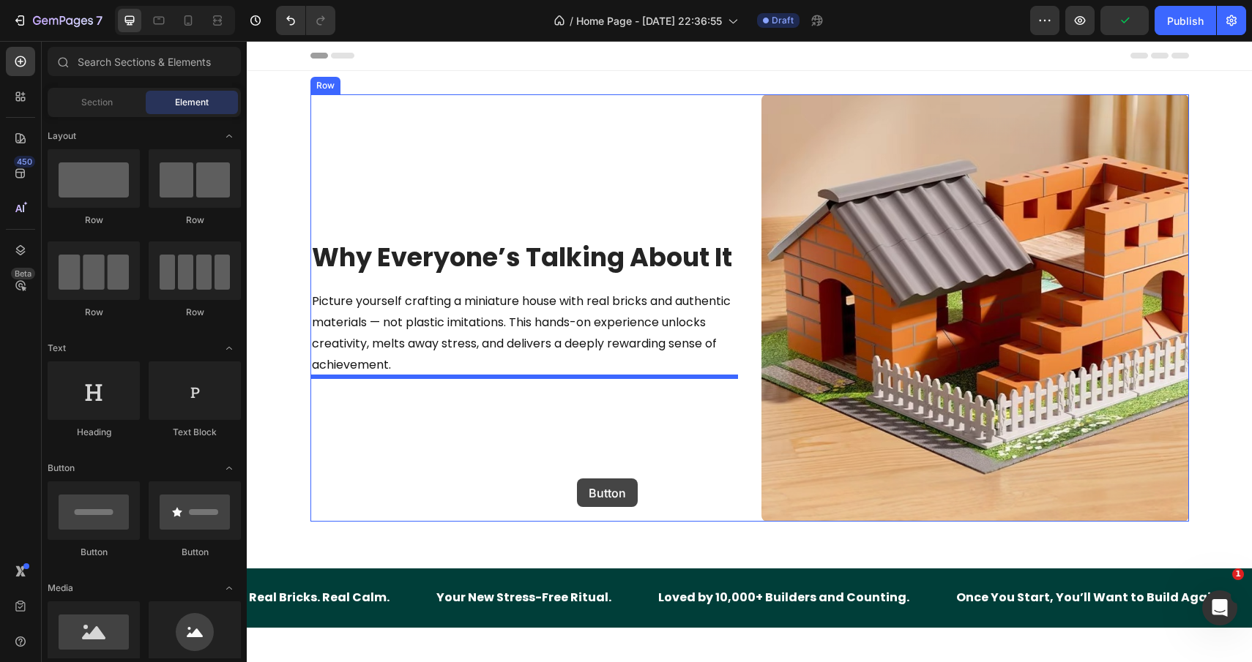
drag, startPoint x: 336, startPoint y: 561, endPoint x: 577, endPoint y: 479, distance: 254.4
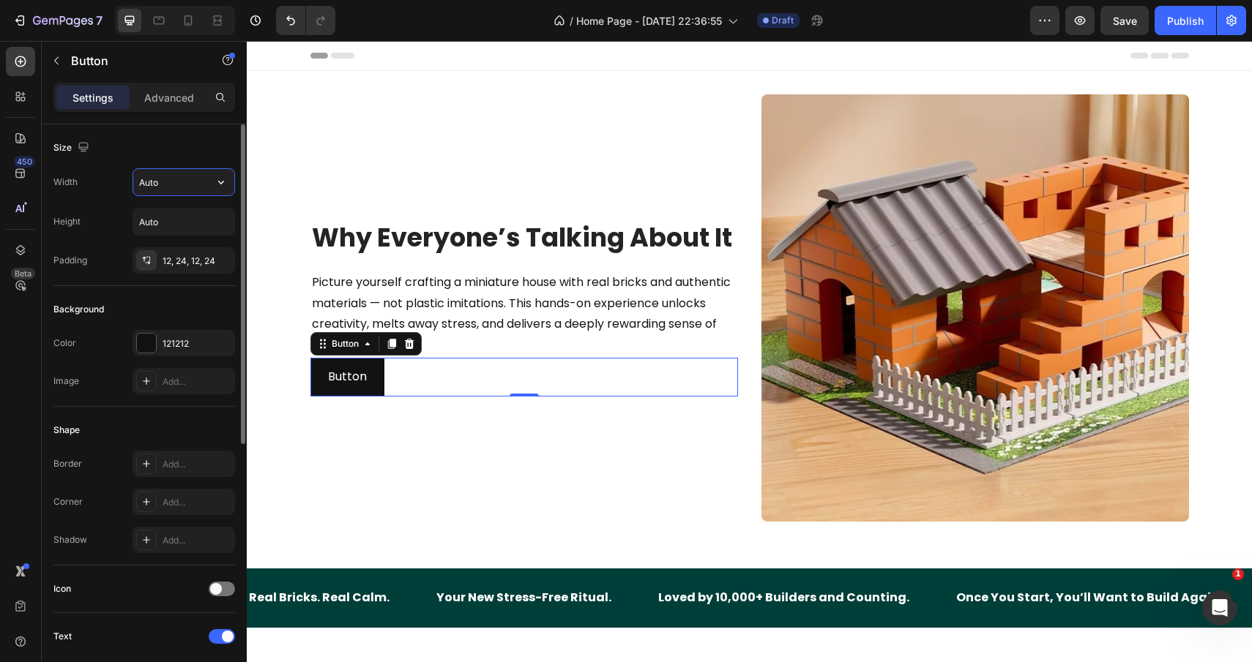
click at [179, 188] on input "Auto" at bounding box center [183, 182] width 101 height 26
click at [233, 188] on button "button" at bounding box center [221, 182] width 26 height 26
click at [165, 244] on p "Full 100%" at bounding box center [179, 247] width 83 height 13
type input "100%"
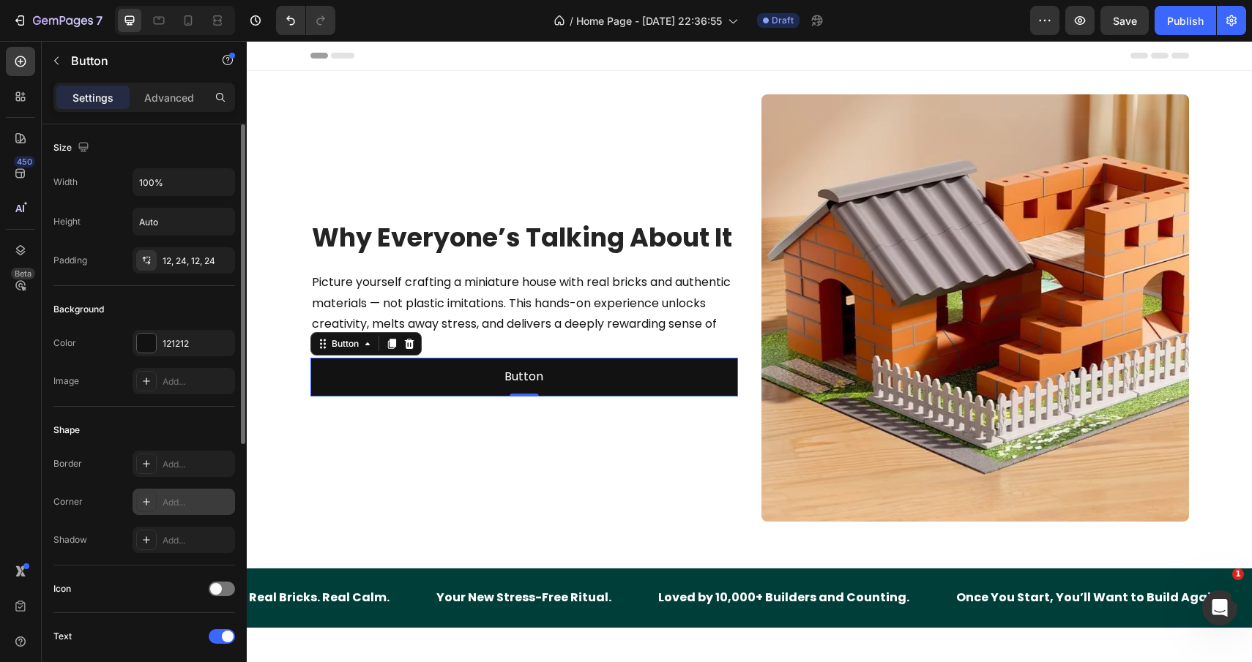
click at [147, 504] on icon at bounding box center [147, 502] width 12 height 12
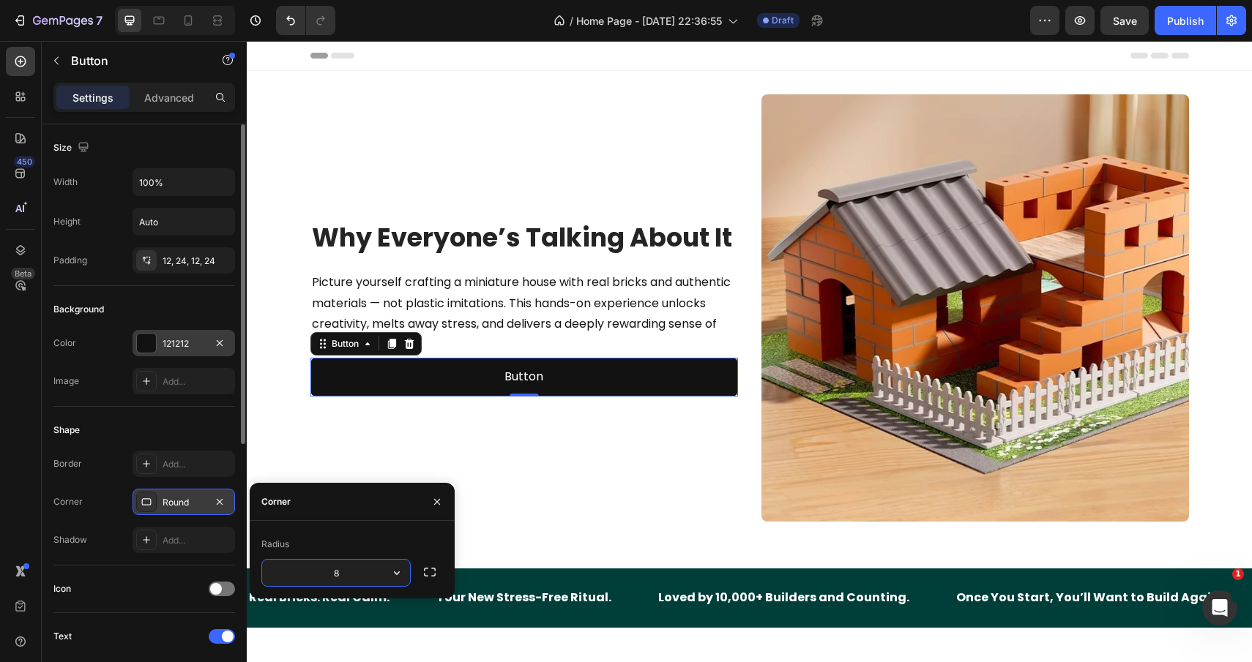
click at [151, 351] on div at bounding box center [146, 343] width 19 height 19
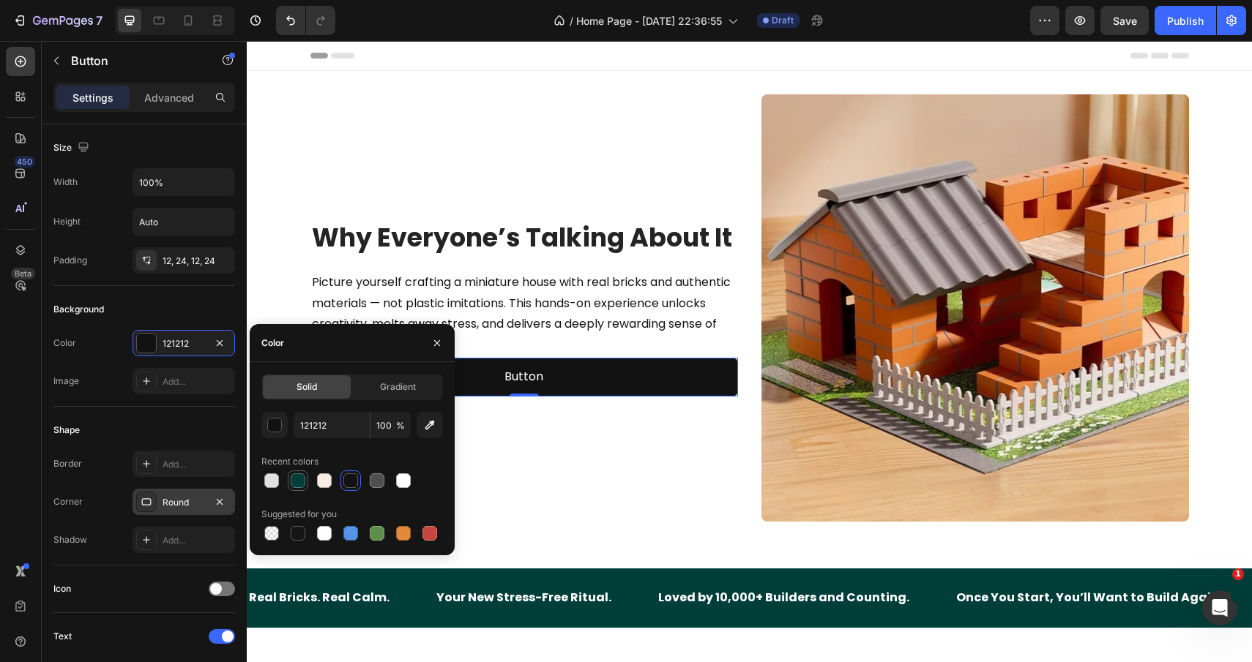
click at [298, 476] on div at bounding box center [298, 481] width 15 height 15
type input "003E39"
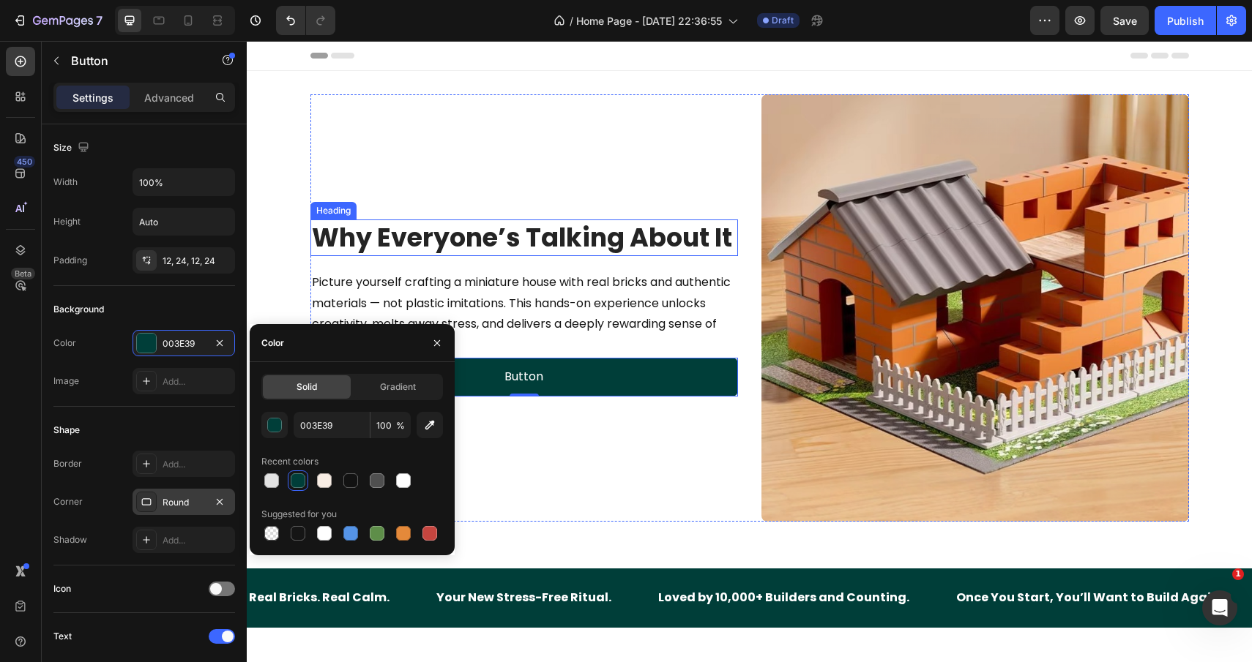
click at [618, 214] on div "Why Everyone’s Talking About It Heading Picture yourself crafting a miniature h…" at bounding box center [523, 307] width 427 height 427
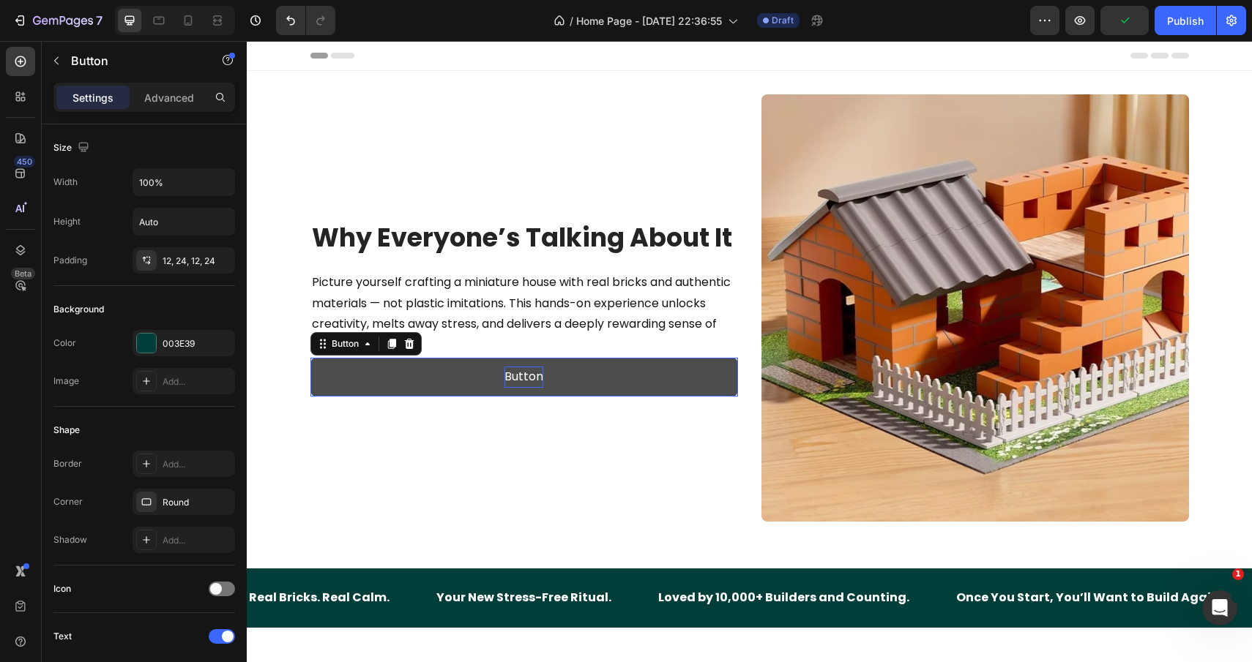
click at [519, 373] on p "Button" at bounding box center [523, 377] width 39 height 21
click at [310, 358] on button "SHOP" at bounding box center [523, 377] width 427 height 39
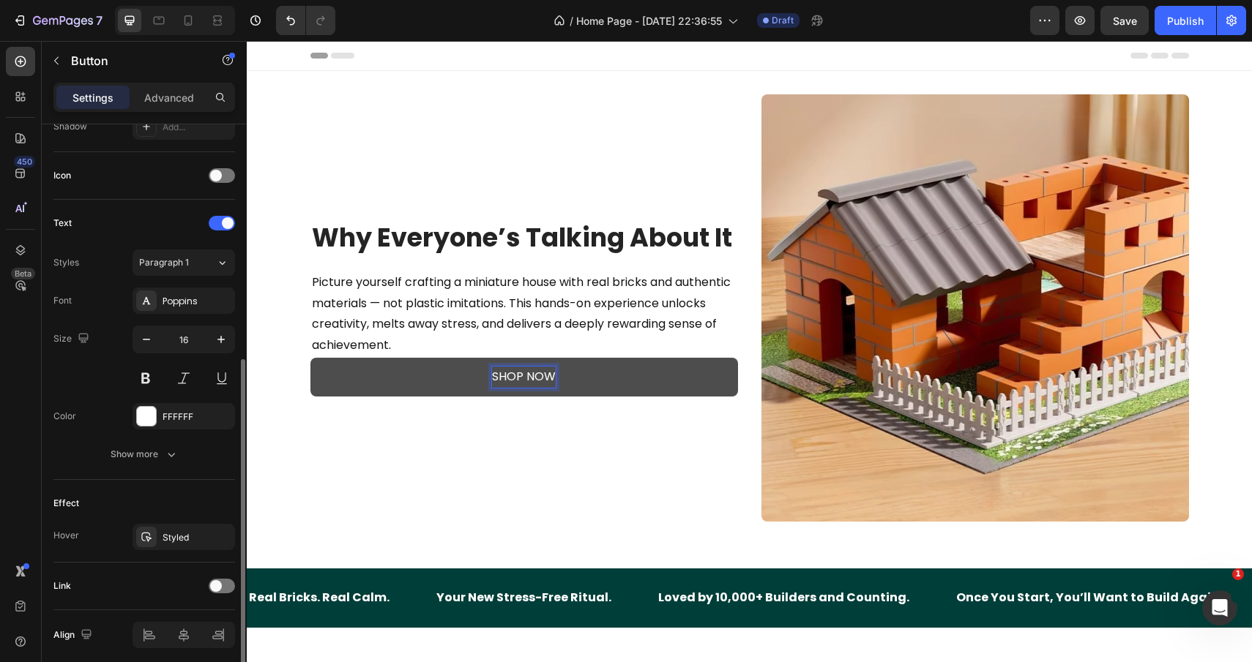
scroll to position [421, 0]
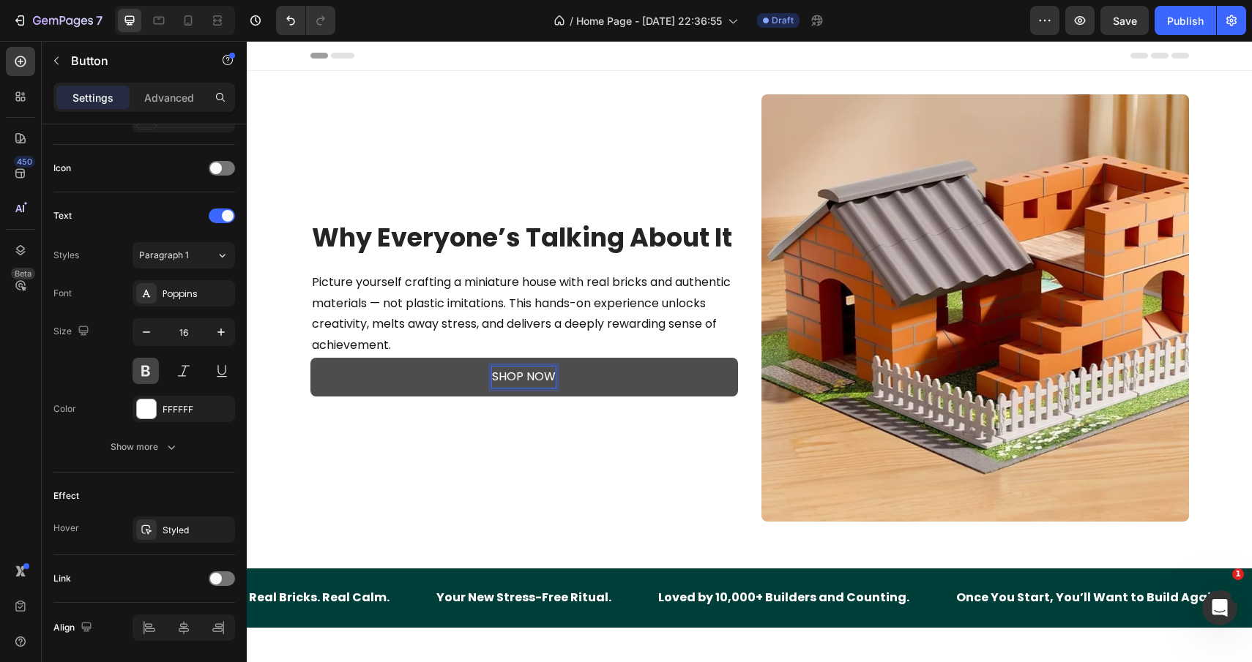
click at [142, 380] on button at bounding box center [145, 371] width 26 height 26
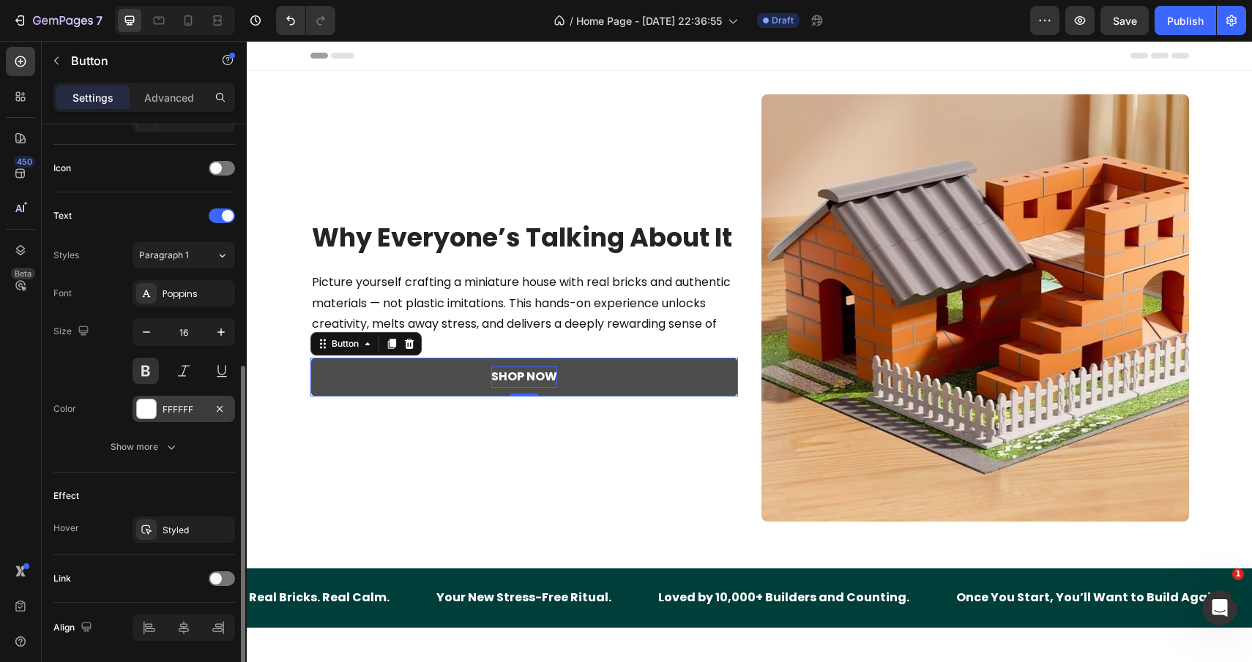
scroll to position [470, 0]
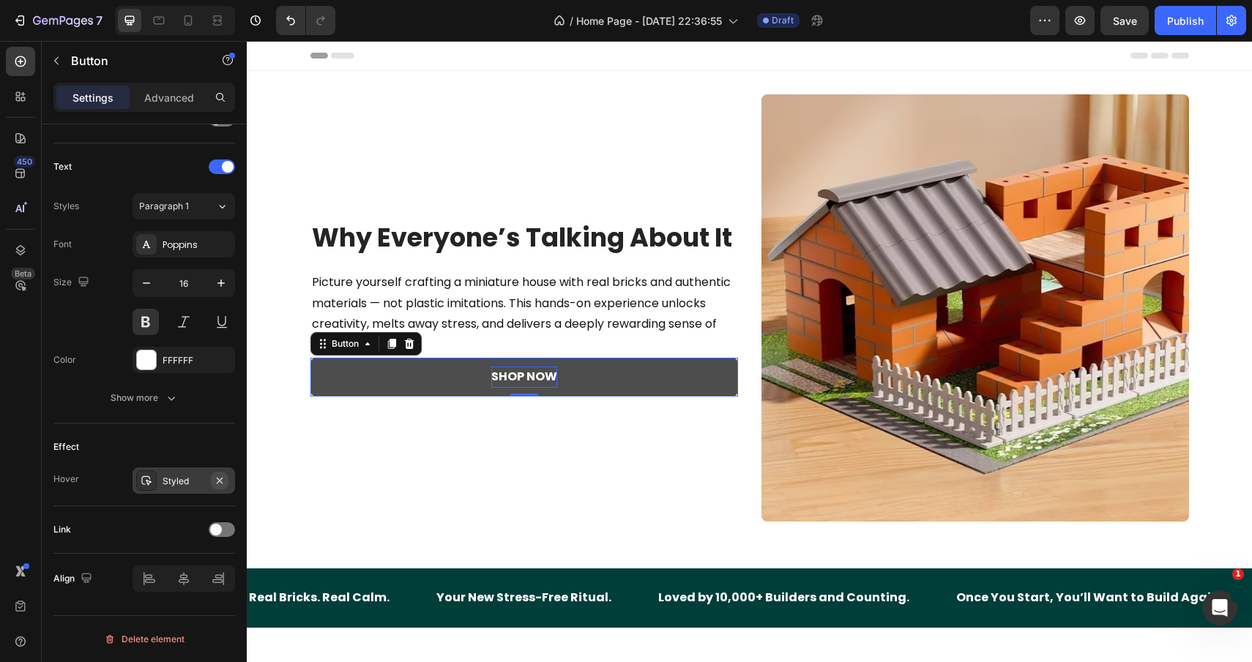
click at [219, 478] on icon "button" at bounding box center [220, 481] width 12 height 12
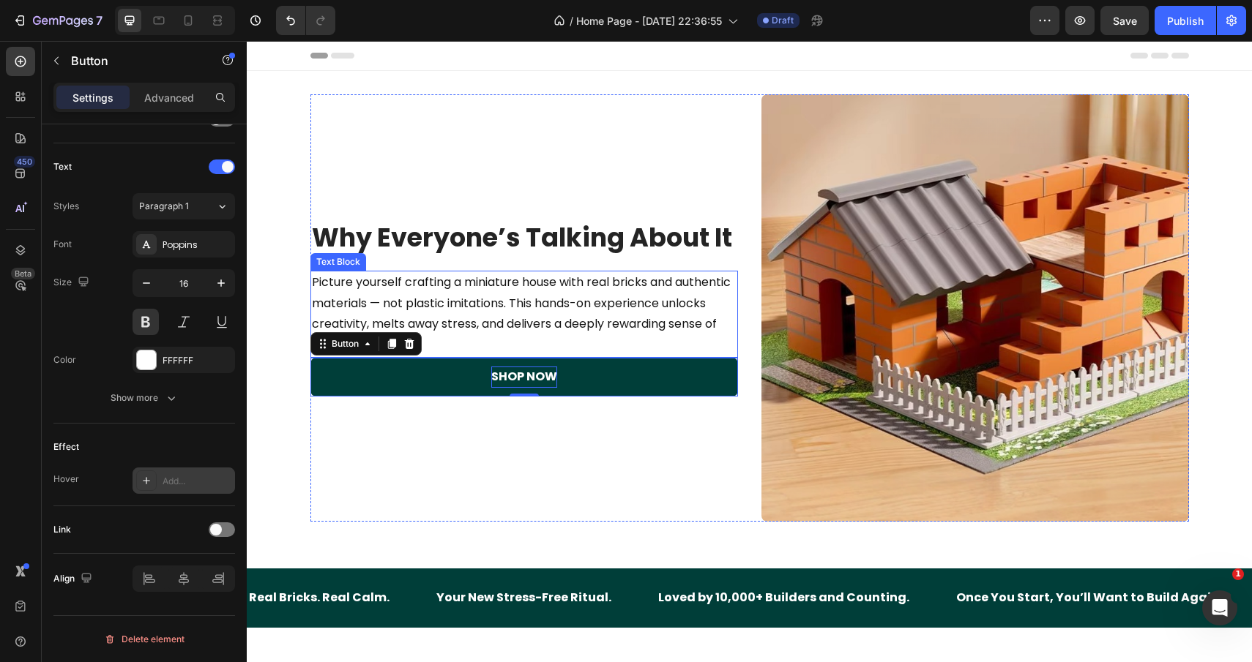
click at [496, 326] on p "Picture yourself crafting a miniature house with real bricks and authentic mate…" at bounding box center [524, 314] width 424 height 84
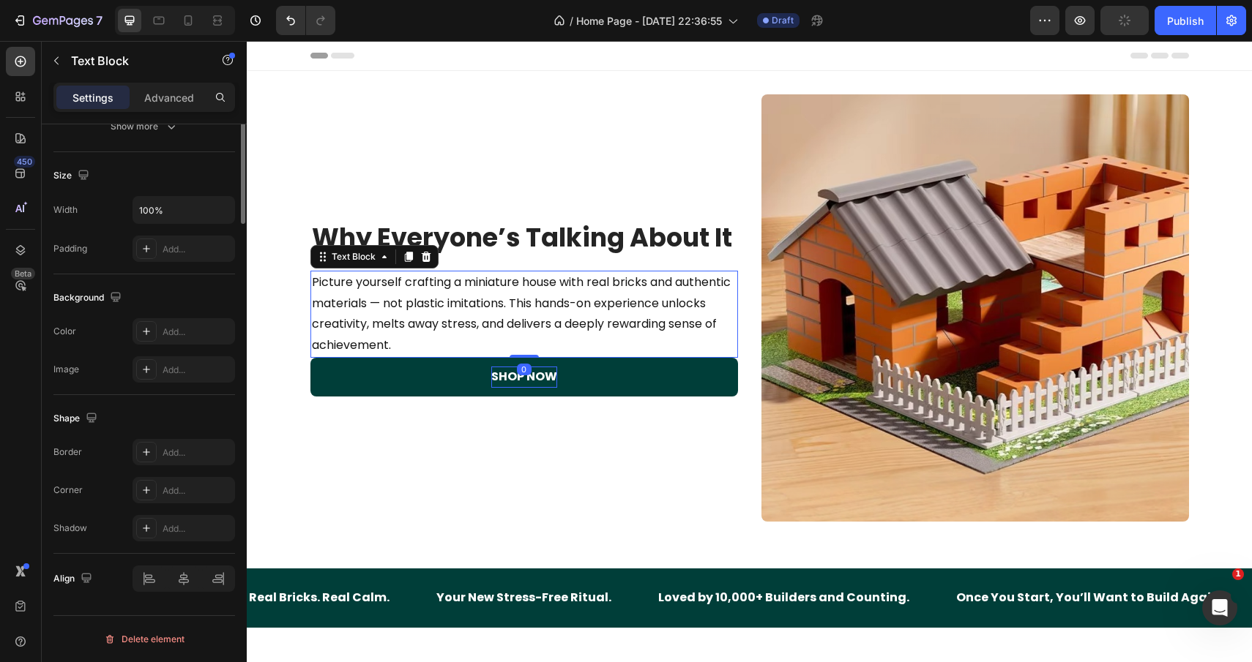
scroll to position [0, 0]
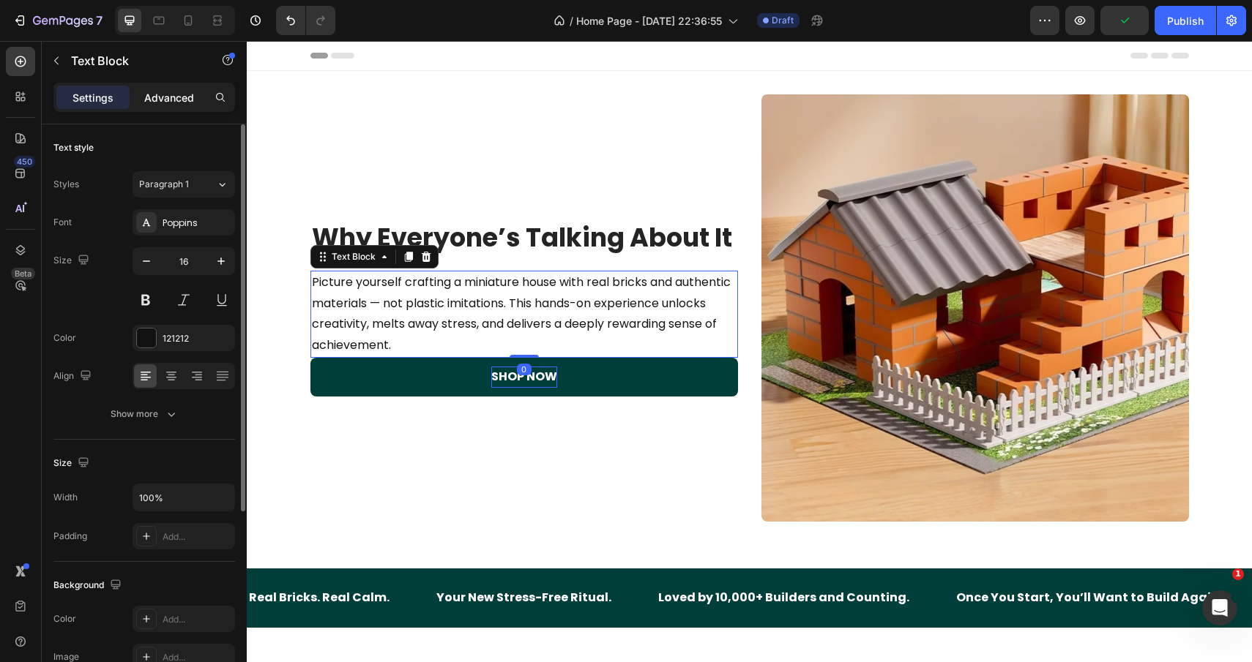
click at [187, 94] on p "Advanced" at bounding box center [169, 97] width 50 height 15
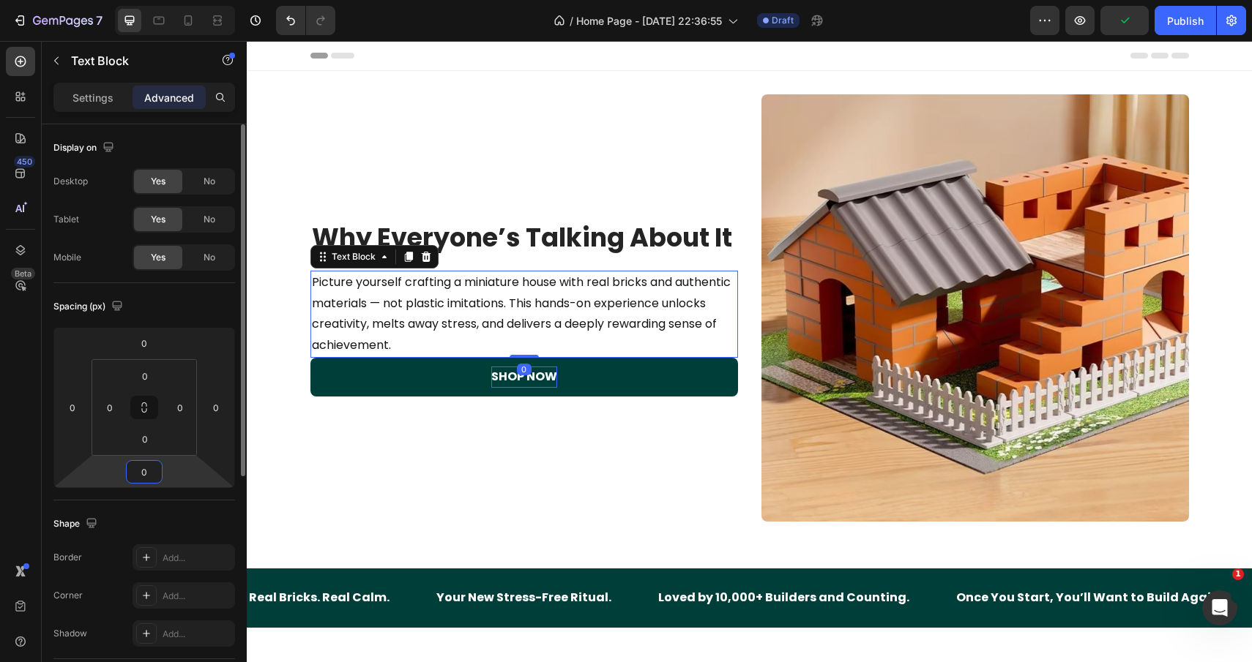
click at [151, 465] on input "0" at bounding box center [144, 472] width 29 height 22
type input "20"
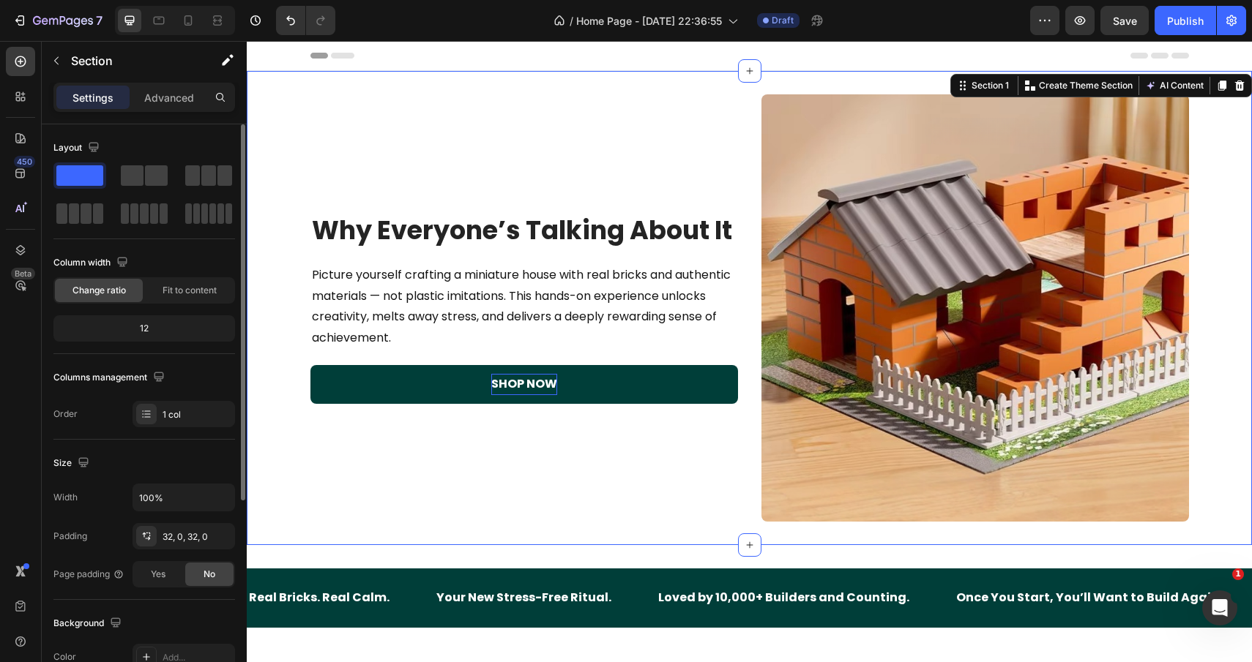
click at [632, 87] on div "Image Why Everyone’s Talking About It Heading Picture yourself crafting a minia…" at bounding box center [749, 308] width 1005 height 474
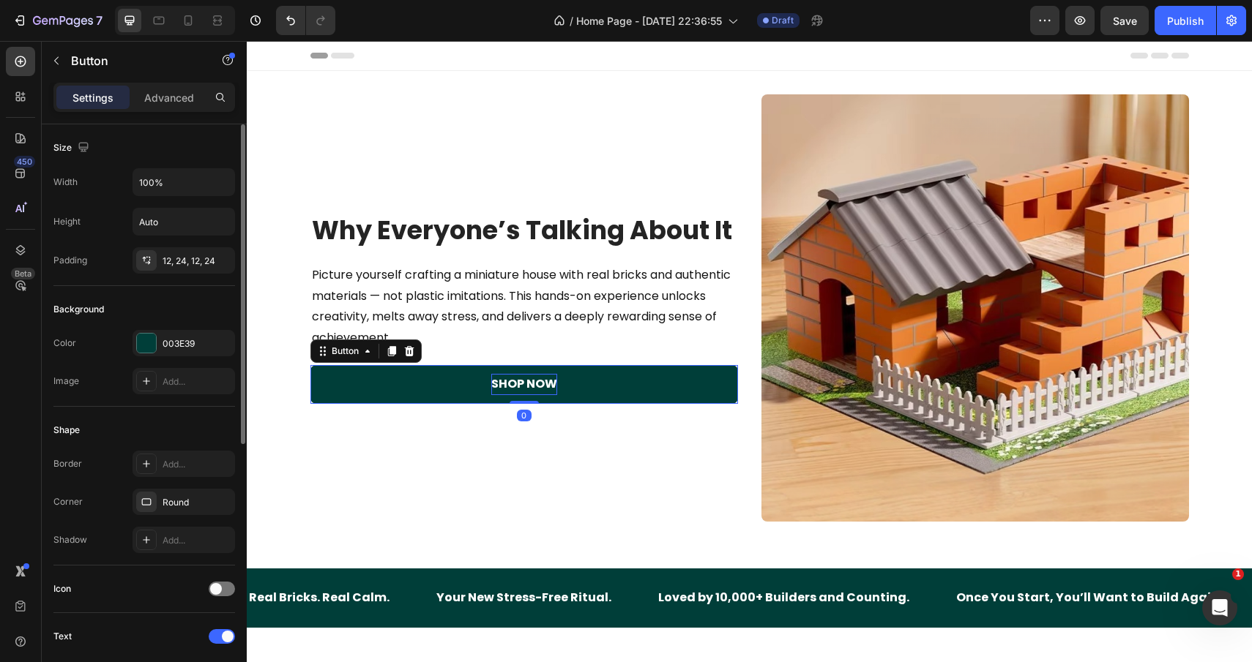
click at [322, 384] on button "SHOP NOW" at bounding box center [523, 384] width 427 height 39
click at [185, 182] on input "100%" at bounding box center [183, 182] width 101 height 26
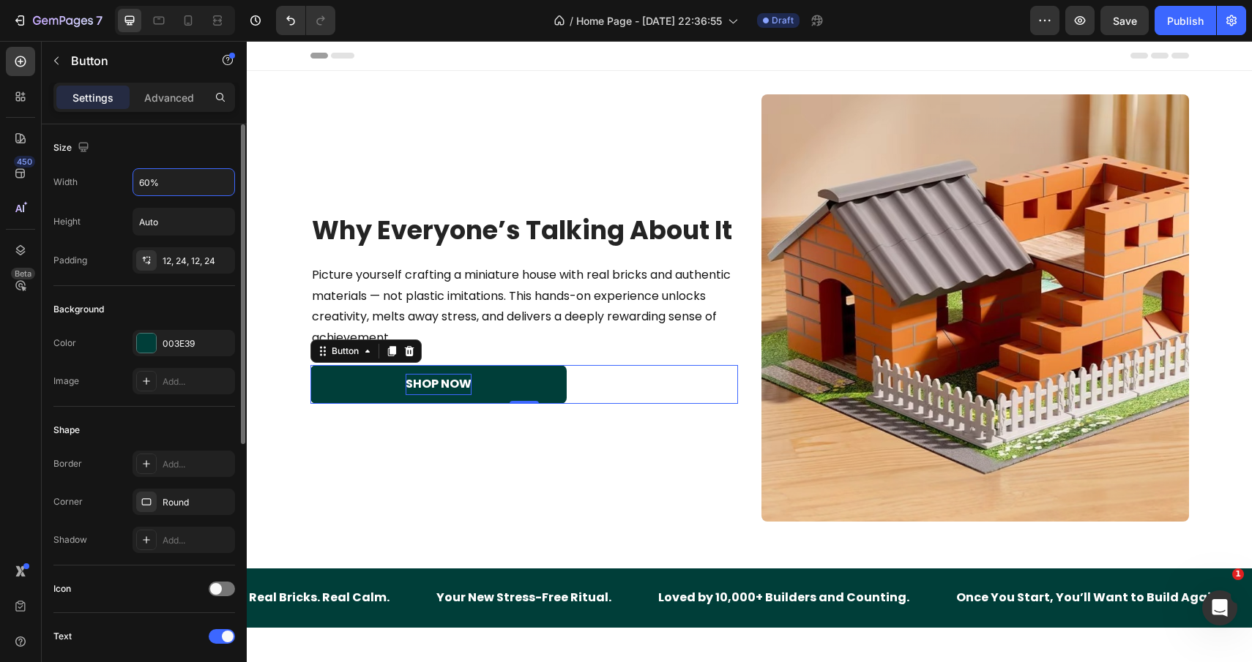
scroll to position [470, 0]
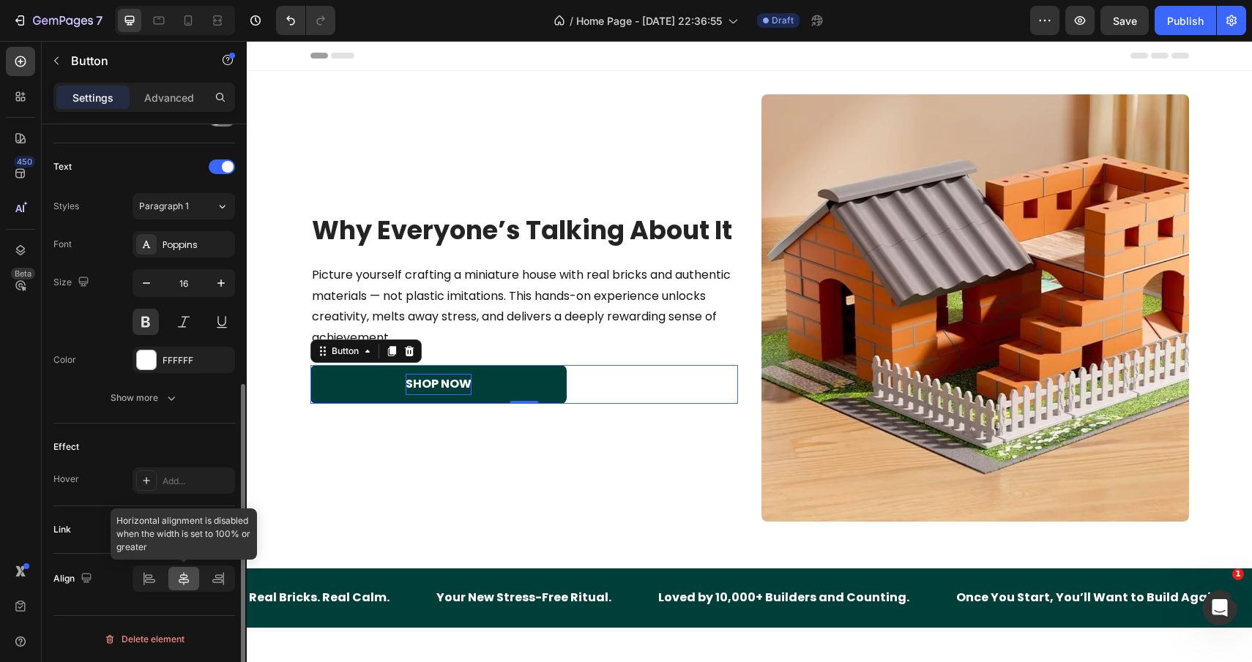
type input "60%"
click at [187, 575] on icon at bounding box center [183, 579] width 15 height 15
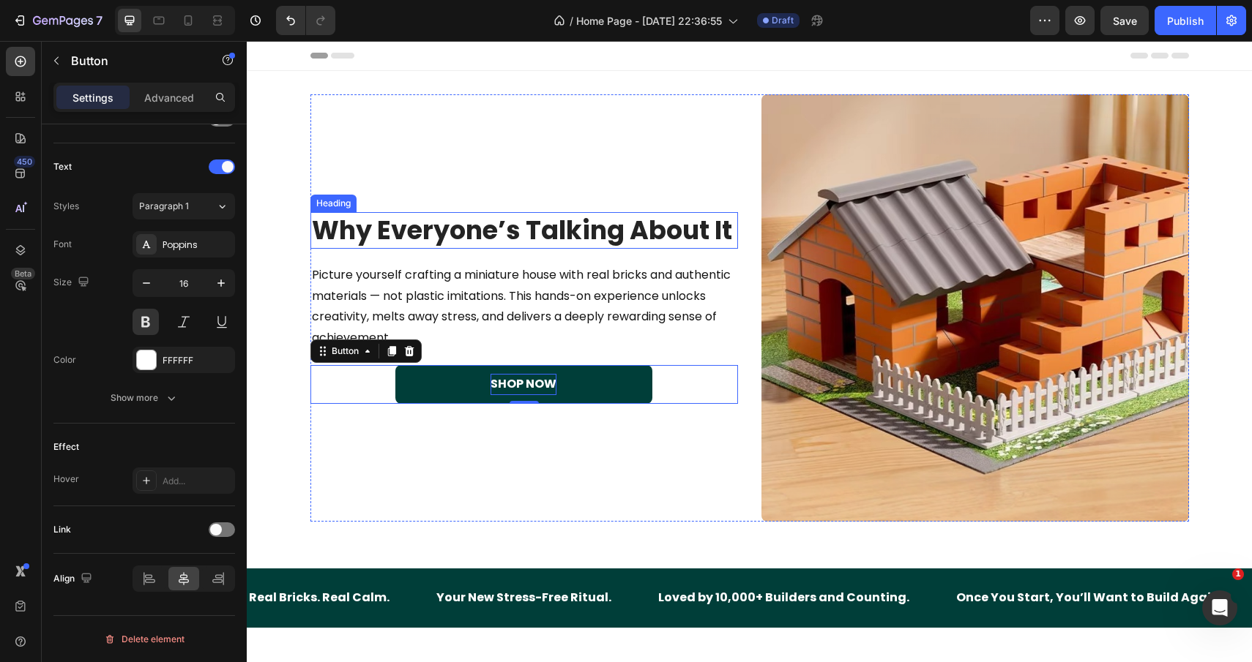
click at [428, 241] on h2 "Why Everyone’s Talking About It" at bounding box center [523, 230] width 427 height 37
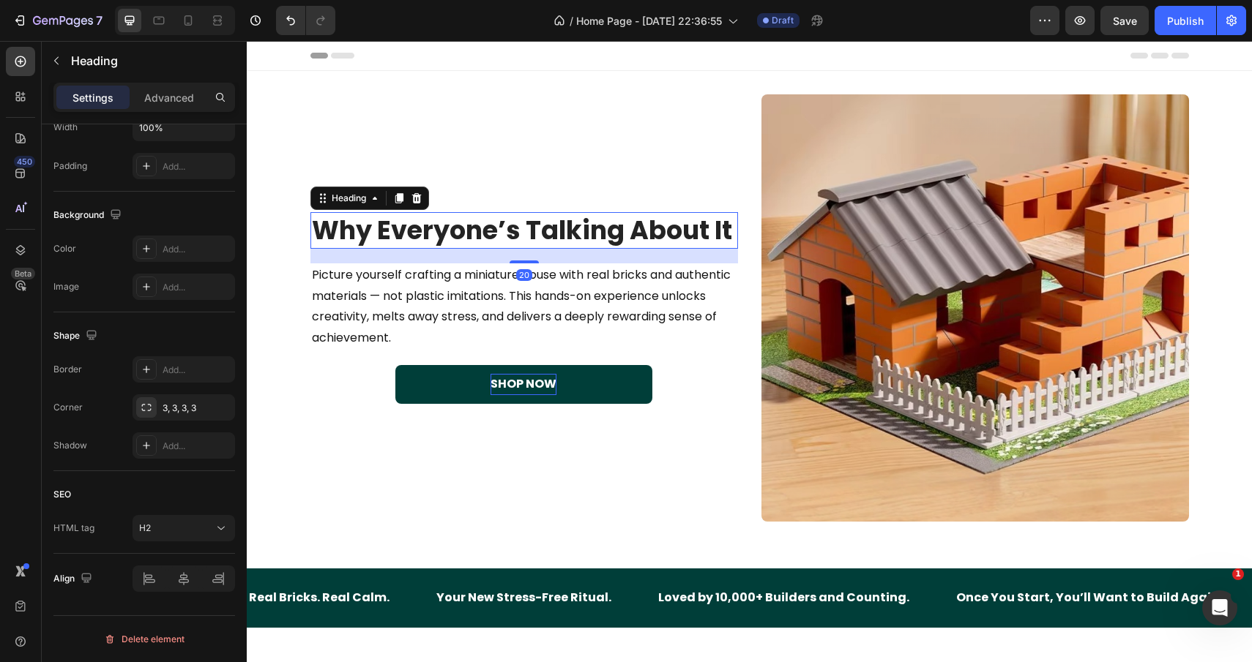
scroll to position [0, 0]
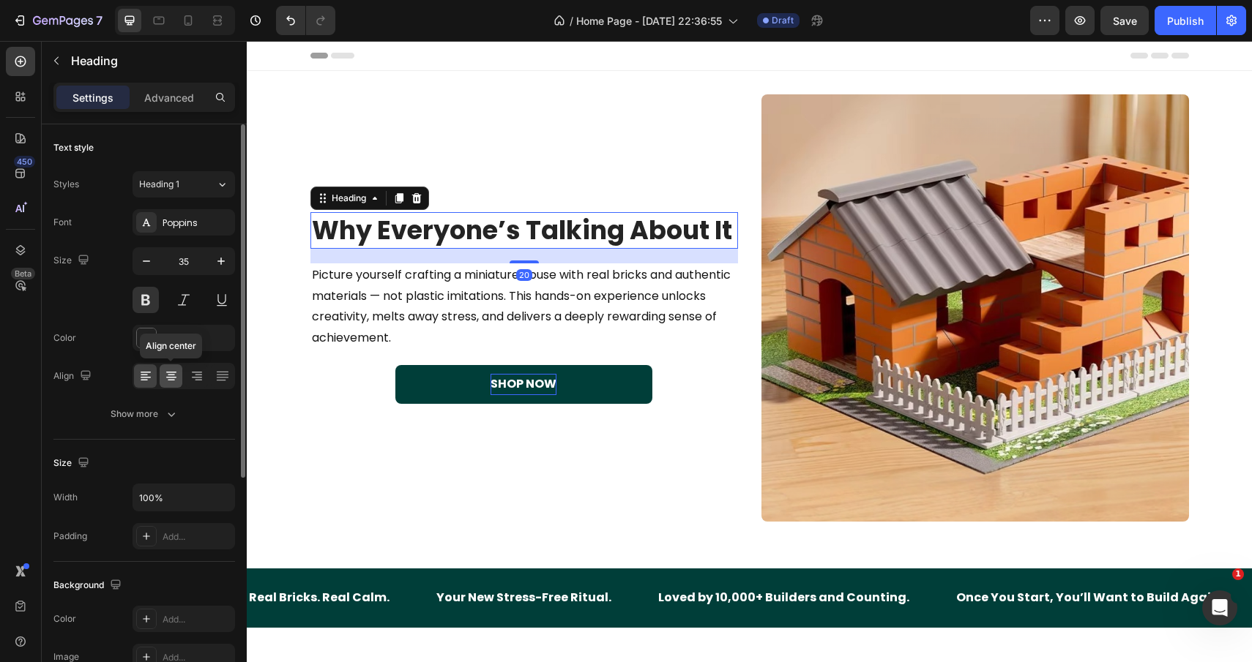
click at [162, 385] on div at bounding box center [171, 375] width 23 height 23
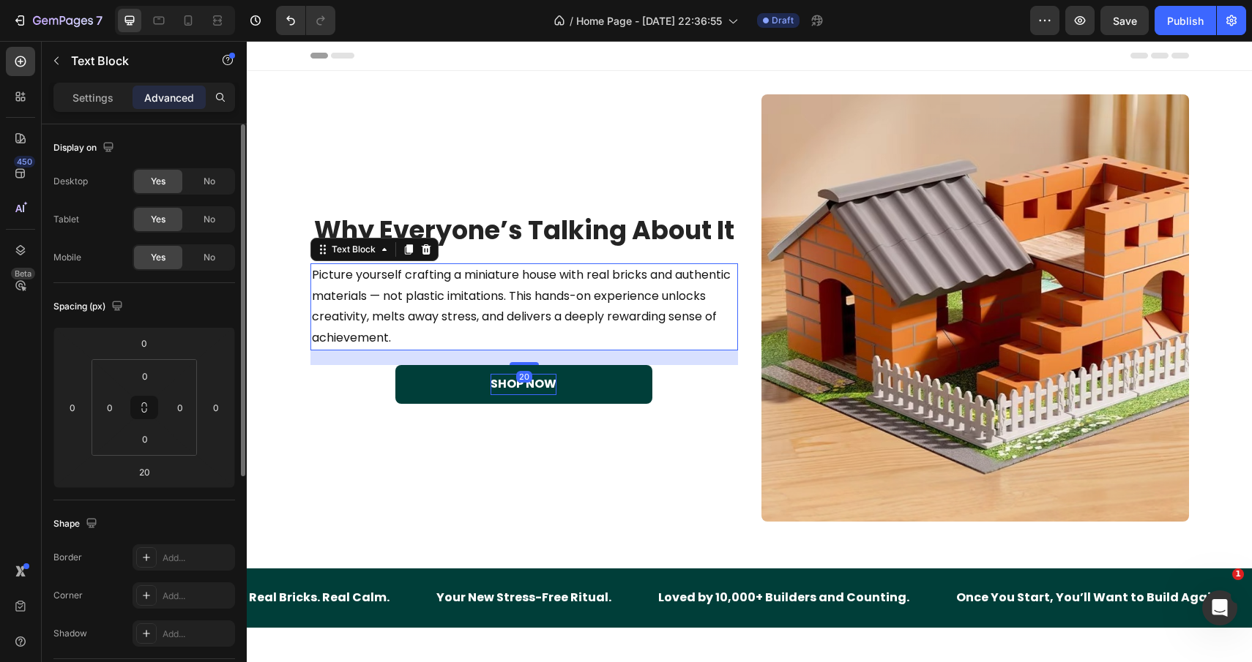
click at [323, 320] on p "Picture yourself crafting a miniature house with real bricks and authentic mate…" at bounding box center [524, 307] width 424 height 84
click at [81, 97] on p "Settings" at bounding box center [92, 97] width 41 height 15
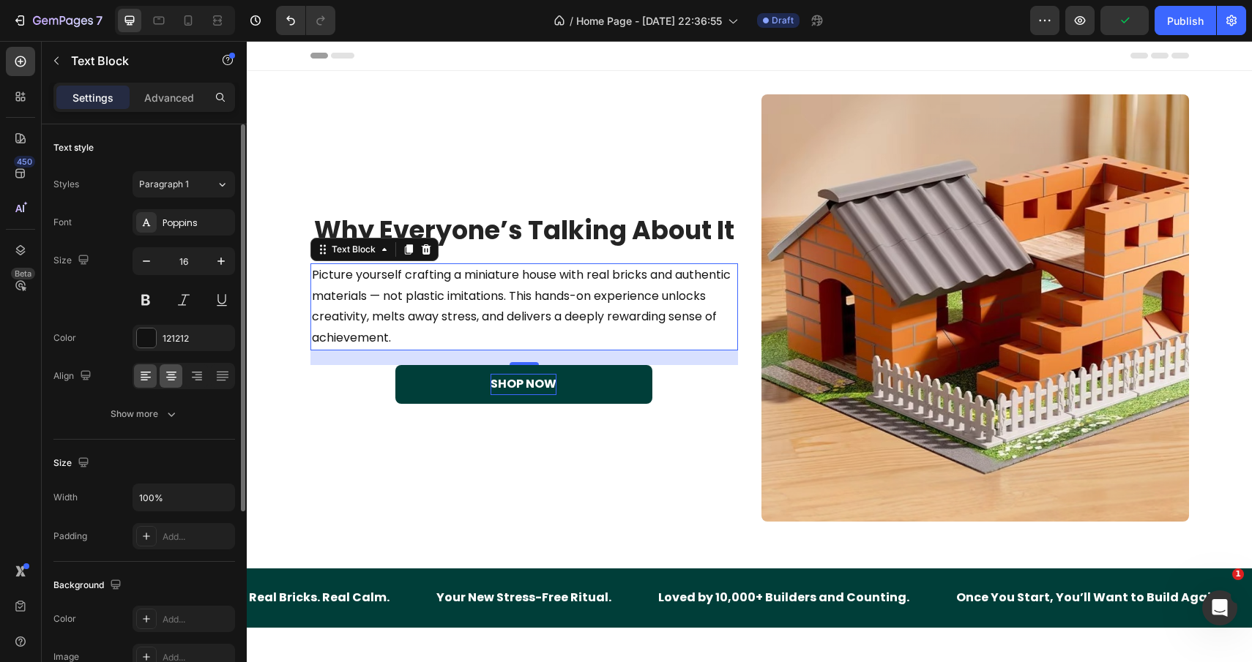
click at [168, 378] on icon at bounding box center [171, 376] width 15 height 15
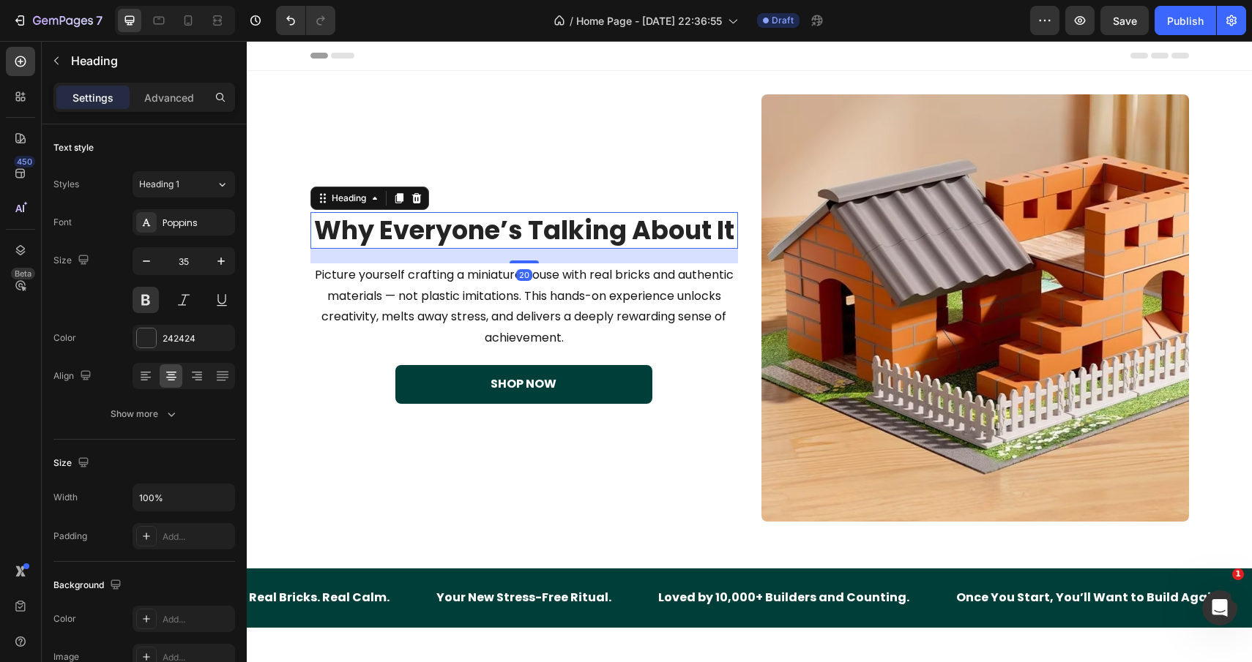
click at [530, 236] on h2 "Why Everyone’s Talking About It" at bounding box center [523, 230] width 427 height 37
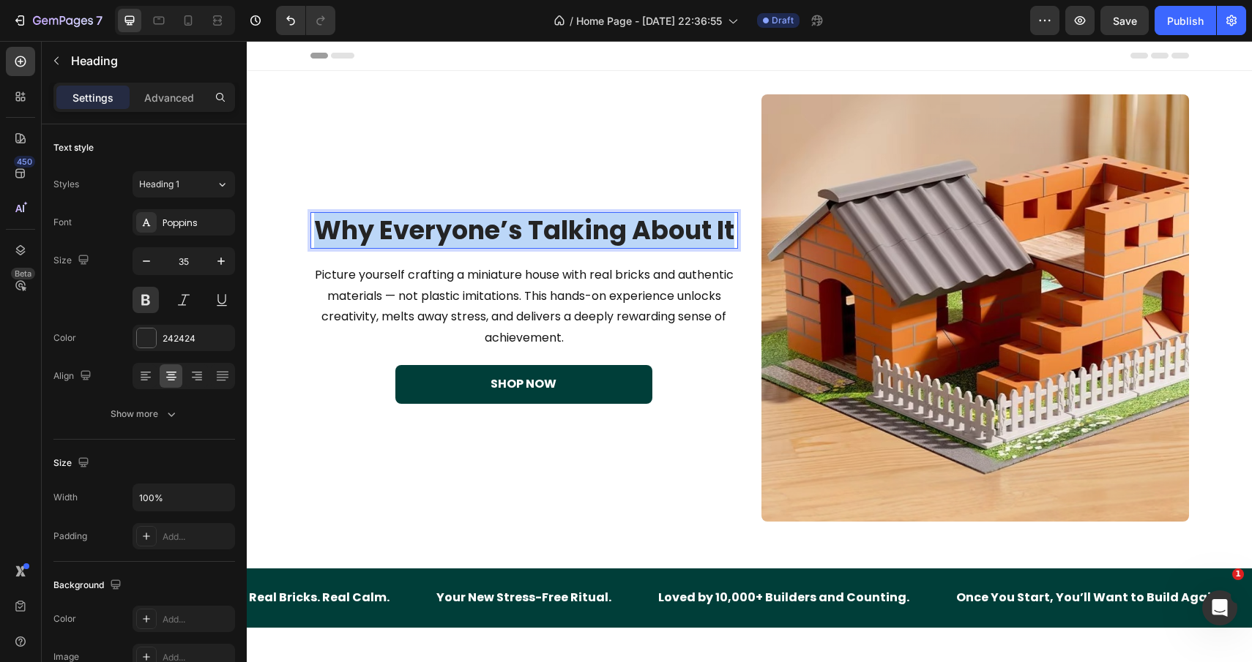
click at [530, 236] on p "Why Everyone’s Talking About It" at bounding box center [524, 231] width 424 height 34
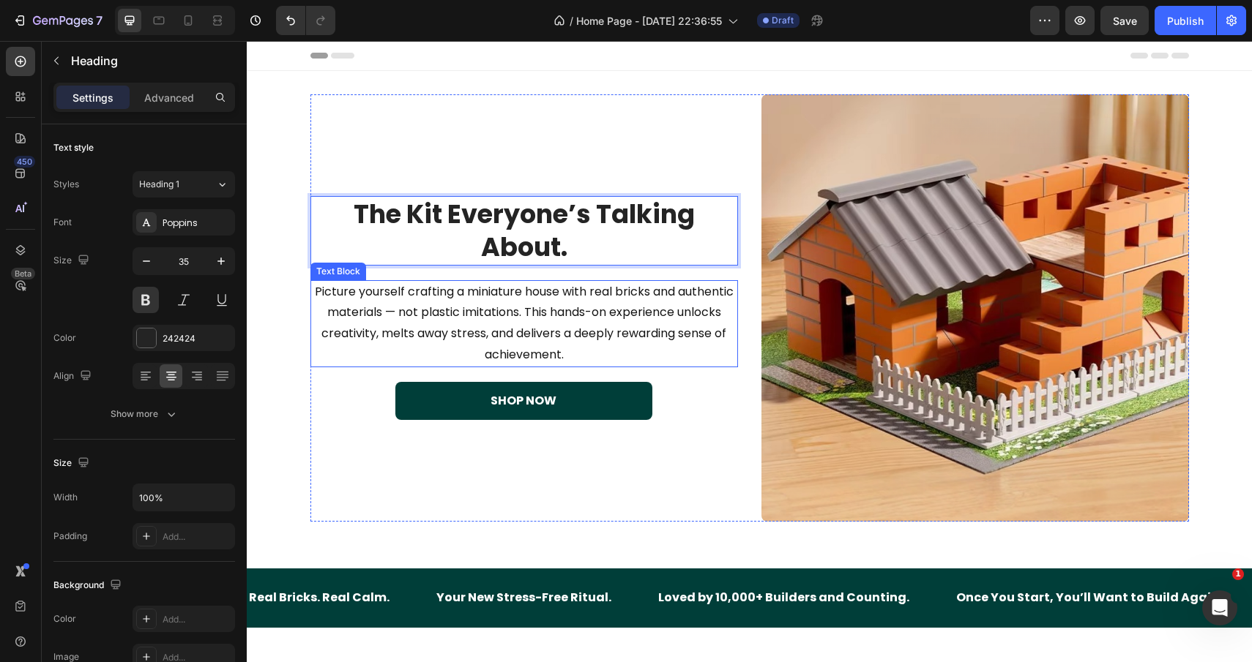
click at [501, 321] on p "Picture yourself crafting a miniature house with real bricks and authentic mate…" at bounding box center [524, 324] width 424 height 84
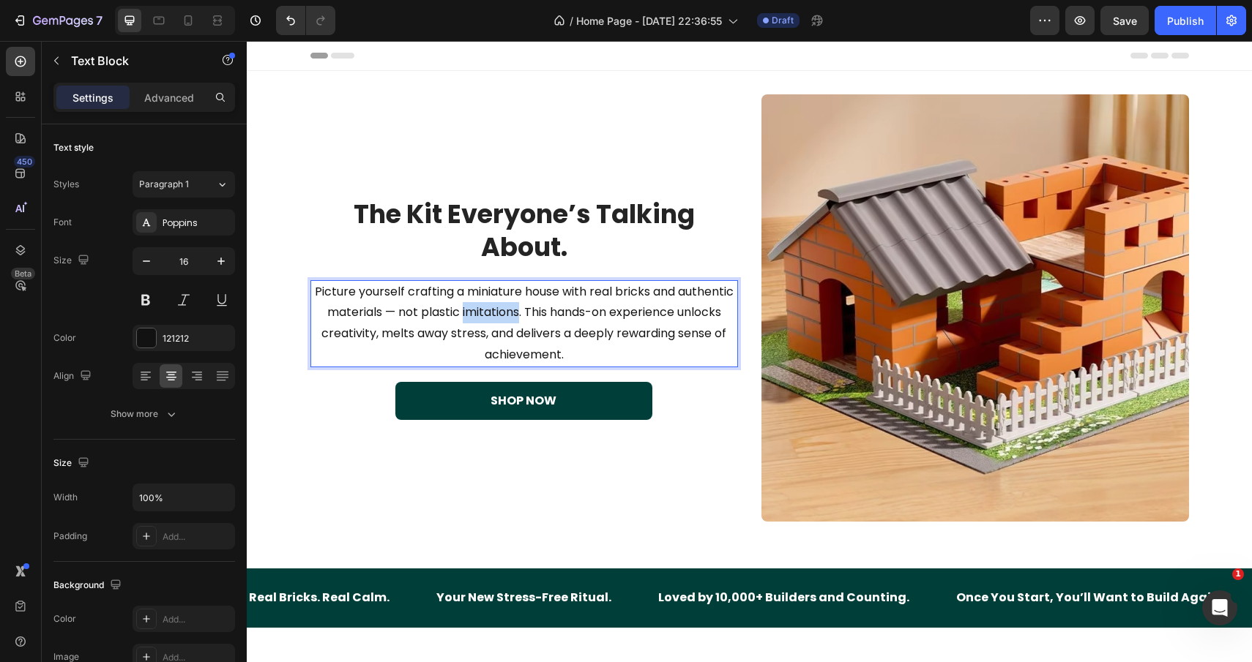
click at [501, 321] on p "Picture yourself crafting a miniature house with real bricks and authentic mate…" at bounding box center [524, 324] width 424 height 84
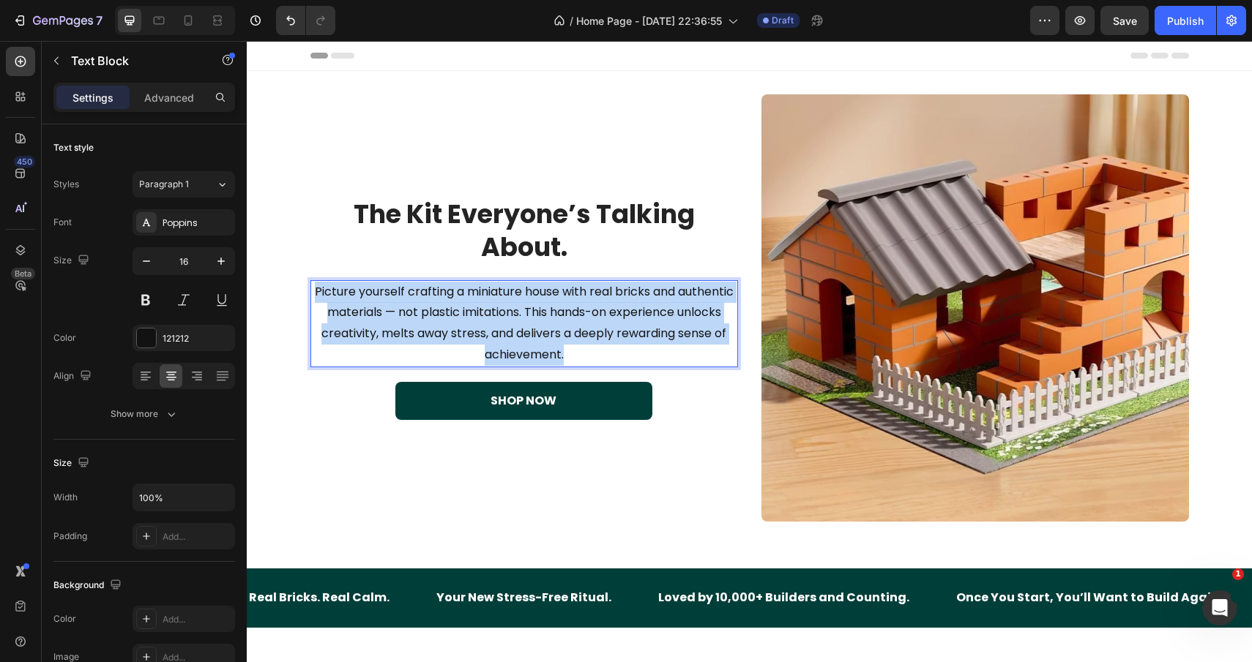
click at [501, 321] on p "Picture yourself crafting a miniature house with real bricks and authentic mate…" at bounding box center [524, 324] width 424 height 84
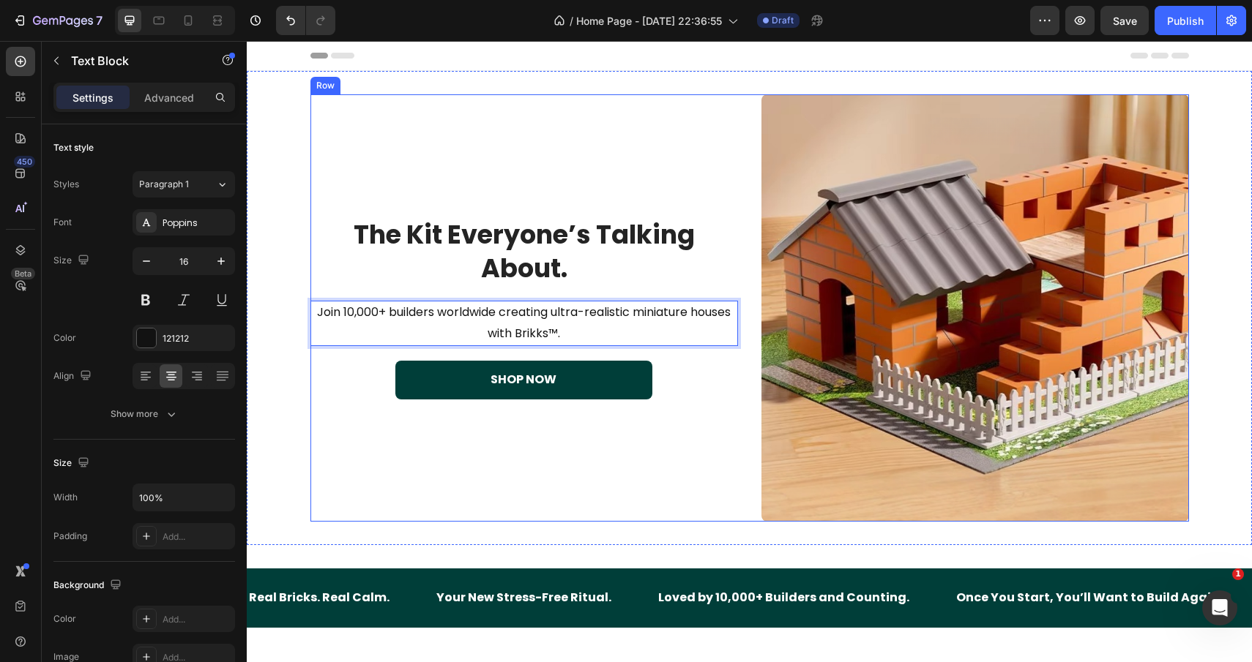
click at [482, 117] on div "The Kit Everyone’s Talking About. Heading Join 10,000+ builders worldwide creat…" at bounding box center [523, 307] width 427 height 427
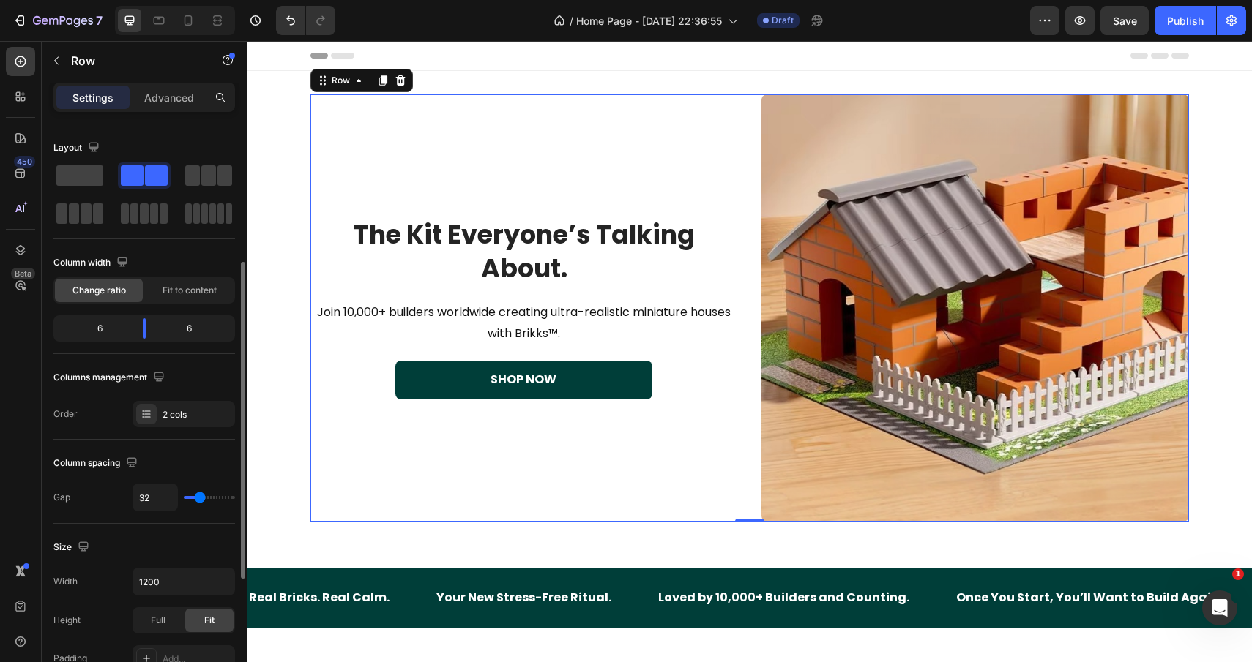
scroll to position [480, 0]
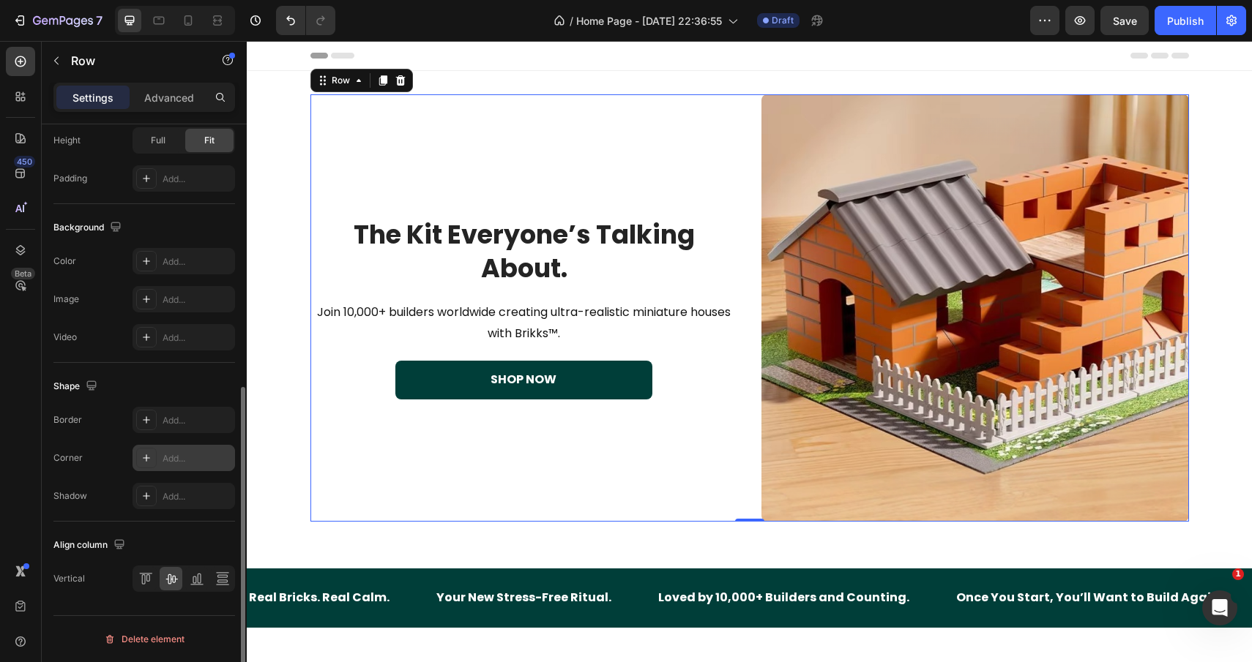
click at [141, 463] on icon at bounding box center [147, 458] width 12 height 12
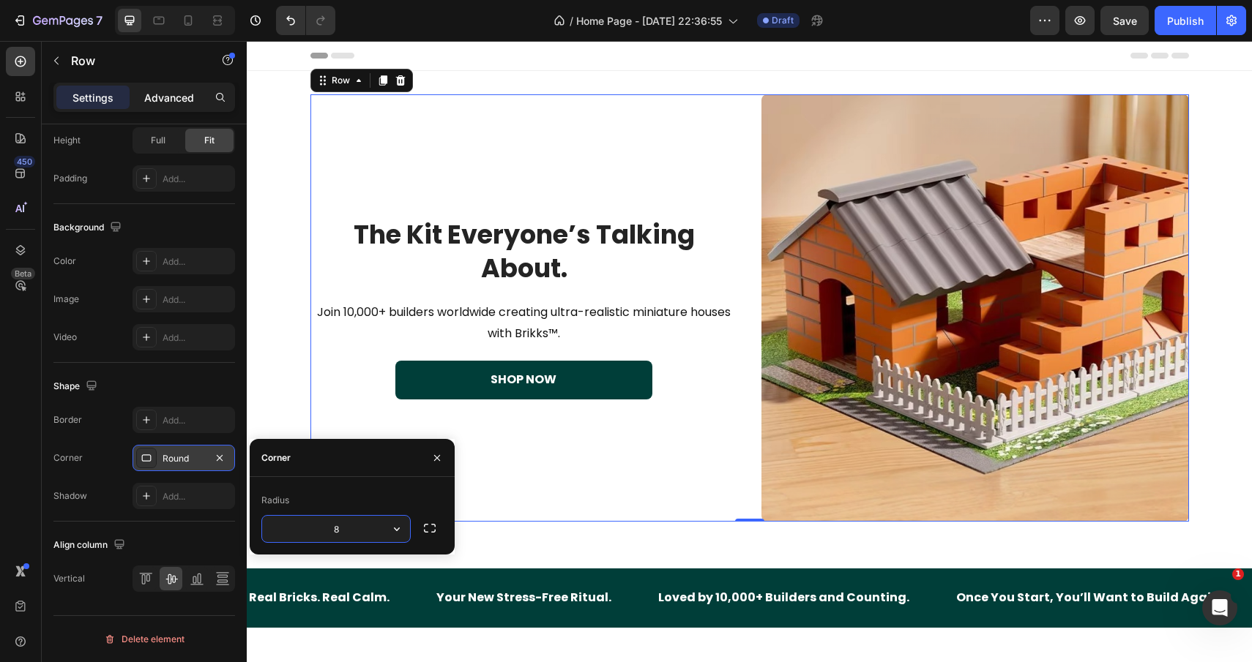
click at [161, 94] on p "Advanced" at bounding box center [169, 97] width 50 height 15
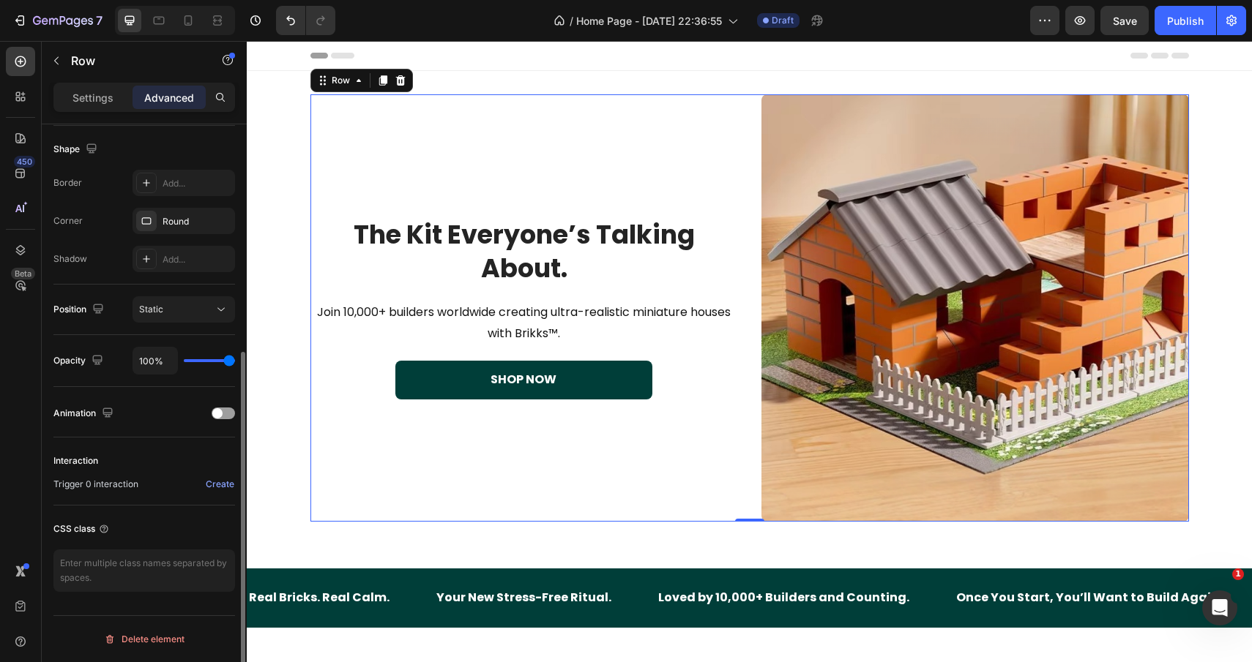
scroll to position [375, 0]
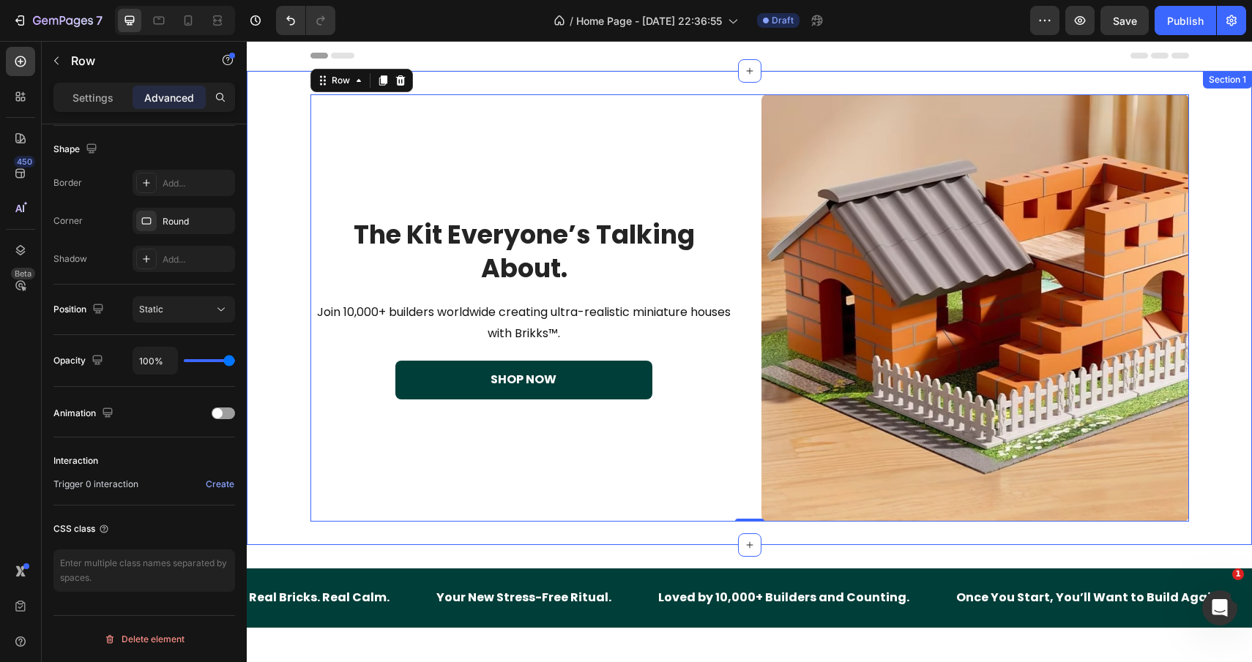
click at [301, 236] on div "Image The Kit Everyone’s Talking About. Heading Join 10,000+ builders worldwide…" at bounding box center [749, 307] width 1005 height 427
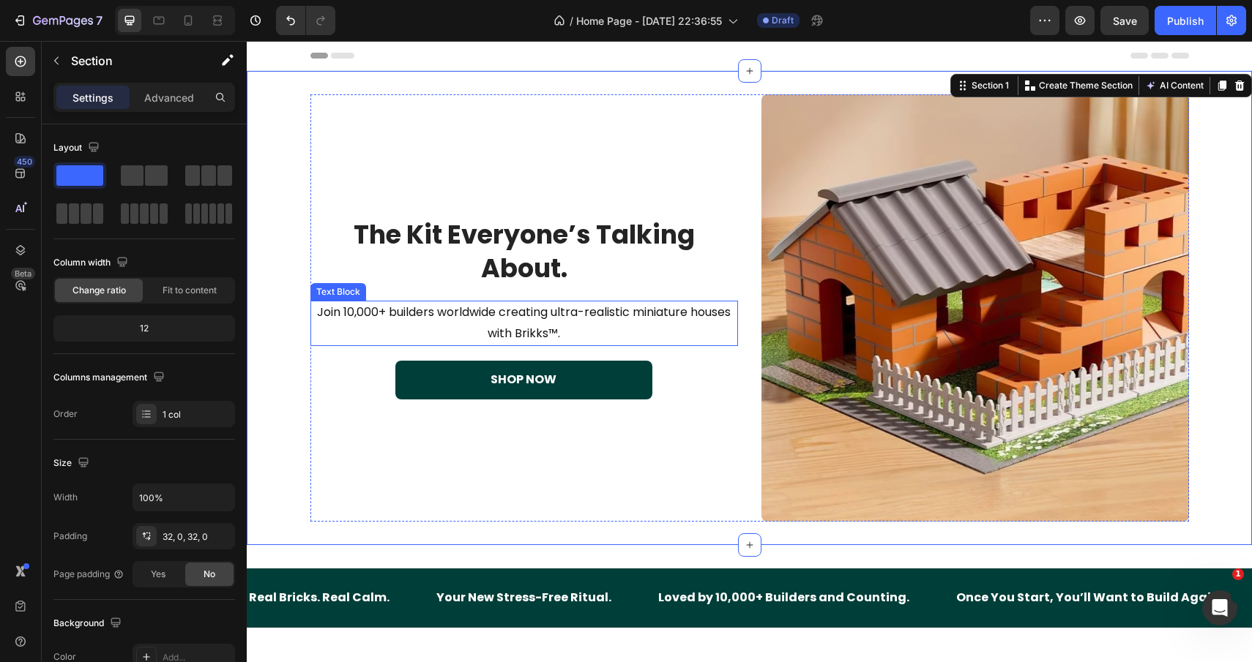
scroll to position [59, 0]
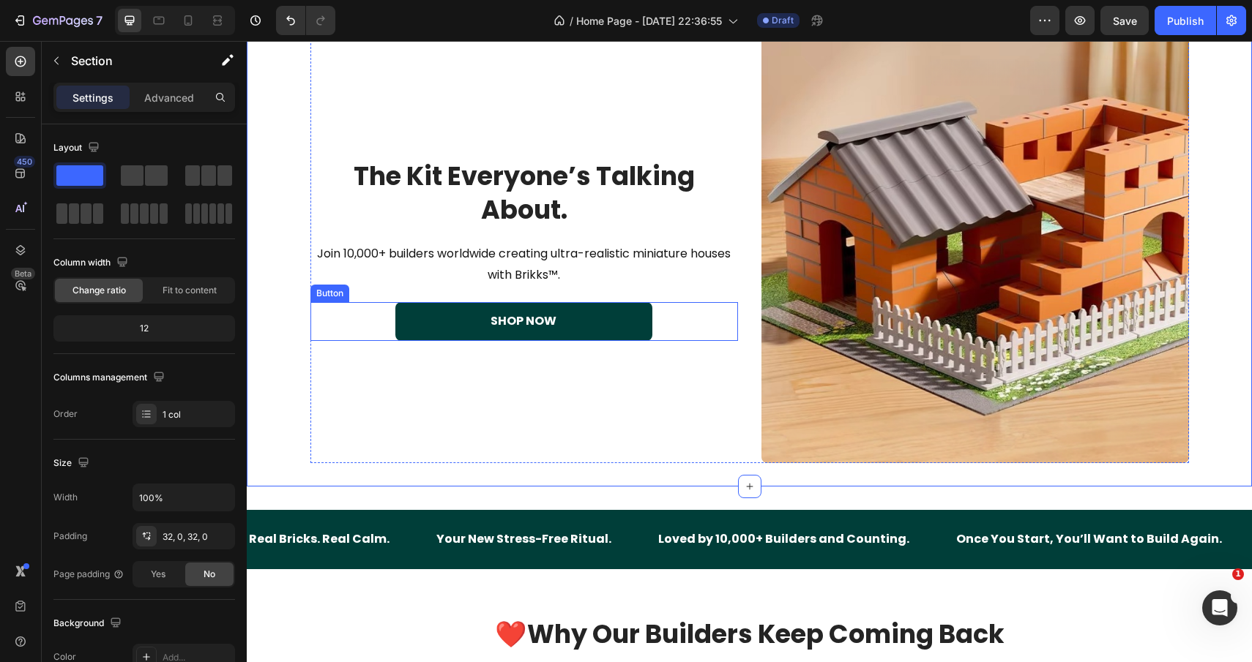
click at [484, 322] on button "SHOP NOW" at bounding box center [523, 321] width 256 height 39
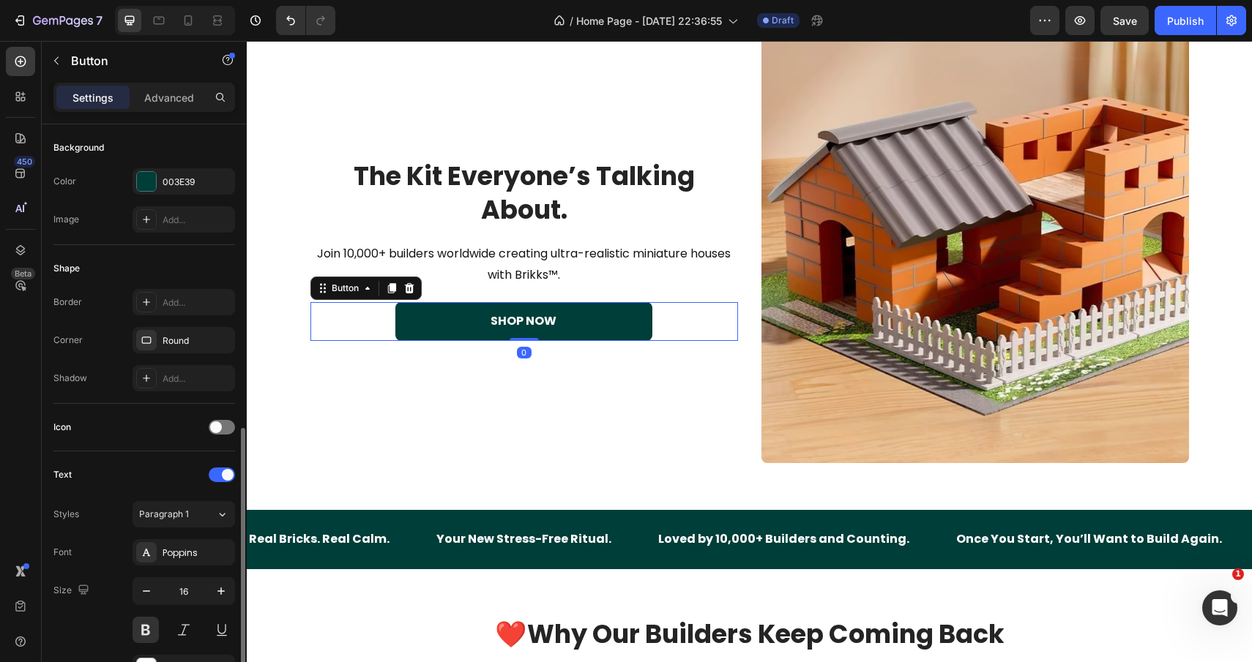
scroll to position [470, 0]
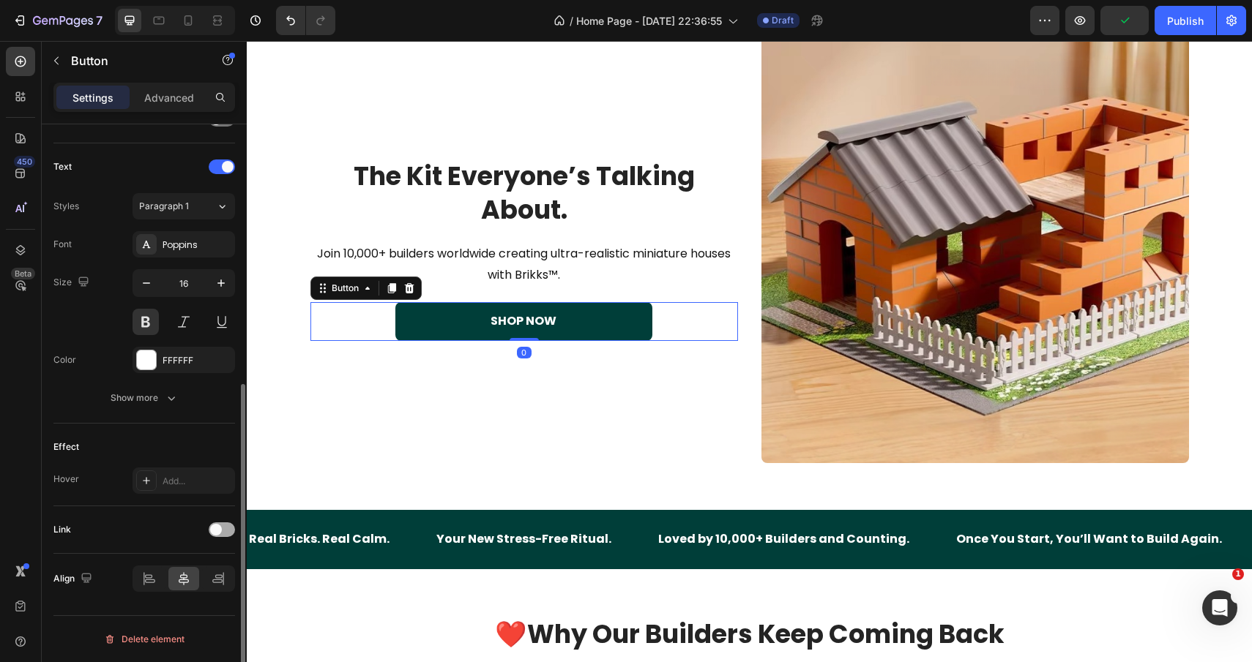
click at [213, 531] on span at bounding box center [216, 530] width 12 height 12
click at [165, 603] on div "Add..." at bounding box center [196, 605] width 69 height 13
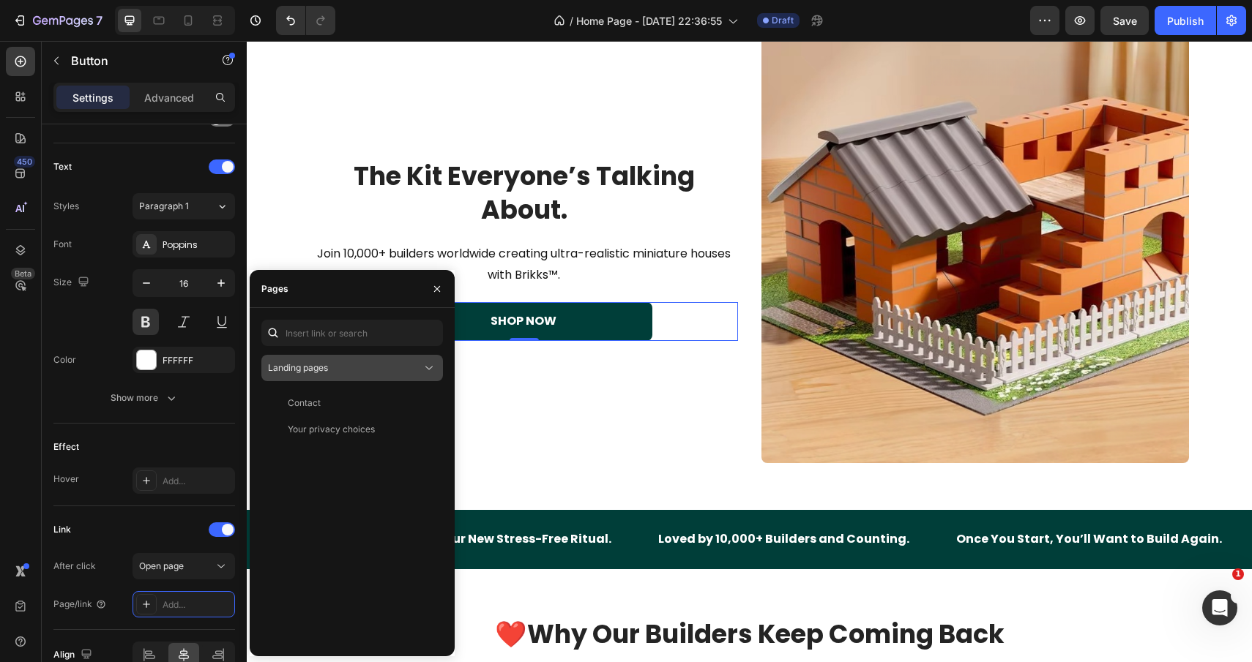
click at [362, 373] on div "Landing pages" at bounding box center [345, 368] width 154 height 13
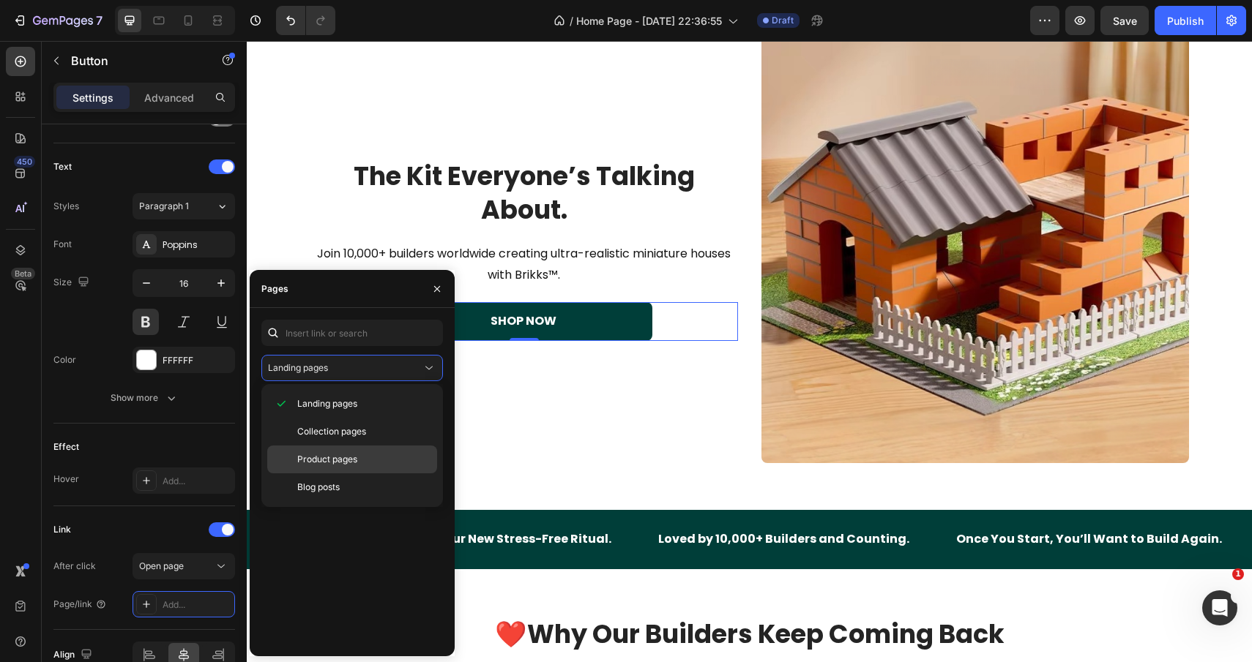
click at [332, 456] on span "Product pages" at bounding box center [327, 459] width 60 height 13
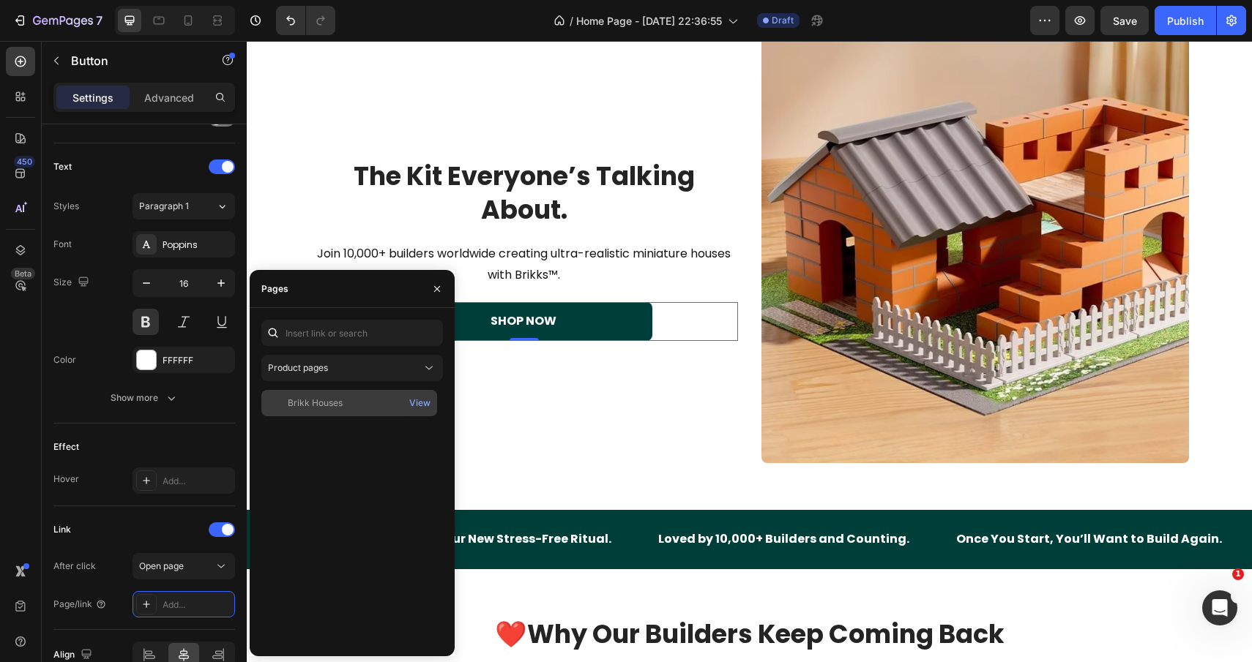
click at [348, 397] on div "Brikk Houses" at bounding box center [349, 403] width 164 height 13
click at [400, 144] on div "The Kit Everyone’s Talking About. Heading Join 10,000+ builders worldwide creat…" at bounding box center [523, 249] width 427 height 427
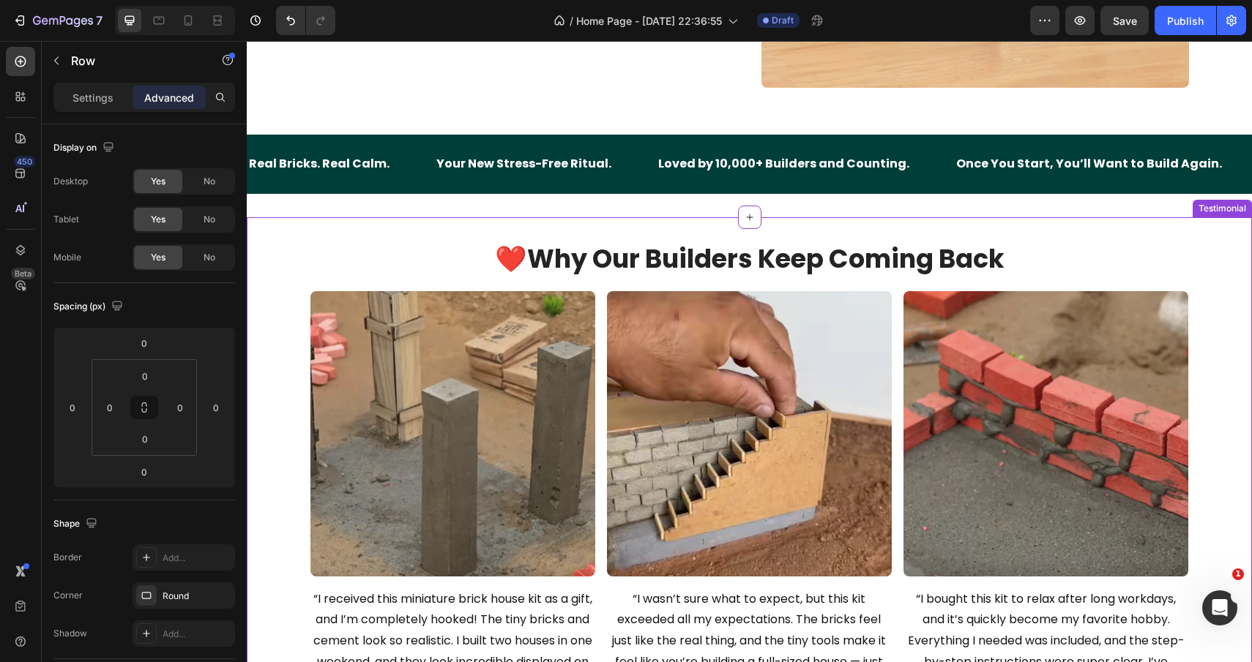
scroll to position [390, 0]
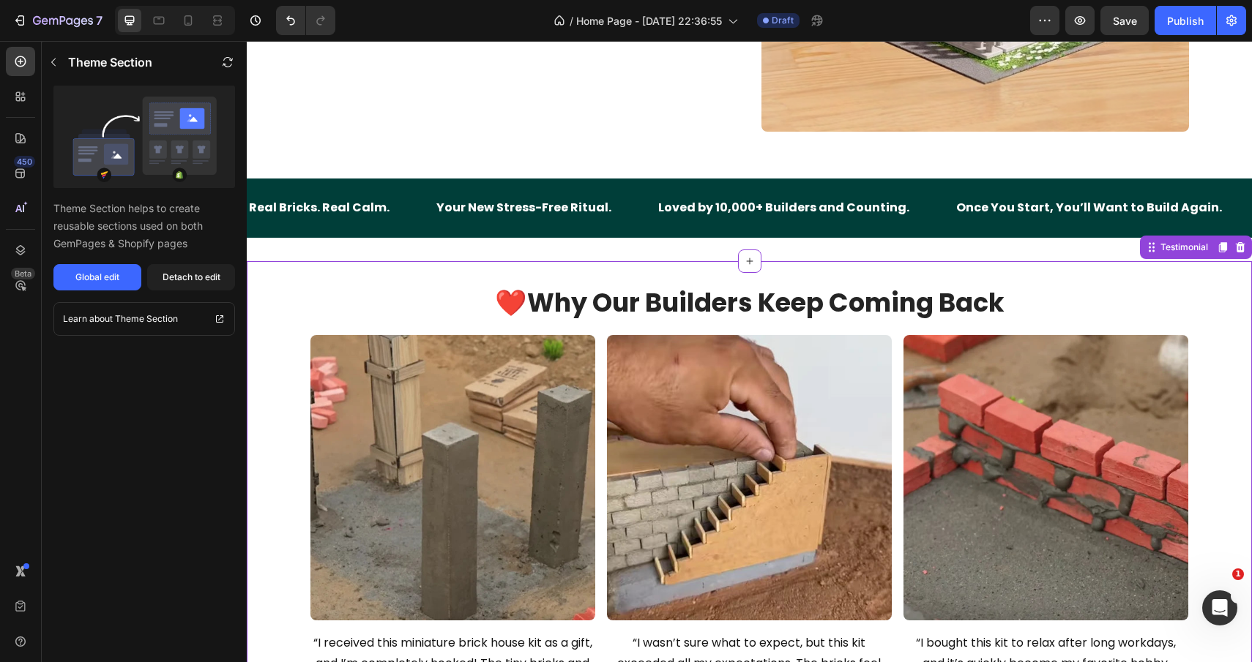
click at [429, 294] on h2 "❤️ Why Our Builders Keep Coming Back" at bounding box center [749, 303] width 1005 height 37
click at [192, 283] on div "Detach to edit" at bounding box center [191, 277] width 58 height 13
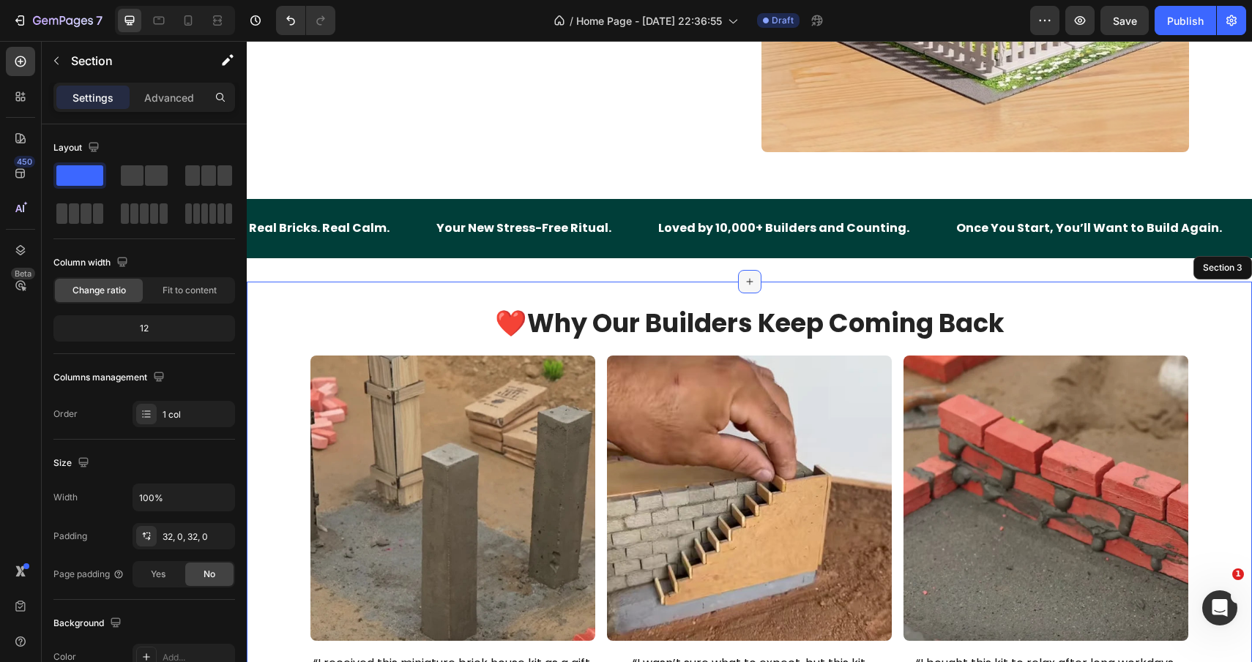
scroll to position [364, 0]
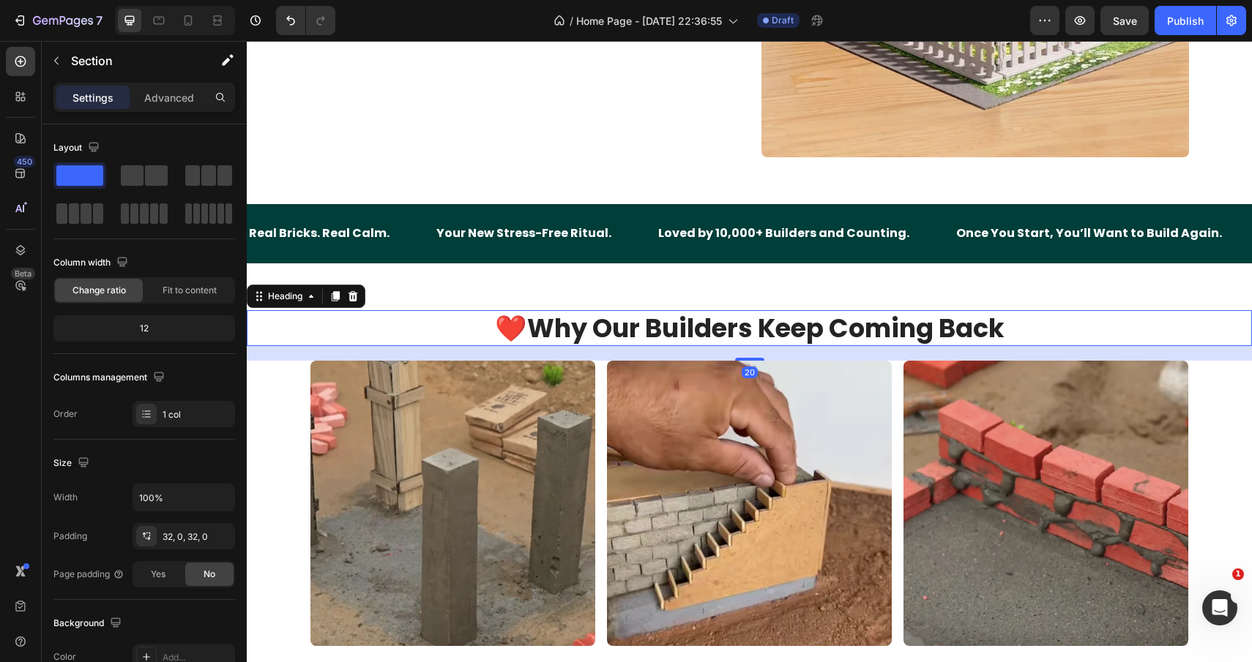
click at [698, 329] on strong "Why Our Builders Keep Coming Back" at bounding box center [765, 328] width 477 height 36
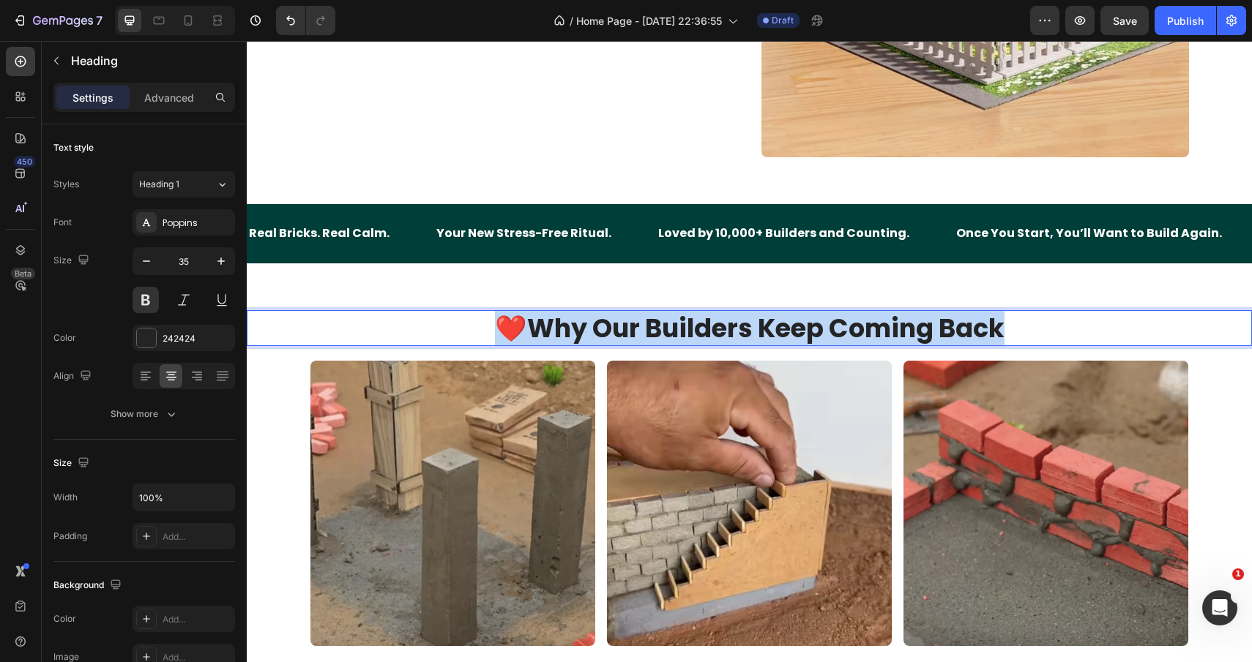
click at [698, 329] on strong "Why Our Builders Keep Coming Back" at bounding box center [765, 328] width 477 height 36
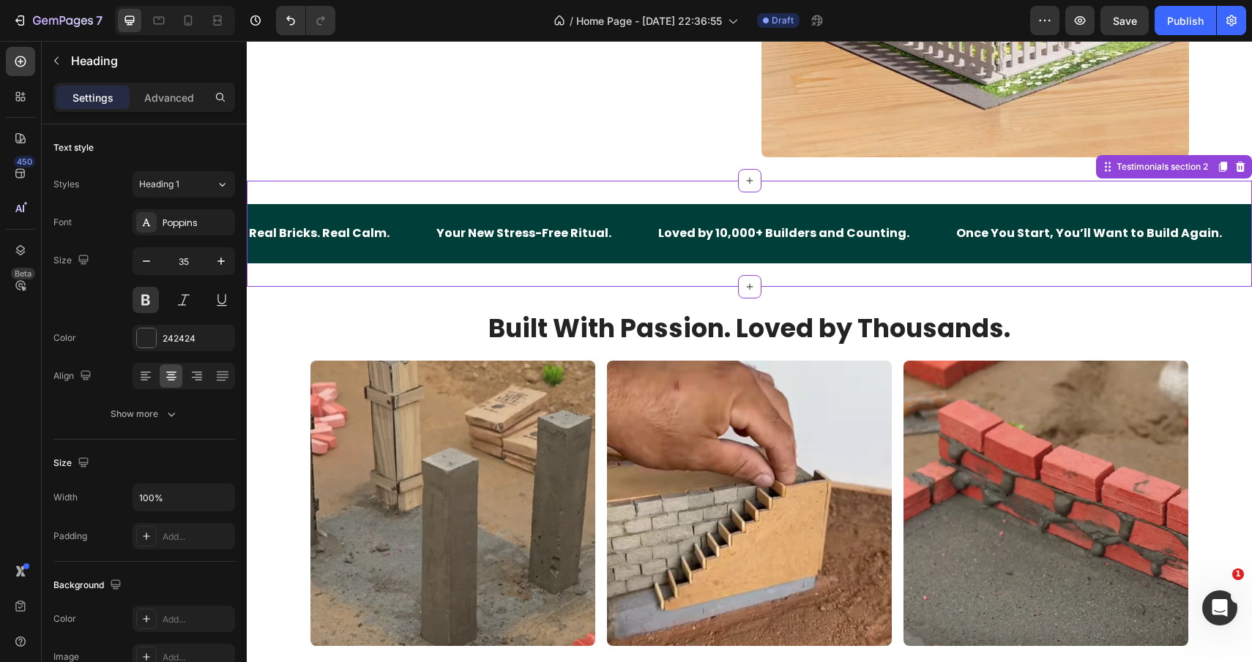
click at [564, 265] on div "Real Bricks. Real Calm. Text Block Your New Stress-Free Ritual. Text Block Love…" at bounding box center [749, 234] width 1005 height 106
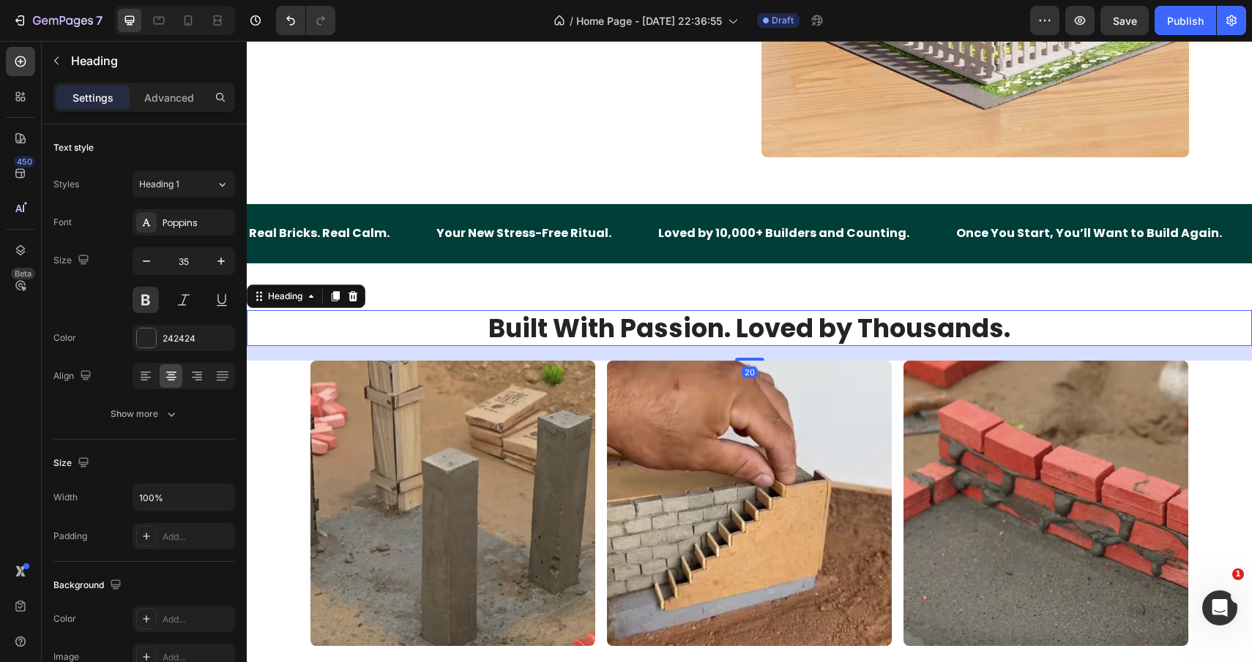
click at [922, 322] on p "Built With Passion. Loved by Thousands." at bounding box center [749, 329] width 1002 height 34
click at [176, 104] on p "Advanced" at bounding box center [169, 97] width 50 height 15
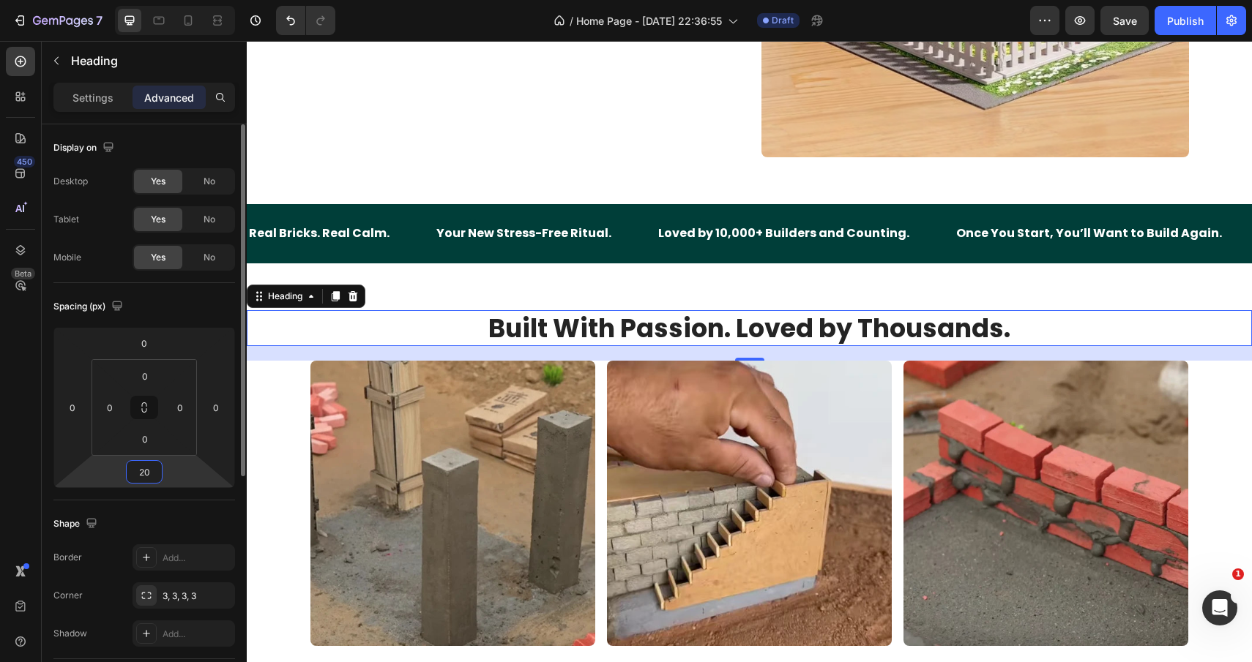
click at [149, 474] on input "20" at bounding box center [144, 472] width 29 height 22
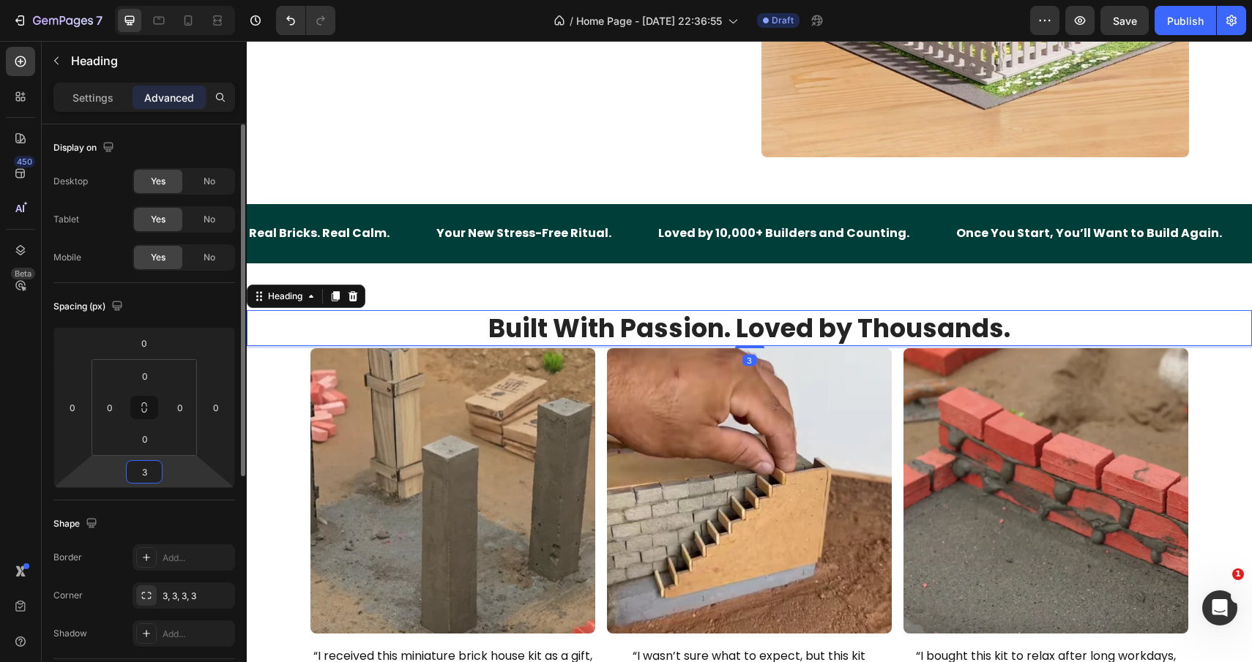
type input "30"
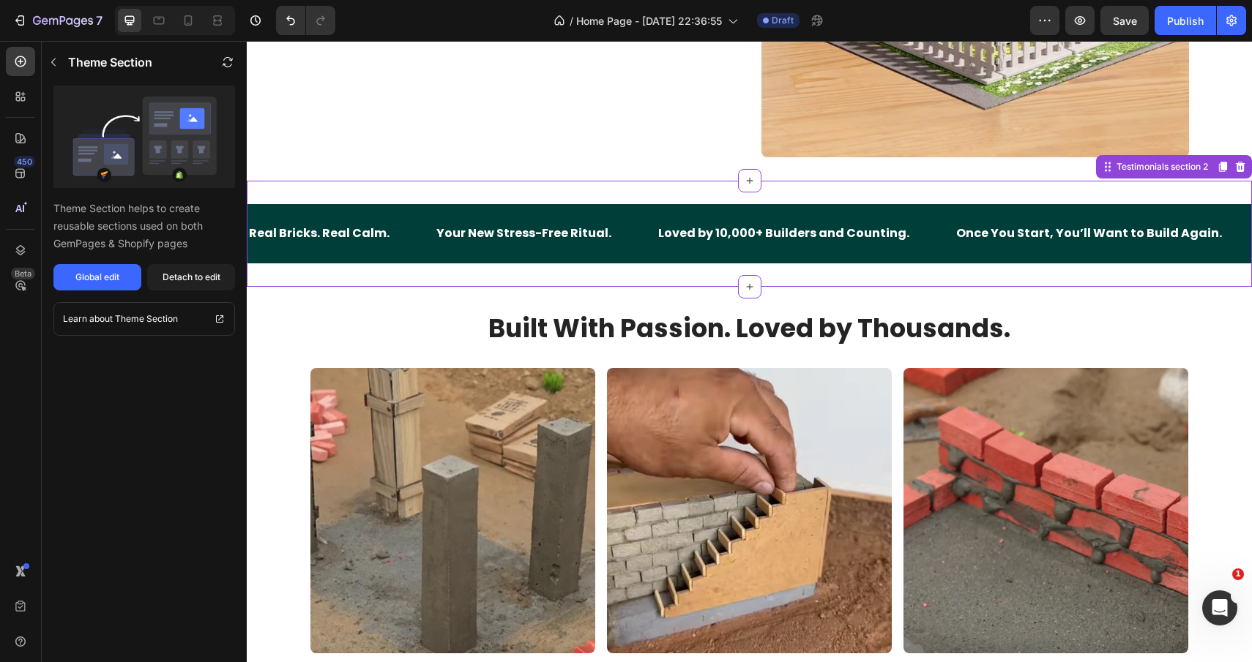
click at [411, 220] on div "Real Bricks. Real Calm. Text Block" at bounding box center [340, 234] width 187 height 36
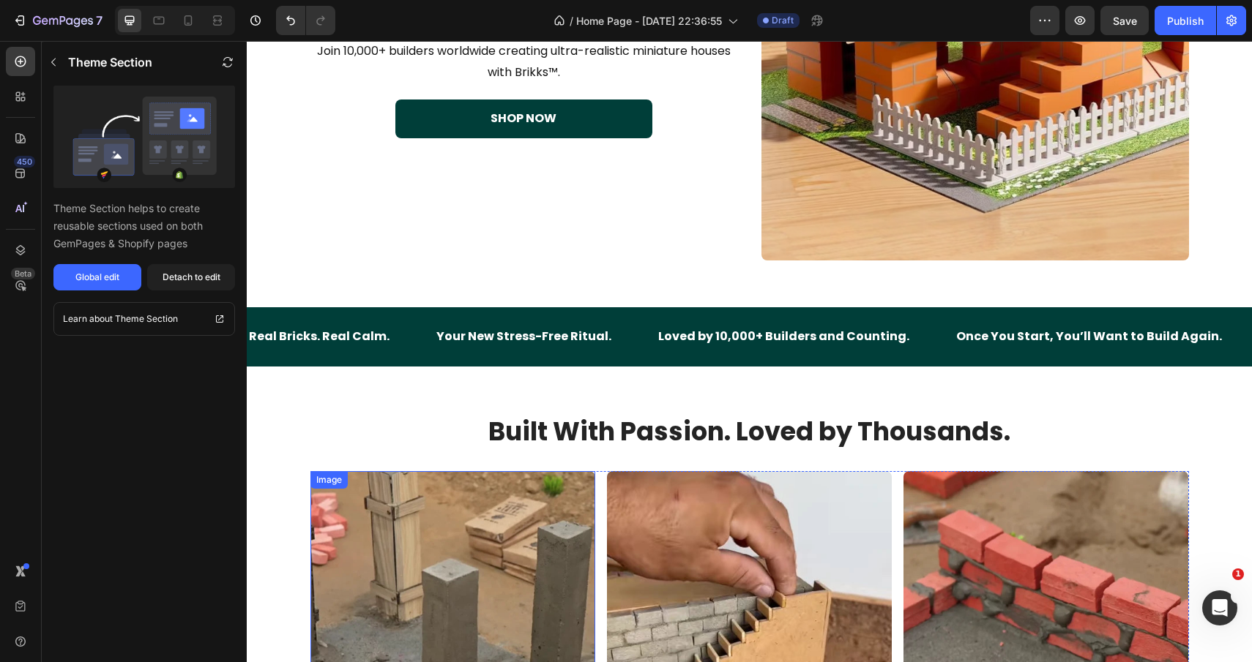
scroll to position [0, 0]
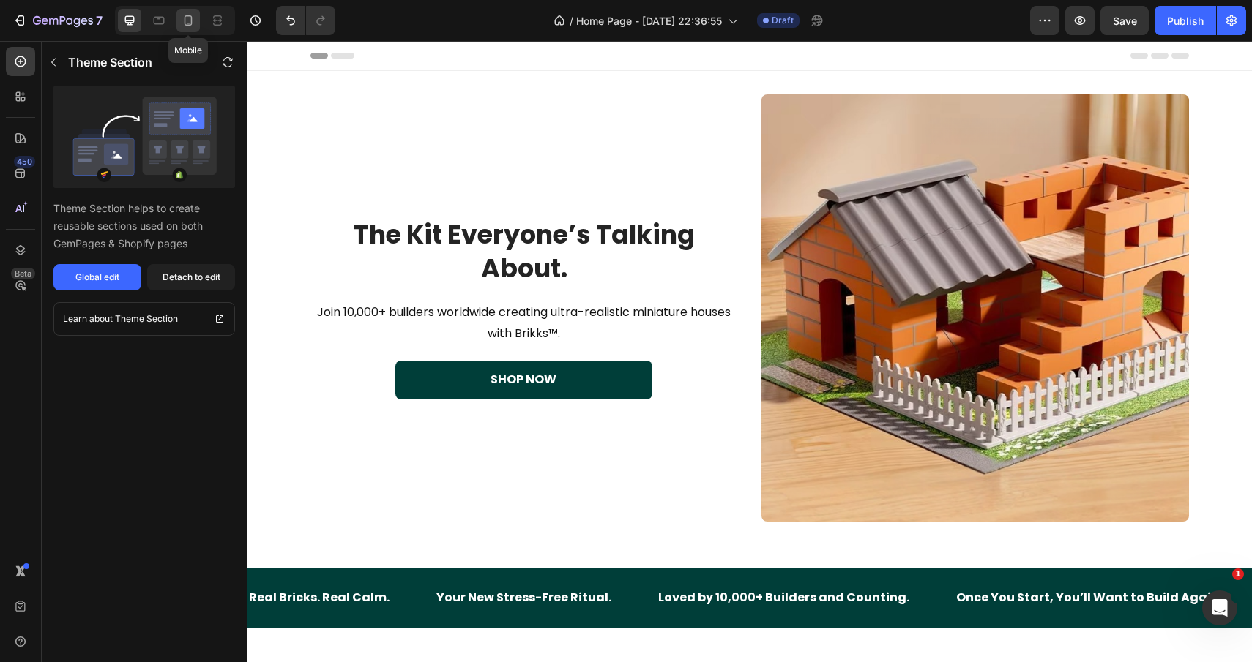
click at [187, 19] on icon at bounding box center [188, 20] width 15 height 15
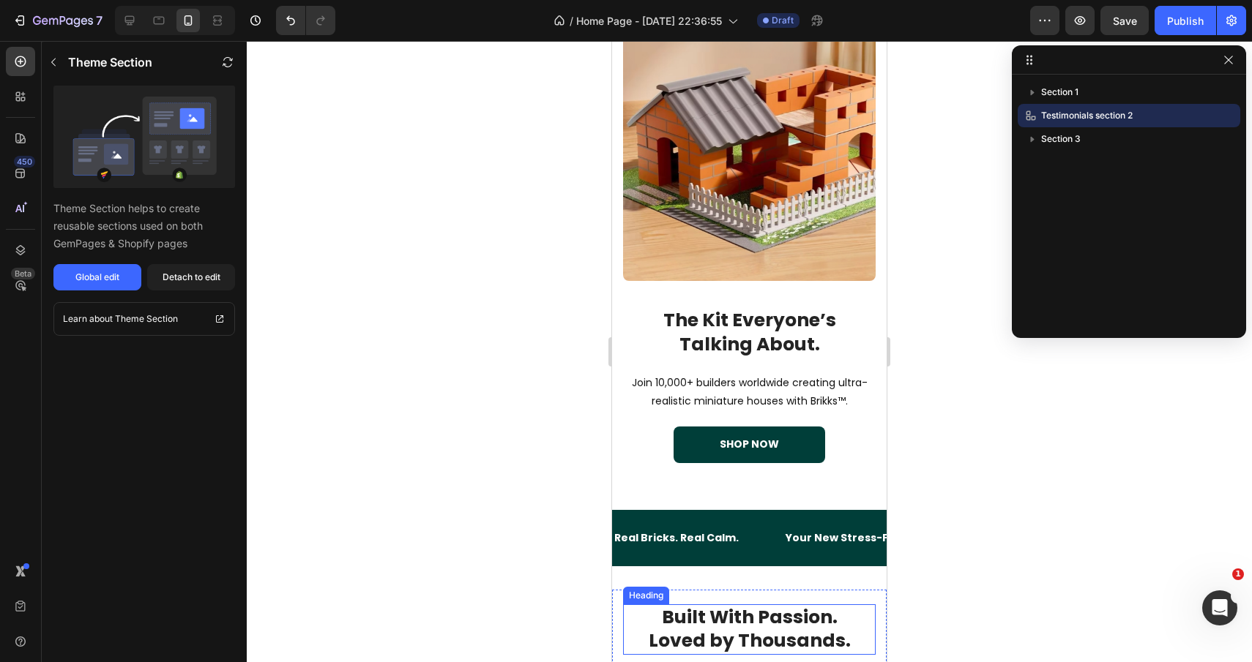
scroll to position [67, 0]
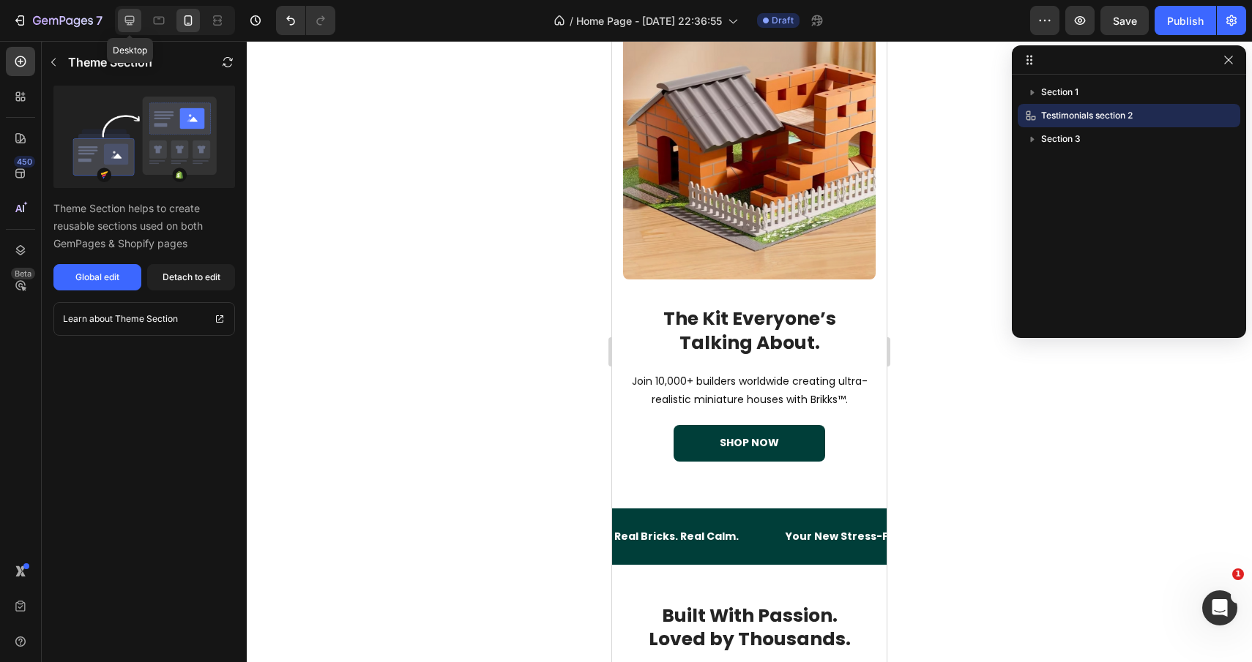
click at [135, 18] on icon at bounding box center [129, 20] width 15 height 15
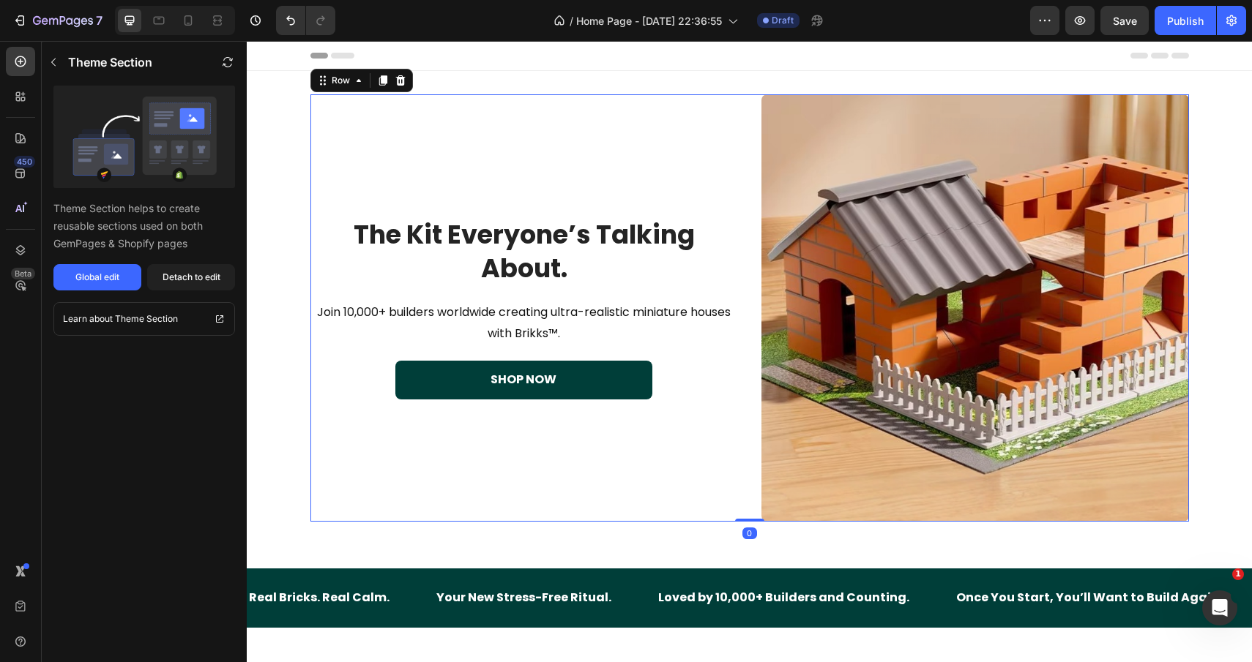
click at [526, 111] on div "The Kit Everyone’s Talking About. Heading Join 10,000+ builders worldwide creat…" at bounding box center [523, 307] width 427 height 427
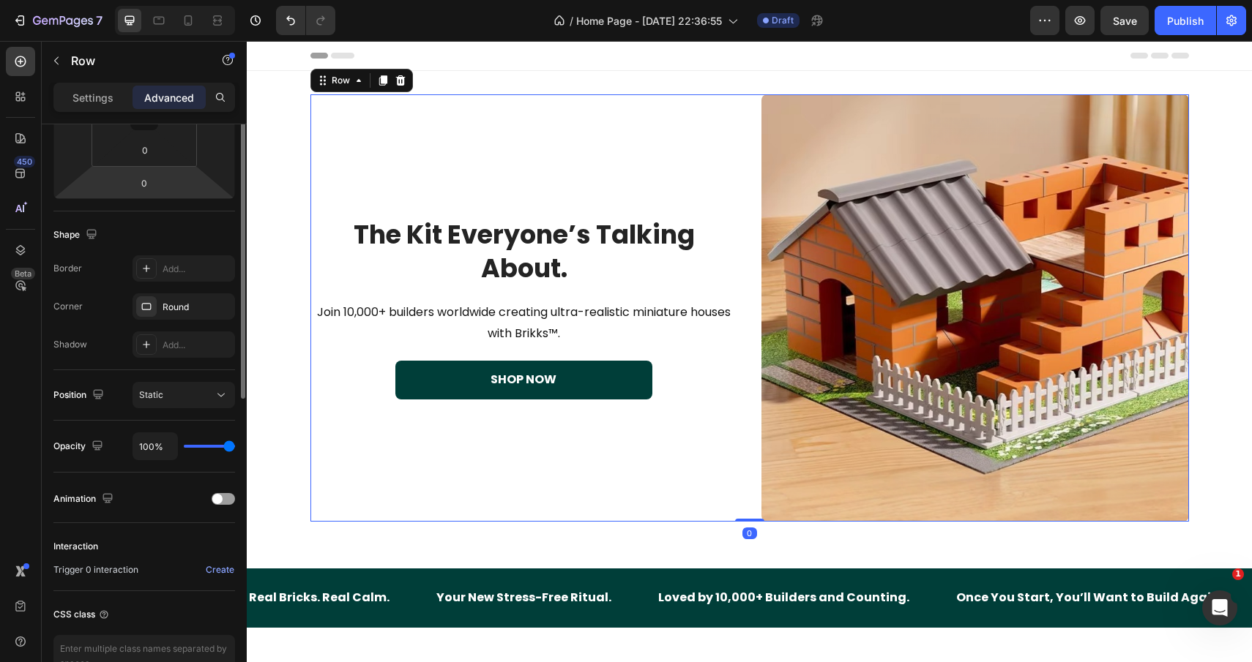
scroll to position [375, 0]
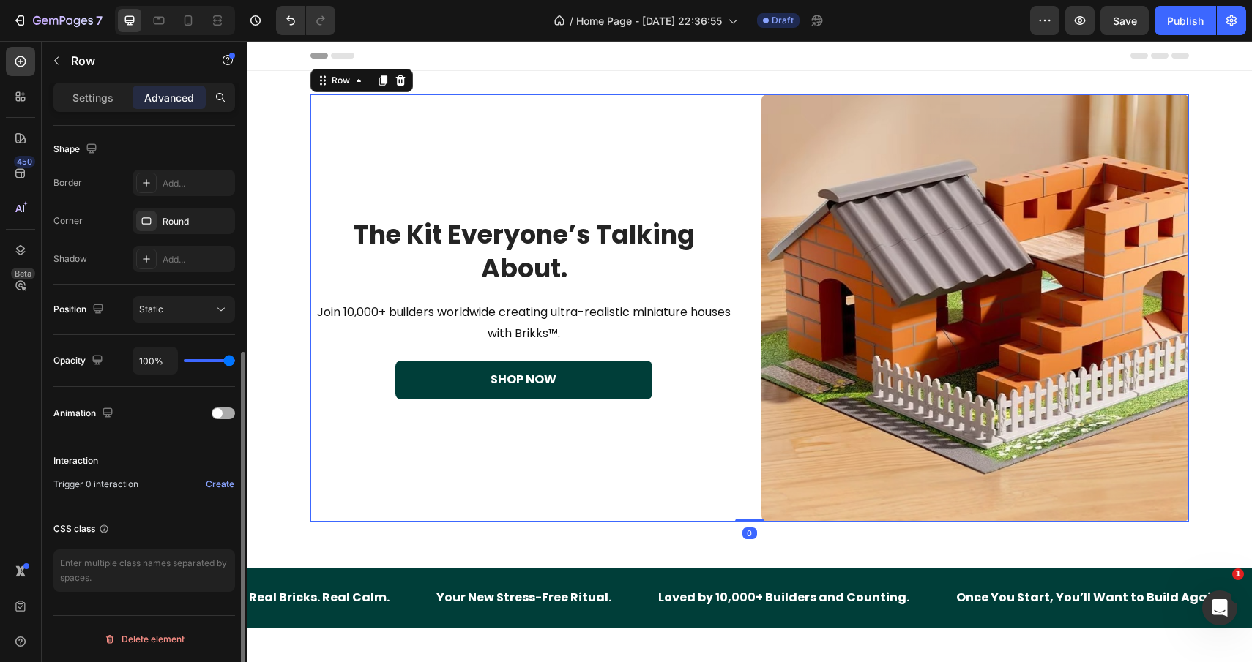
click at [218, 405] on div "Animation" at bounding box center [144, 413] width 182 height 23
click at [220, 416] on span at bounding box center [217, 413] width 10 height 10
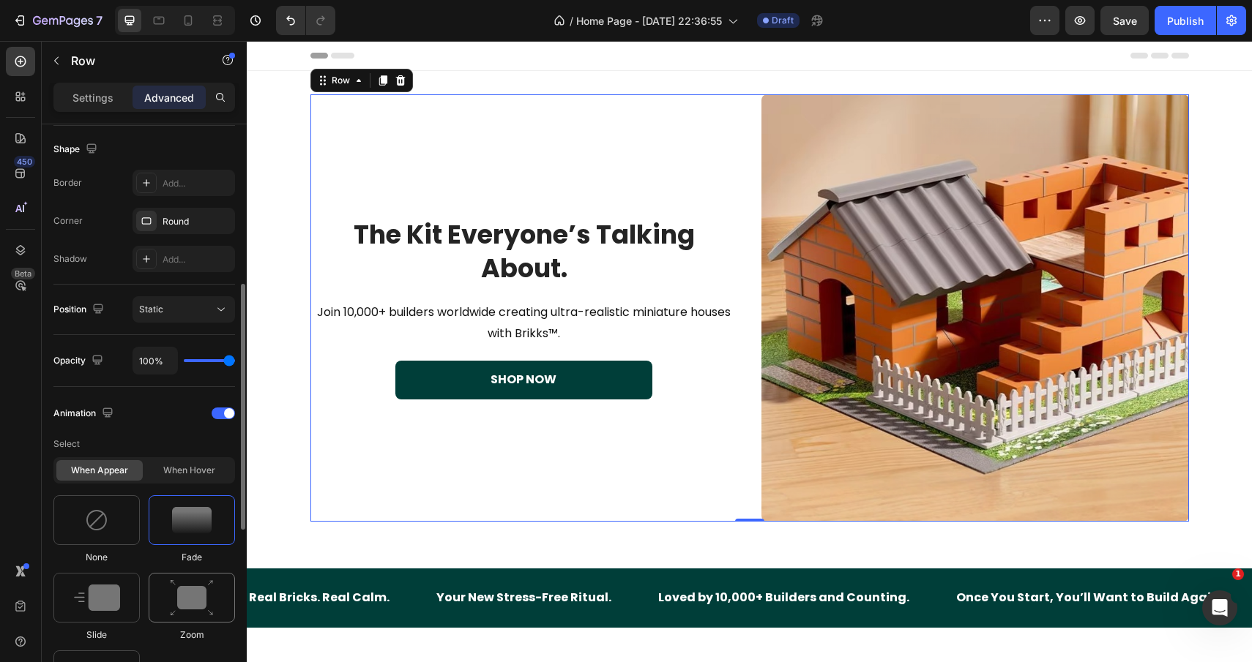
click at [194, 594] on img at bounding box center [192, 598] width 44 height 37
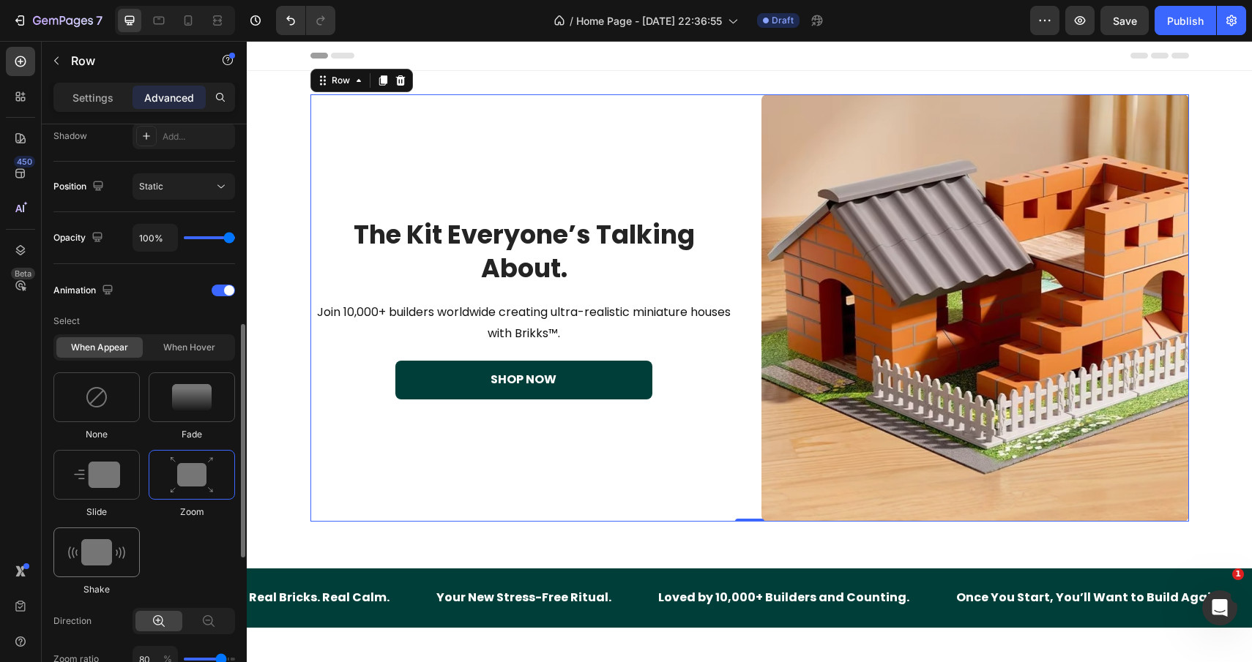
click at [98, 555] on img at bounding box center [96, 552] width 57 height 26
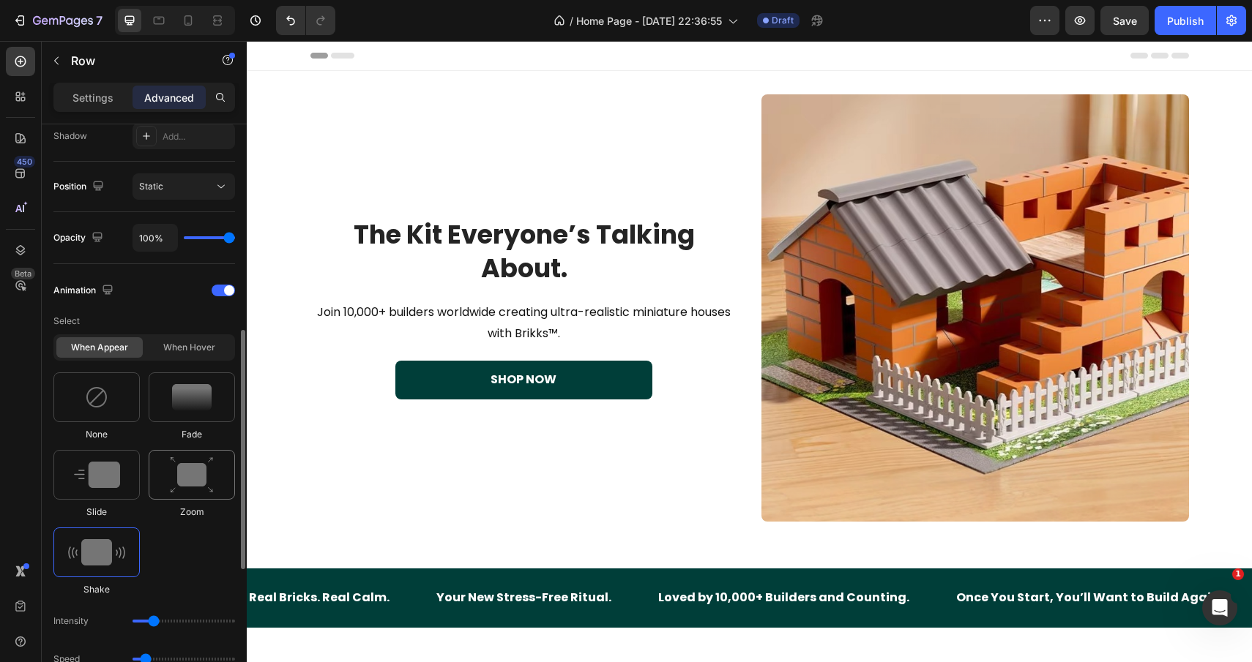
click at [203, 491] on img at bounding box center [192, 475] width 44 height 37
type input "1.7"
click at [186, 379] on div at bounding box center [192, 398] width 86 height 50
click at [185, 481] on img at bounding box center [192, 475] width 44 height 37
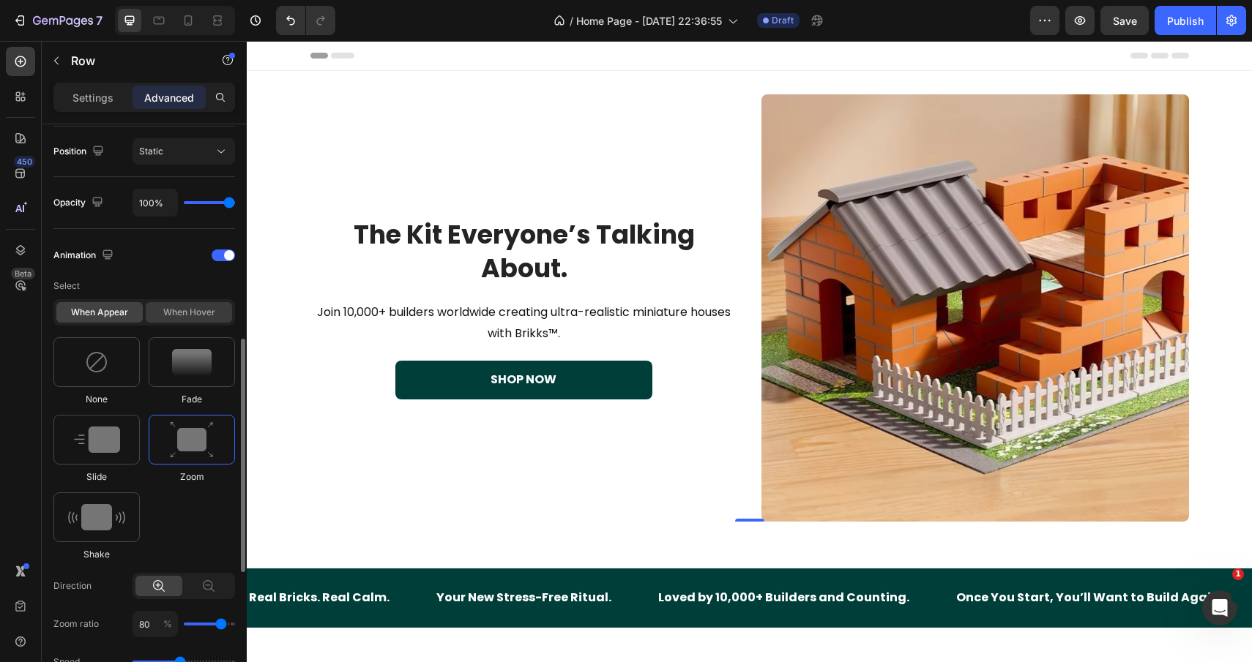
click at [190, 315] on div "When hover" at bounding box center [189, 312] width 86 height 20
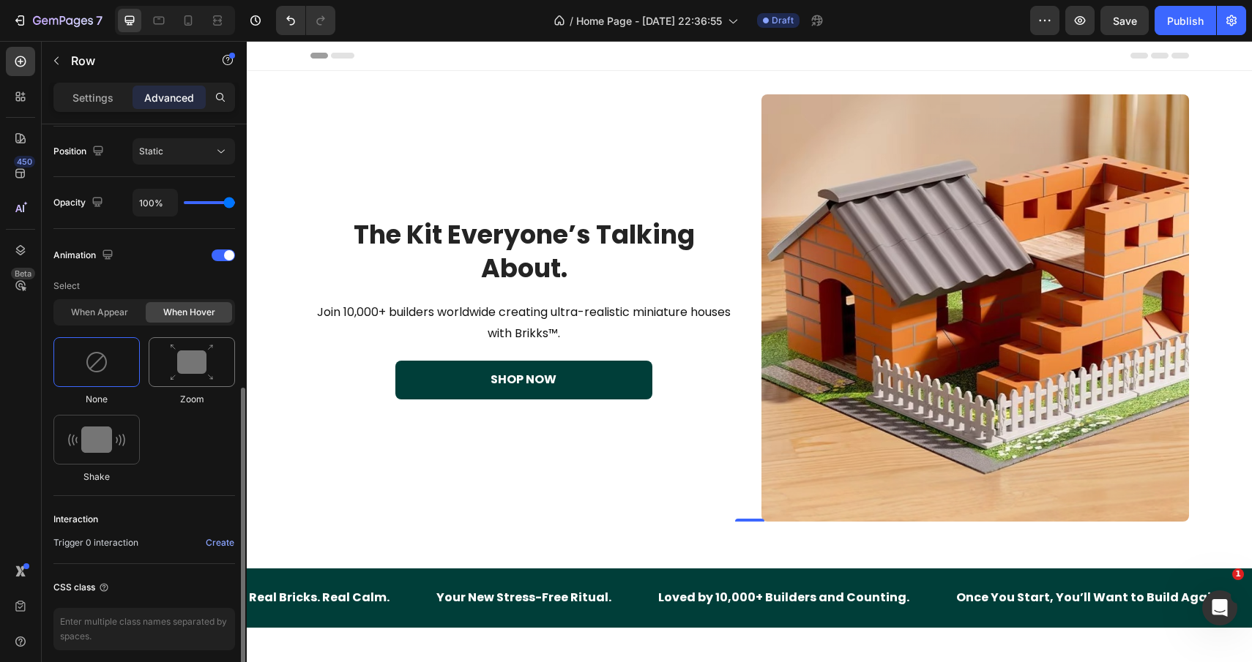
click at [209, 370] on img at bounding box center [192, 362] width 44 height 37
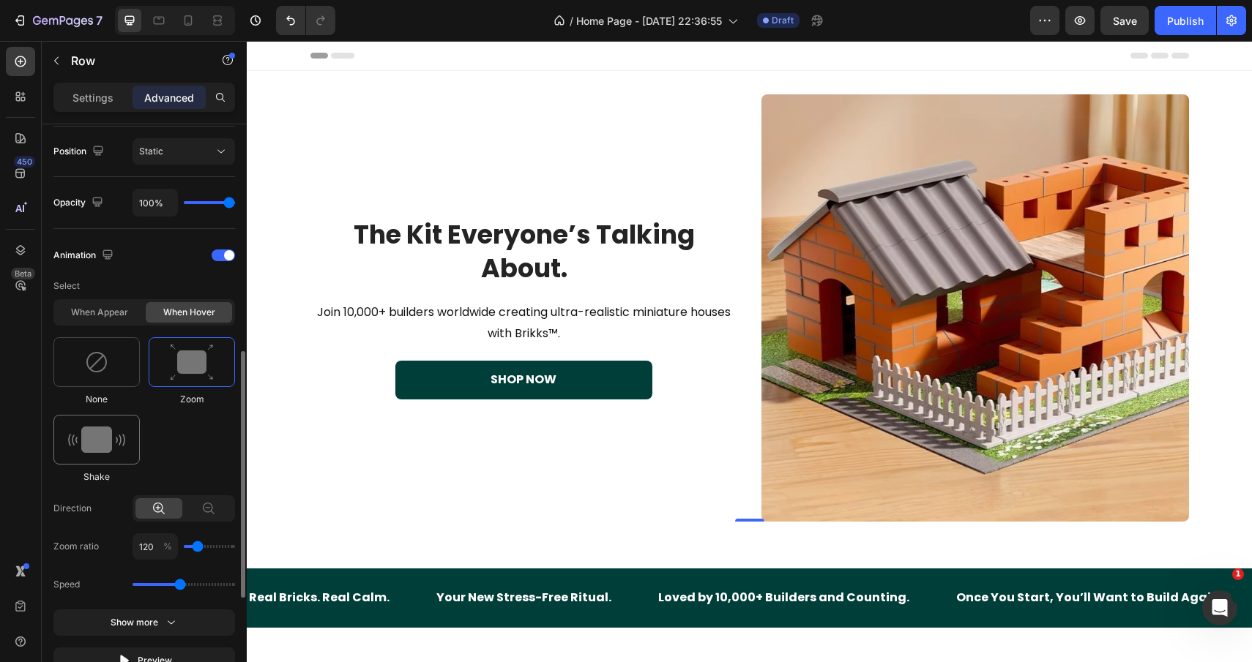
click at [83, 433] on img at bounding box center [96, 440] width 57 height 26
type input "0.7"
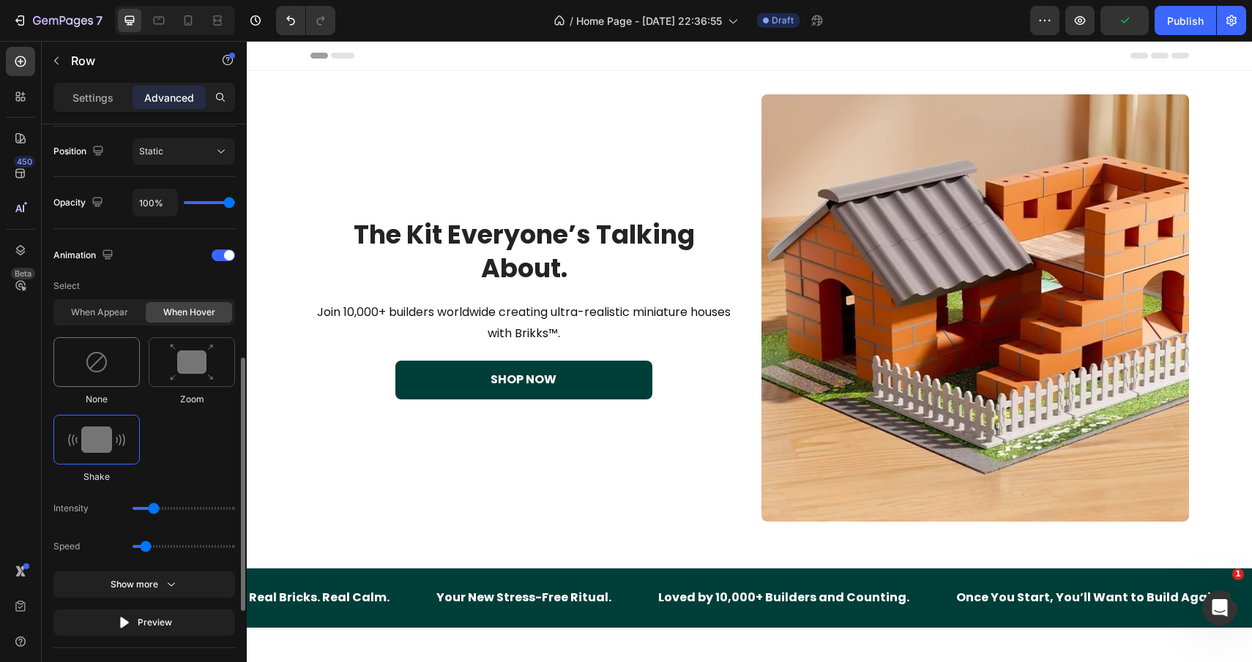
click at [100, 357] on img at bounding box center [96, 362] width 23 height 23
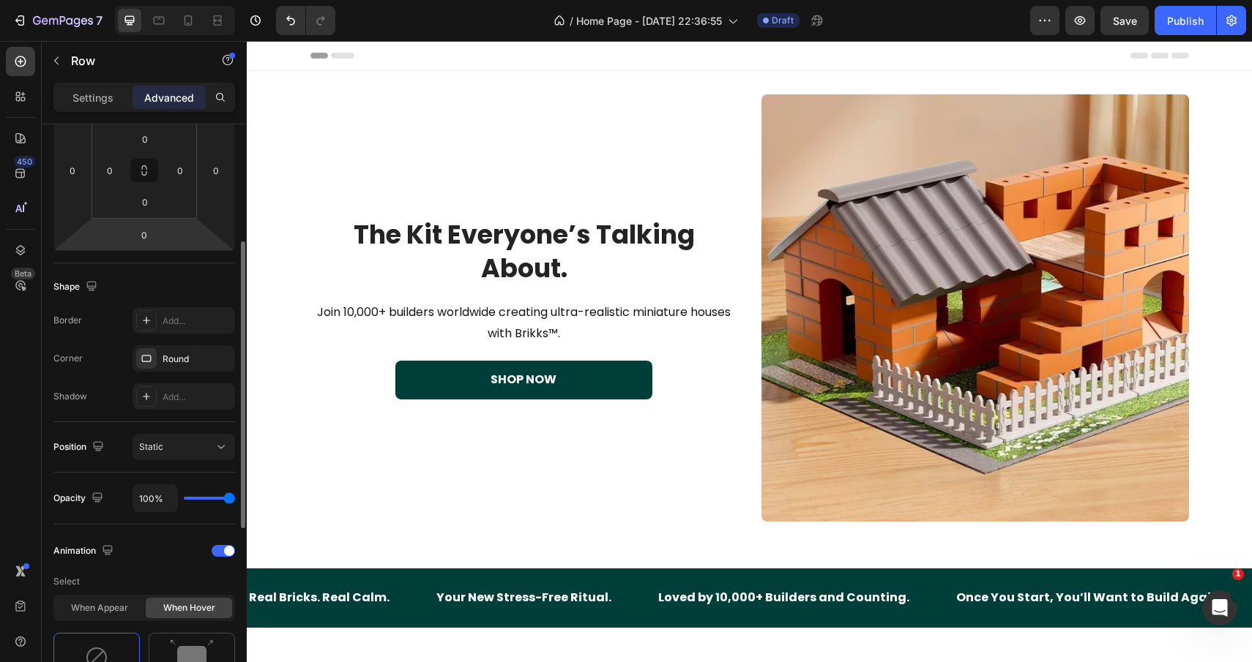
scroll to position [238, 0]
click at [653, 281] on h2 "The Kit Everyone’s Talking About." at bounding box center [523, 252] width 427 height 70
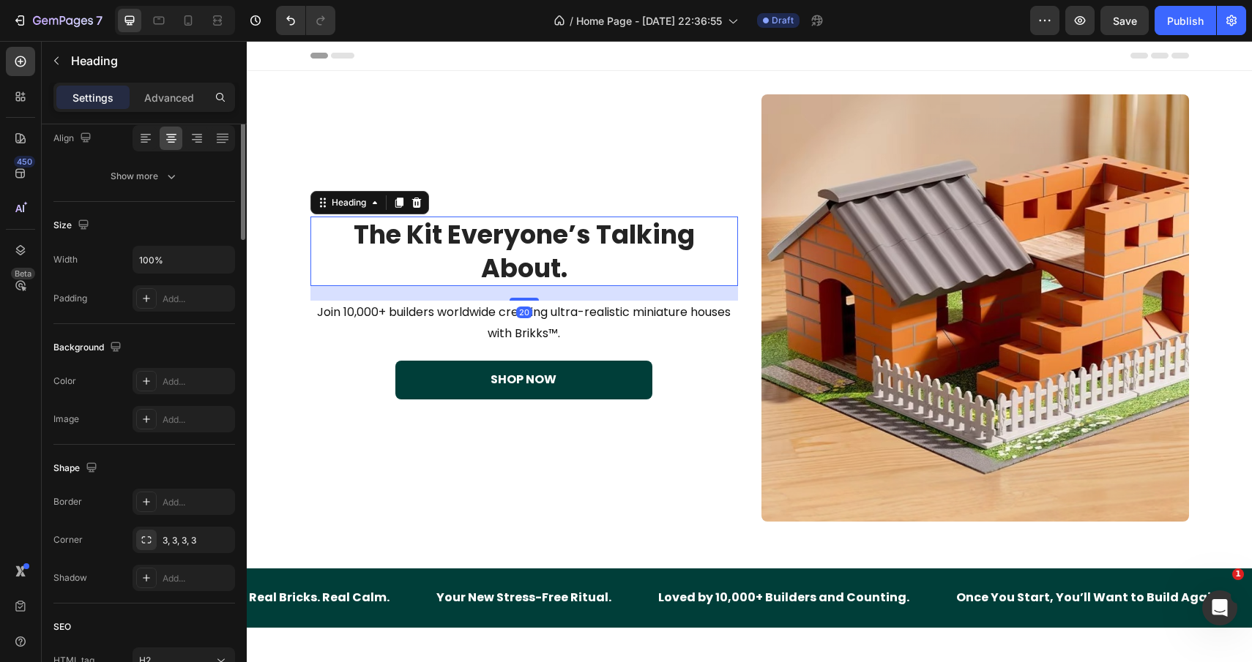
scroll to position [0, 0]
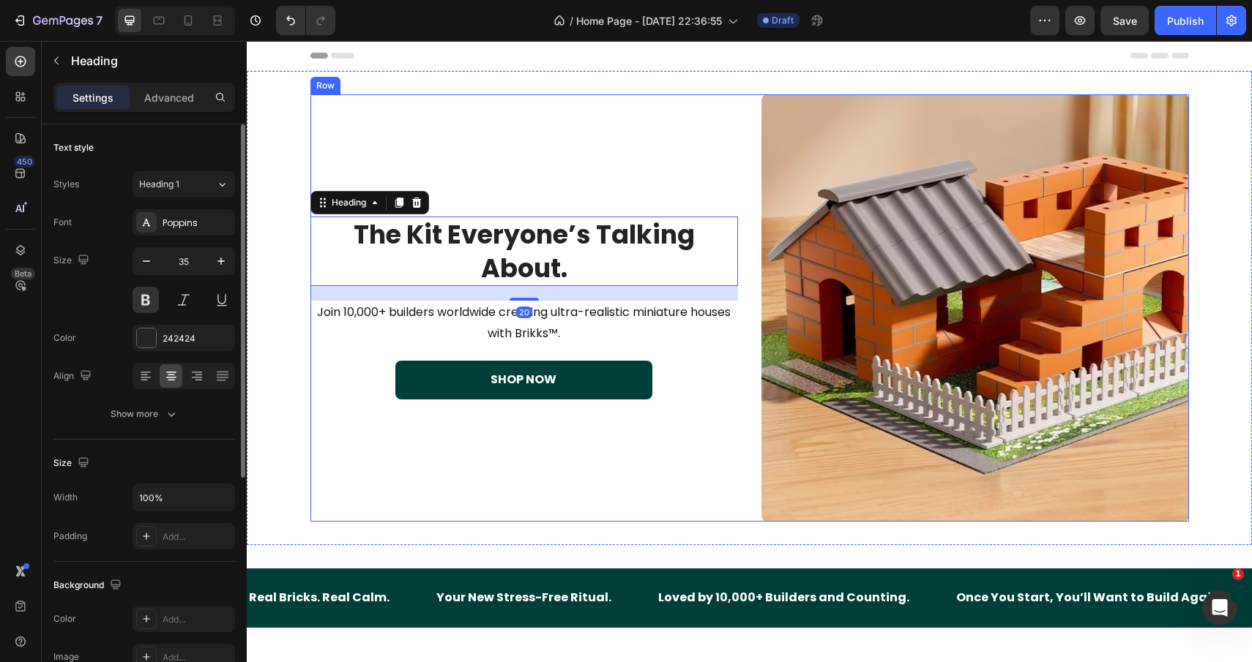
click at [741, 136] on div "Image The Kit Everyone’s Talking About. Heading 20 Join 10,000+ builders worldw…" at bounding box center [749, 307] width 878 height 427
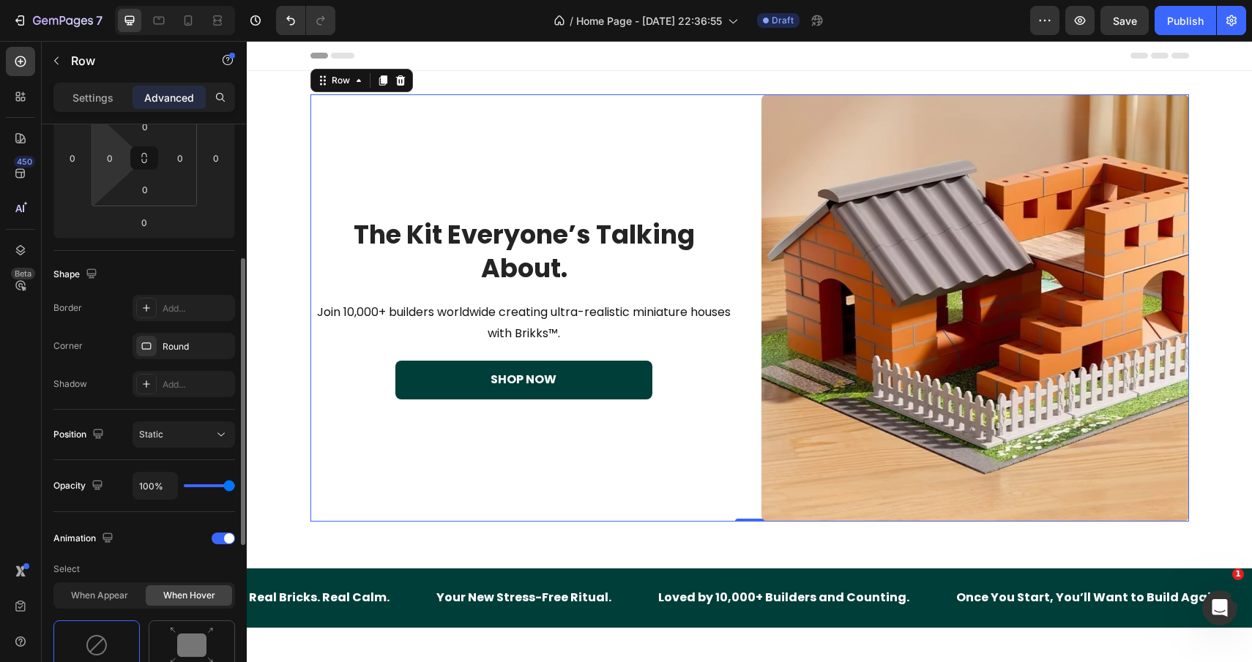
scroll to position [261, 0]
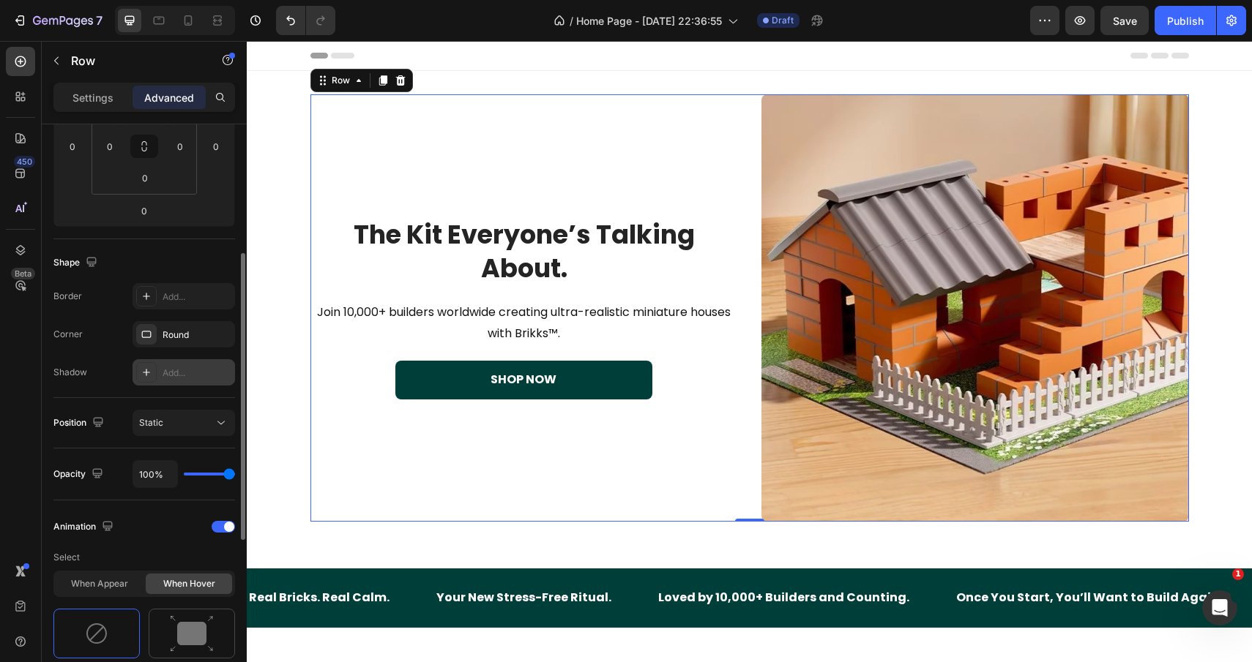
click at [141, 380] on div at bounding box center [146, 372] width 20 height 20
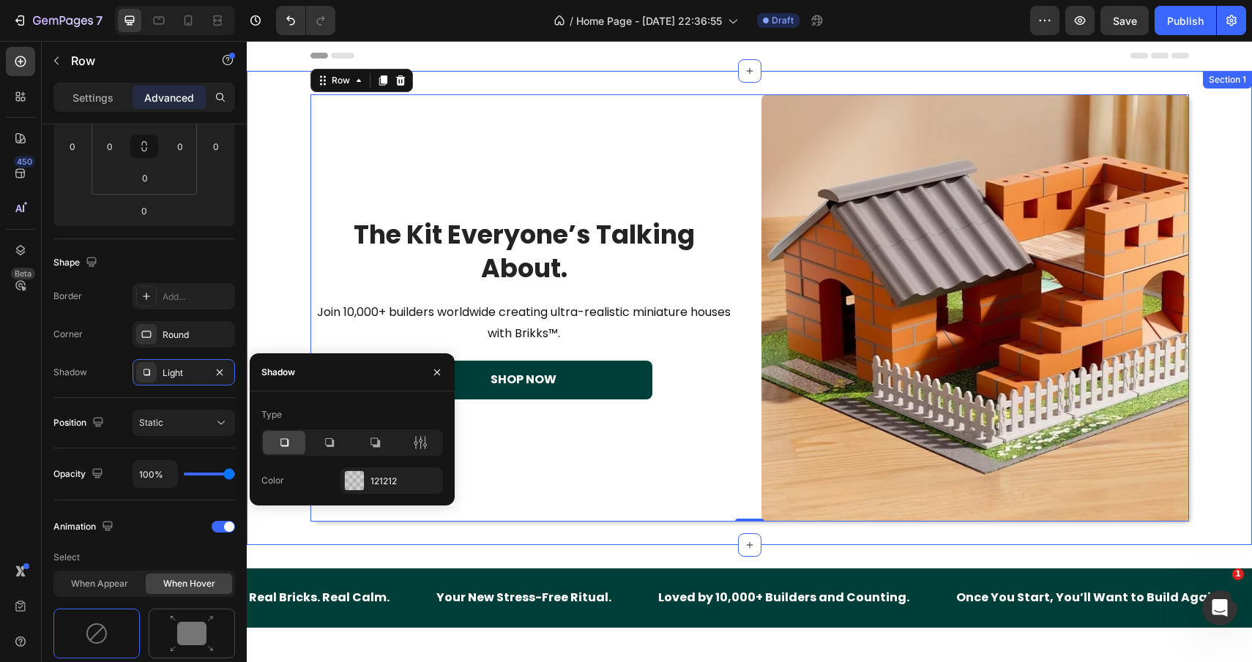
click at [269, 169] on div "Image The Kit Everyone’s Talking About. Heading Join 10,000+ builders worldwide…" at bounding box center [749, 307] width 1005 height 427
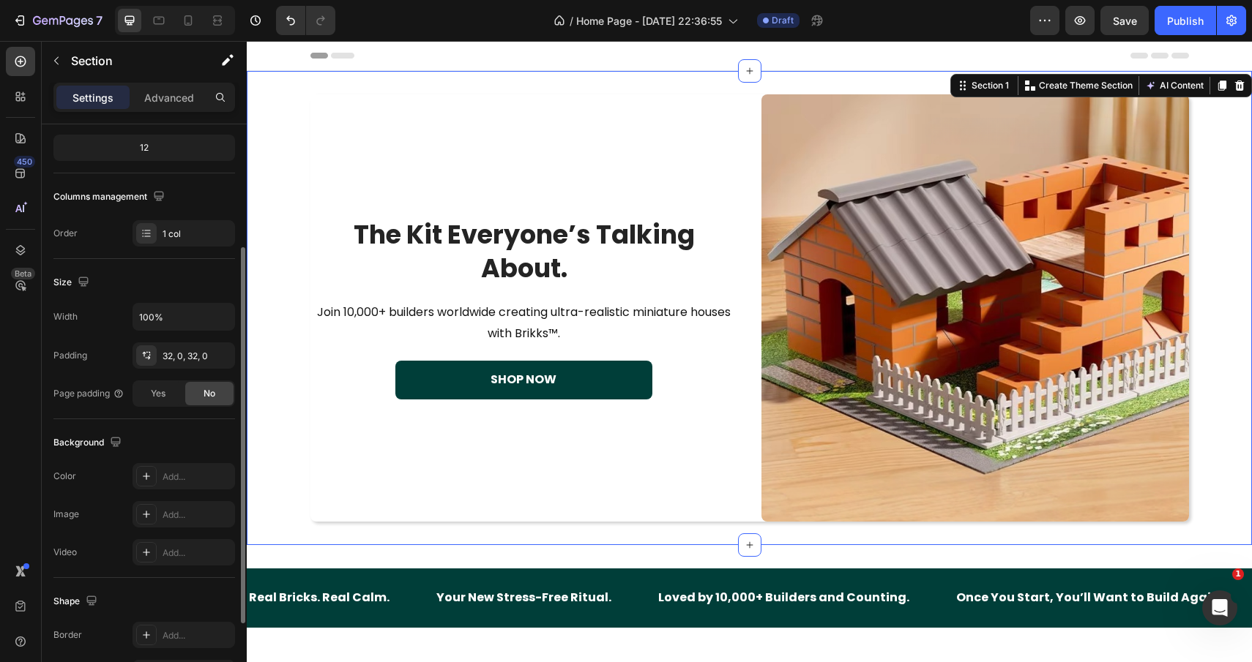
scroll to position [185, 0]
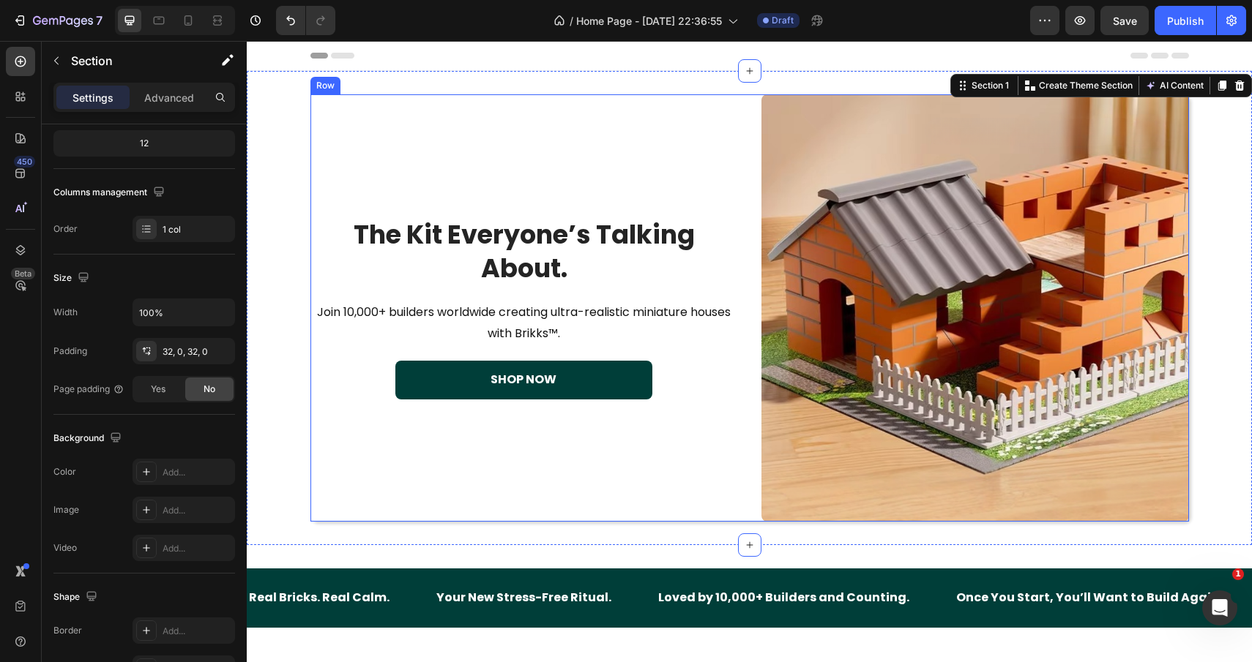
click at [744, 150] on div "Image The Kit Everyone’s Talking About. Heading Join 10,000+ builders worldwide…" at bounding box center [749, 307] width 878 height 427
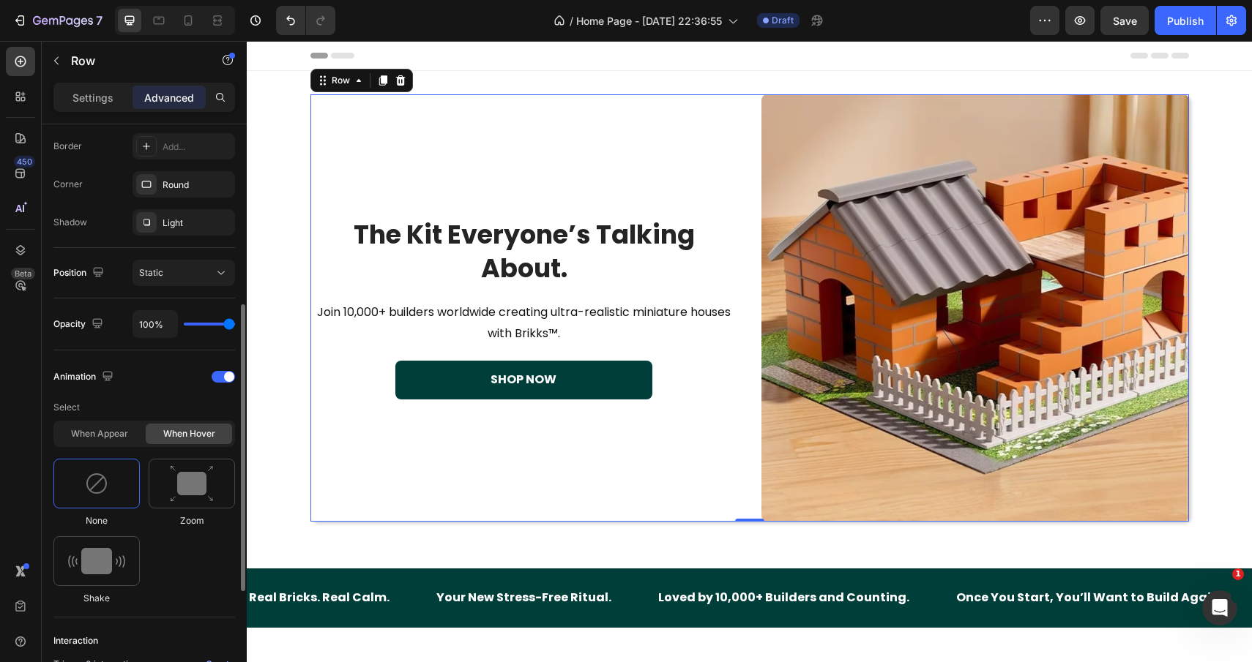
scroll to position [394, 0]
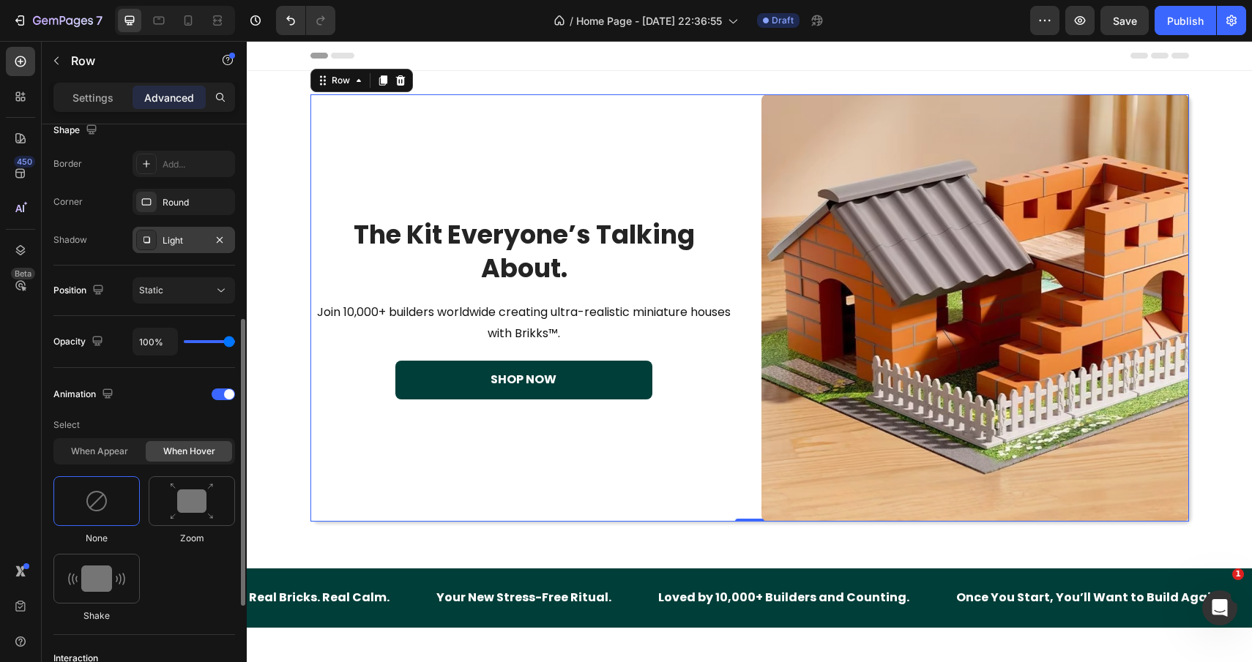
click at [182, 244] on div "Light" at bounding box center [183, 240] width 42 height 13
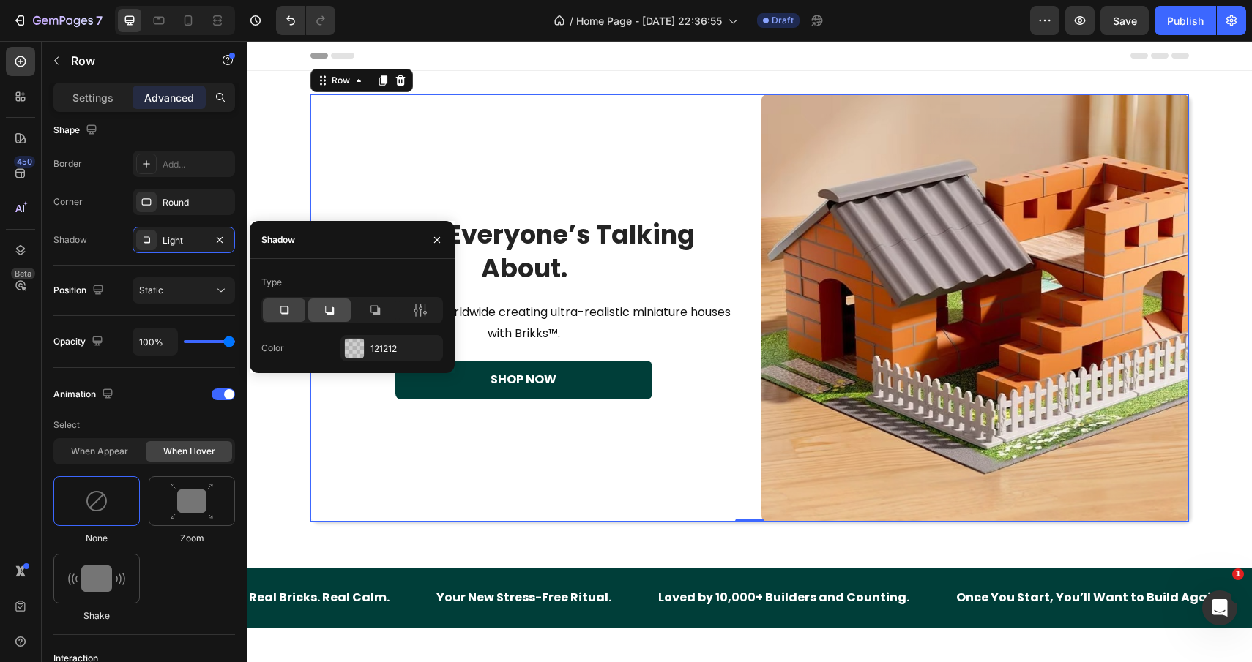
click at [335, 312] on icon at bounding box center [329, 310] width 15 height 15
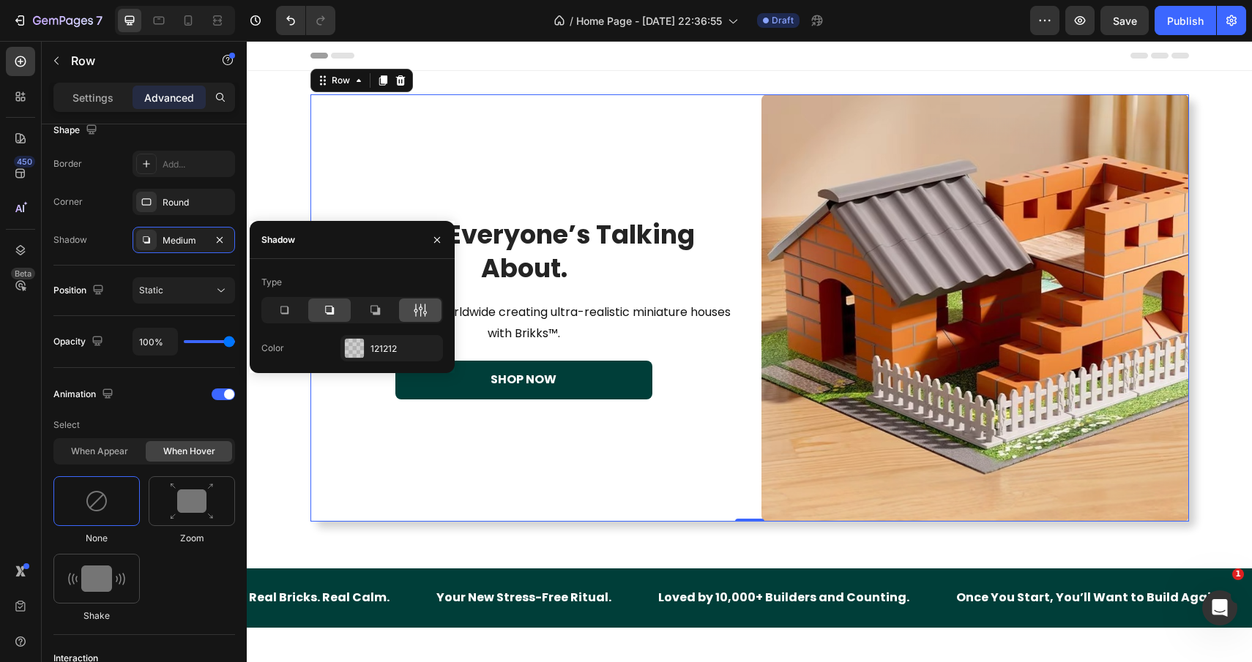
click at [417, 314] on icon at bounding box center [420, 310] width 15 height 15
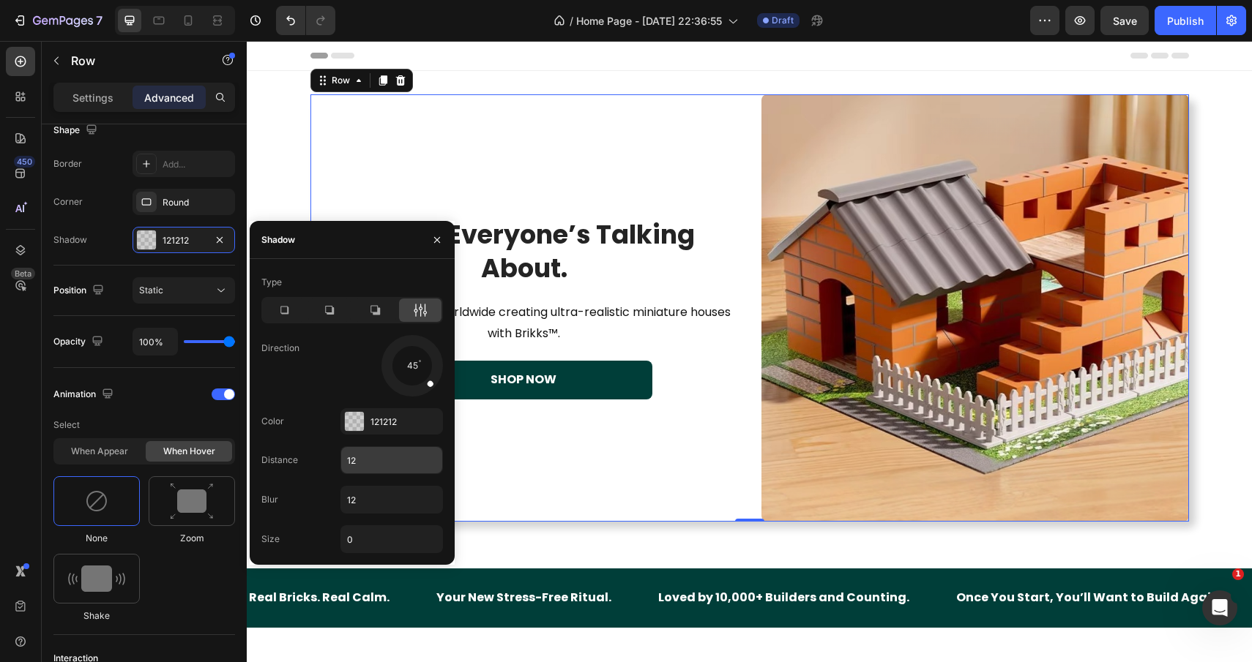
click at [372, 459] on input "12" at bounding box center [391, 460] width 101 height 26
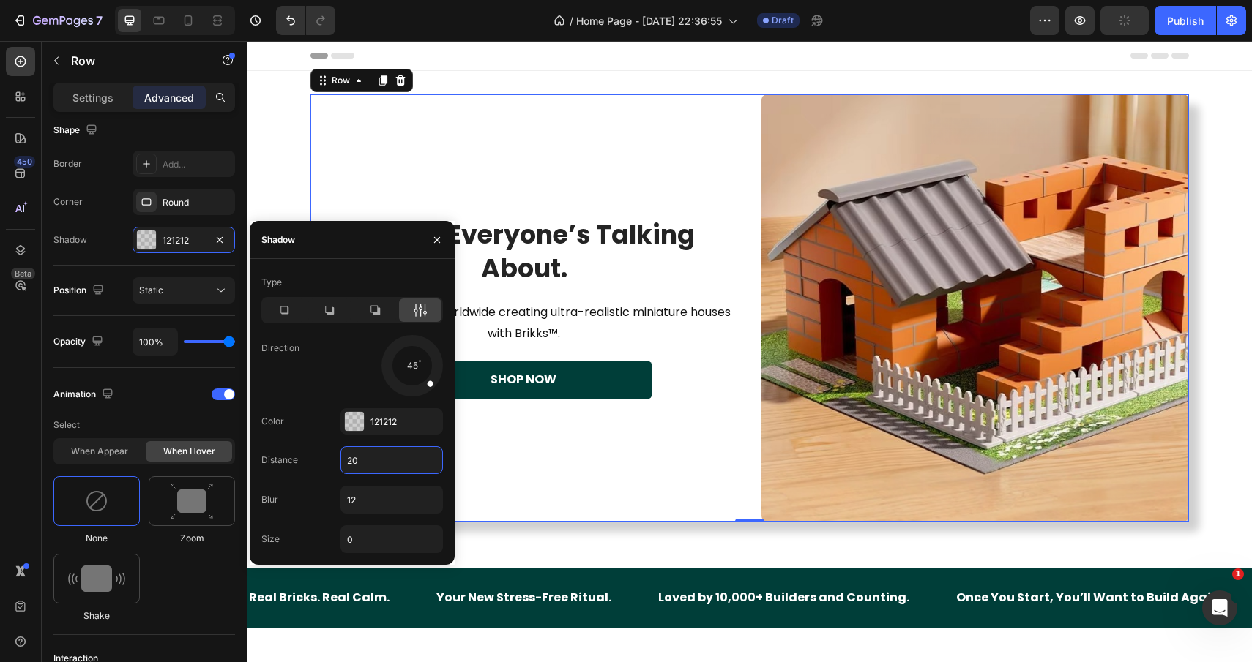
type input "20"
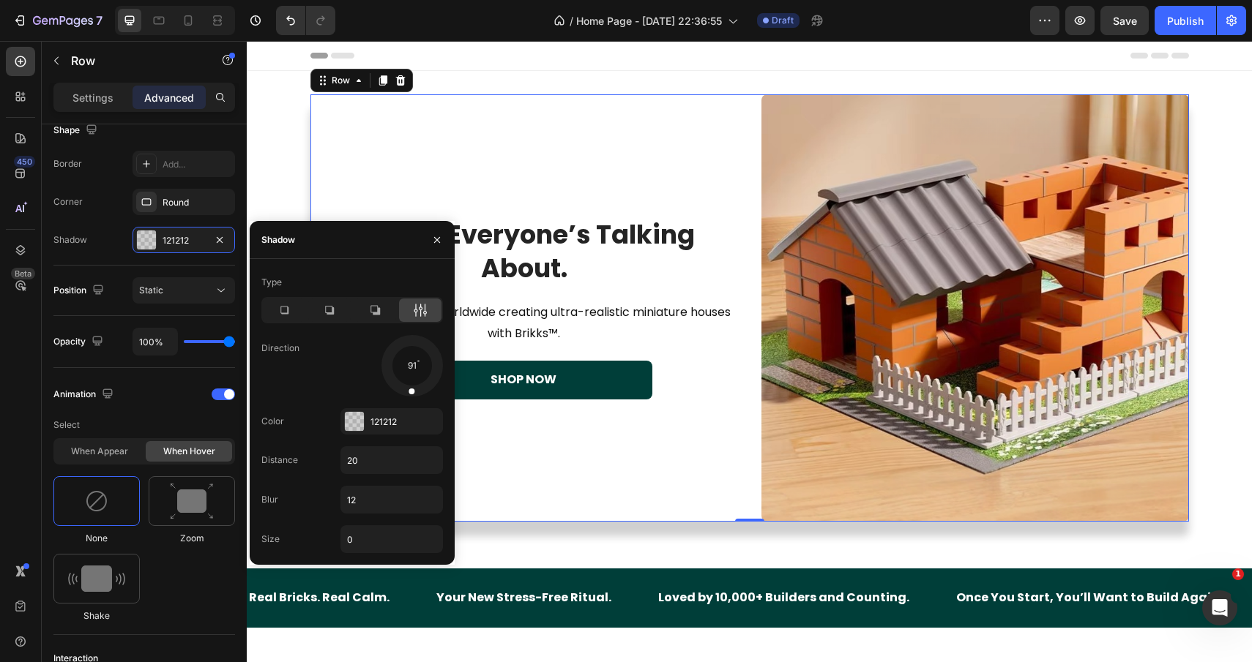
drag, startPoint x: 431, startPoint y: 386, endPoint x: 409, endPoint y: 395, distance: 23.9
click at [409, 395] on div at bounding box center [412, 381] width 10 height 33
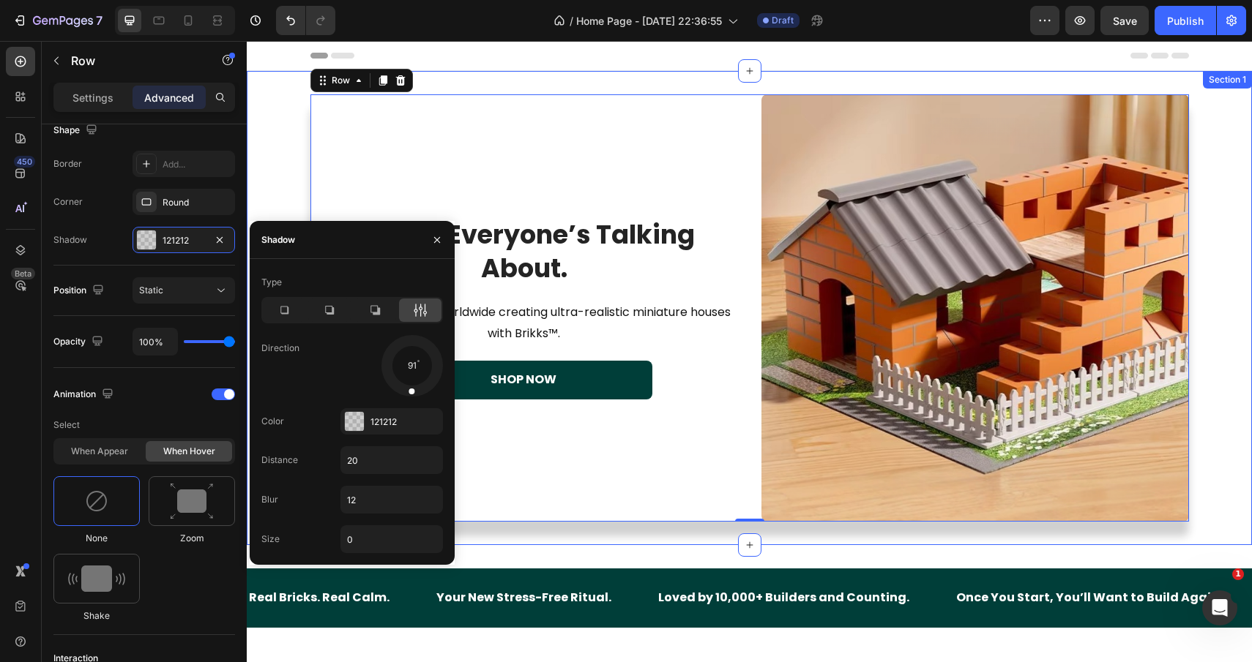
click at [269, 121] on div "Image The Kit Everyone’s Talking About. Heading Join 10,000+ builders worldwide…" at bounding box center [749, 307] width 1005 height 427
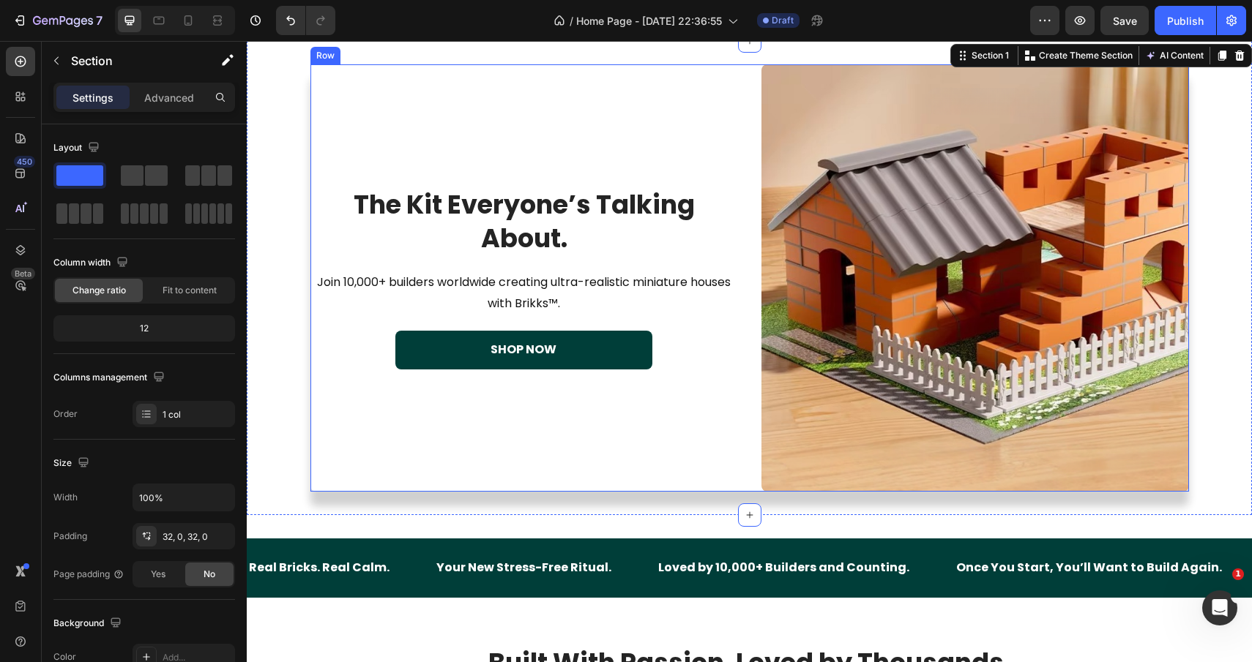
scroll to position [0, 0]
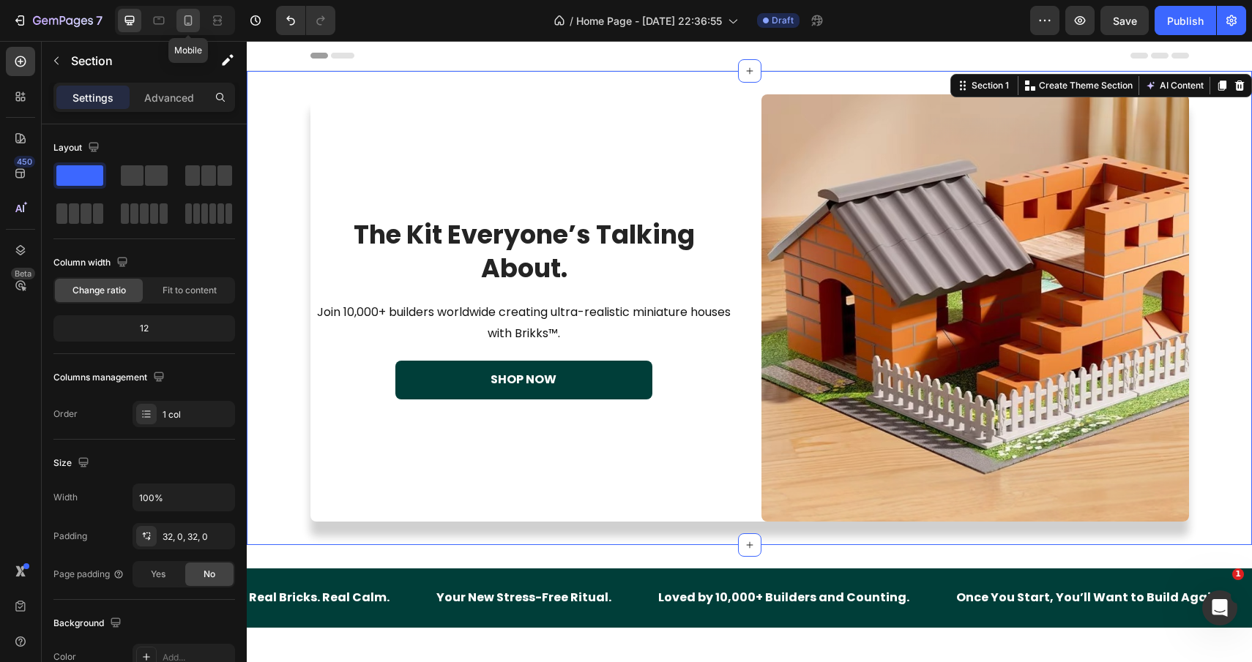
click at [190, 22] on icon at bounding box center [188, 20] width 15 height 15
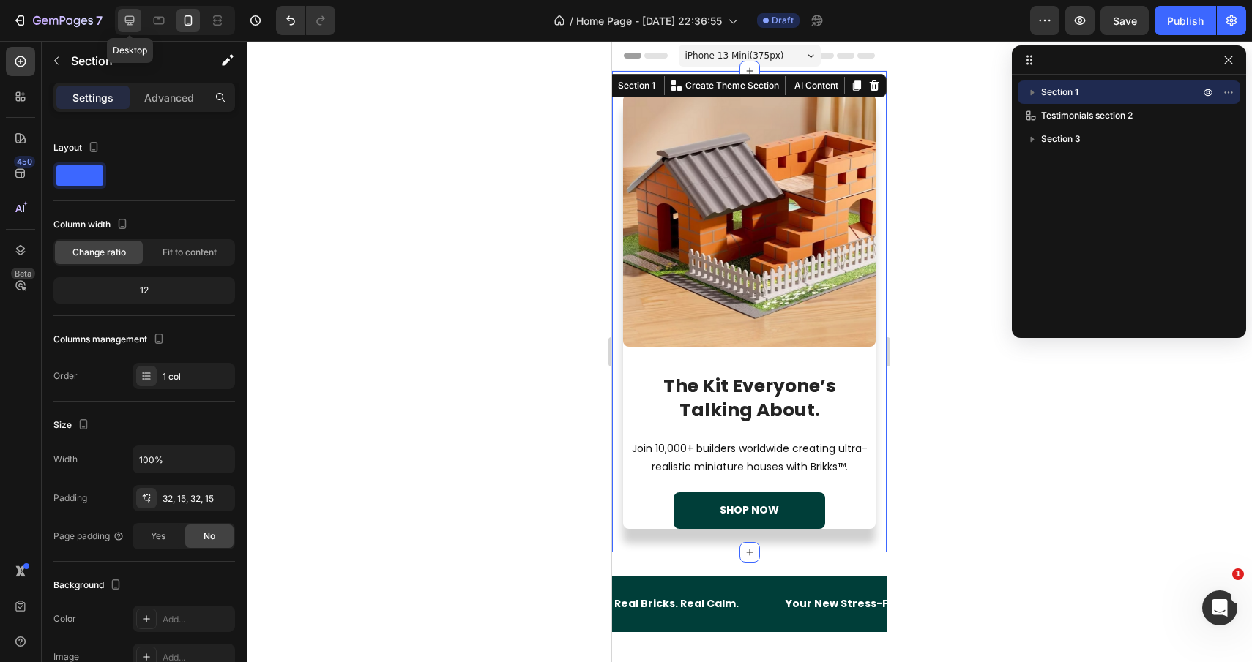
click at [130, 25] on icon at bounding box center [130, 21] width 10 height 10
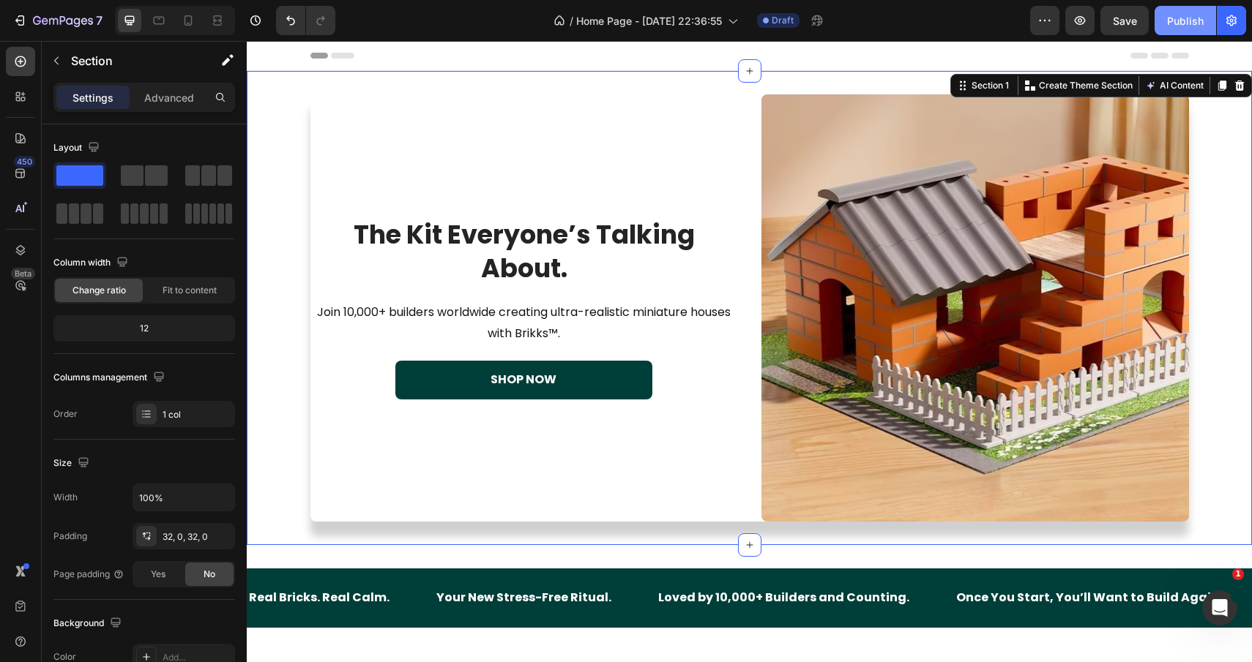
click at [1194, 26] on div "Publish" at bounding box center [1185, 20] width 37 height 15
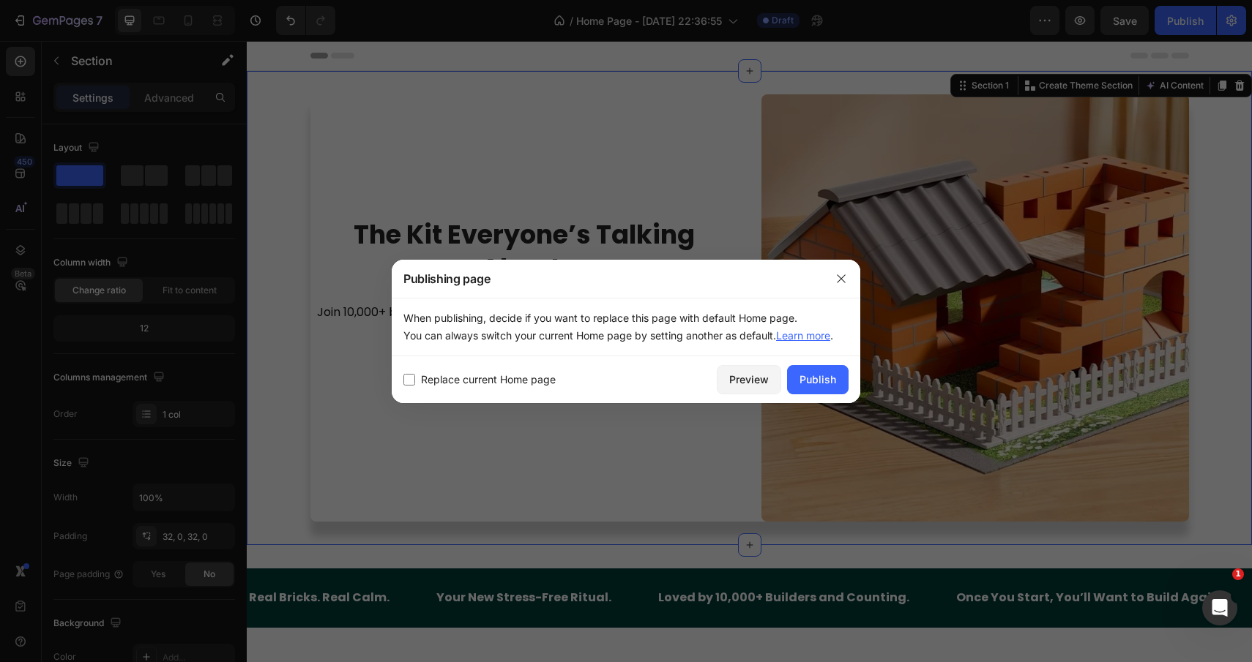
click at [439, 378] on span "Replace current Home page" at bounding box center [488, 380] width 135 height 18
checkbox input "true"
click at [804, 373] on div "Publish" at bounding box center [817, 379] width 37 height 15
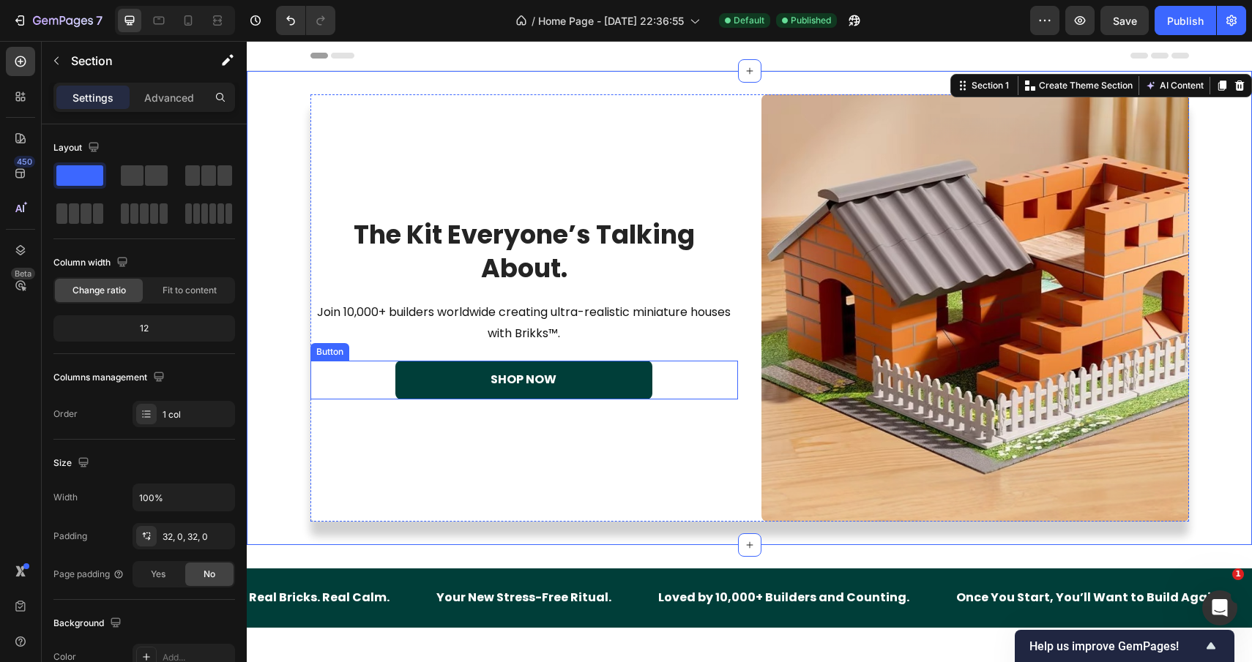
click at [427, 367] on link "SHOP NOW" at bounding box center [523, 380] width 256 height 39
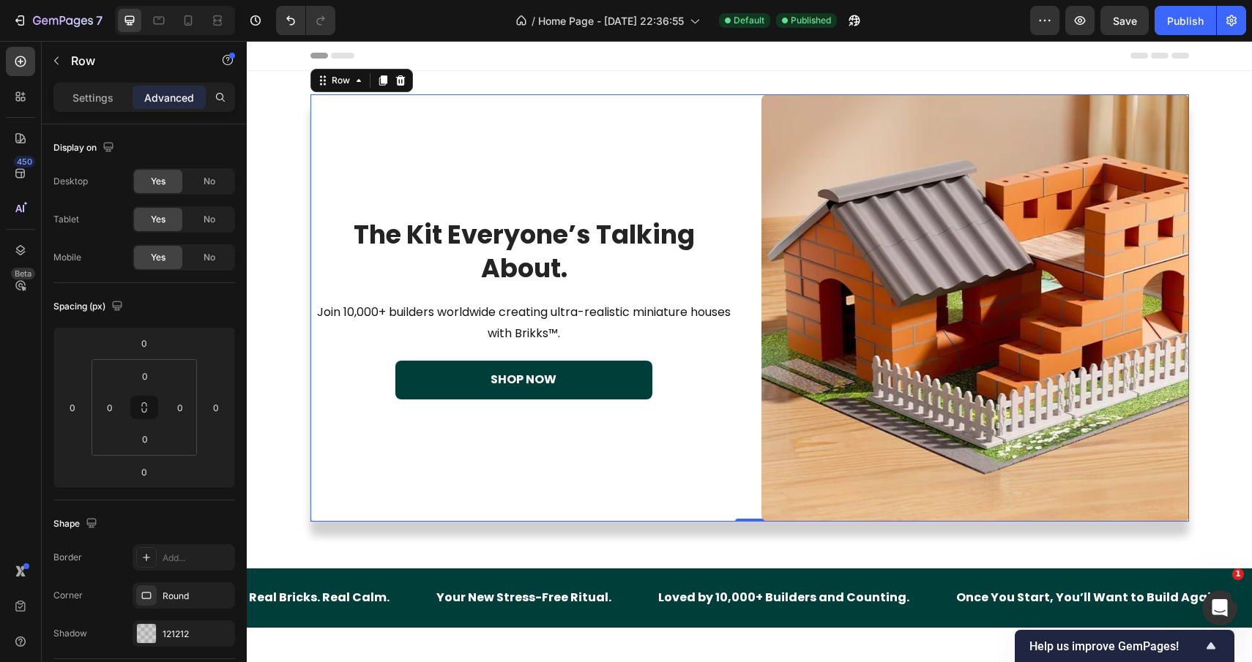
click at [443, 100] on div "The Kit Everyone’s Talking About. Heading Join 10,000+ builders worldwide creat…" at bounding box center [523, 307] width 427 height 427
click at [332, 311] on p "Join 10,000+ builders worldwide creating ultra-realistic miniature houses with …" at bounding box center [524, 323] width 424 height 42
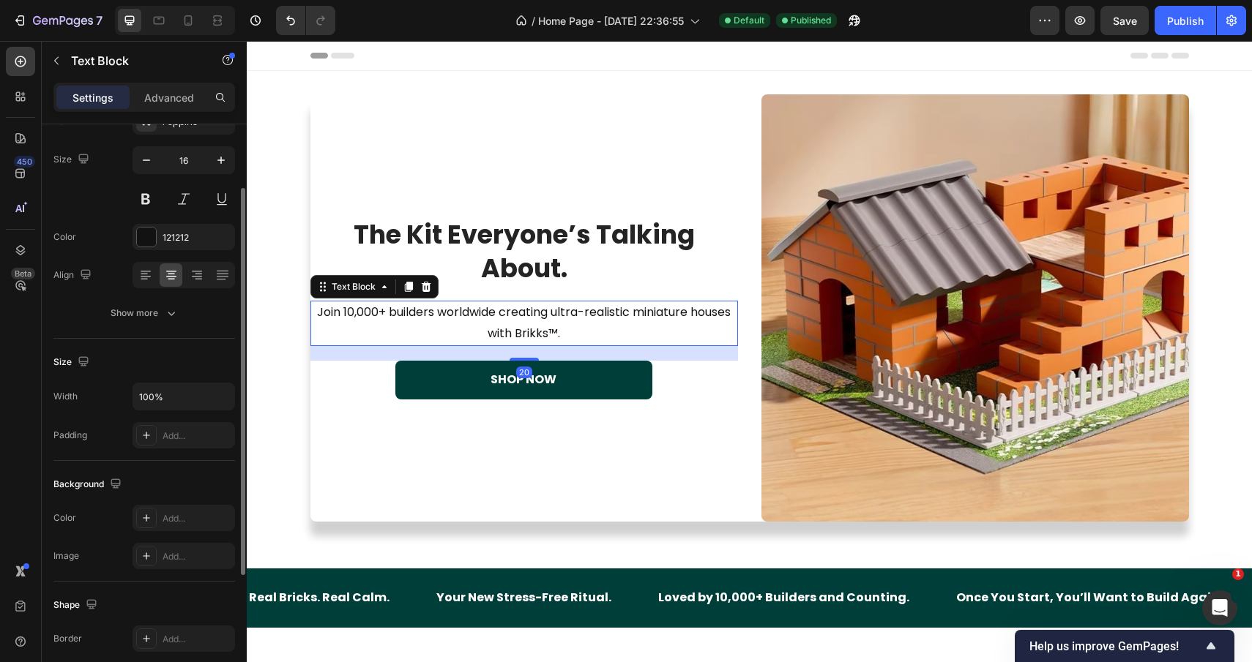
scroll to position [102, 0]
click at [146, 398] on input "100%" at bounding box center [183, 396] width 101 height 26
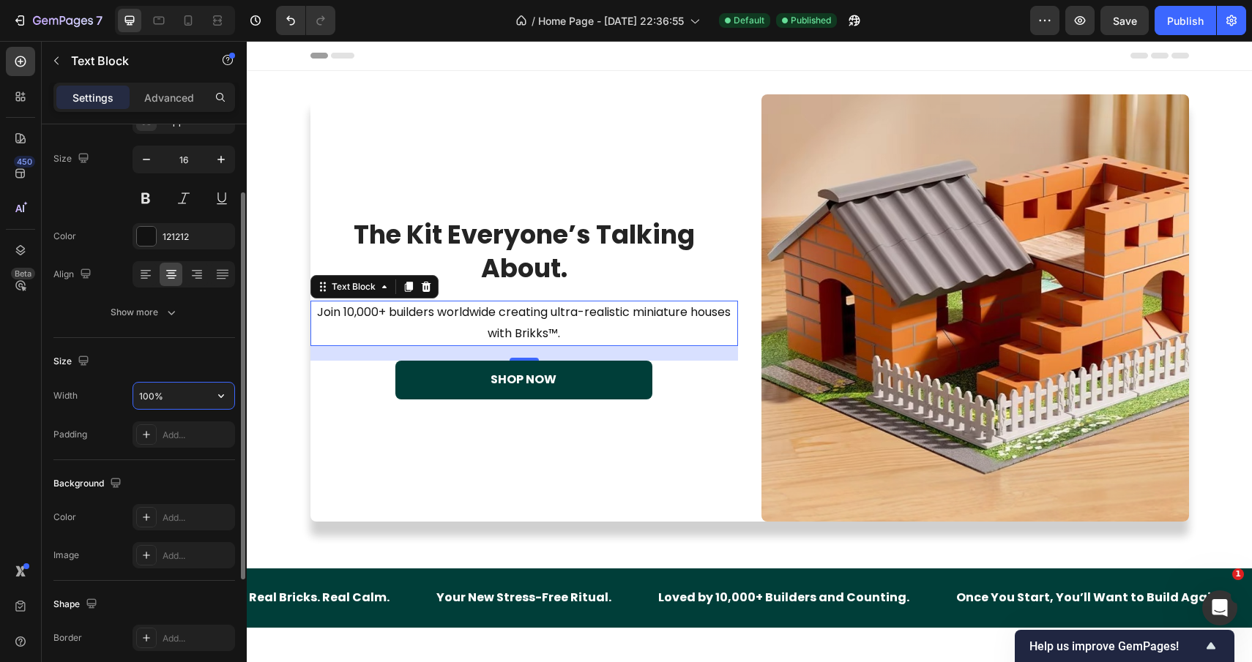
click at [146, 398] on input "100%" at bounding box center [183, 396] width 101 height 26
click at [146, 385] on input "100%" at bounding box center [183, 396] width 101 height 26
click at [149, 401] on input "100%" at bounding box center [183, 396] width 101 height 26
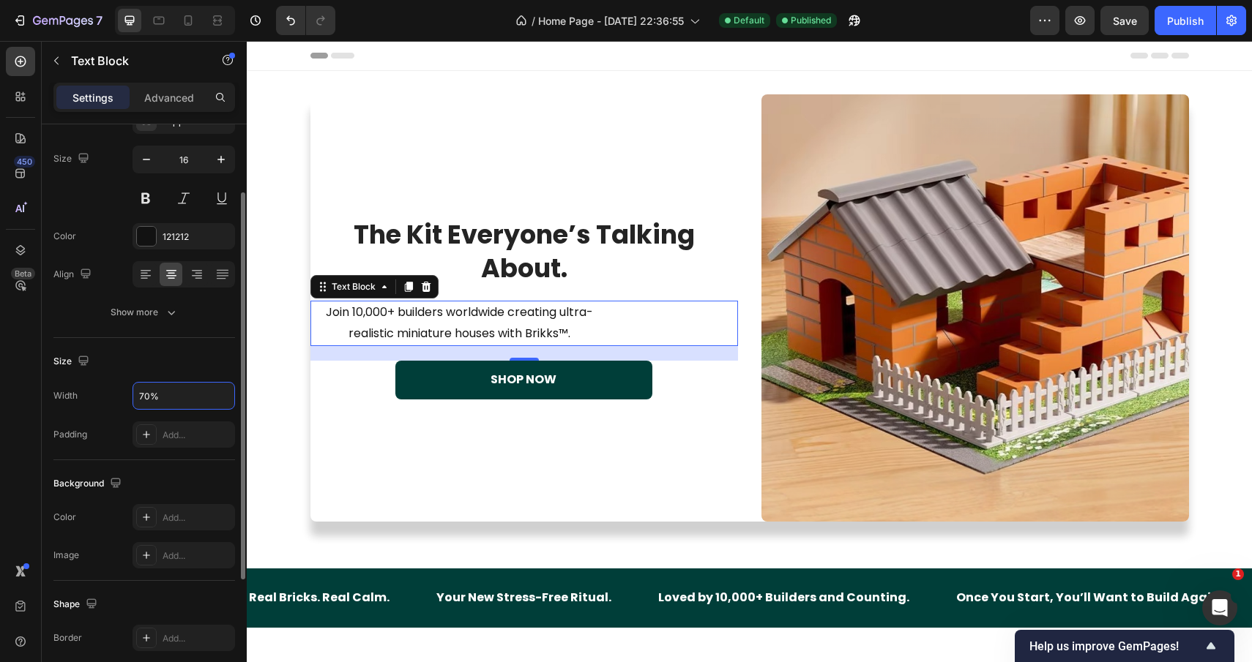
scroll to position [288, 0]
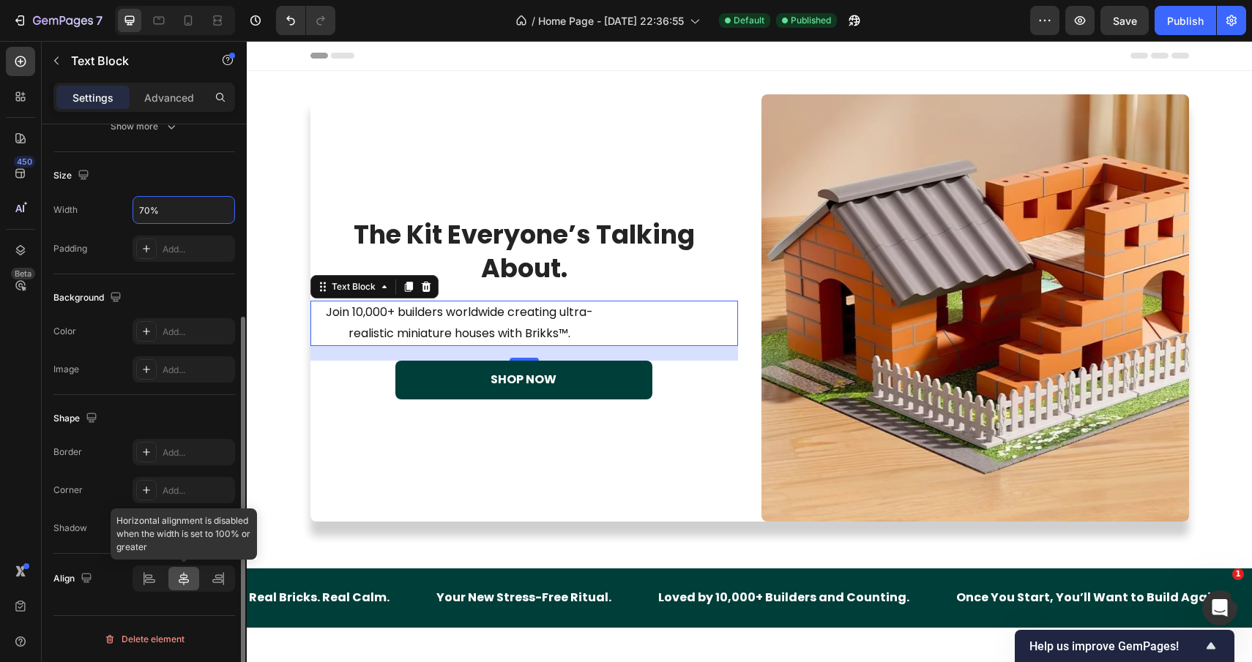
type input "70%"
click at [184, 586] on div at bounding box center [183, 578] width 31 height 23
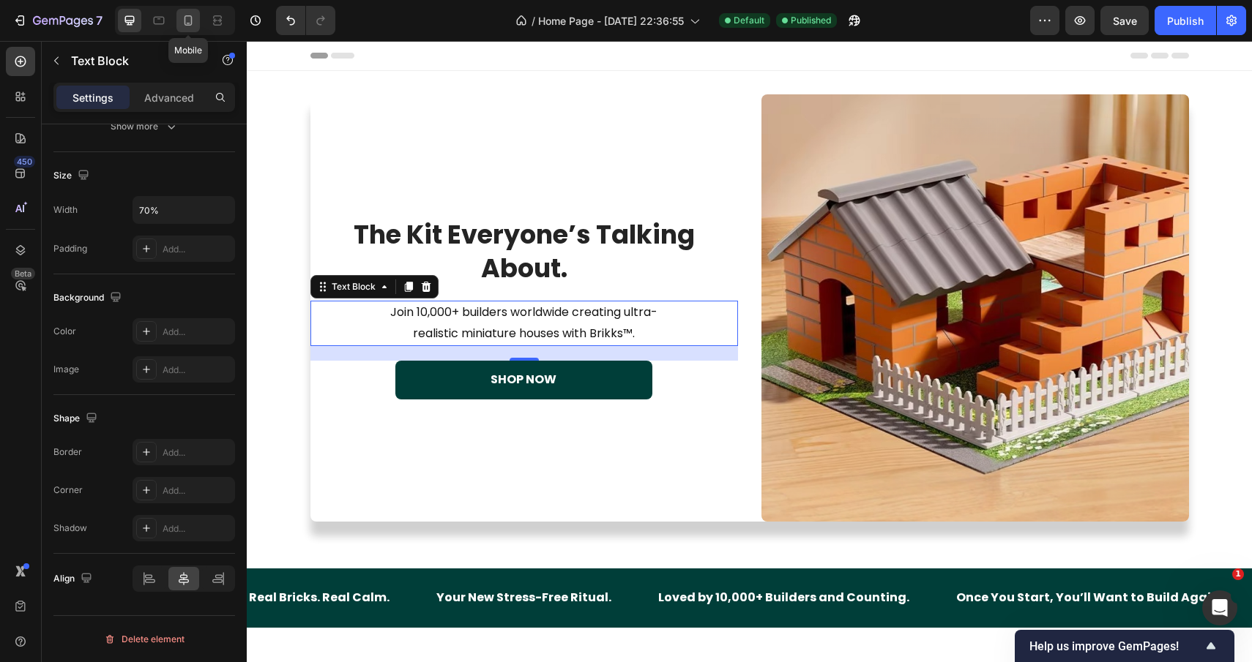
click at [182, 23] on icon at bounding box center [188, 20] width 15 height 15
type input "14"
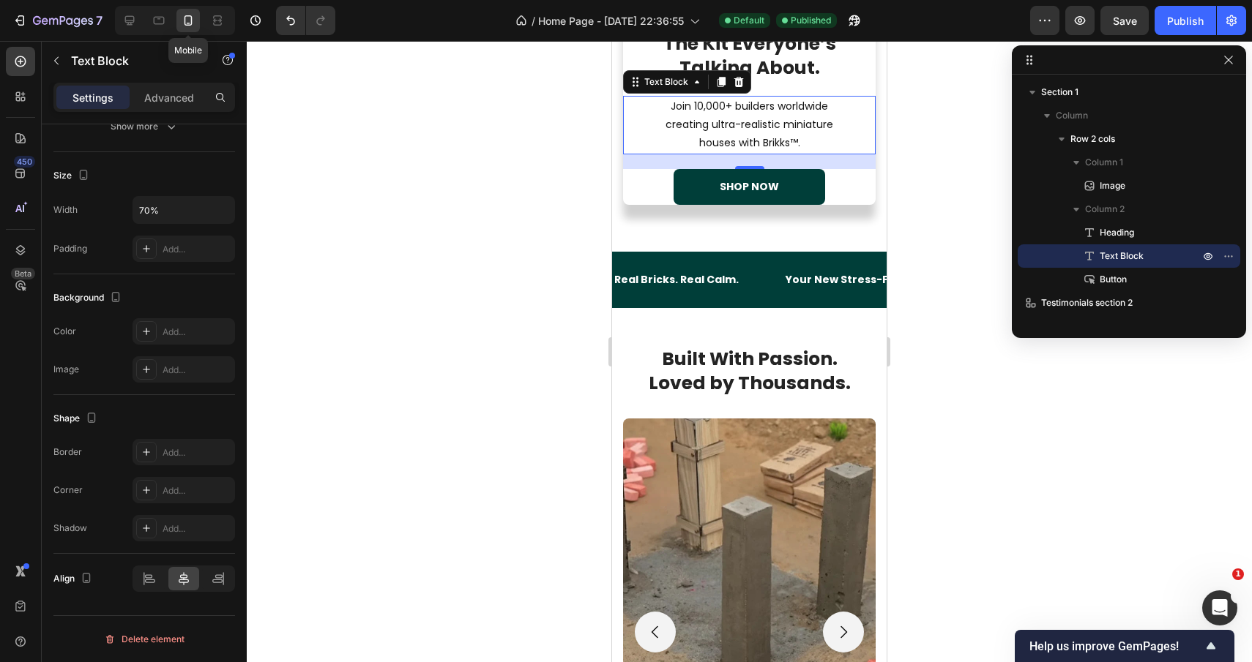
scroll to position [346, 0]
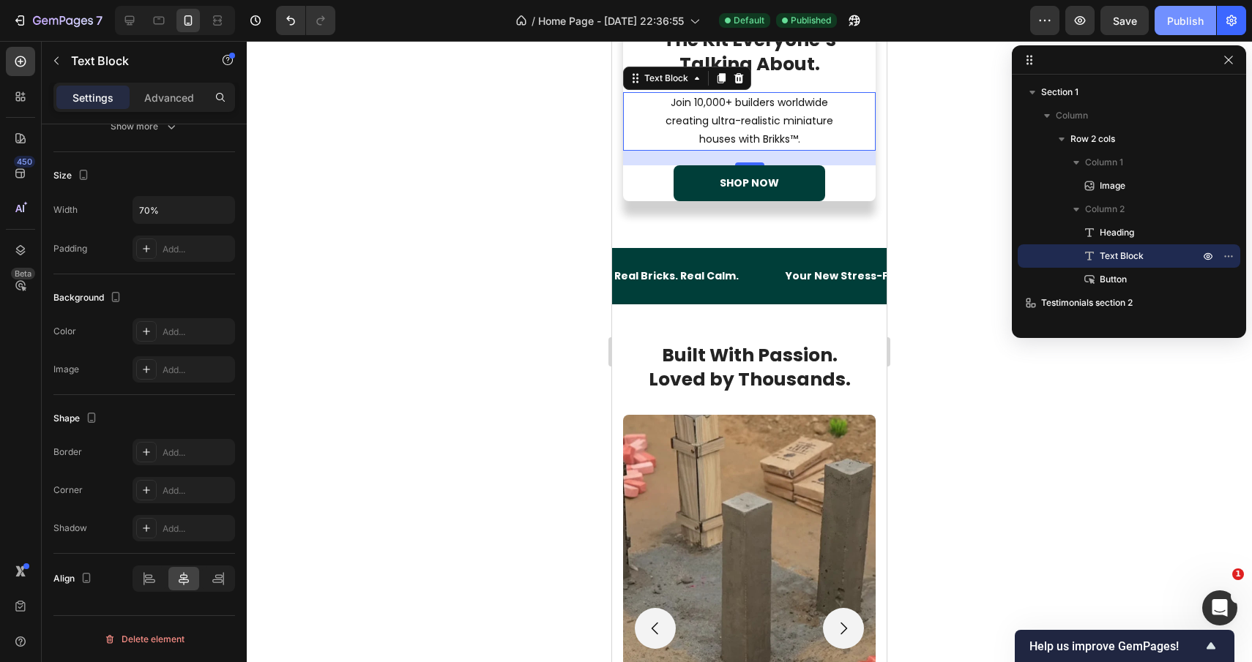
click at [1169, 26] on div "Publish" at bounding box center [1185, 20] width 37 height 15
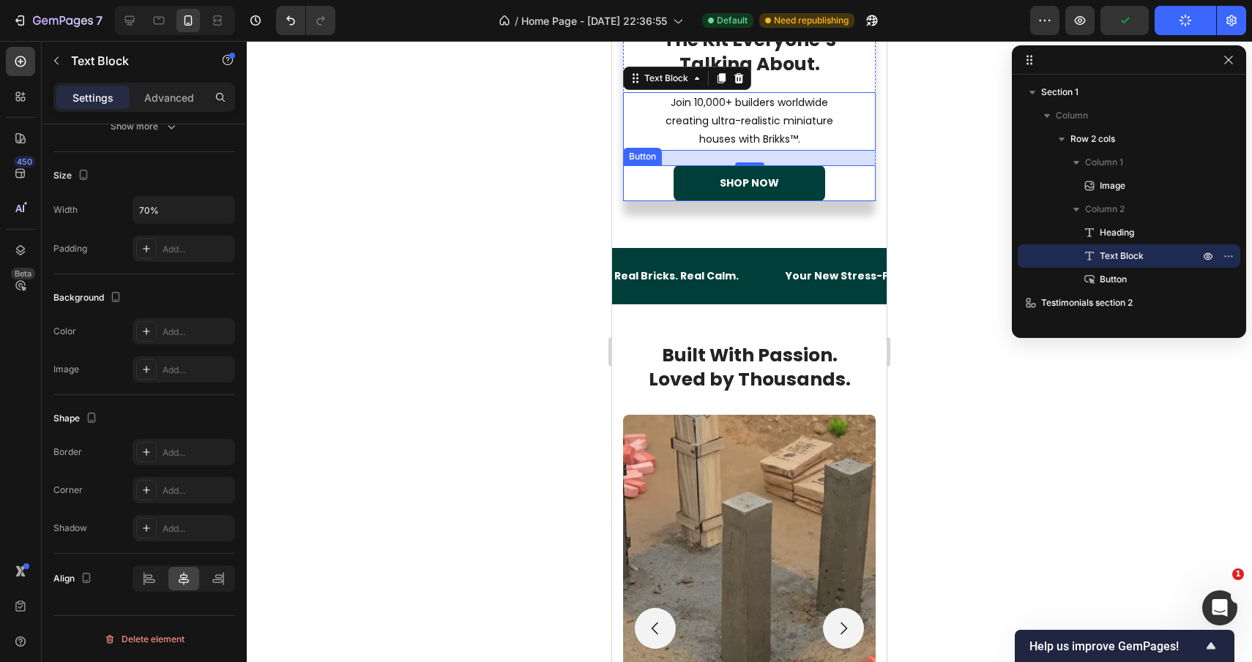
click at [694, 183] on link "SHOP NOW" at bounding box center [748, 183] width 151 height 36
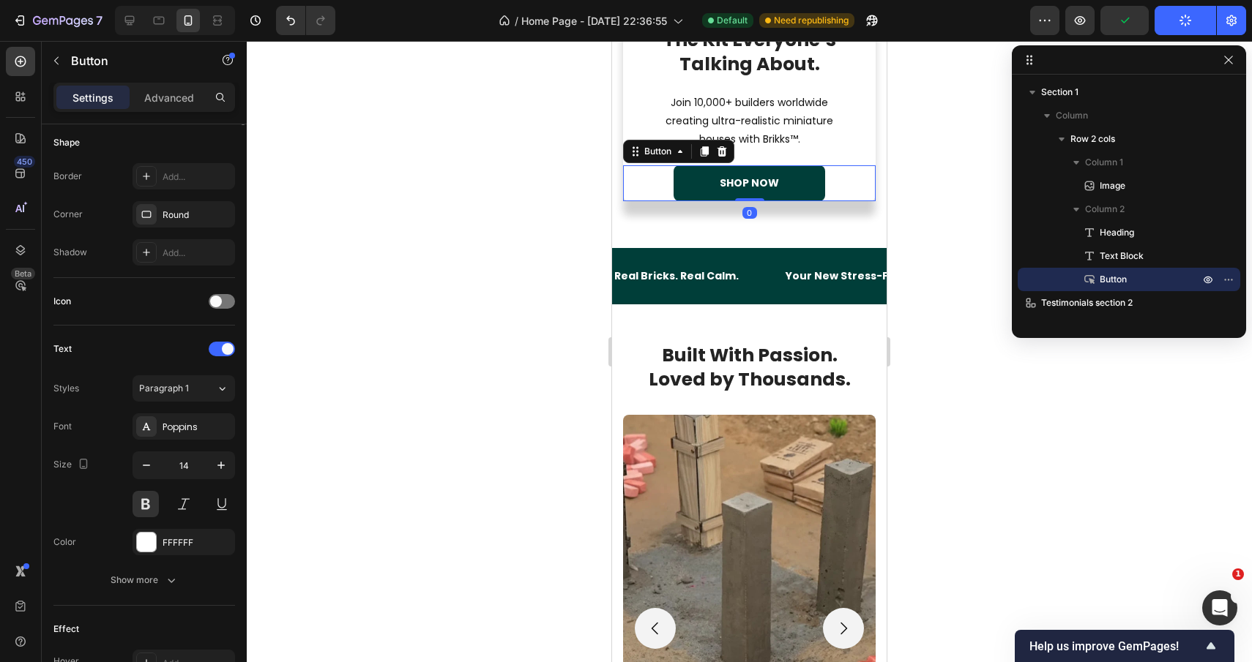
scroll to position [0, 0]
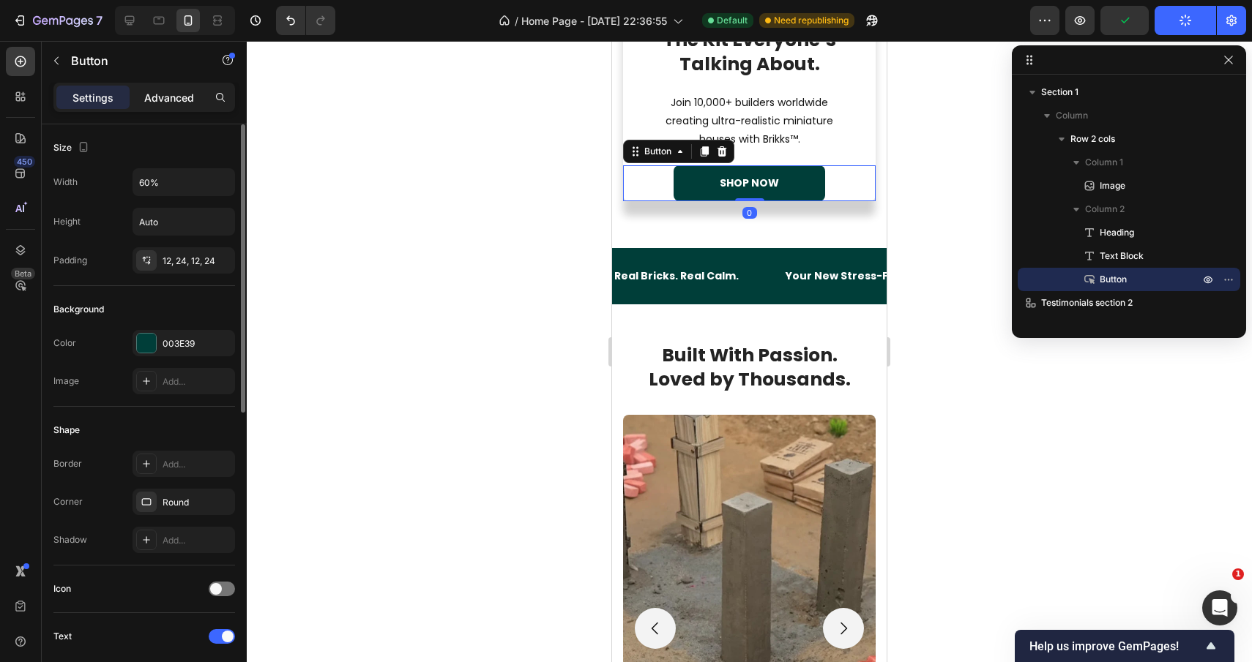
click at [165, 105] on div "Advanced" at bounding box center [168, 97] width 73 height 23
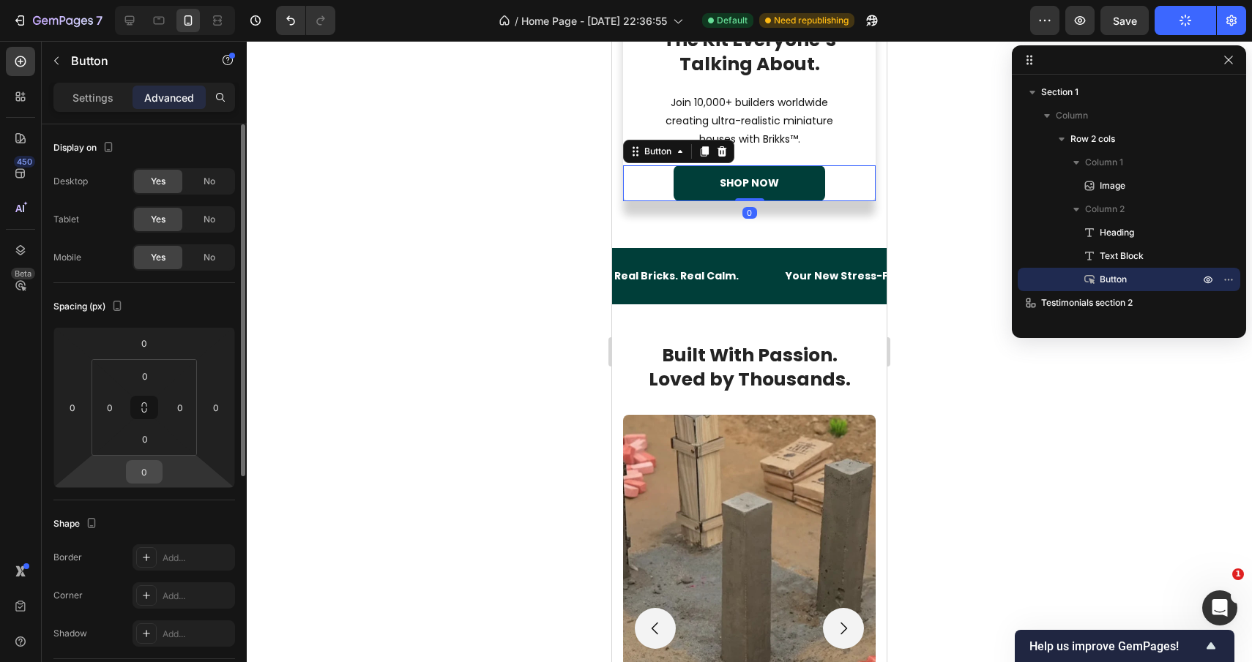
click at [142, 471] on input "0" at bounding box center [144, 472] width 29 height 22
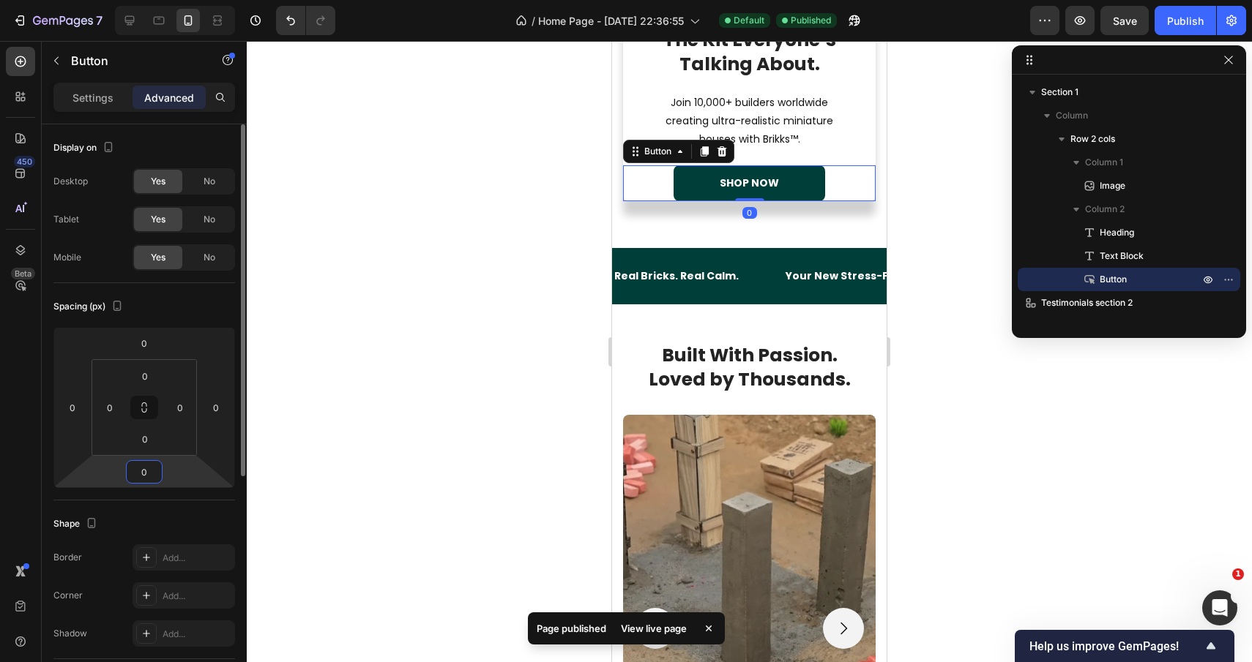
click at [150, 475] on input "0" at bounding box center [144, 472] width 29 height 22
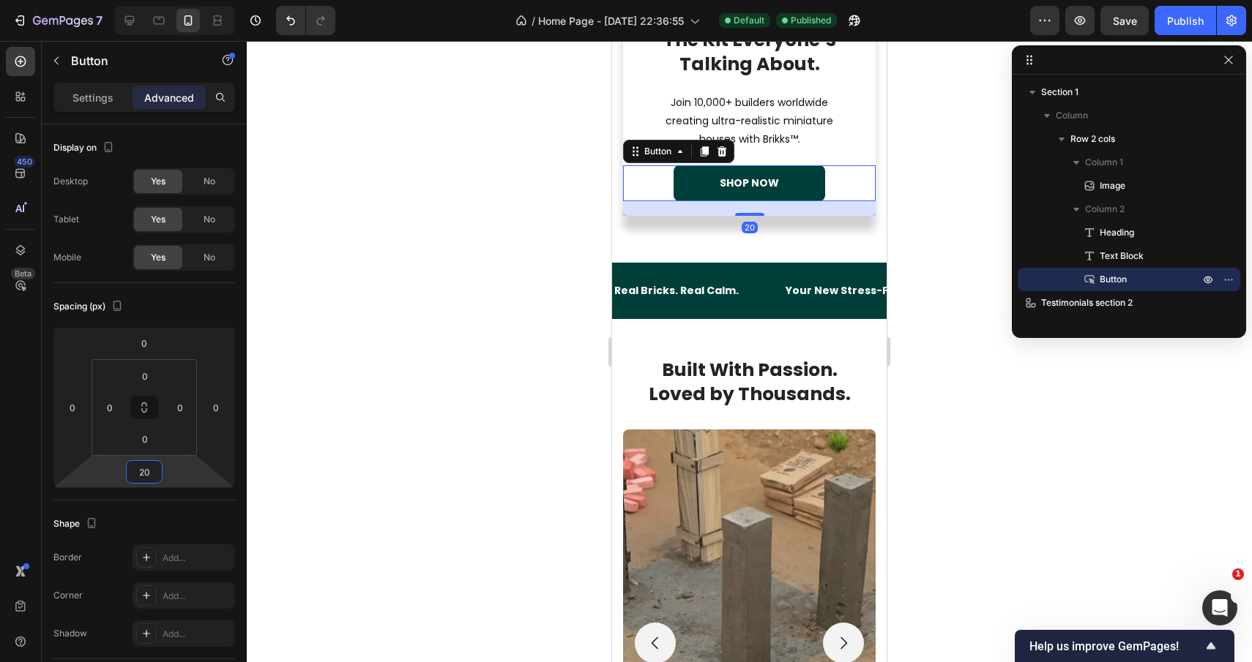
type input "20"
click at [384, 337] on div at bounding box center [749, 351] width 1005 height 621
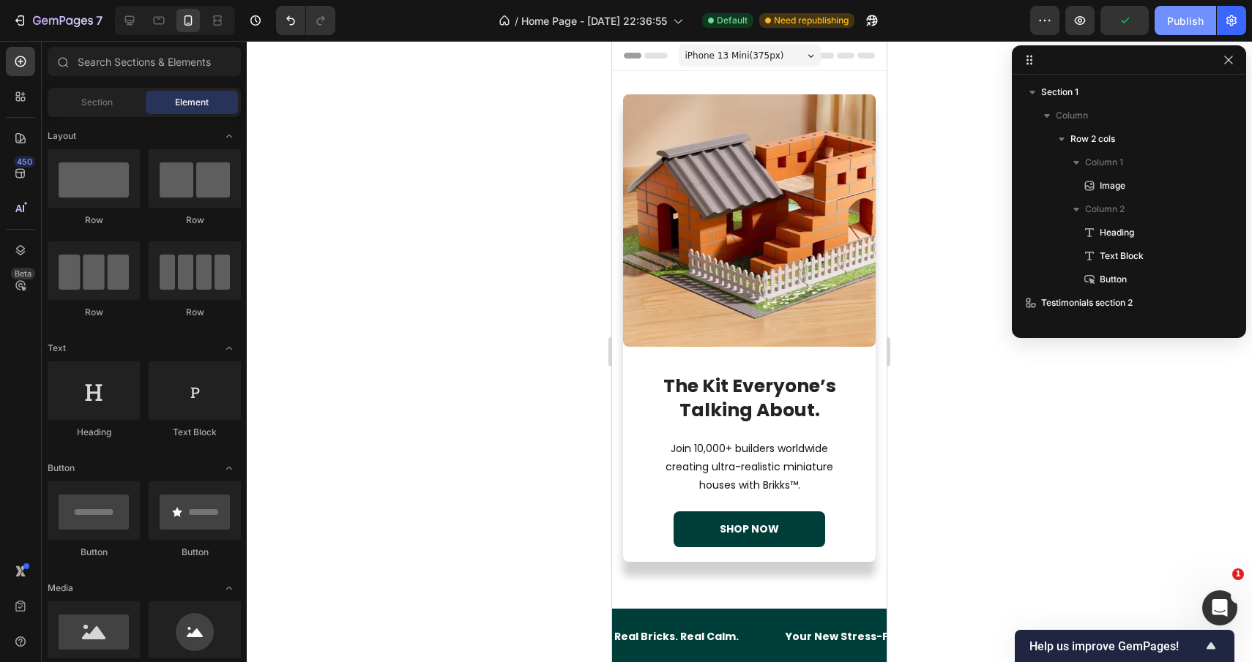
click at [1177, 17] on div "Publish" at bounding box center [1185, 20] width 37 height 15
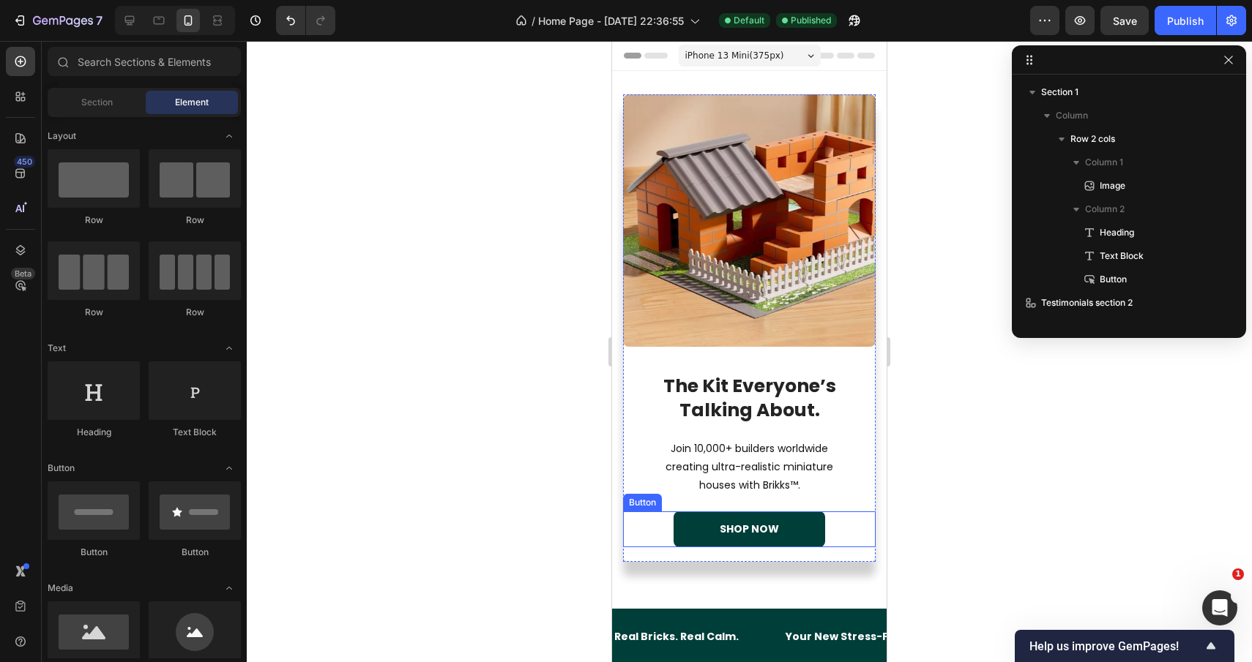
click at [680, 534] on link "SHOP NOW" at bounding box center [748, 530] width 151 height 36
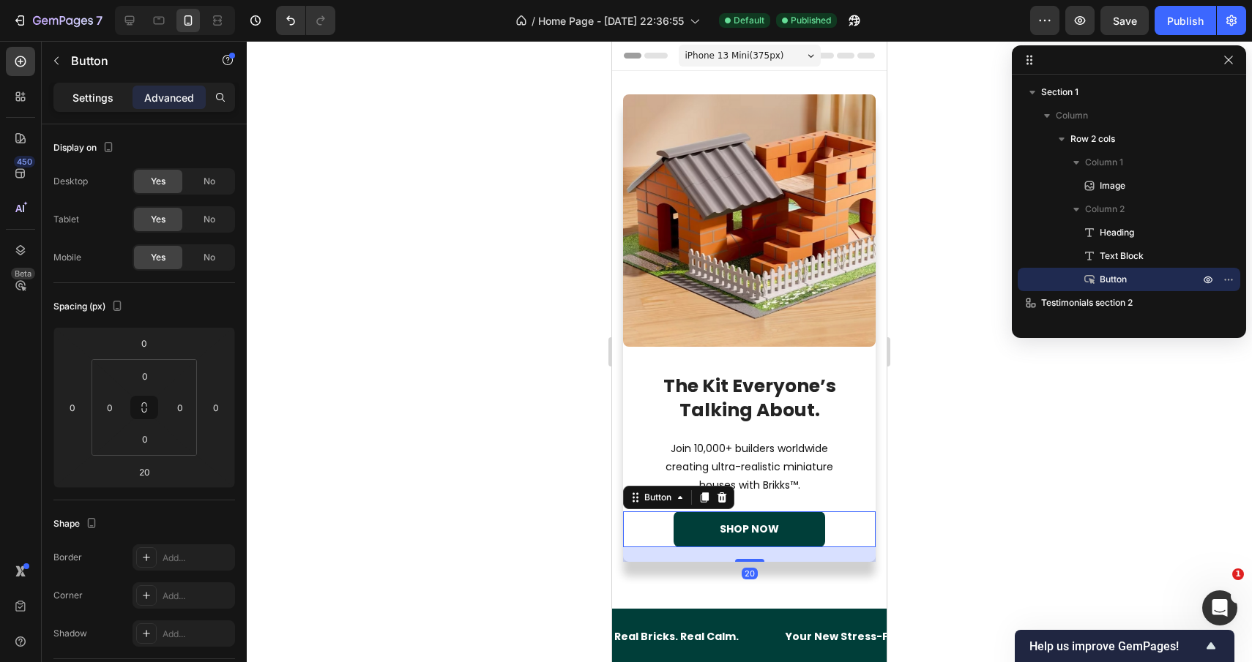
click at [83, 103] on p "Settings" at bounding box center [92, 97] width 41 height 15
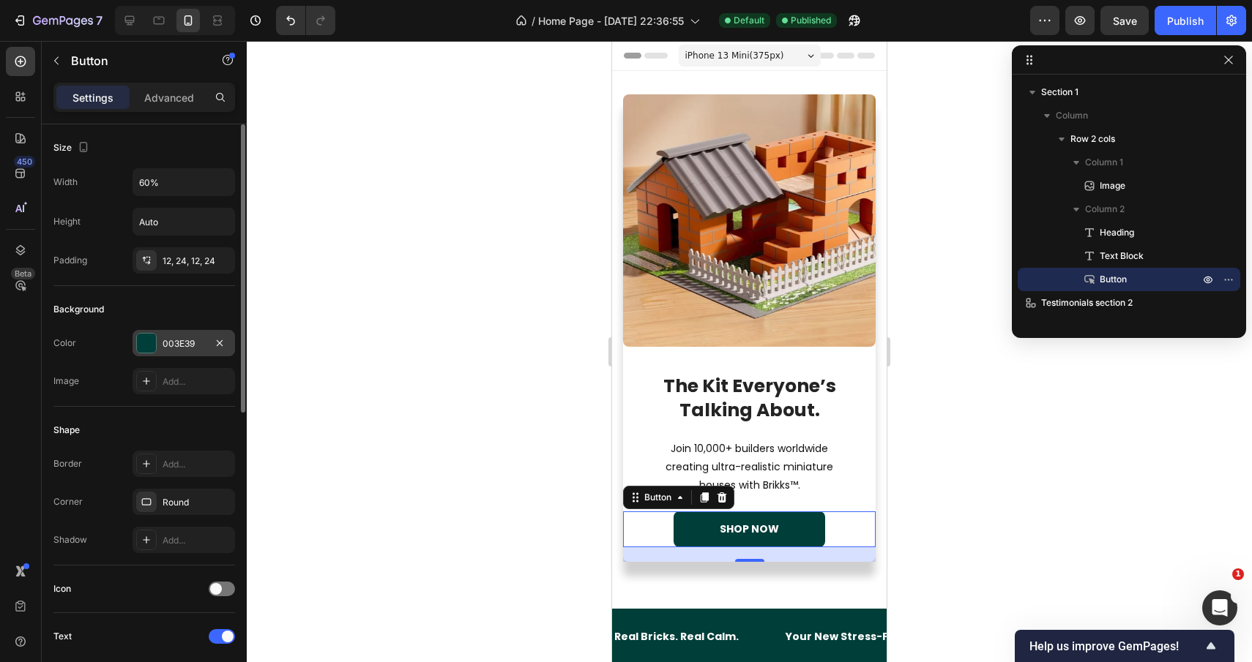
click at [147, 348] on div at bounding box center [146, 343] width 19 height 19
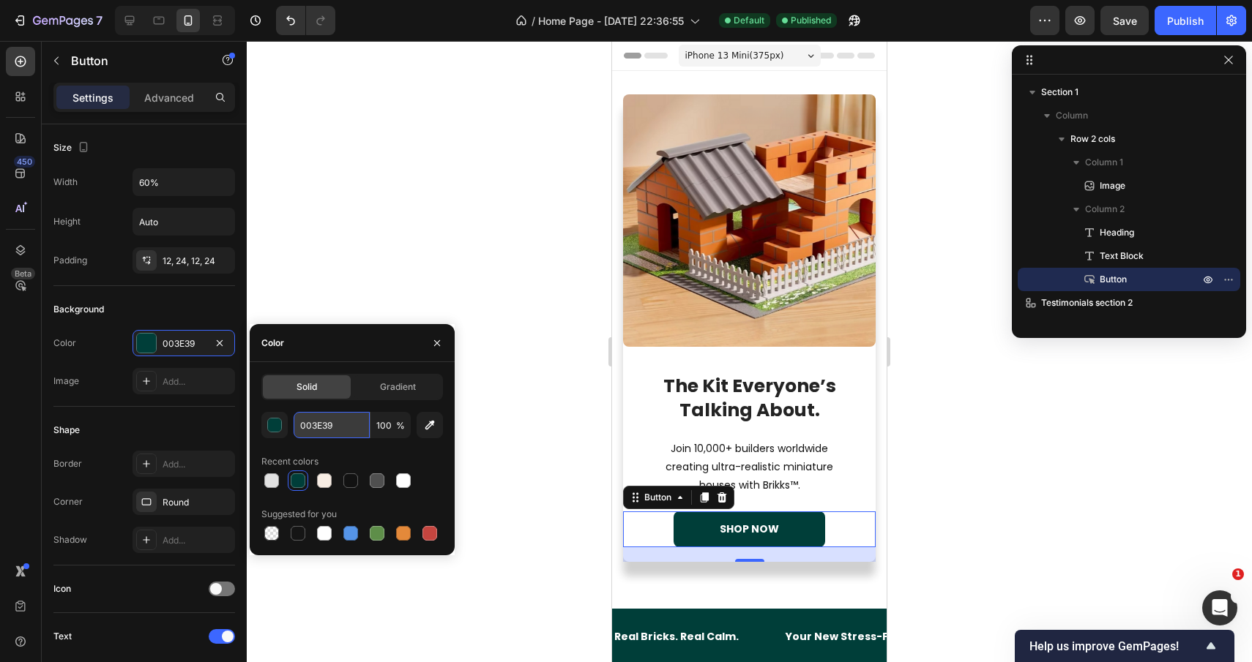
click at [332, 417] on input "003E39" at bounding box center [331, 425] width 76 height 26
click at [345, 427] on input "003E39" at bounding box center [331, 425] width 76 height 26
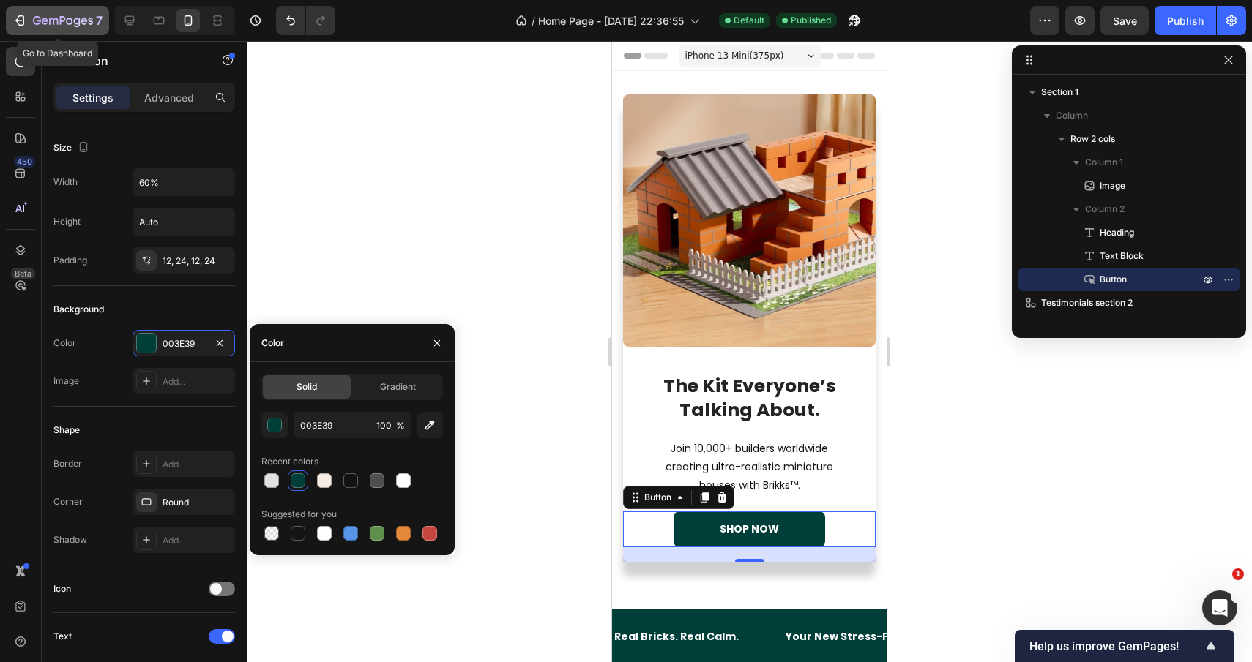
click at [16, 21] on icon "button" at bounding box center [18, 20] width 7 height 4
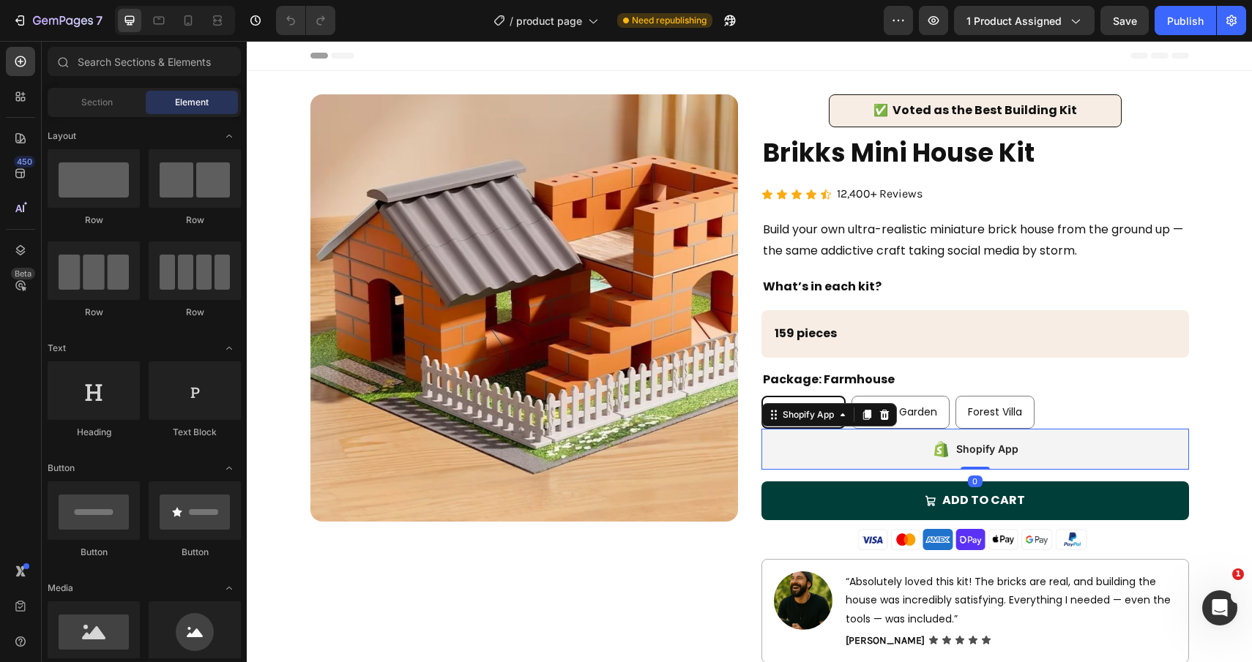
click at [1103, 442] on div "Shopify App" at bounding box center [974, 449] width 427 height 41
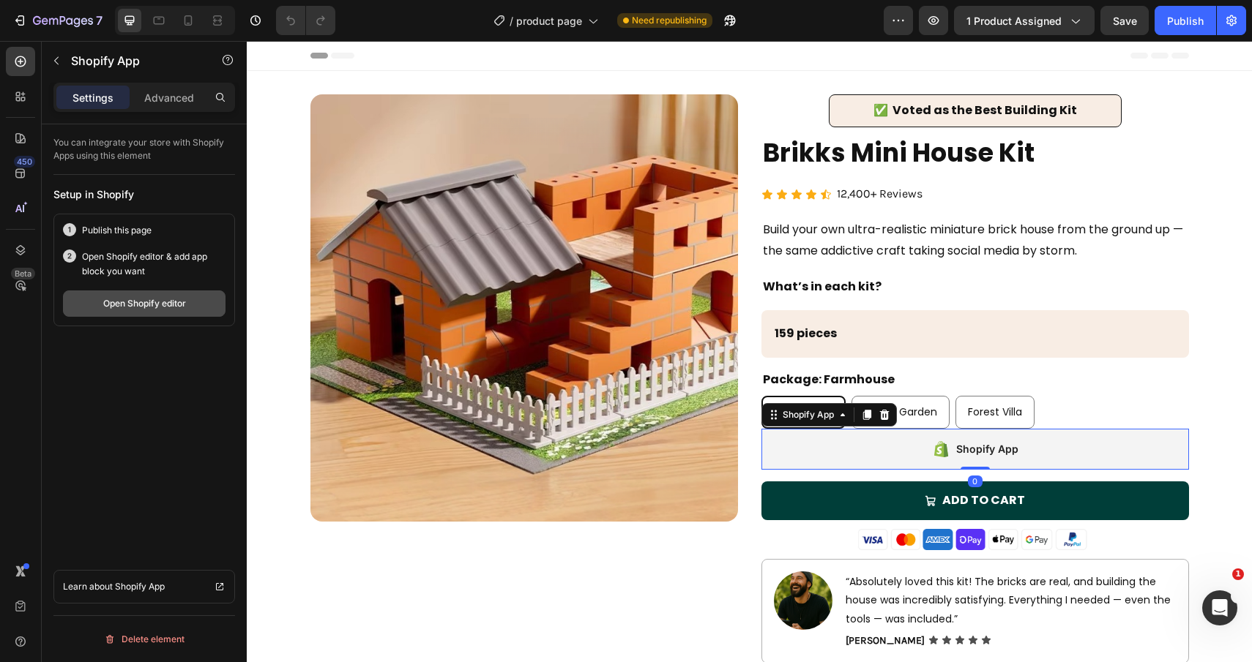
click at [161, 302] on div "Open Shopify editor" at bounding box center [144, 303] width 83 height 13
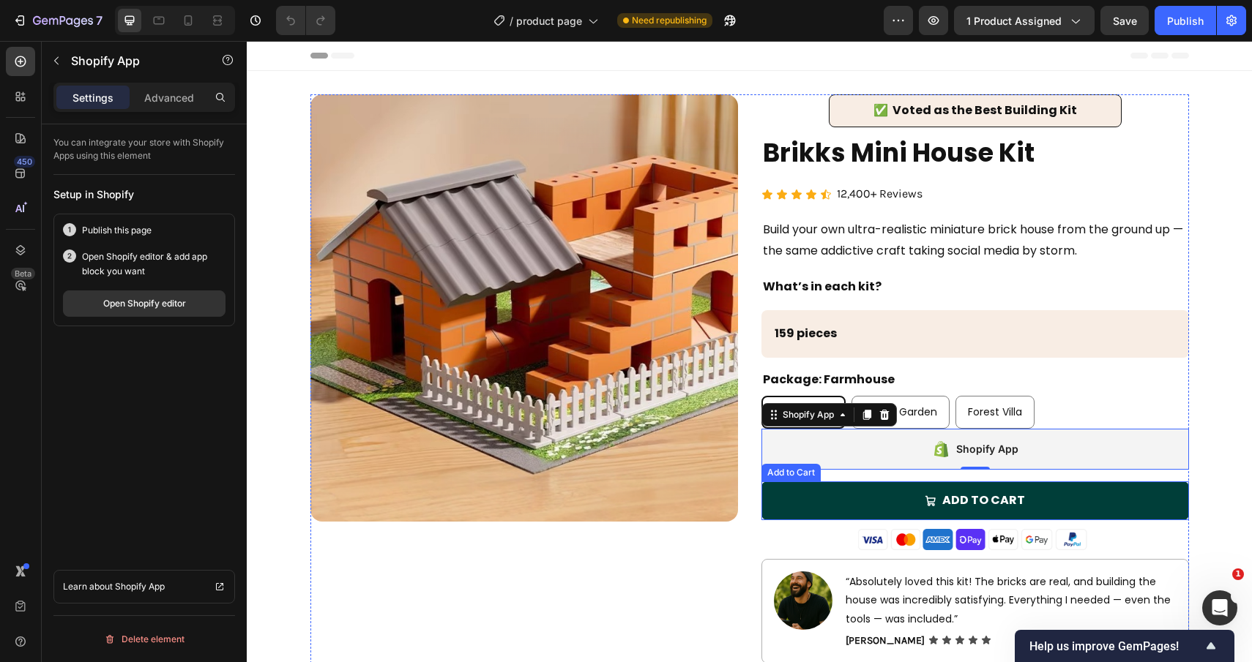
click at [826, 509] on button "Add to cart" at bounding box center [974, 501] width 427 height 39
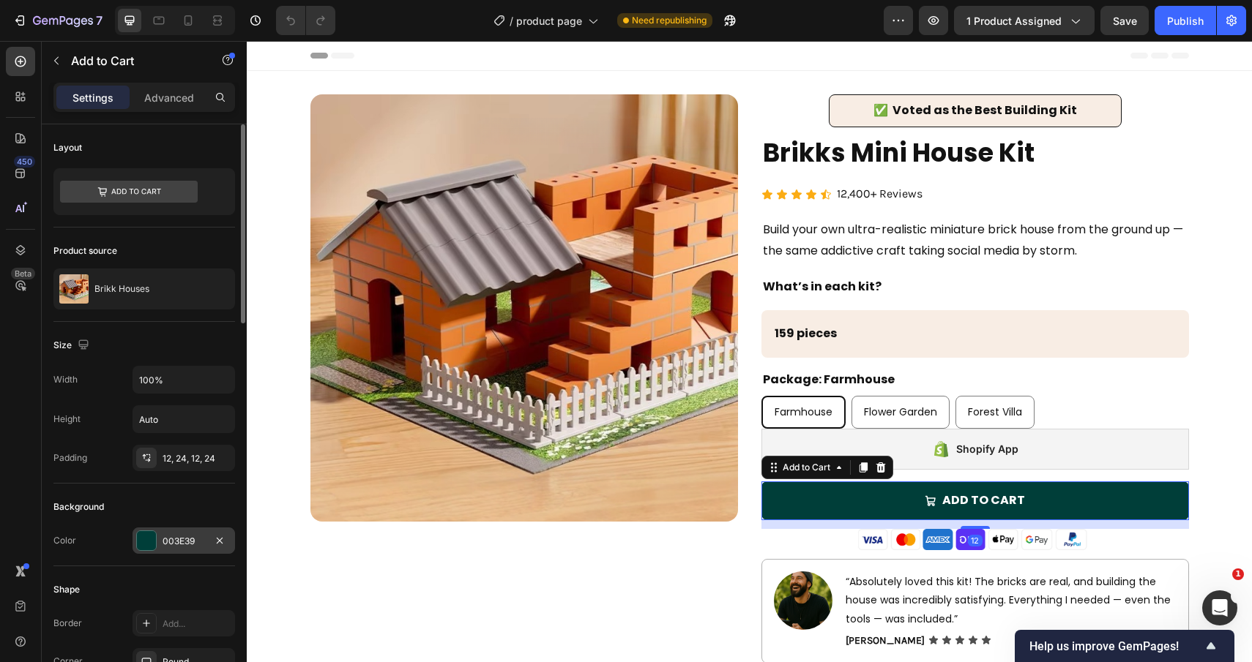
click at [149, 543] on div at bounding box center [146, 540] width 19 height 19
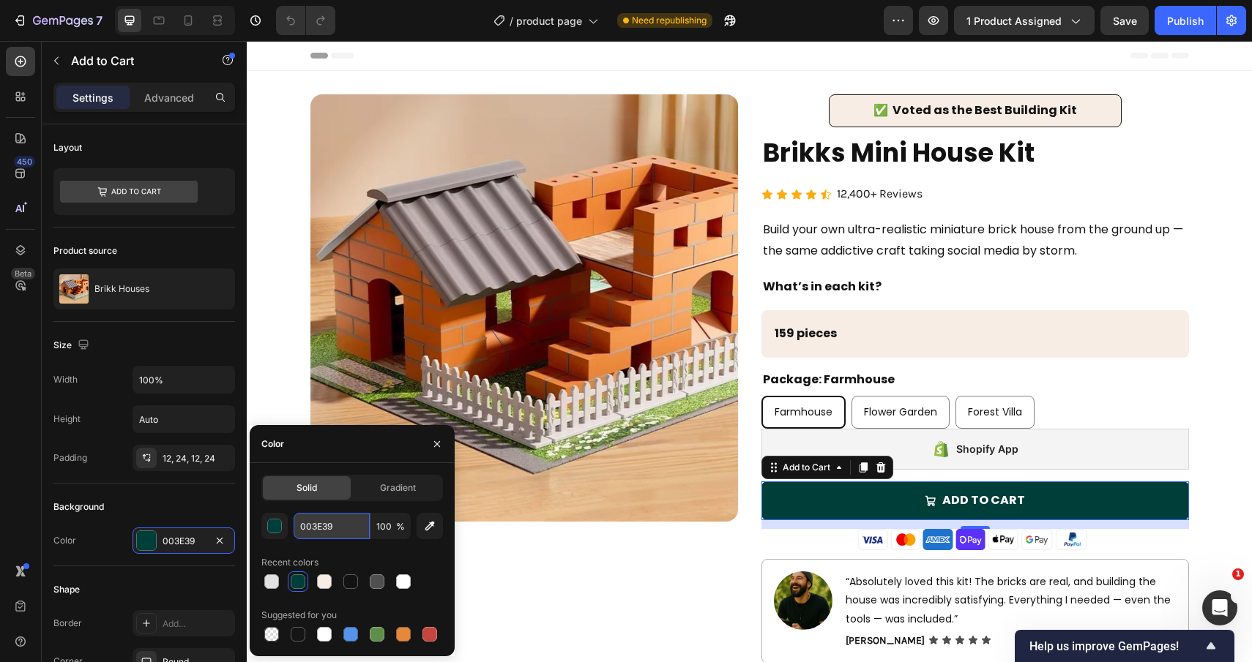
click at [309, 531] on input "003E39" at bounding box center [331, 526] width 76 height 26
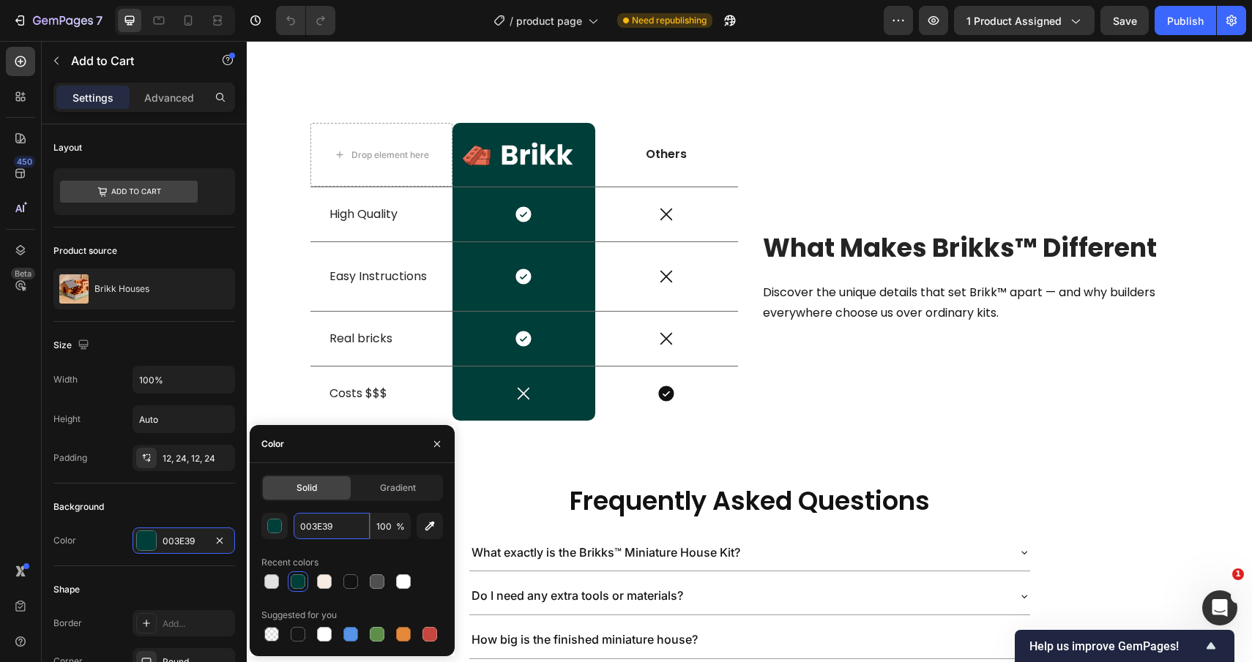
scroll to position [3449, 0]
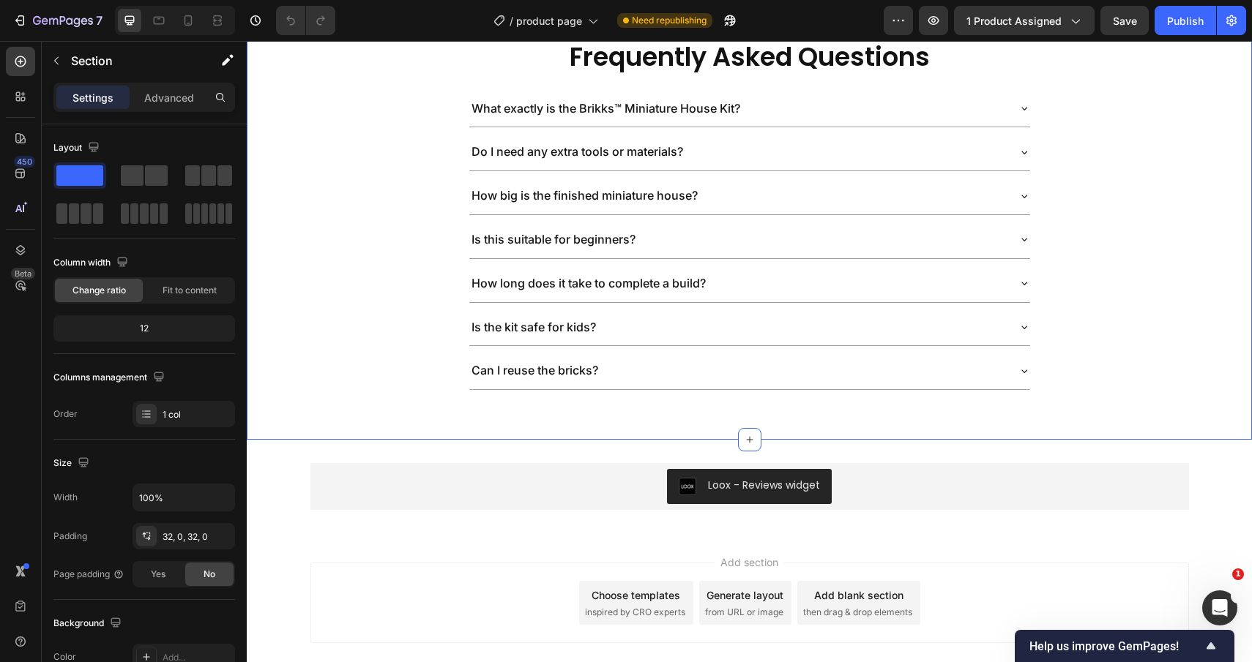
click at [620, 422] on div "Frequently Asked Questions Heading What exactly is the Brikks™ Miniature House …" at bounding box center [749, 222] width 1005 height 436
click at [168, 104] on p "Advanced" at bounding box center [169, 97] width 50 height 15
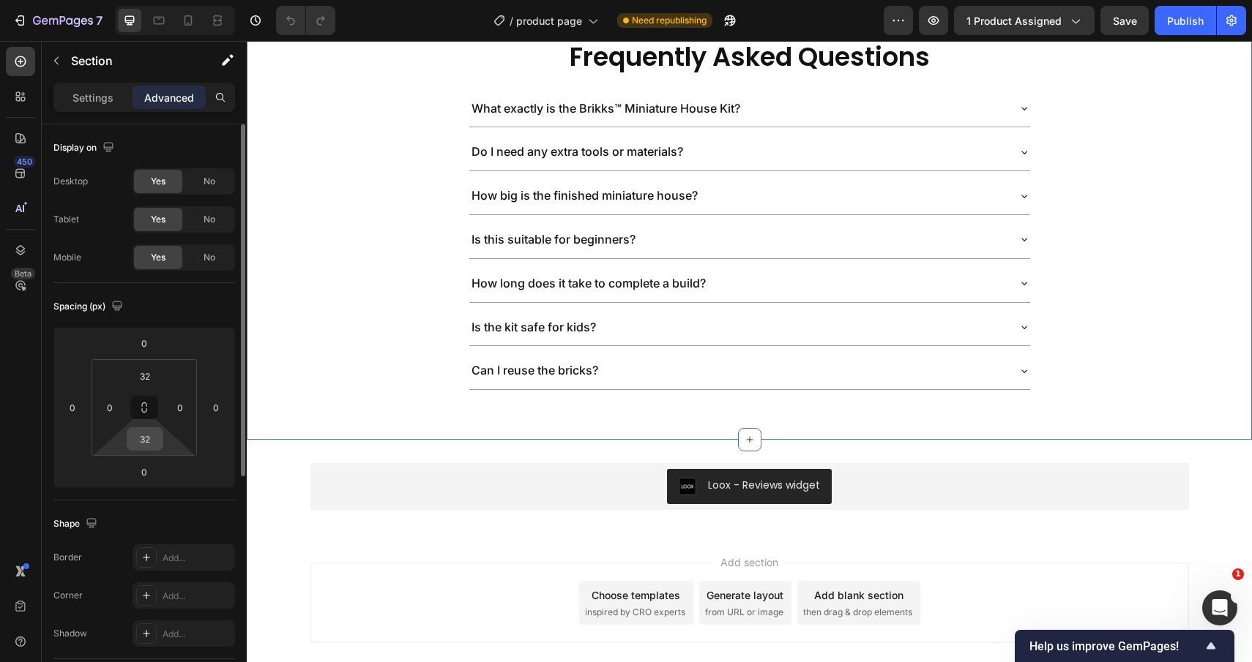
click at [149, 447] on input "32" at bounding box center [144, 439] width 29 height 22
type input "20"
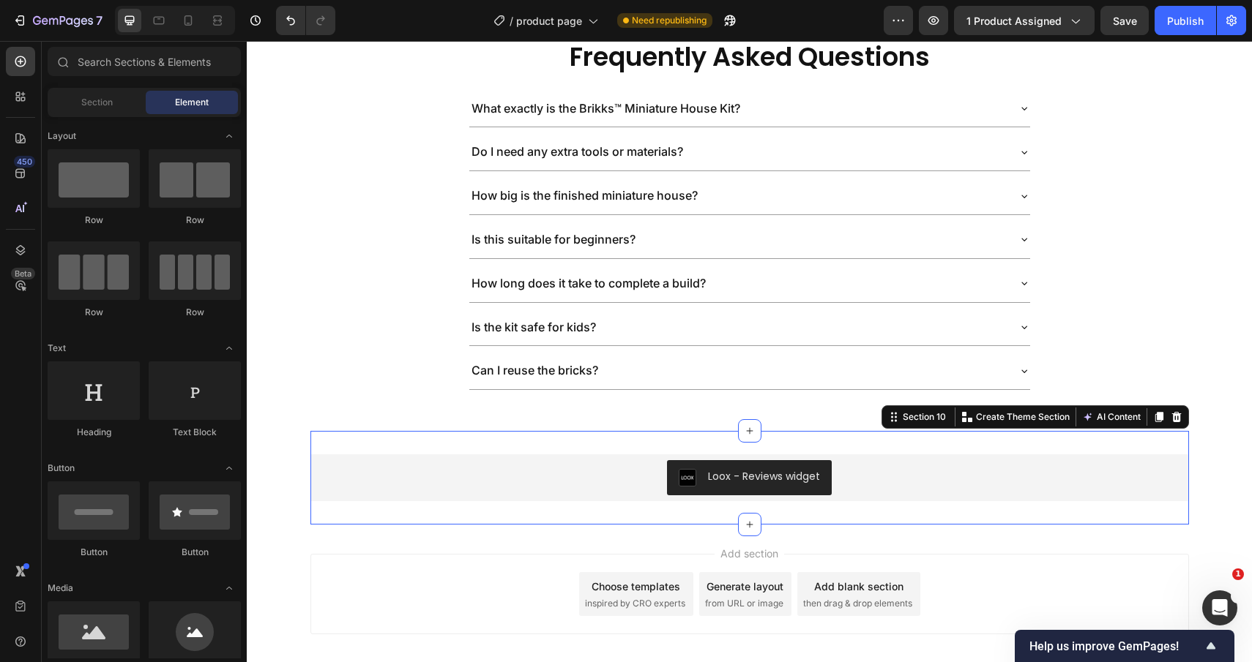
click at [378, 447] on div "Loox - Reviews widget Loox Section 10 Create Theme Section AI Content Write wit…" at bounding box center [749, 478] width 878 height 94
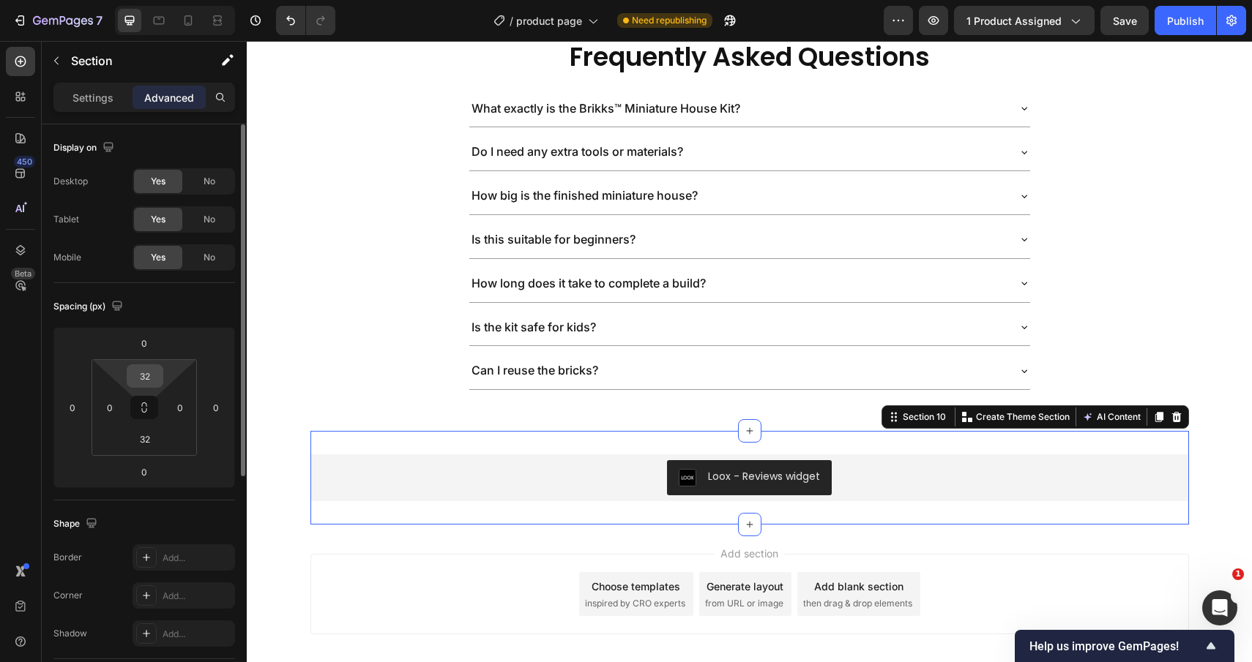
click at [149, 385] on input "32" at bounding box center [144, 376] width 29 height 22
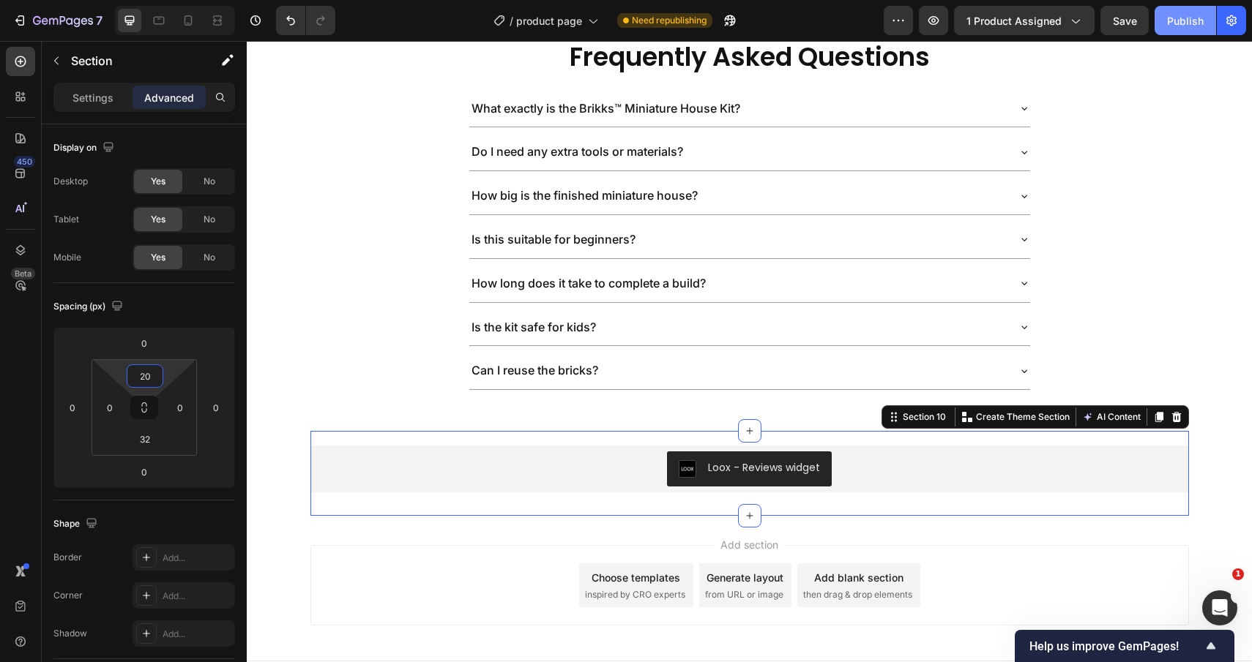
type input "20"
click at [1173, 24] on div "Publish" at bounding box center [1185, 20] width 37 height 15
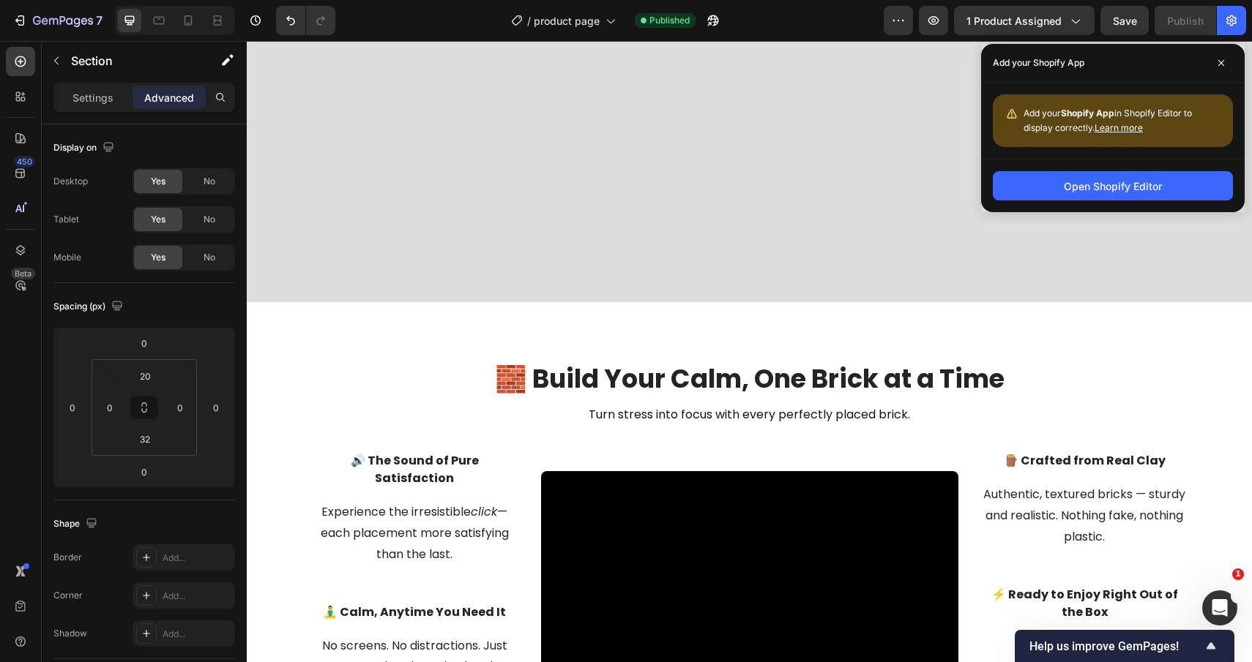
scroll to position [0, 0]
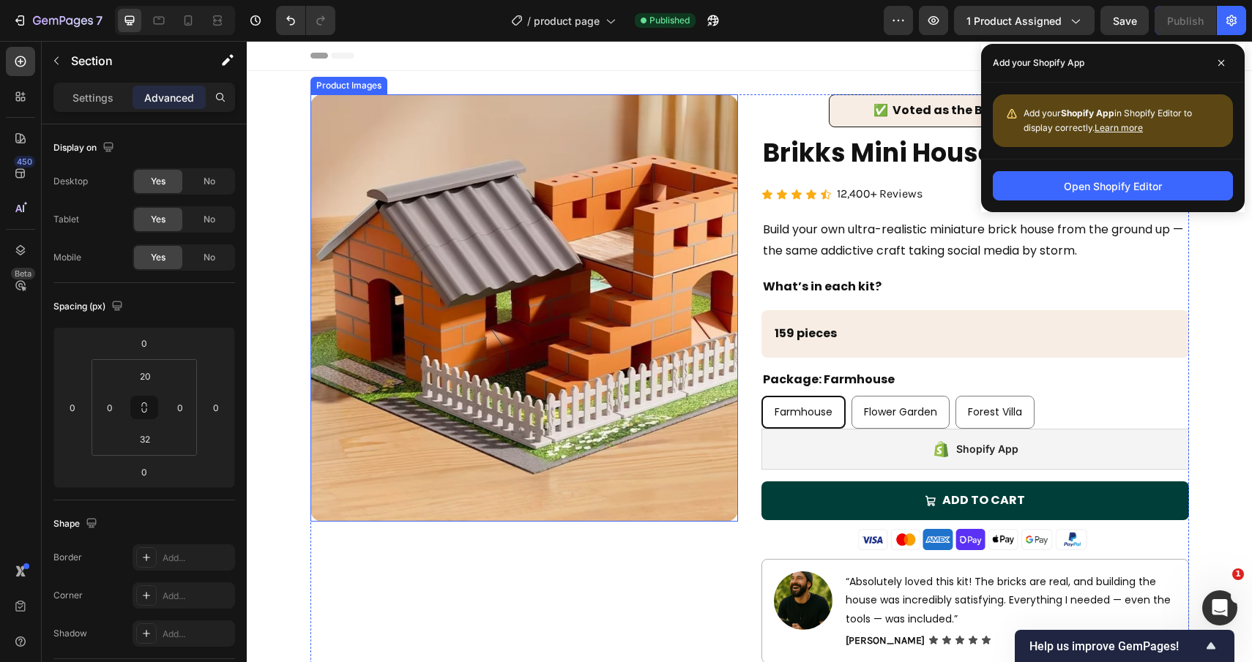
click at [648, 432] on img at bounding box center [523, 307] width 427 height 427
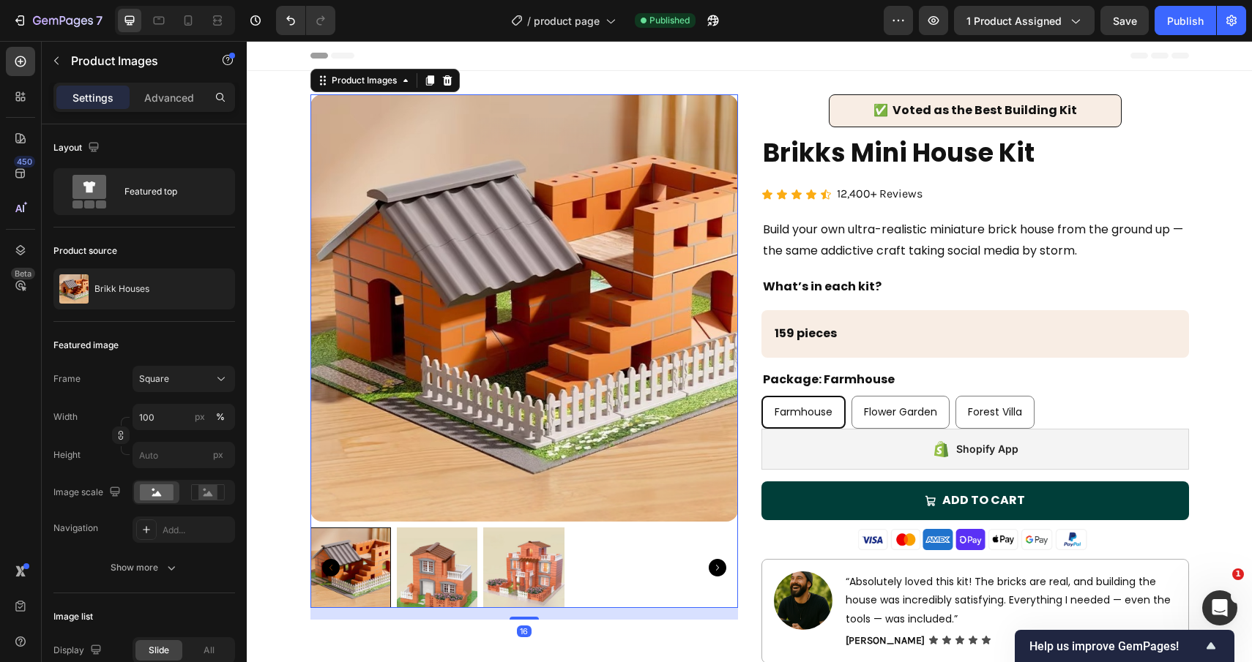
click at [619, 580] on div at bounding box center [523, 568] width 427 height 81
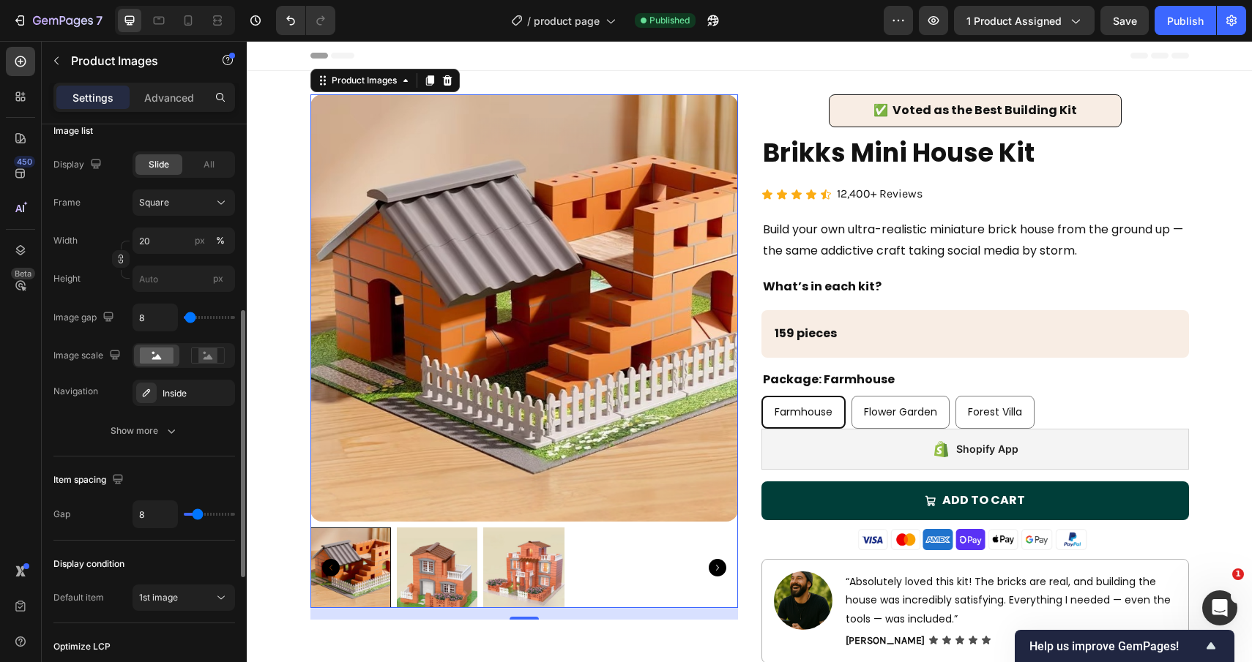
scroll to position [460, 0]
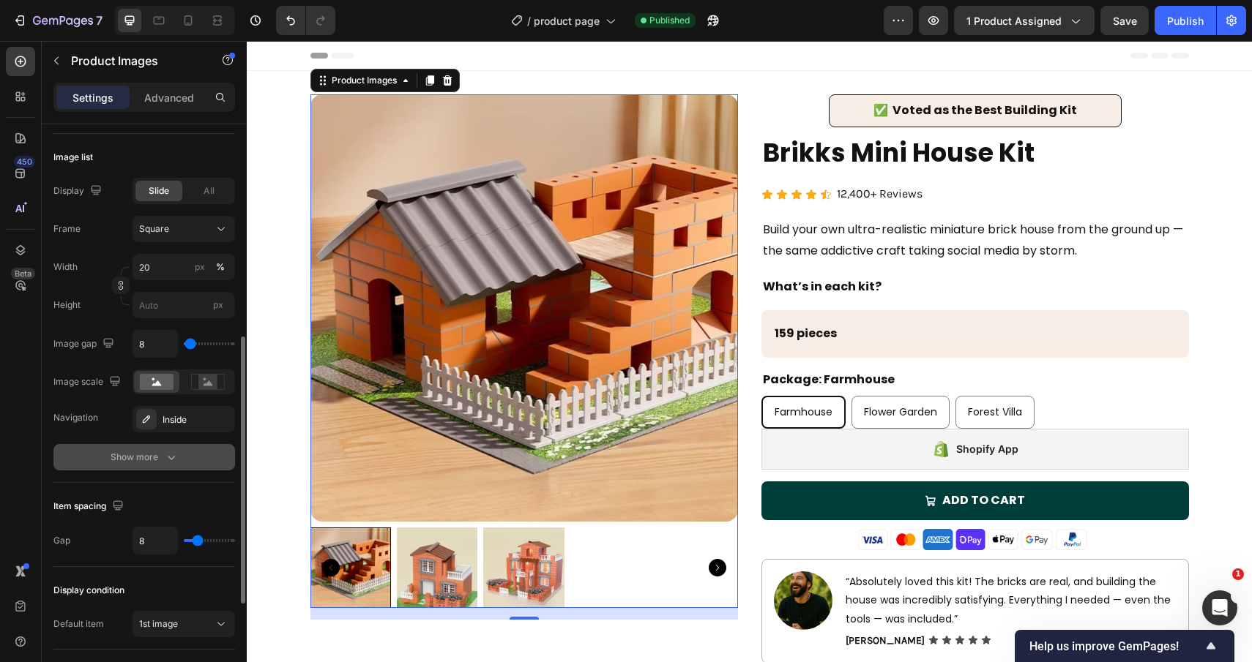
click at [159, 465] on button "Show more" at bounding box center [144, 457] width 182 height 26
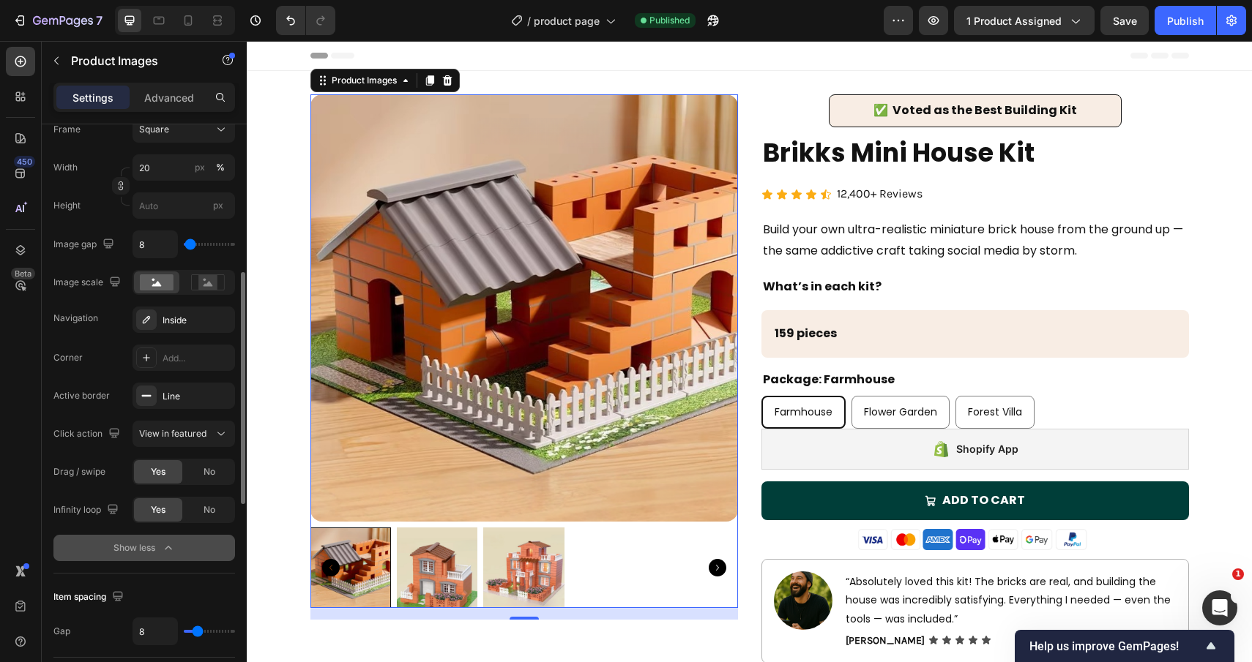
scroll to position [560, 0]
click at [224, 318] on icon "button" at bounding box center [220, 319] width 12 height 12
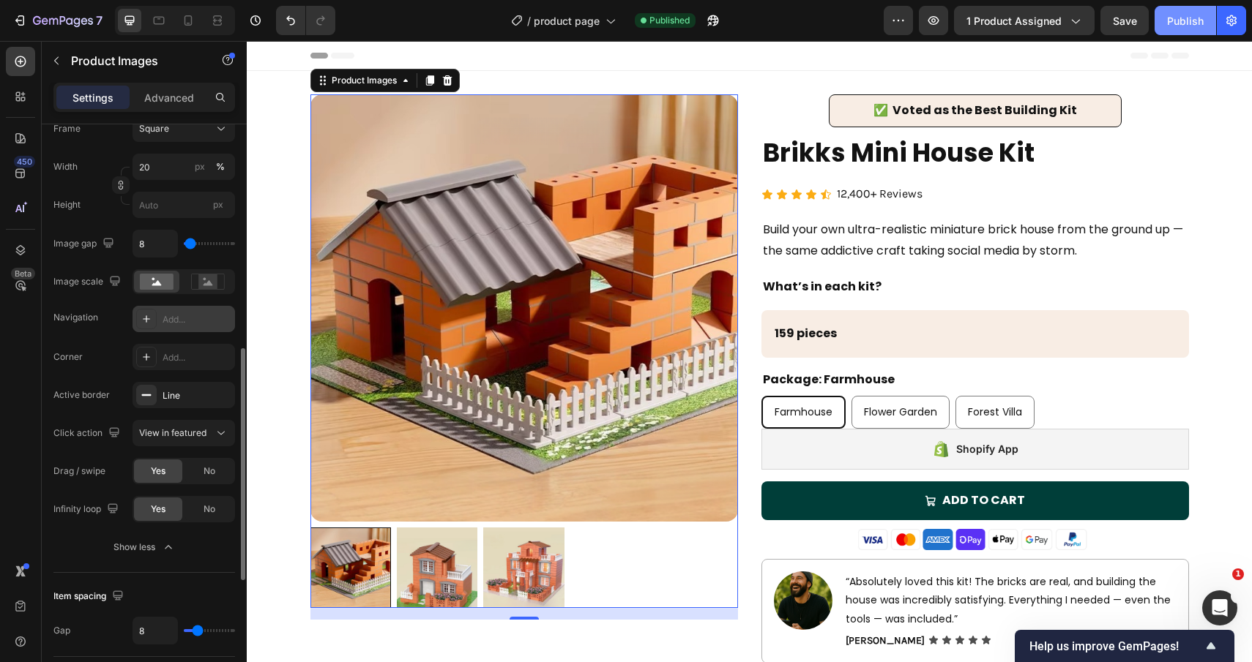
click at [1177, 15] on div "Publish" at bounding box center [1185, 20] width 37 height 15
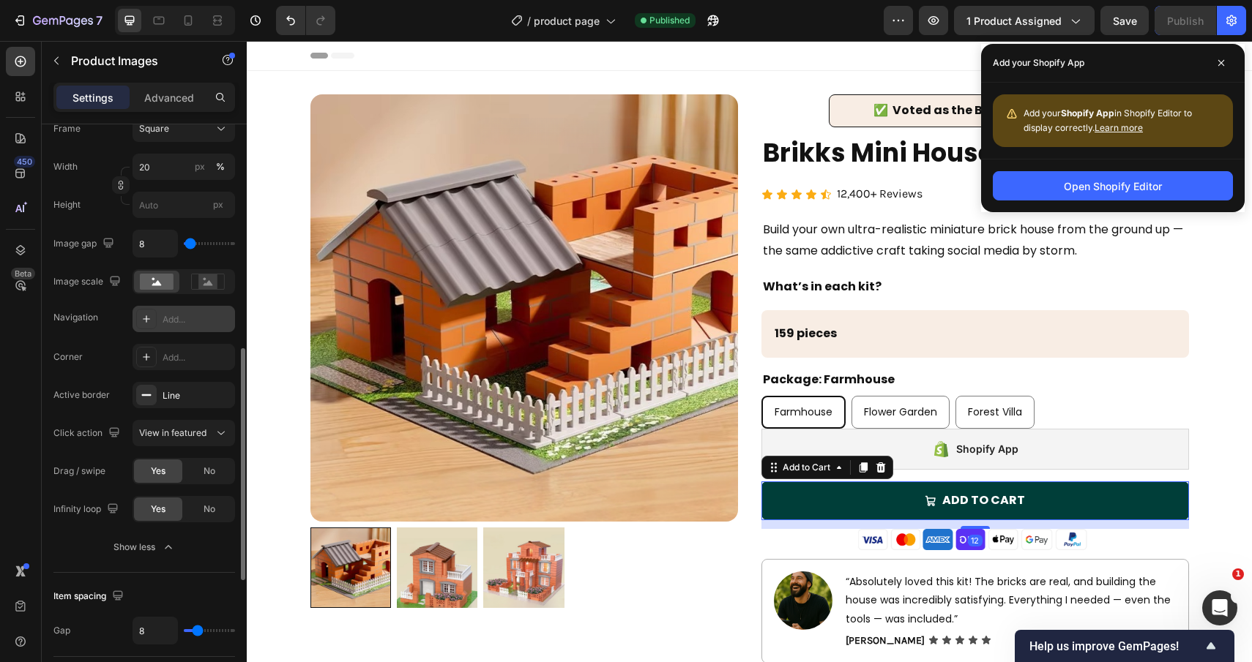
click at [781, 494] on button "Add to cart" at bounding box center [974, 501] width 427 height 39
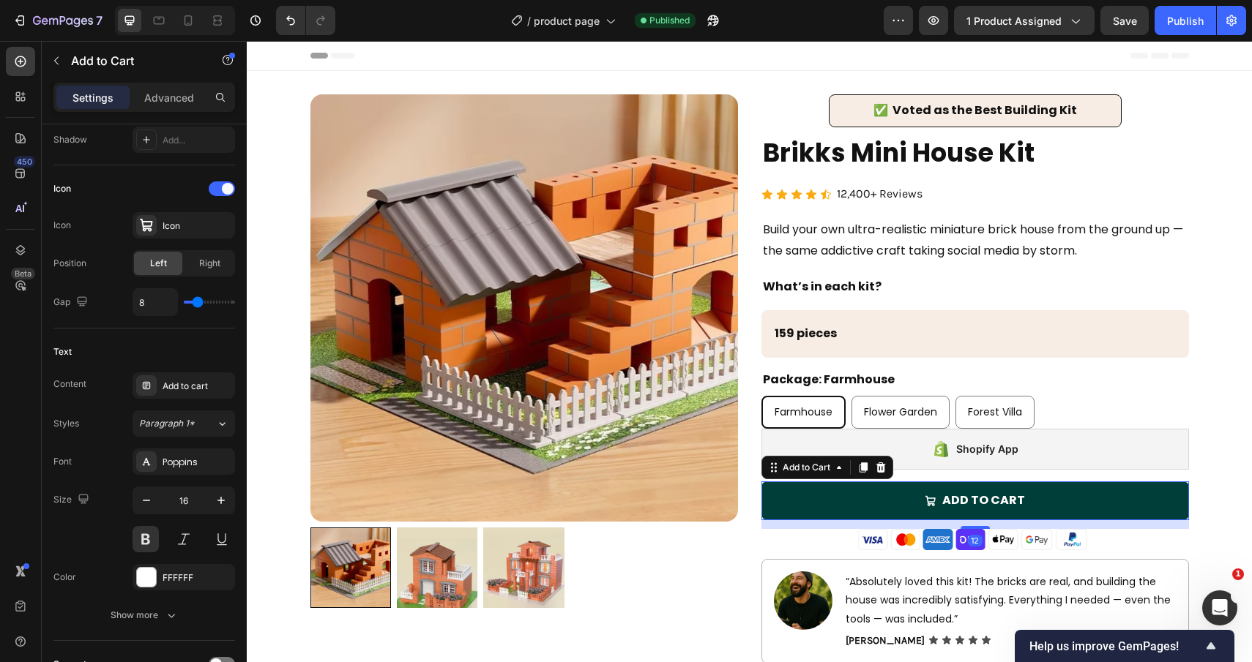
scroll to position [0, 0]
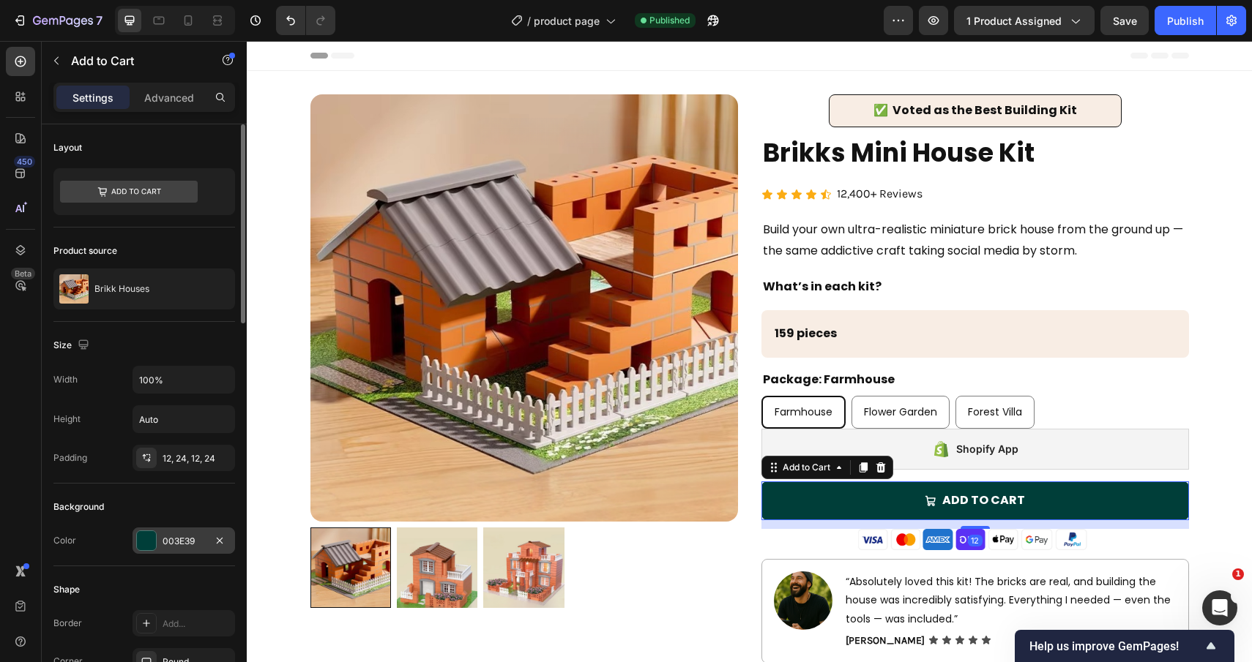
click at [154, 542] on div at bounding box center [146, 540] width 19 height 19
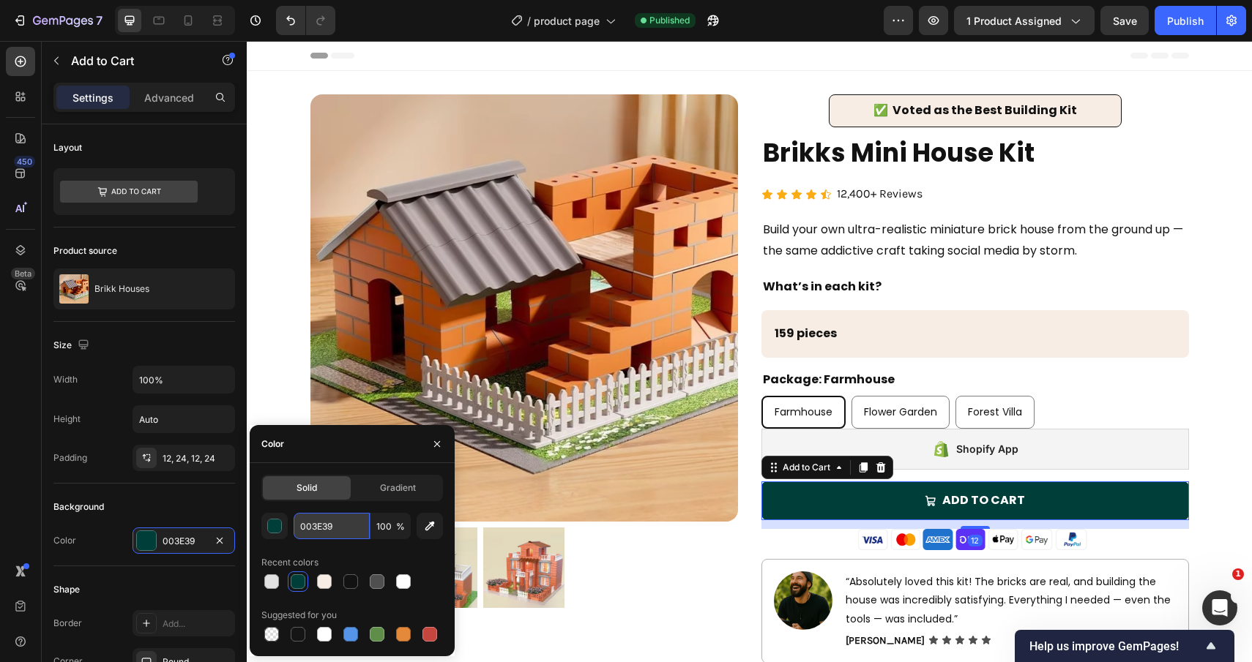
click at [339, 534] on input "003E39" at bounding box center [331, 526] width 76 height 26
